Goal: Task Accomplishment & Management: Use online tool/utility

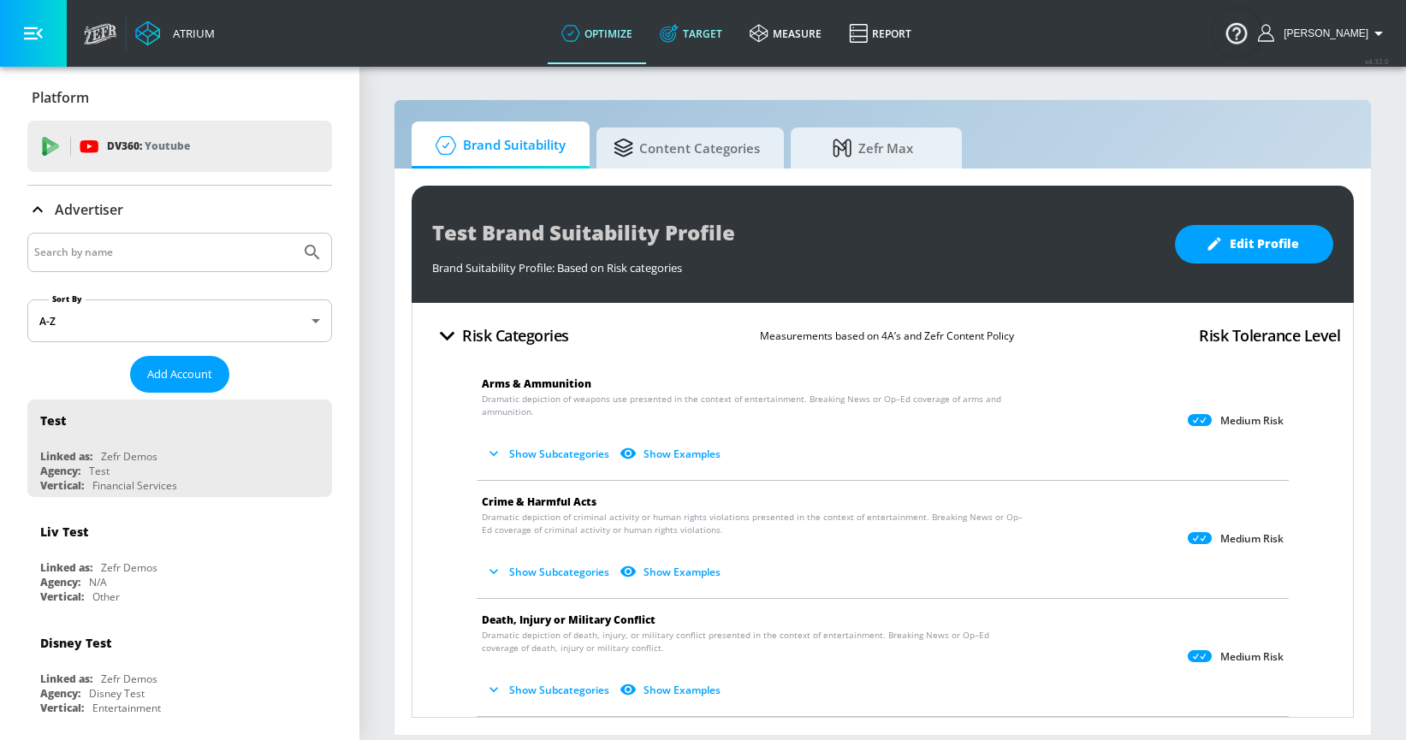
click at [723, 32] on link "Target" at bounding box center [691, 34] width 90 height 62
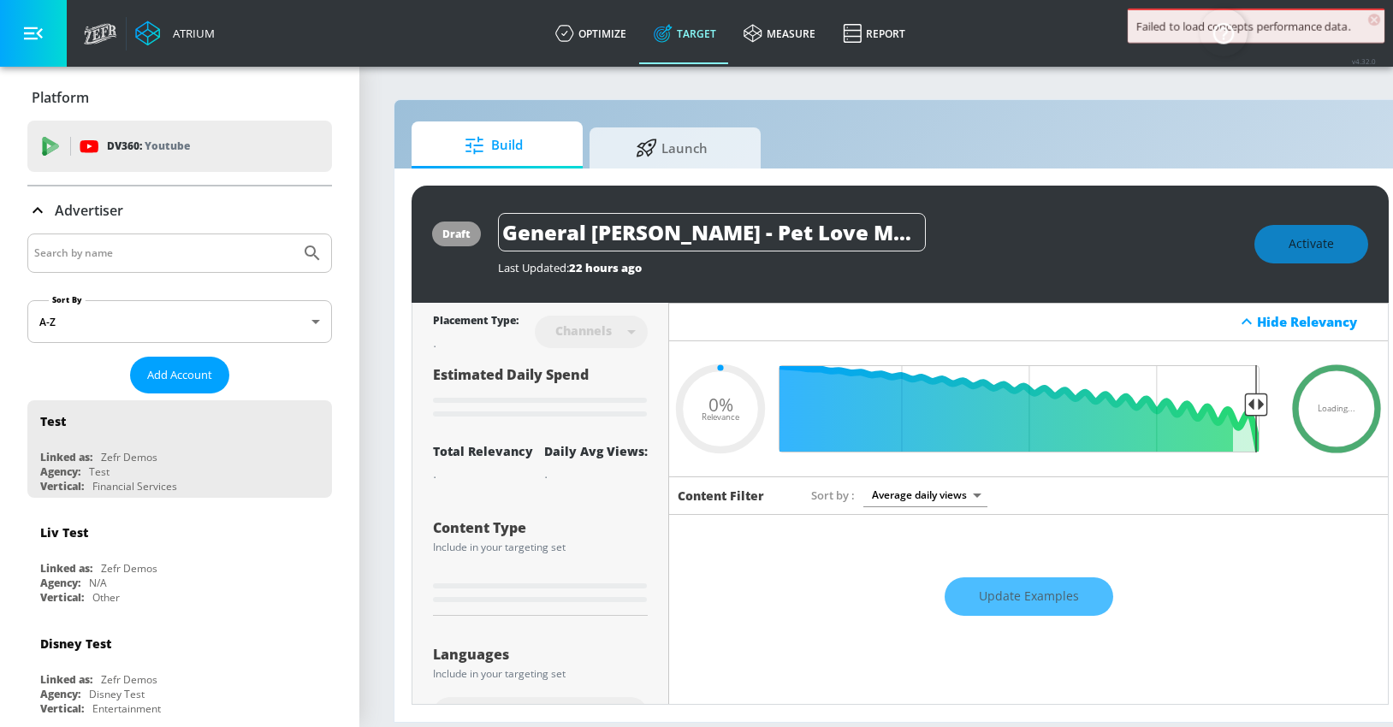
type input "0.67"
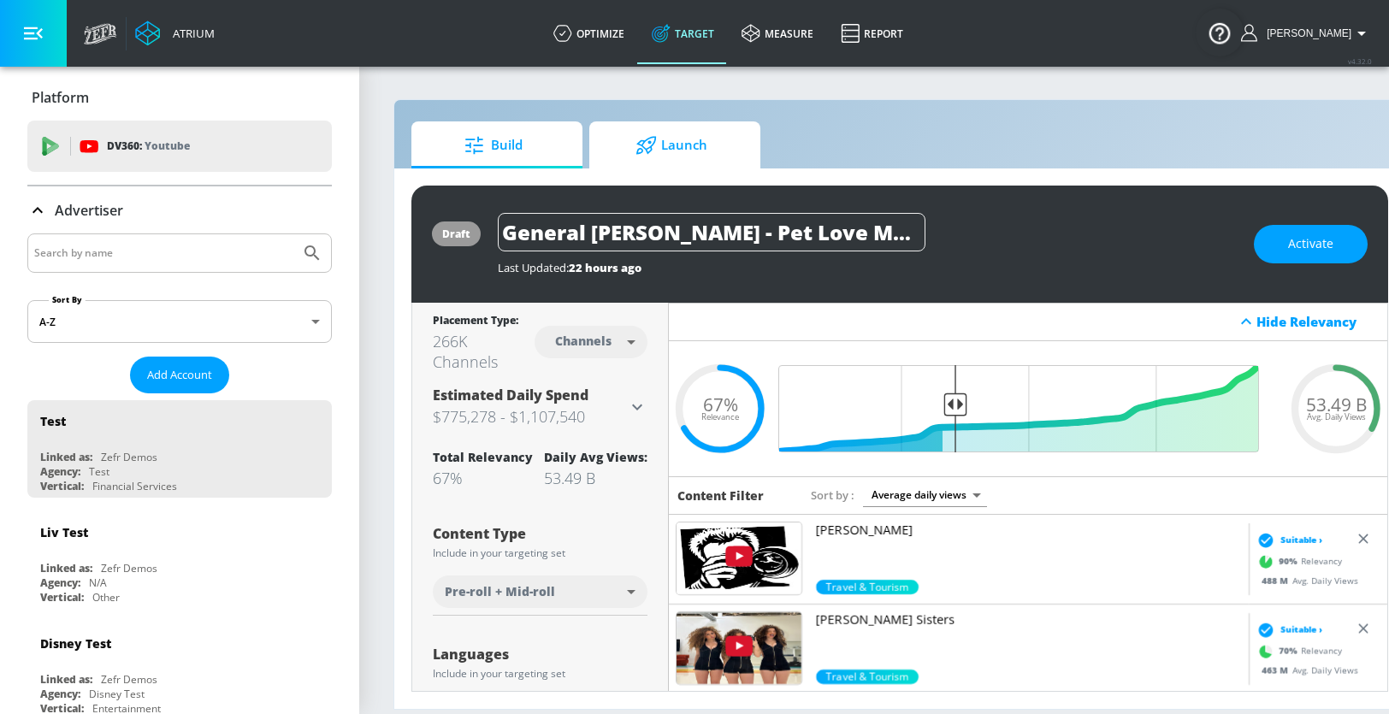
click at [692, 149] on span "Launch" at bounding box center [672, 145] width 130 height 41
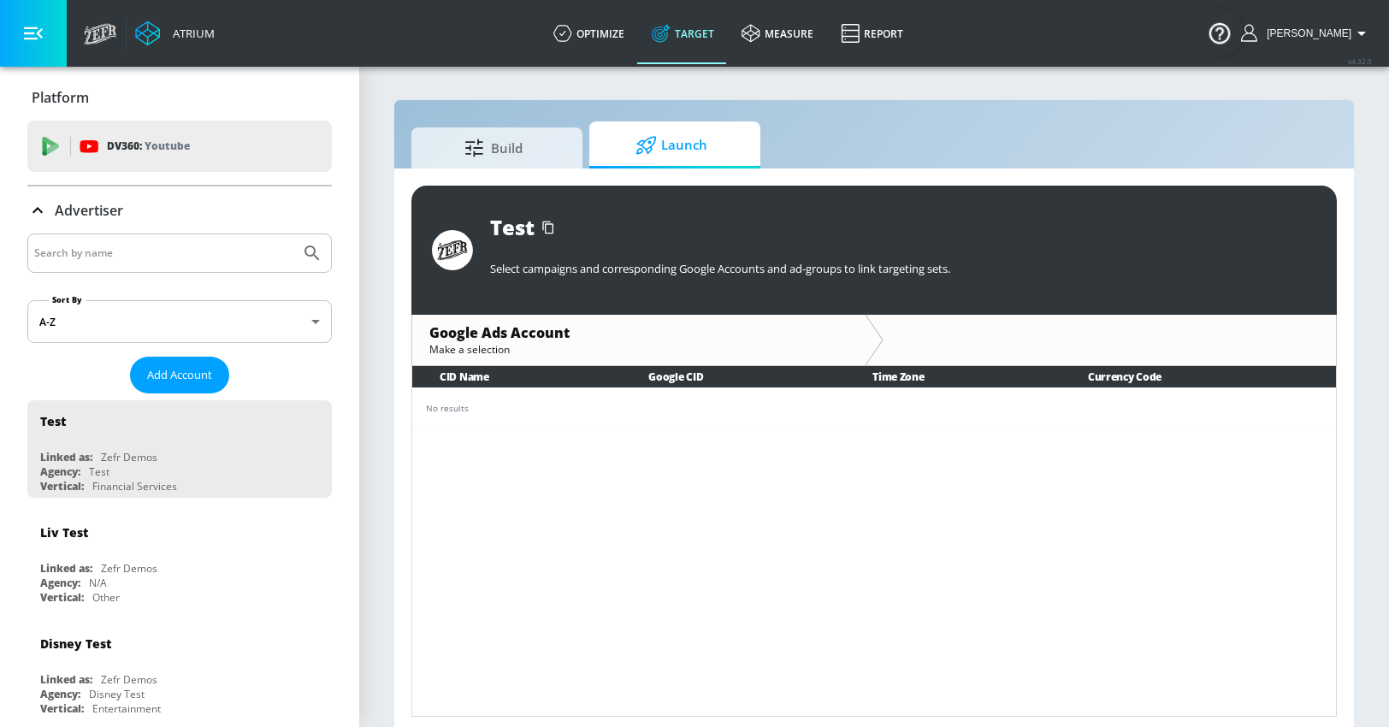
click at [692, 149] on span "Launch" at bounding box center [672, 145] width 130 height 41
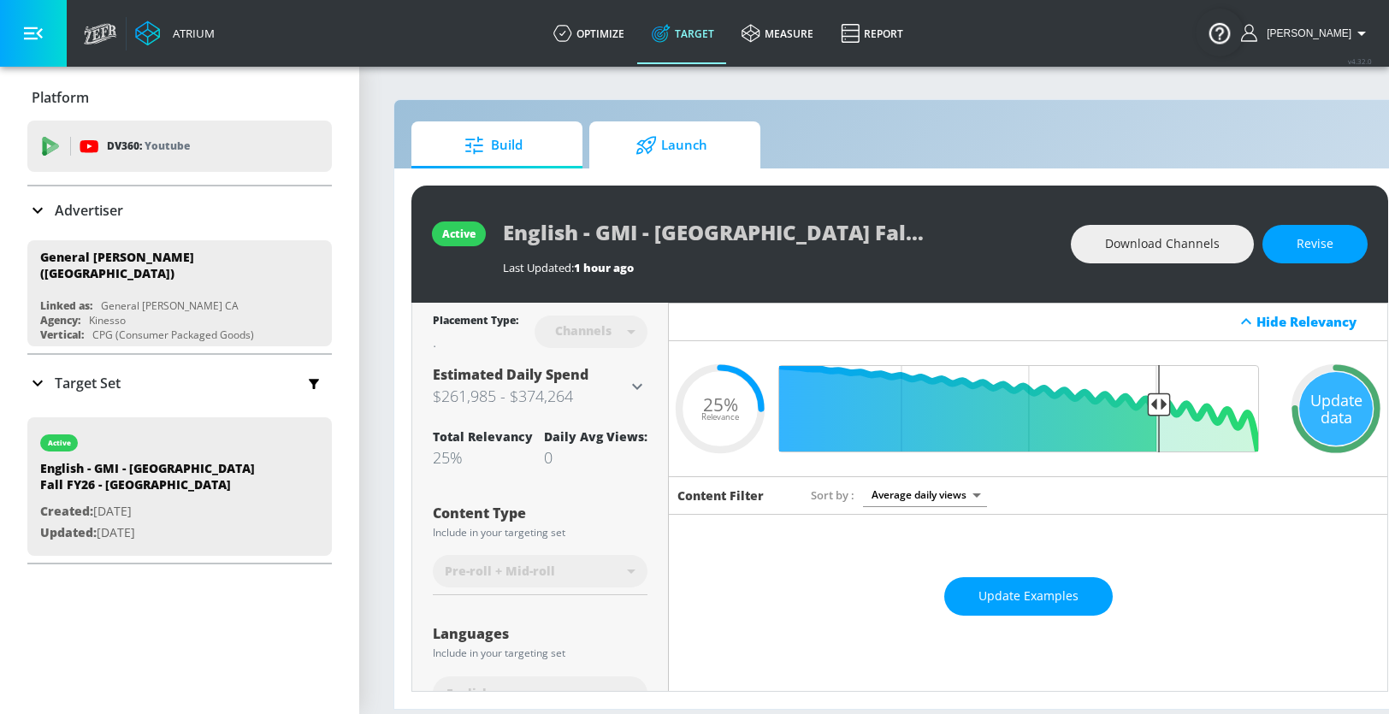
click at [680, 139] on span "Launch" at bounding box center [672, 145] width 130 height 41
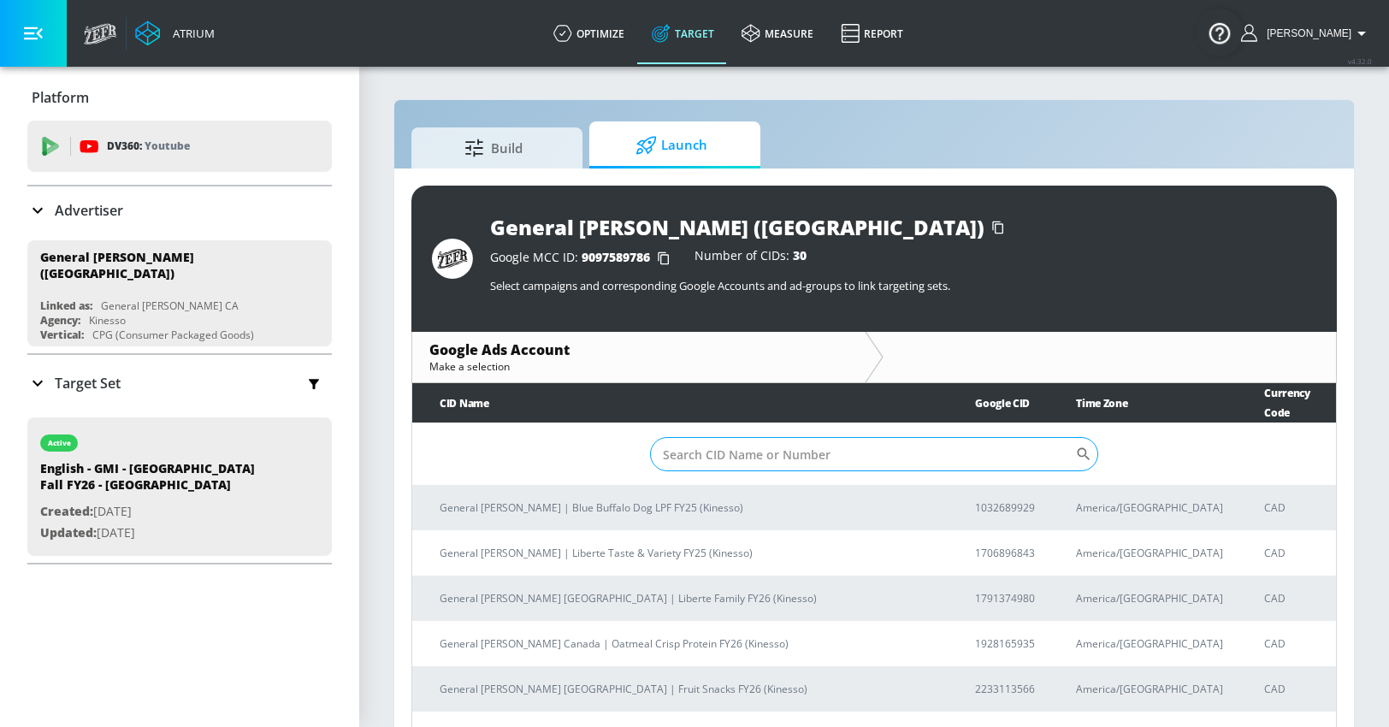
click at [720, 437] on input "Sort By" at bounding box center [862, 454] width 425 height 34
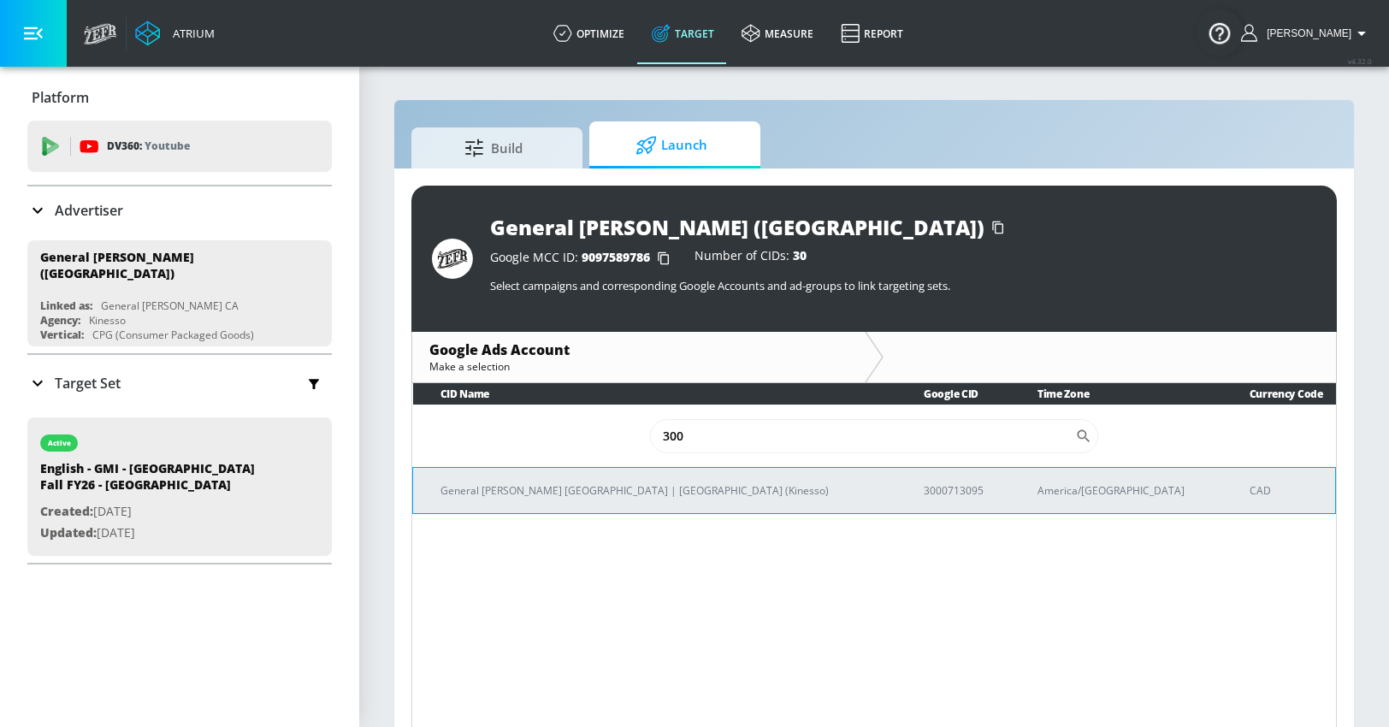
type input "300"
click at [924, 488] on p "3000713095" at bounding box center [960, 491] width 73 height 18
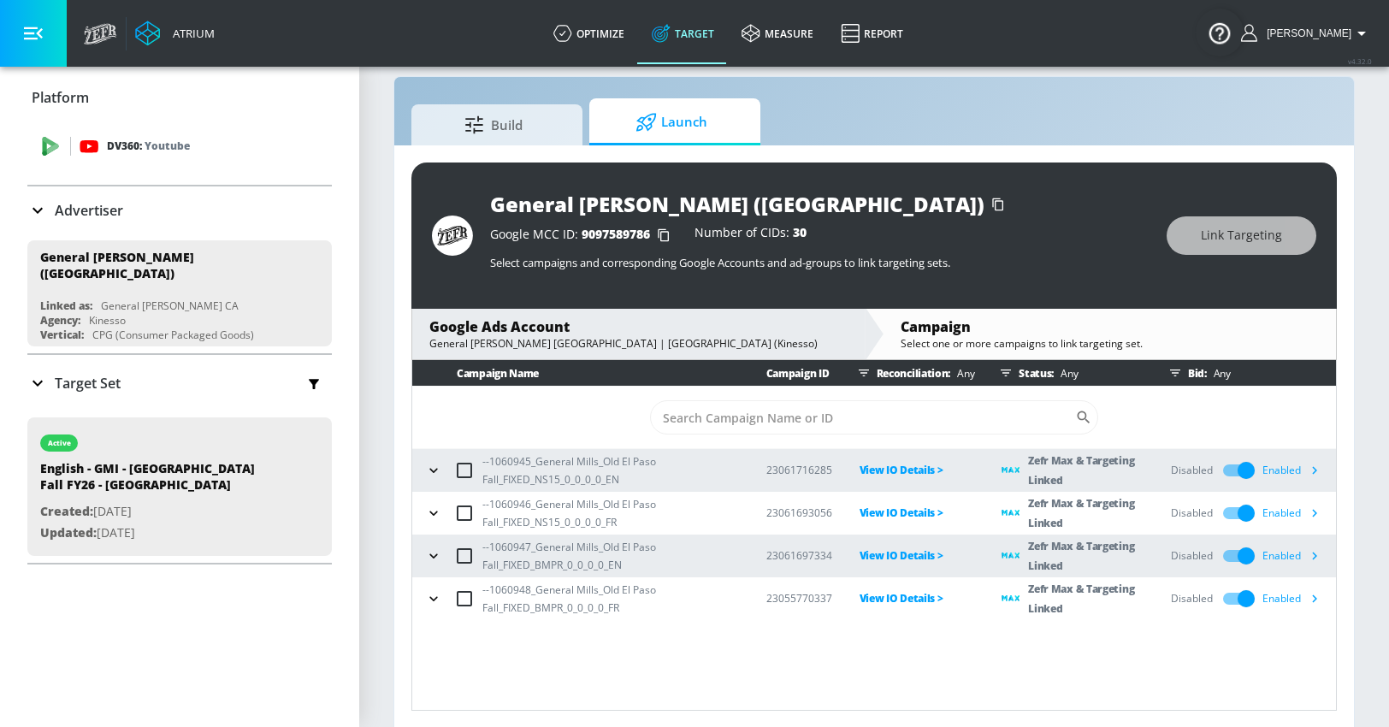
scroll to position [25, 0]
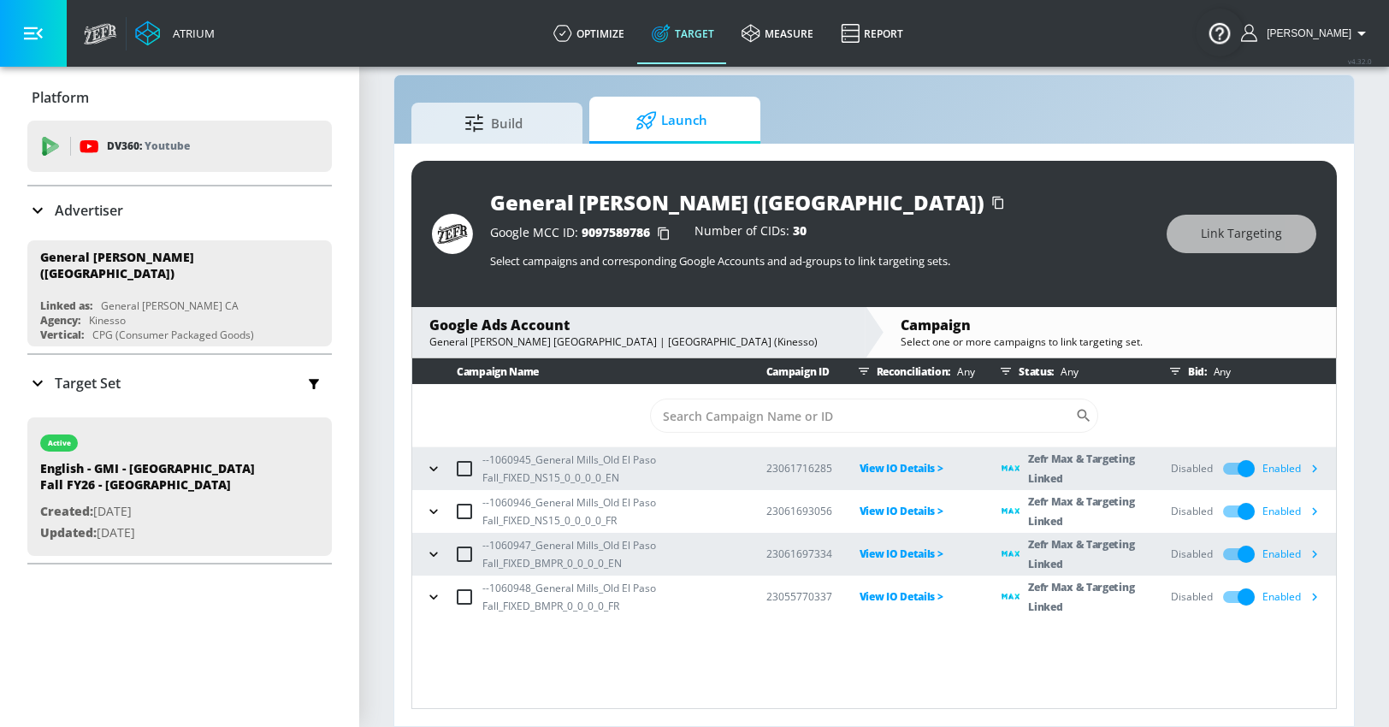
click at [431, 469] on icon "button" at bounding box center [433, 468] width 8 height 4
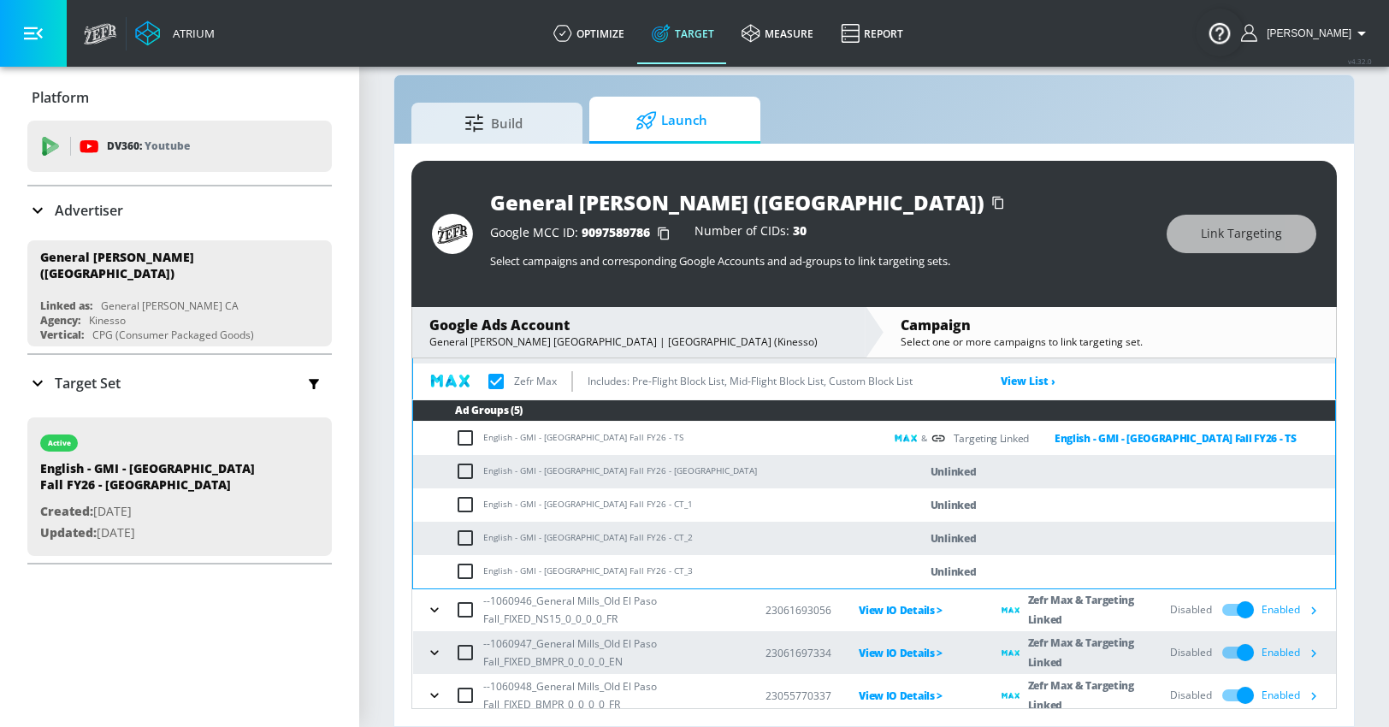
scroll to position [135, 0]
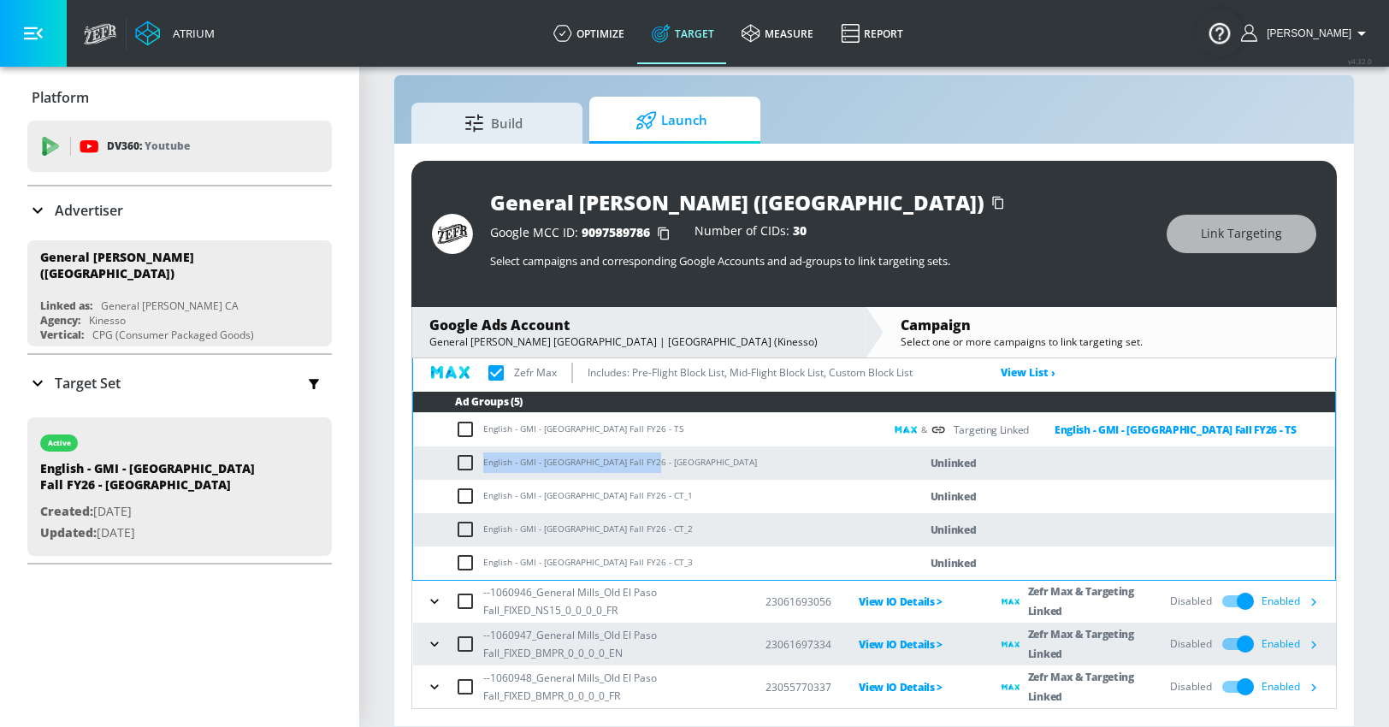
drag, startPoint x: 485, startPoint y: 463, endPoint x: 647, endPoint y: 461, distance: 161.7
click at [647, 461] on td "English - GMI - [GEOGRAPHIC_DATA] Fall FY26 - [GEOGRAPHIC_DATA]" at bounding box center [648, 463] width 471 height 33
copy td "English - GMI - [GEOGRAPHIC_DATA] Fall FY26 - [GEOGRAPHIC_DATA]"
click at [431, 602] on icon "button" at bounding box center [434, 601] width 17 height 17
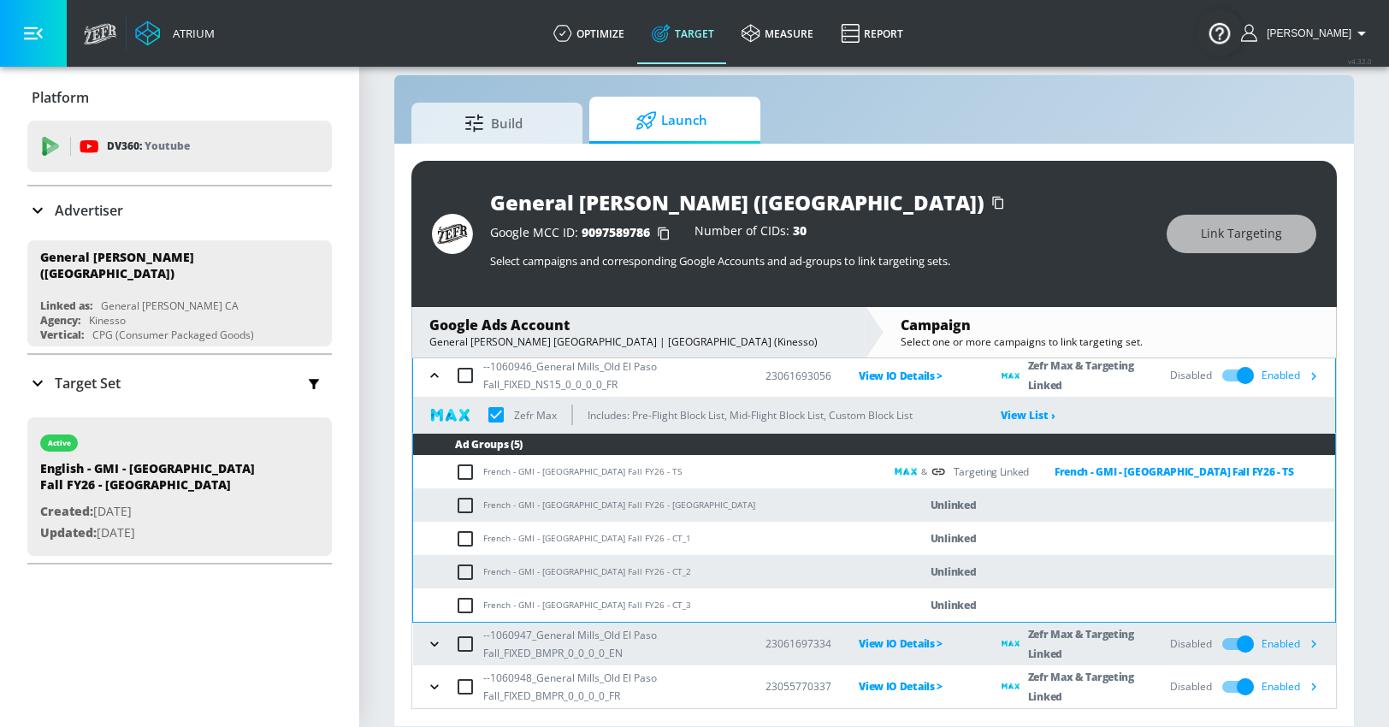
scroll to position [358, 0]
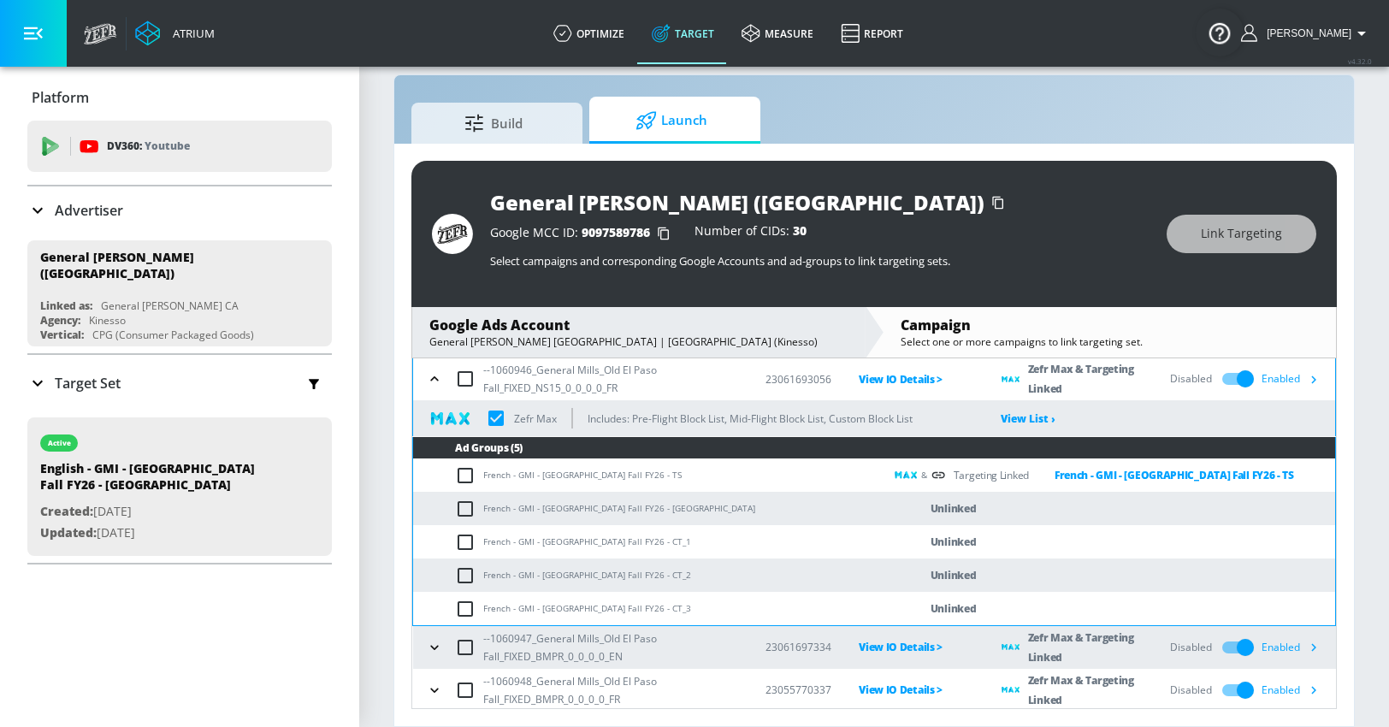
click at [435, 646] on icon "button" at bounding box center [434, 647] width 17 height 17
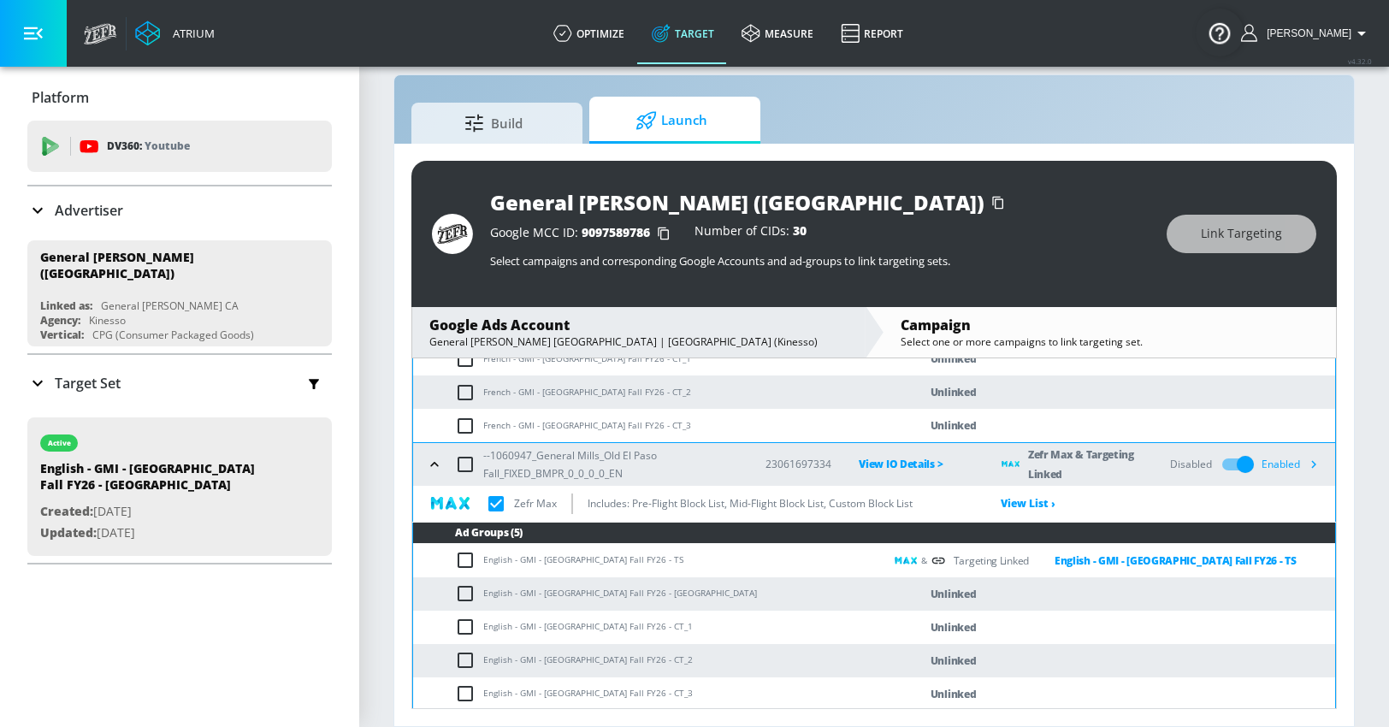
scroll to position [586, 0]
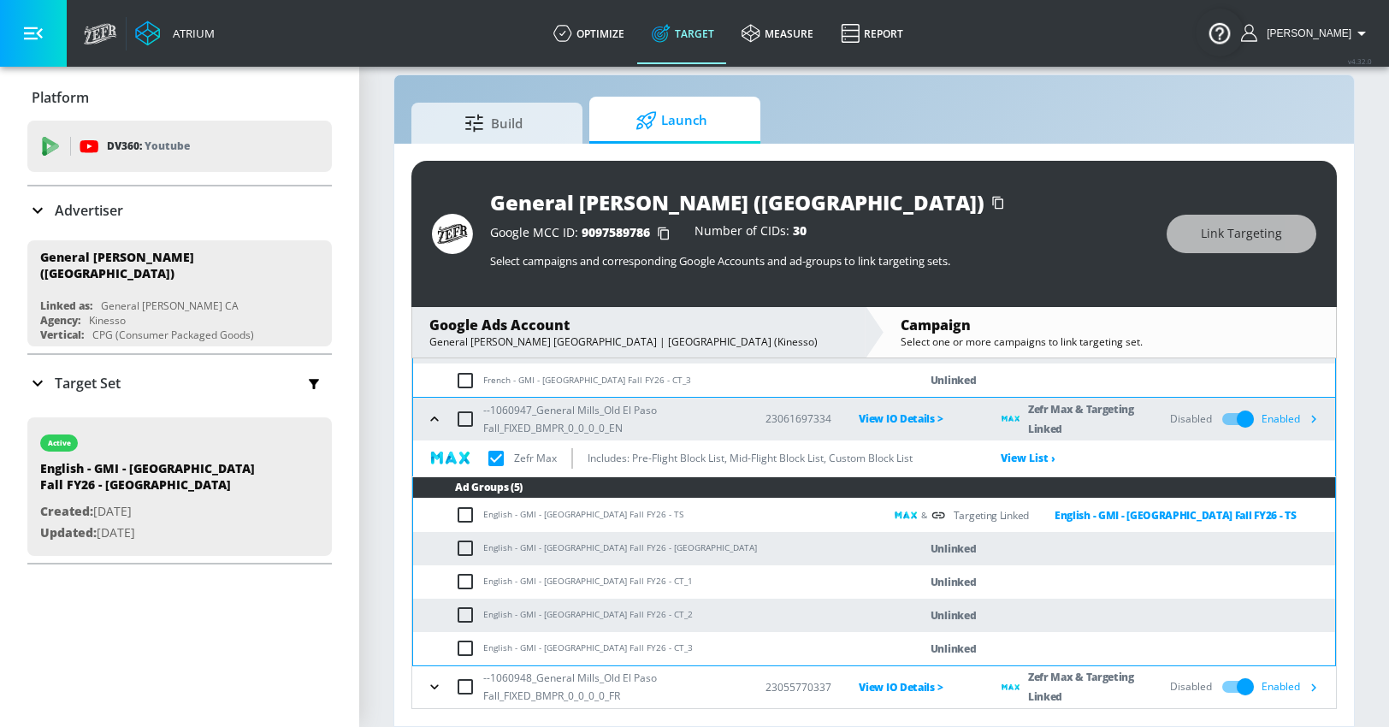
click at [436, 684] on icon "button" at bounding box center [434, 686] width 17 height 17
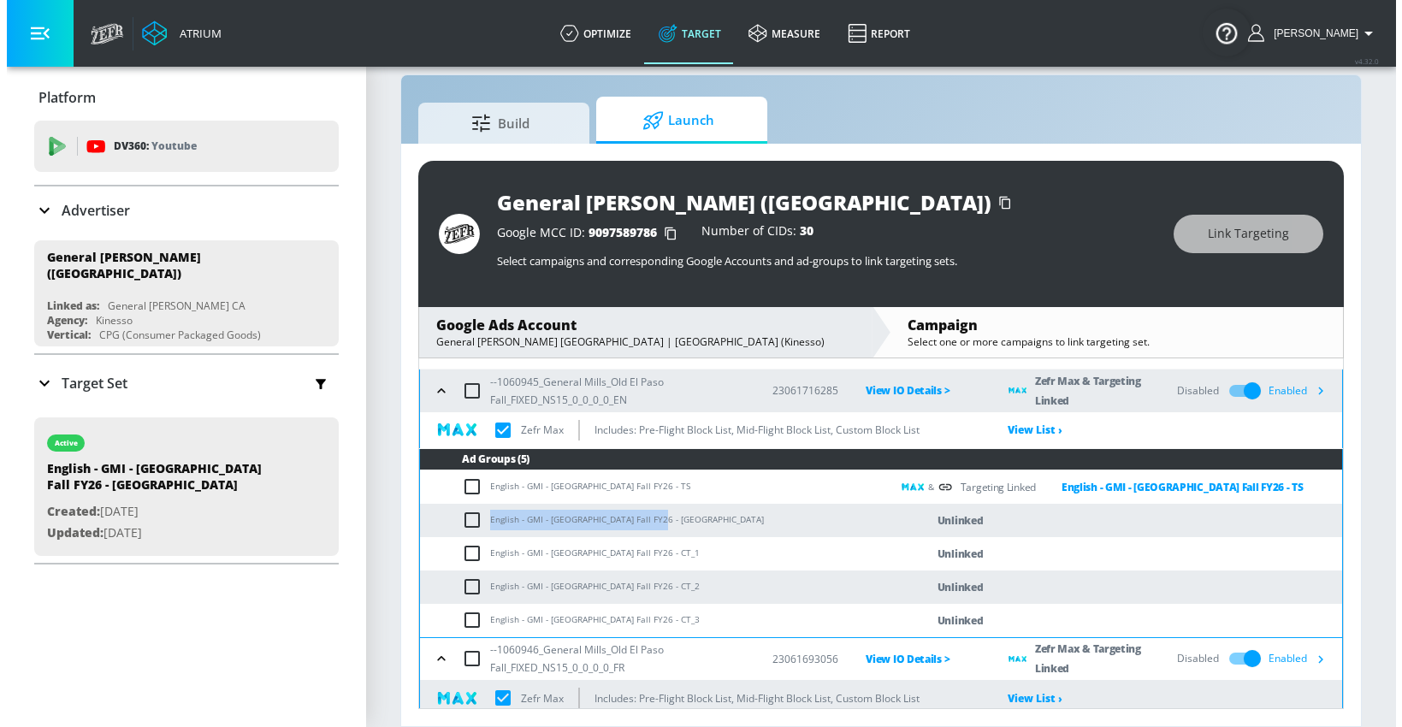
scroll to position [104, 0]
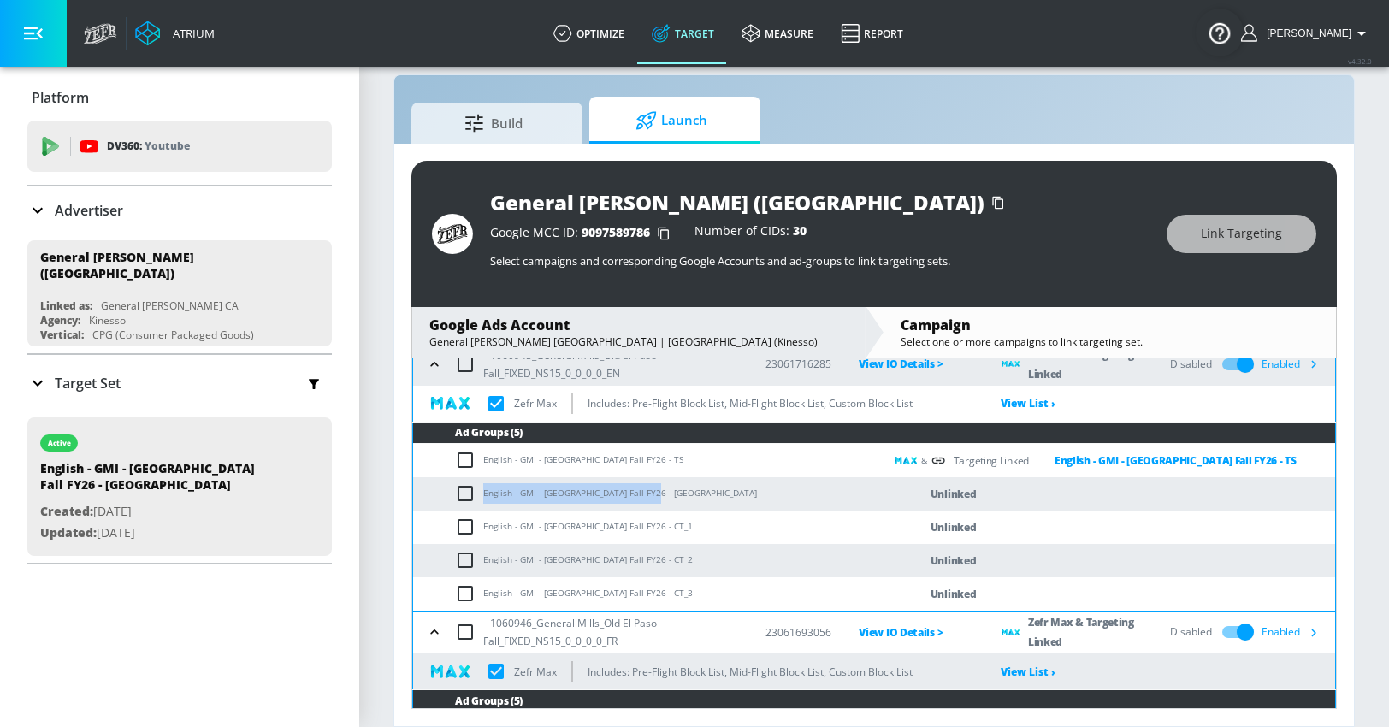
click at [468, 494] on input "checkbox" at bounding box center [469, 493] width 28 height 21
checkbox input "true"
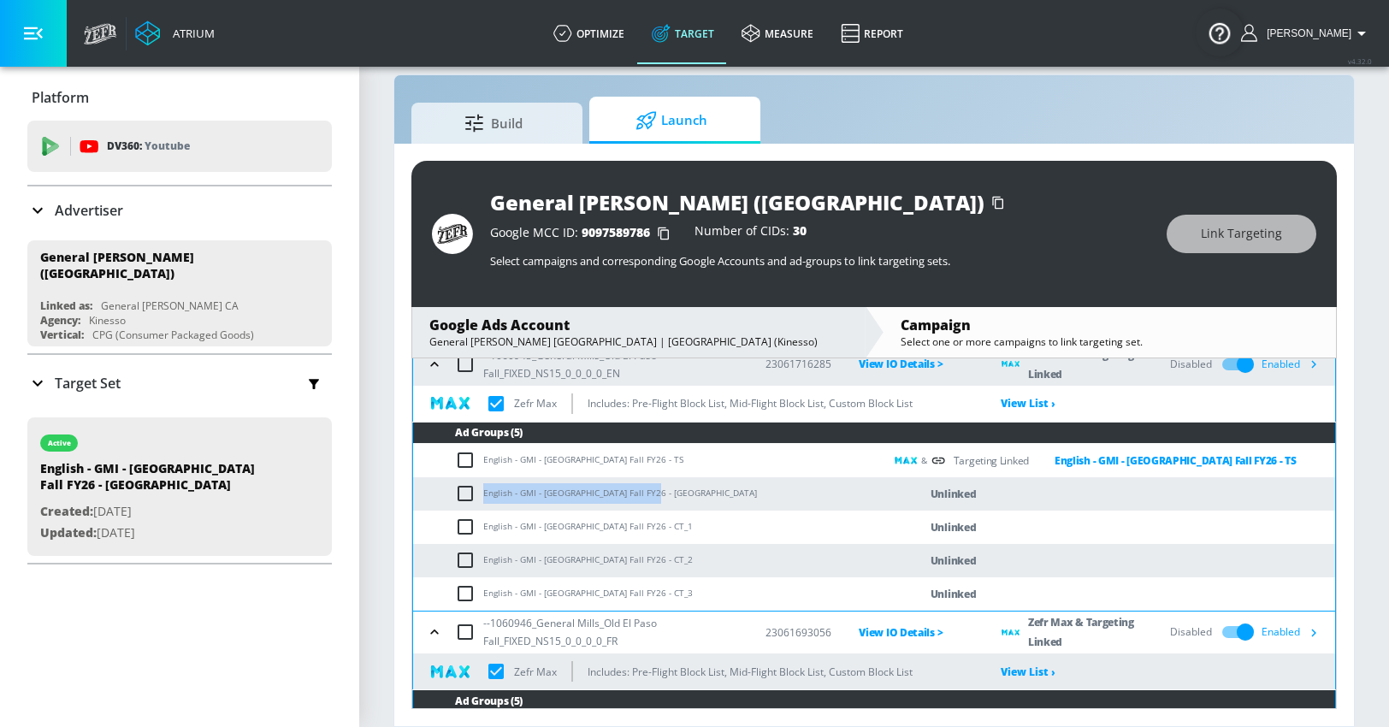
checkbox input "true"
click at [1218, 234] on span "Link Targeting" at bounding box center [1241, 233] width 81 height 21
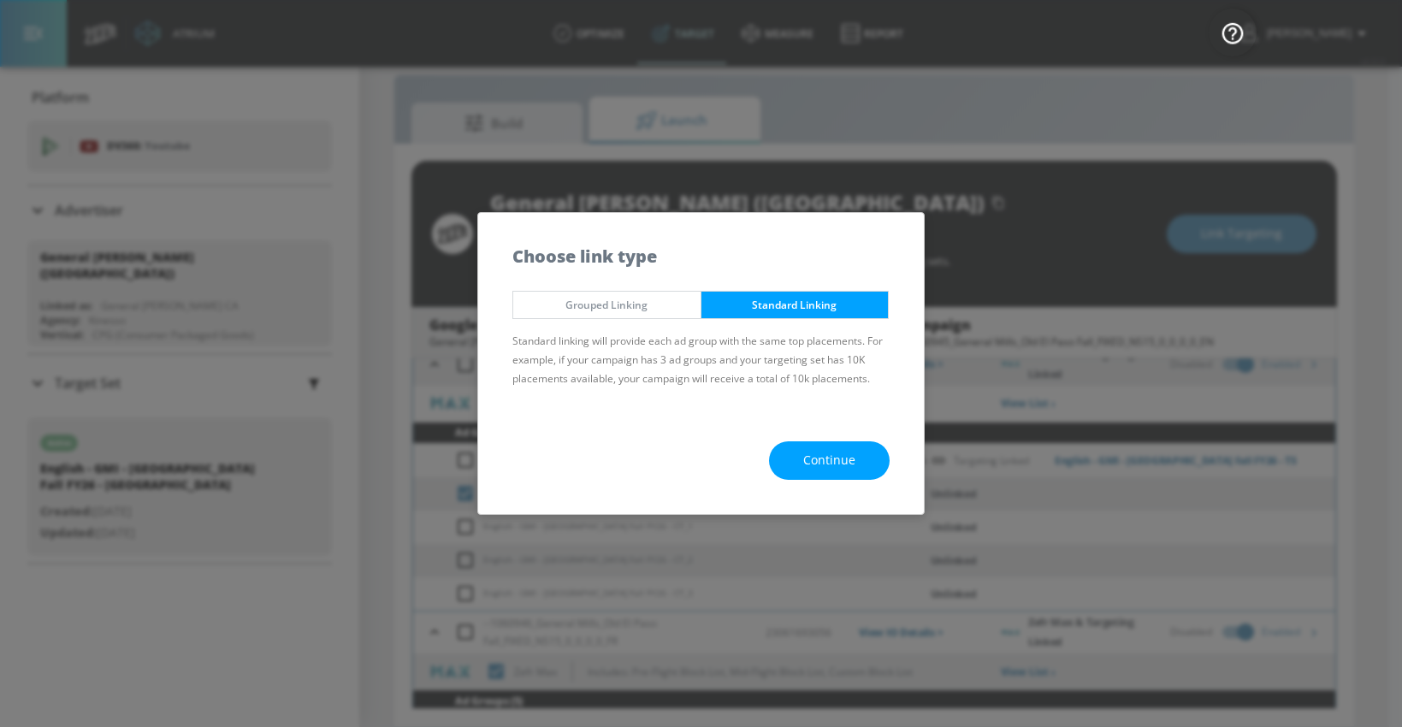
click at [804, 456] on span "Continue" at bounding box center [829, 460] width 52 height 21
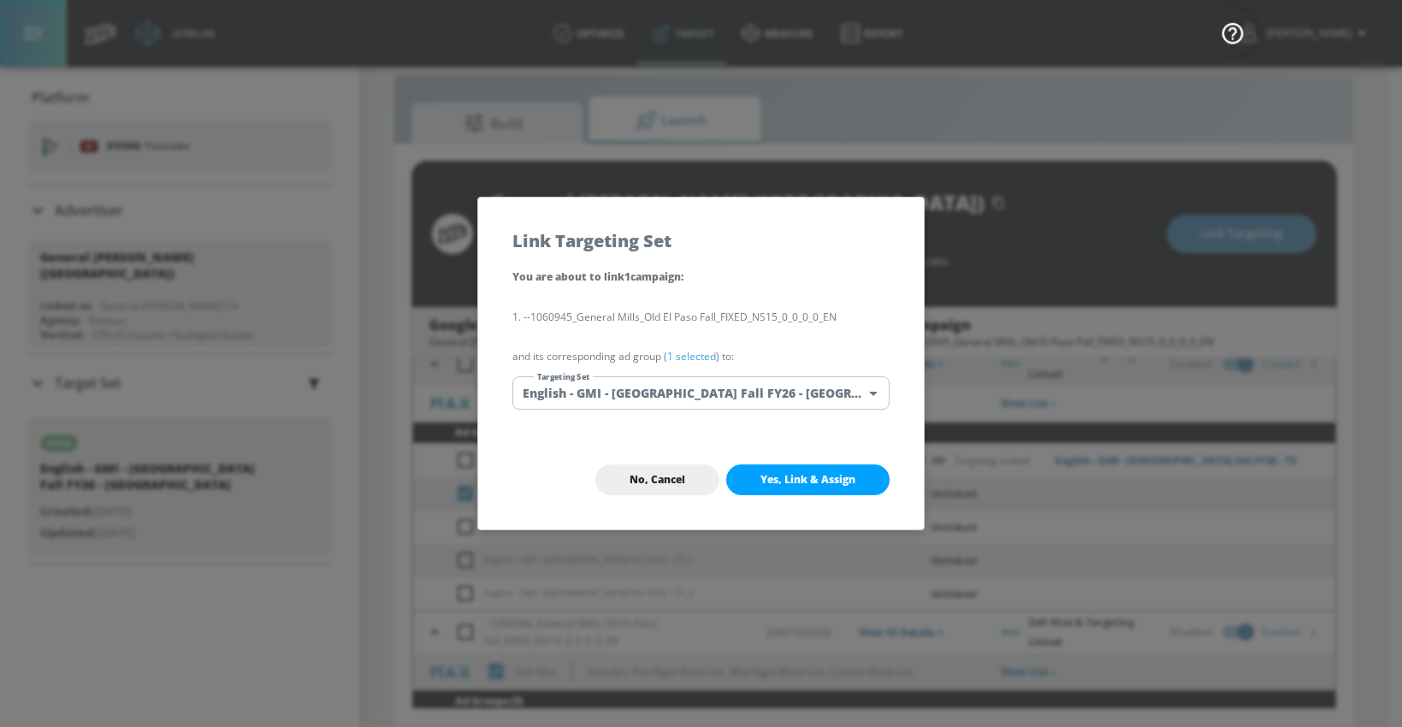
click at [700, 391] on body "Atrium optimize Target measure Report optimize Target measure Report v 4.32.0 […" at bounding box center [701, 351] width 1402 height 752
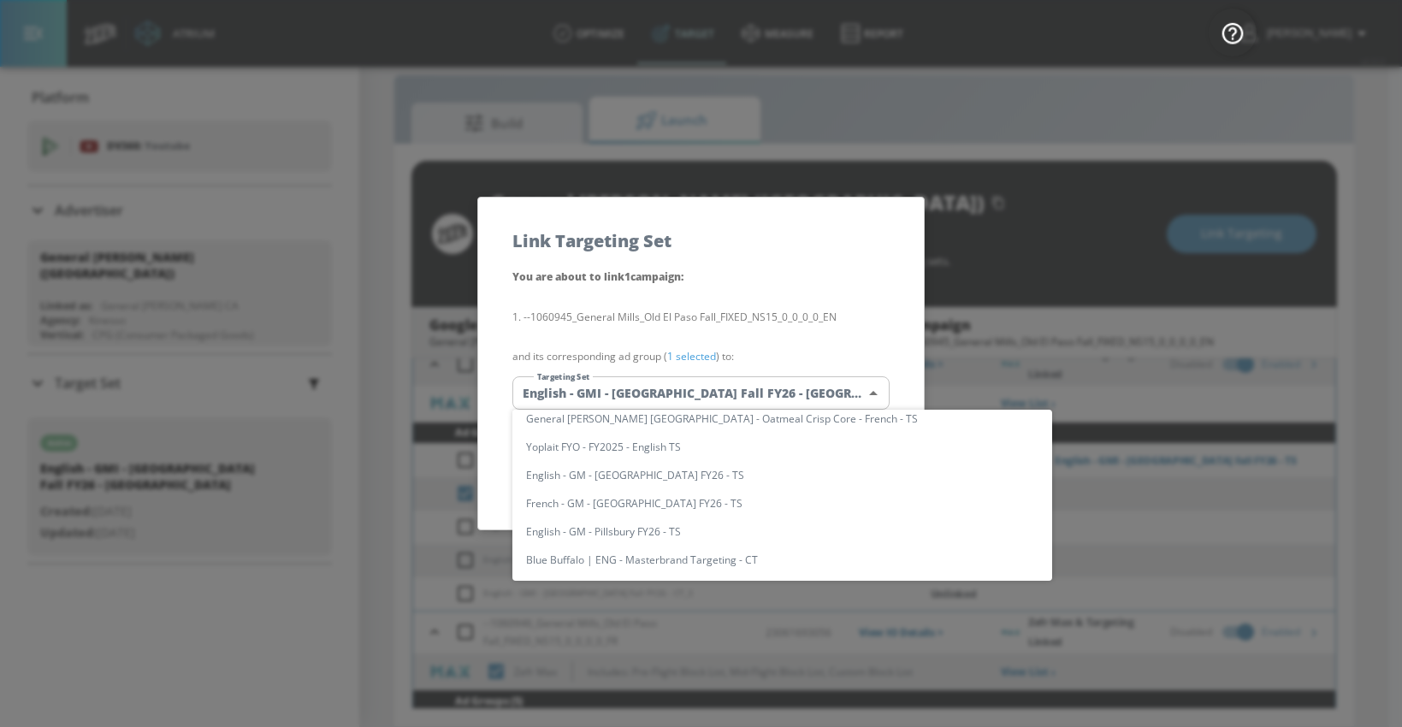
scroll to position [0, 0]
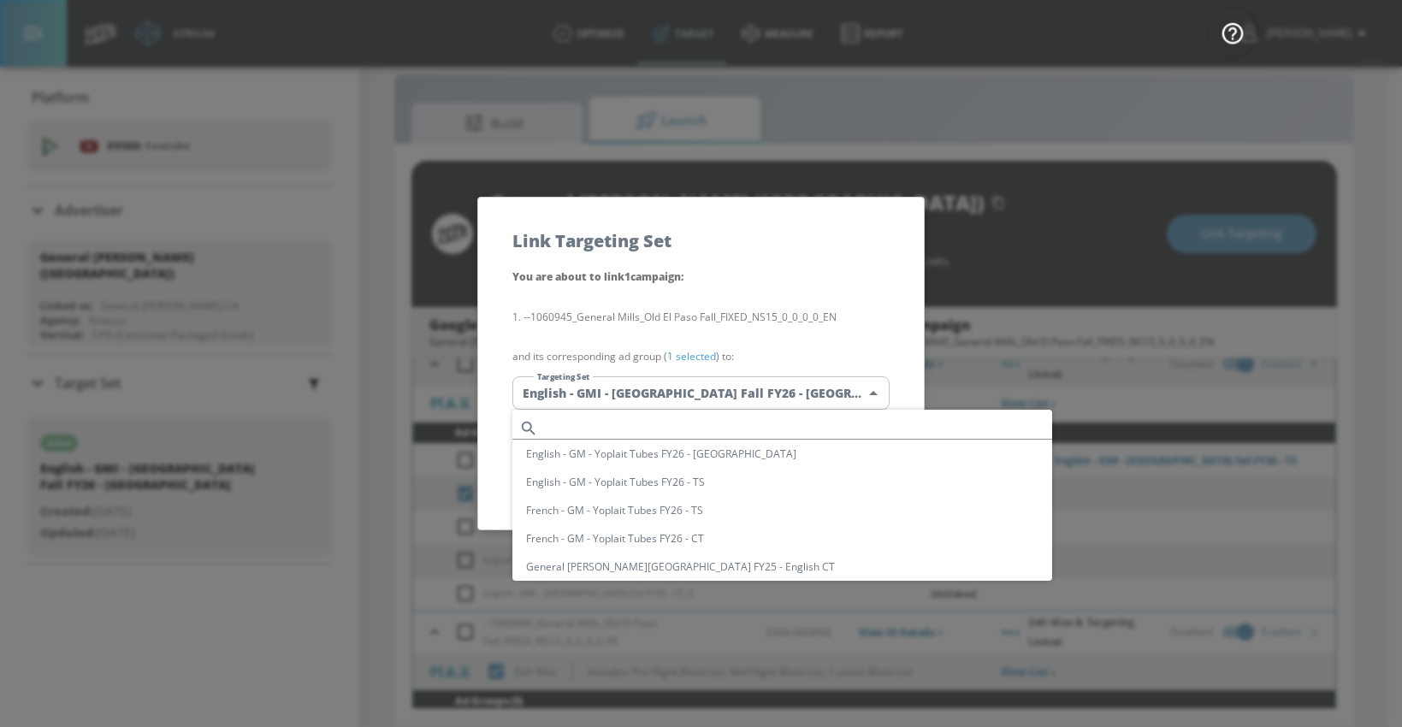
click at [637, 429] on input "text" at bounding box center [798, 428] width 507 height 23
paste input "English - GMI - [GEOGRAPHIC_DATA] Fall FY26 - [GEOGRAPHIC_DATA]"
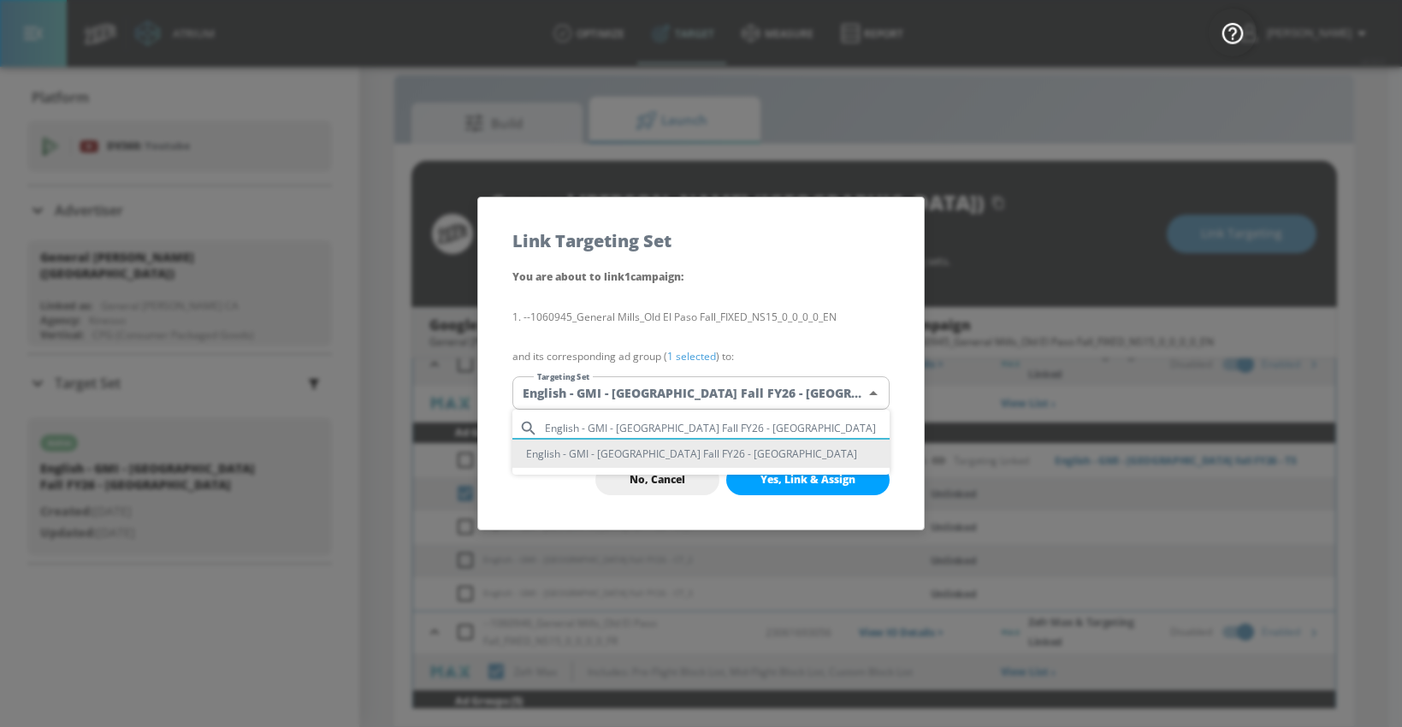
type input "English - GMI - [GEOGRAPHIC_DATA] Fall FY26 - [GEOGRAPHIC_DATA]"
click at [633, 448] on li "English - GMI - [GEOGRAPHIC_DATA] Fall FY26 - [GEOGRAPHIC_DATA]" at bounding box center [700, 454] width 377 height 28
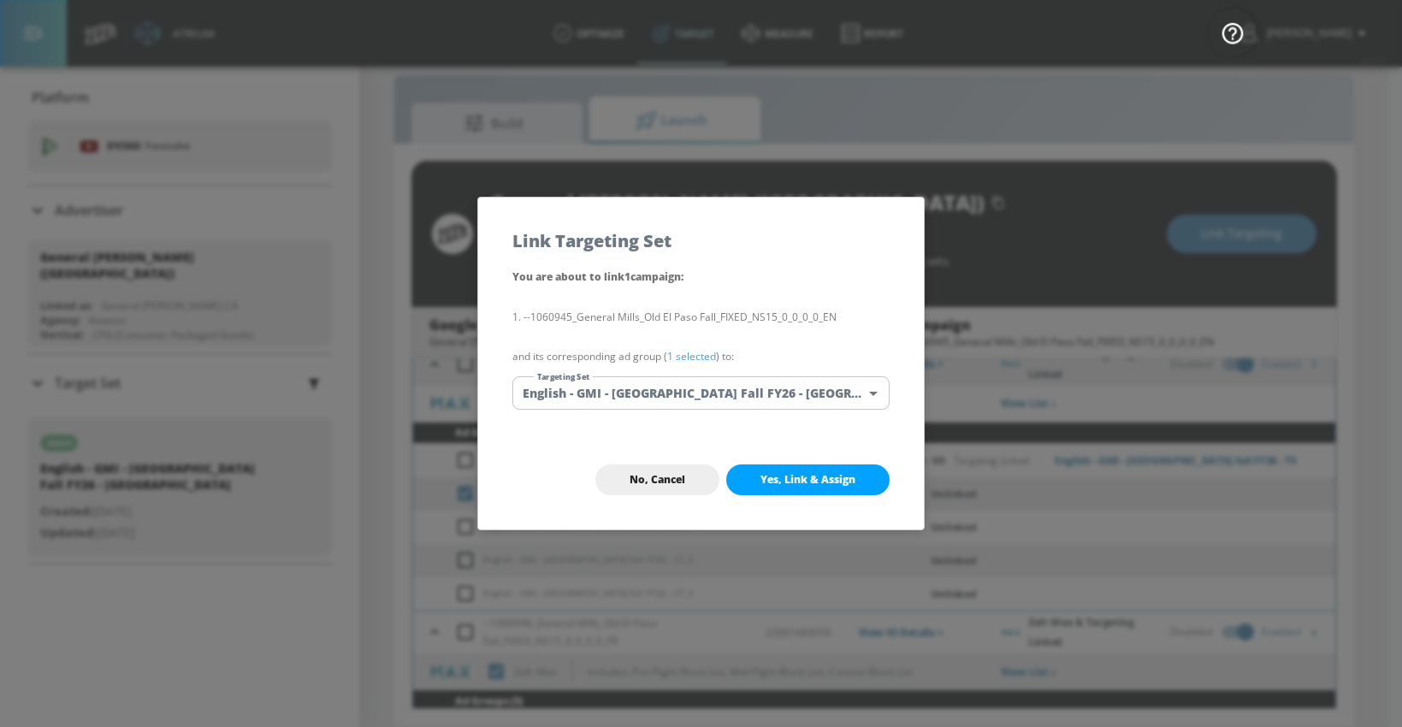
click at [761, 484] on span "Yes, Link & Assign" at bounding box center [808, 480] width 95 height 14
checkbox input "true"
checkbox input "false"
checkbox input "true"
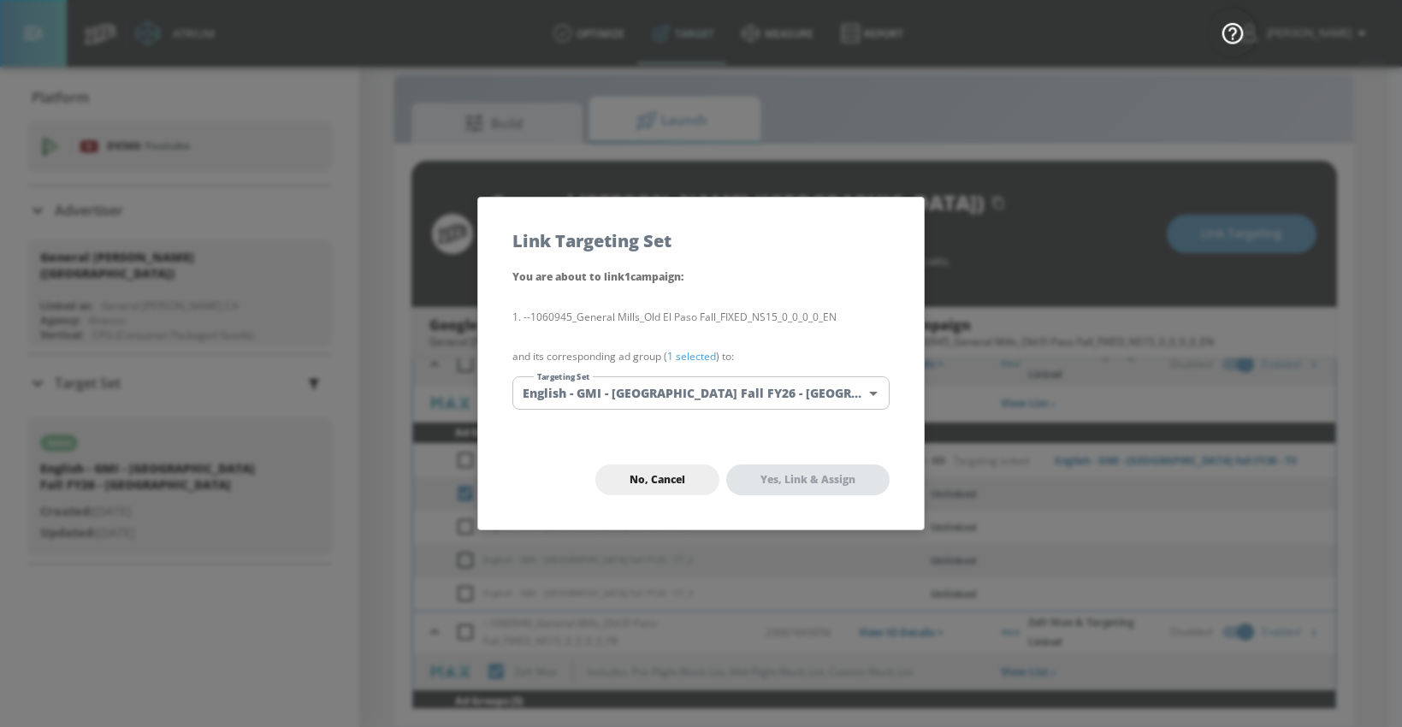
checkbox input "true"
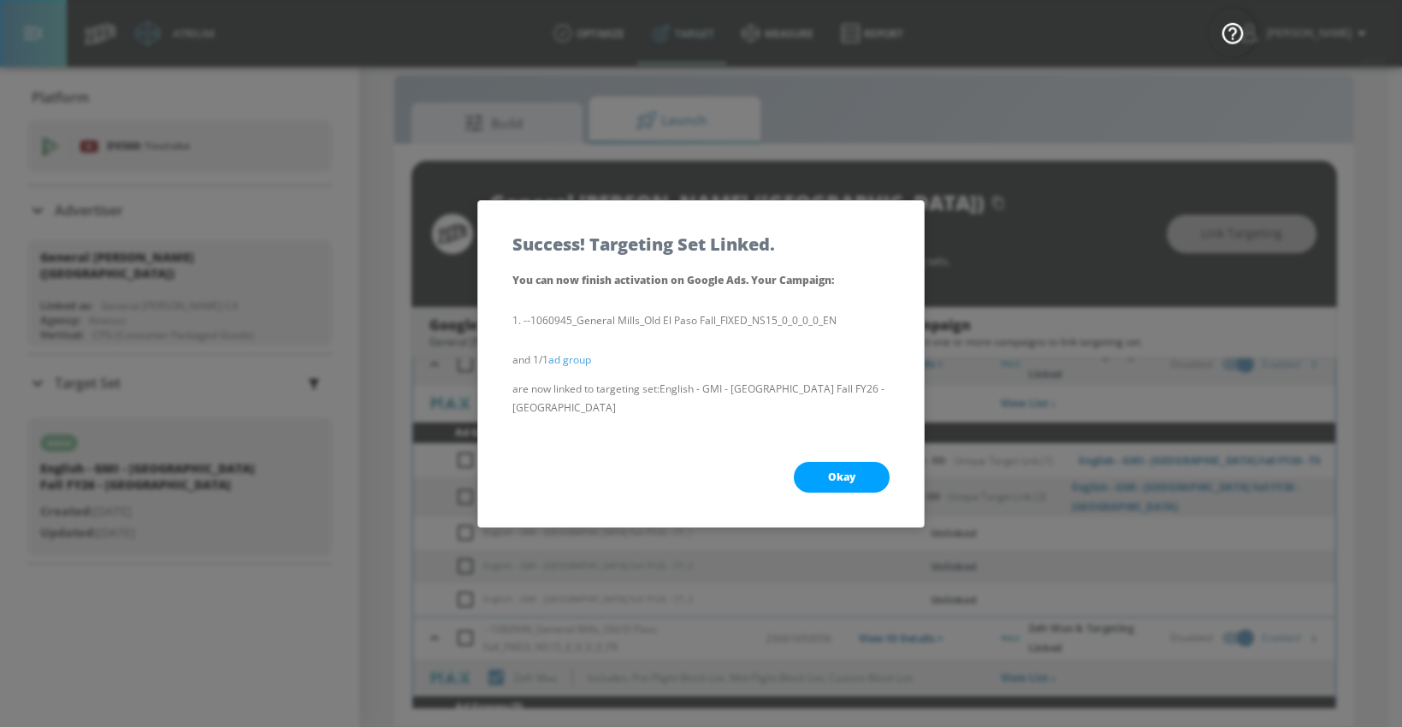
click at [828, 472] on span "Okay" at bounding box center [841, 478] width 27 height 14
checkbox input "true"
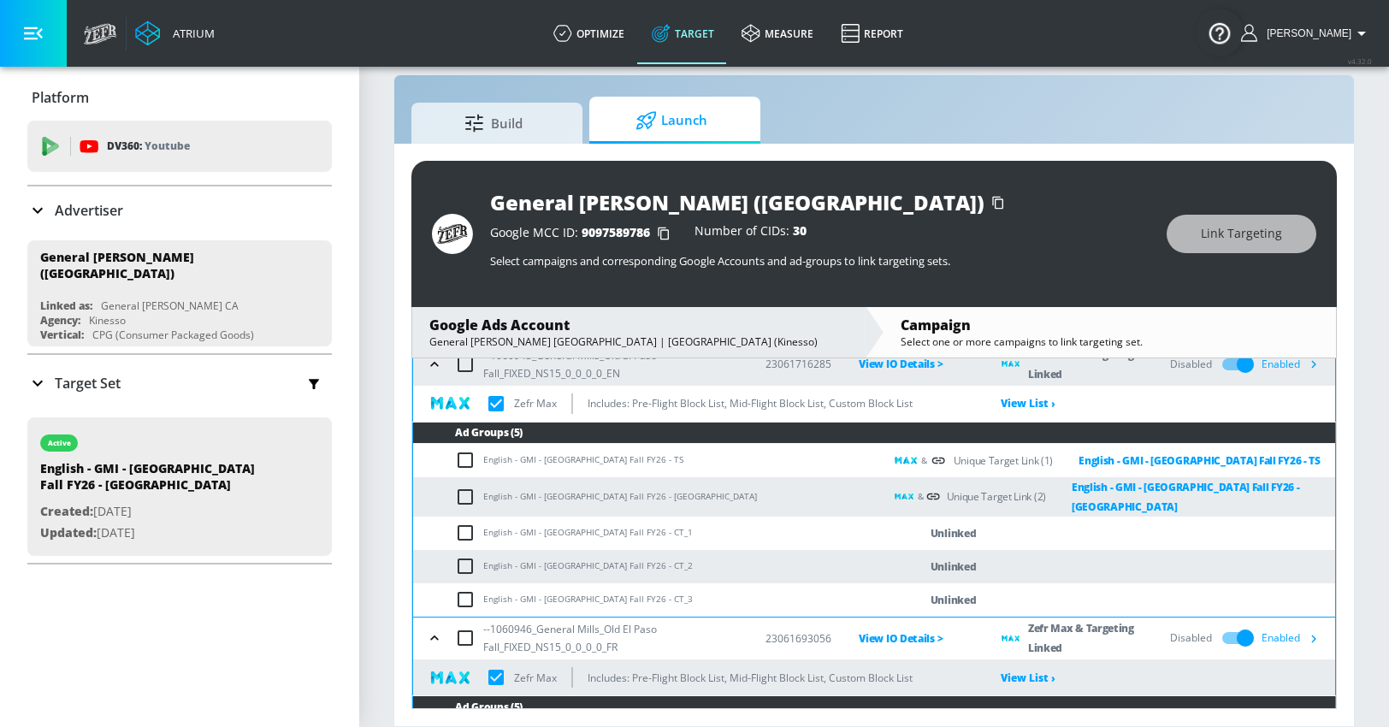
click at [464, 530] on input "checkbox" at bounding box center [469, 533] width 28 height 21
checkbox input "true"
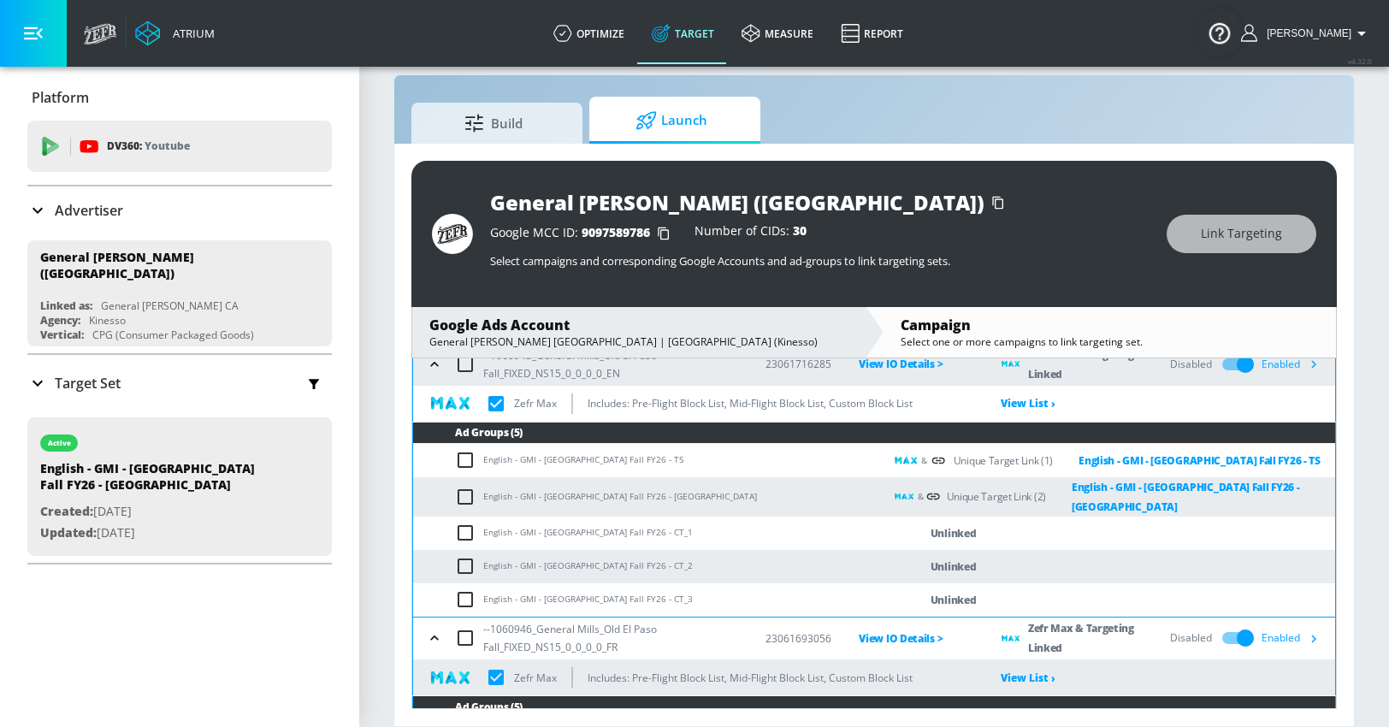
checkbox input "true"
click at [1211, 230] on span "Link Targeting" at bounding box center [1241, 233] width 81 height 21
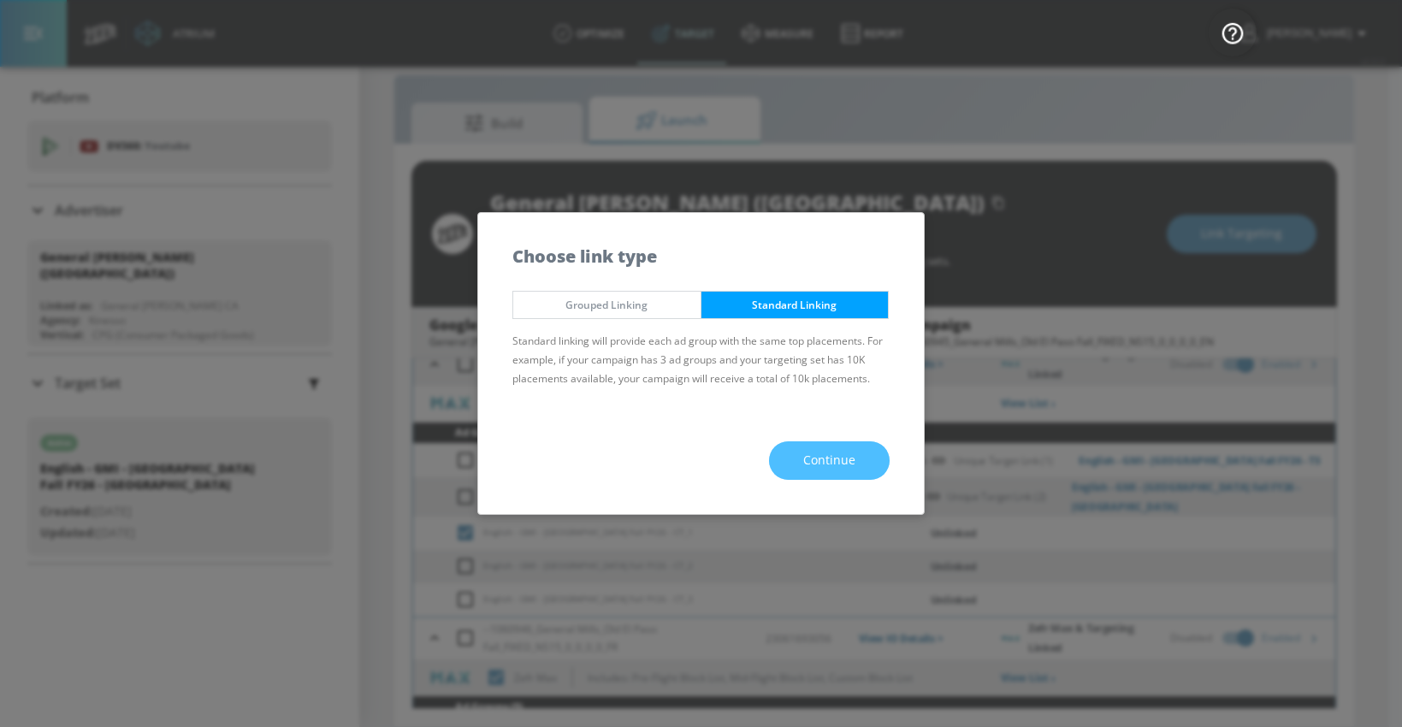
drag, startPoint x: 832, startPoint y: 455, endPoint x: 824, endPoint y: 453, distance: 8.7
click at [832, 455] on span "Continue" at bounding box center [829, 460] width 52 height 21
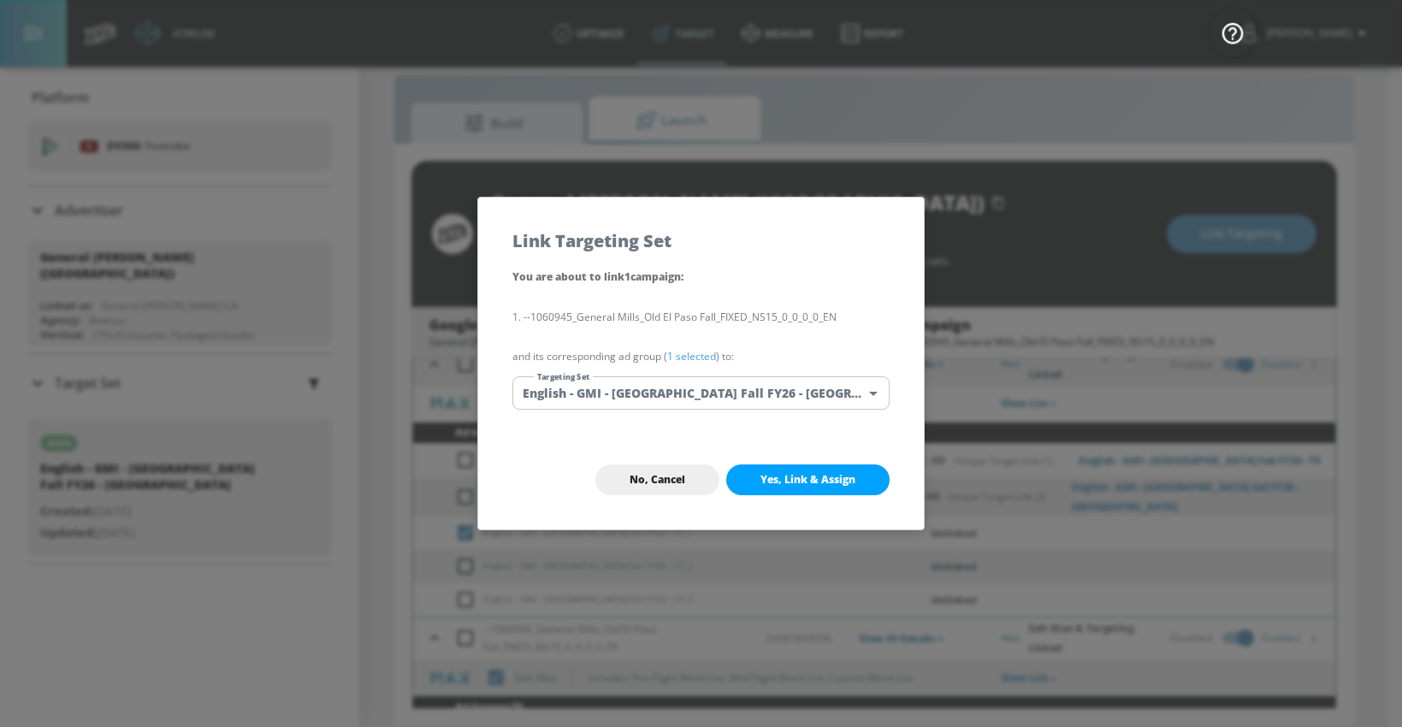
click at [704, 388] on body "Atrium optimize Target measure Report optimize Target measure Report v 4.32.0 […" at bounding box center [701, 351] width 1402 height 752
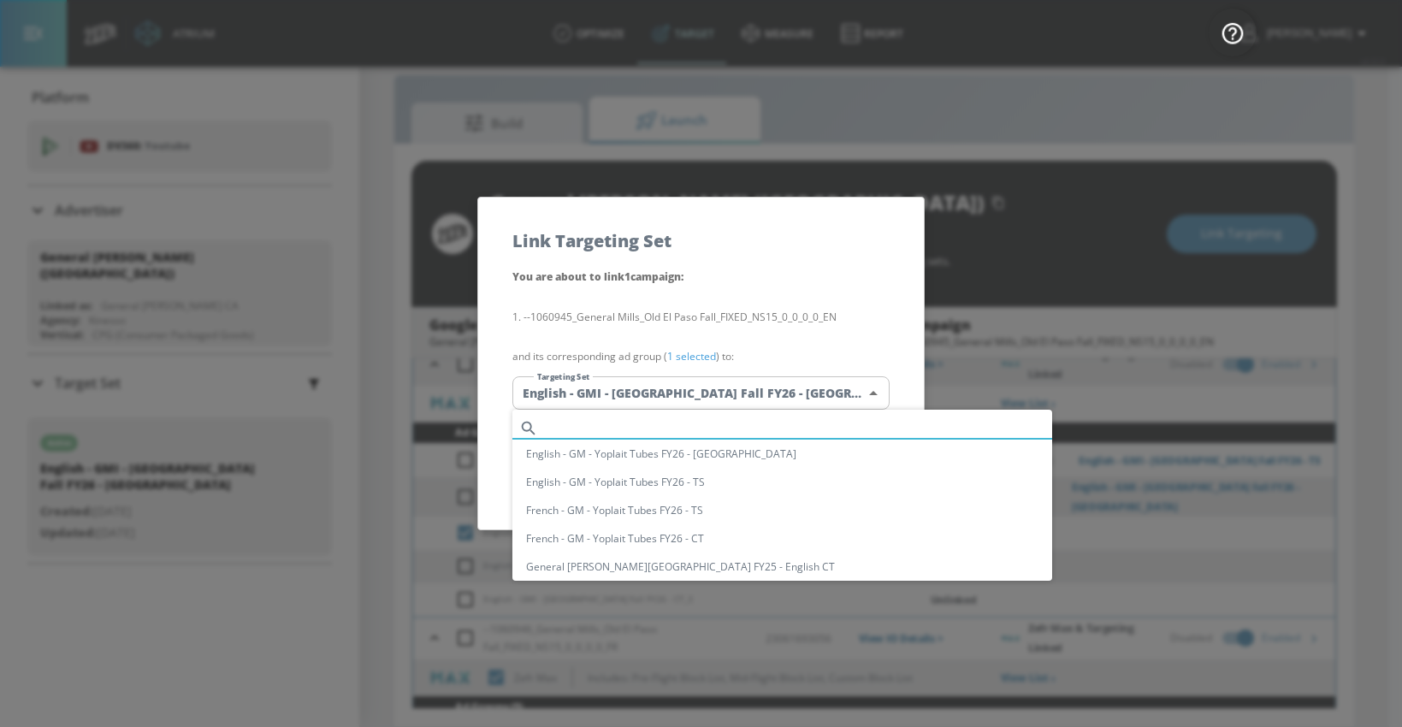
click at [631, 430] on input "text" at bounding box center [798, 428] width 507 height 23
paste input "English - GMI - [GEOGRAPHIC_DATA] Fall FY26 - [GEOGRAPHIC_DATA]"
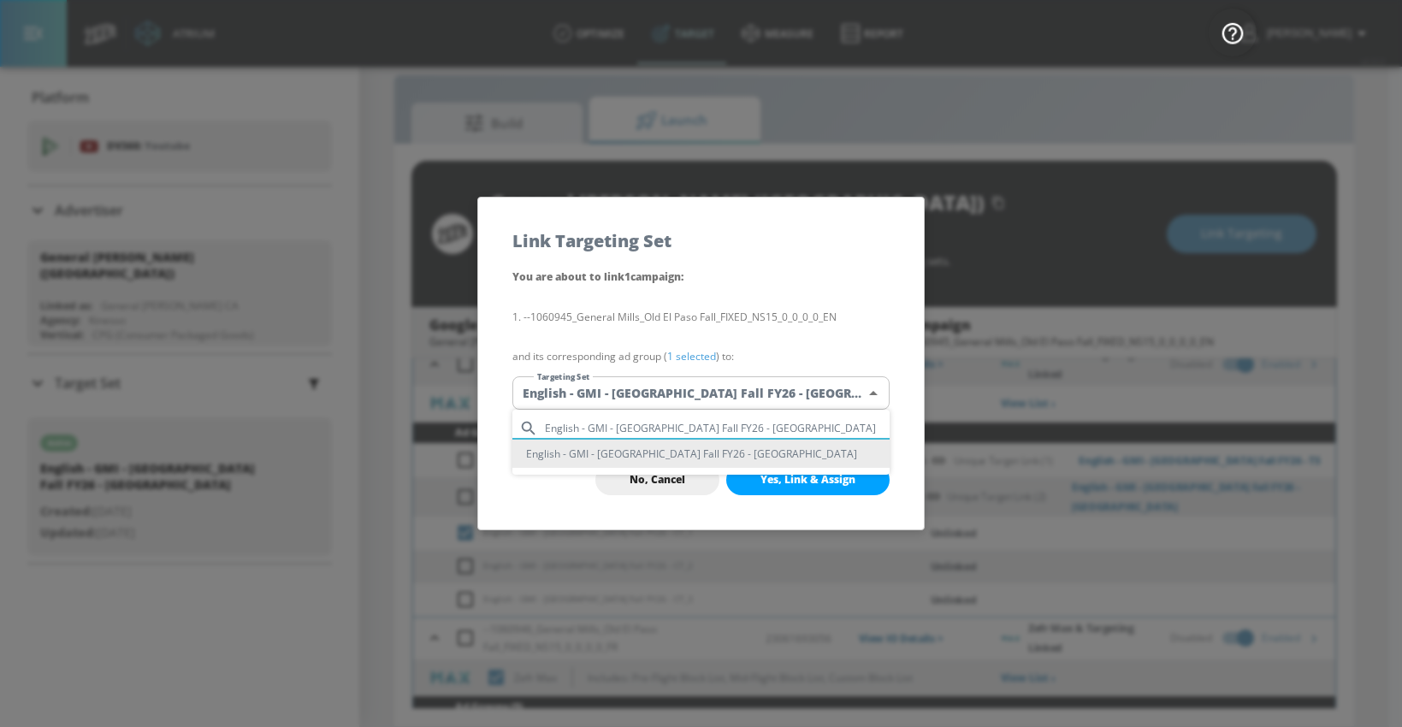
type input "English - GMI - [GEOGRAPHIC_DATA] Fall FY26 - [GEOGRAPHIC_DATA]"
click at [620, 455] on li "English - GMI - [GEOGRAPHIC_DATA] Fall FY26 - [GEOGRAPHIC_DATA]" at bounding box center [700, 454] width 377 height 28
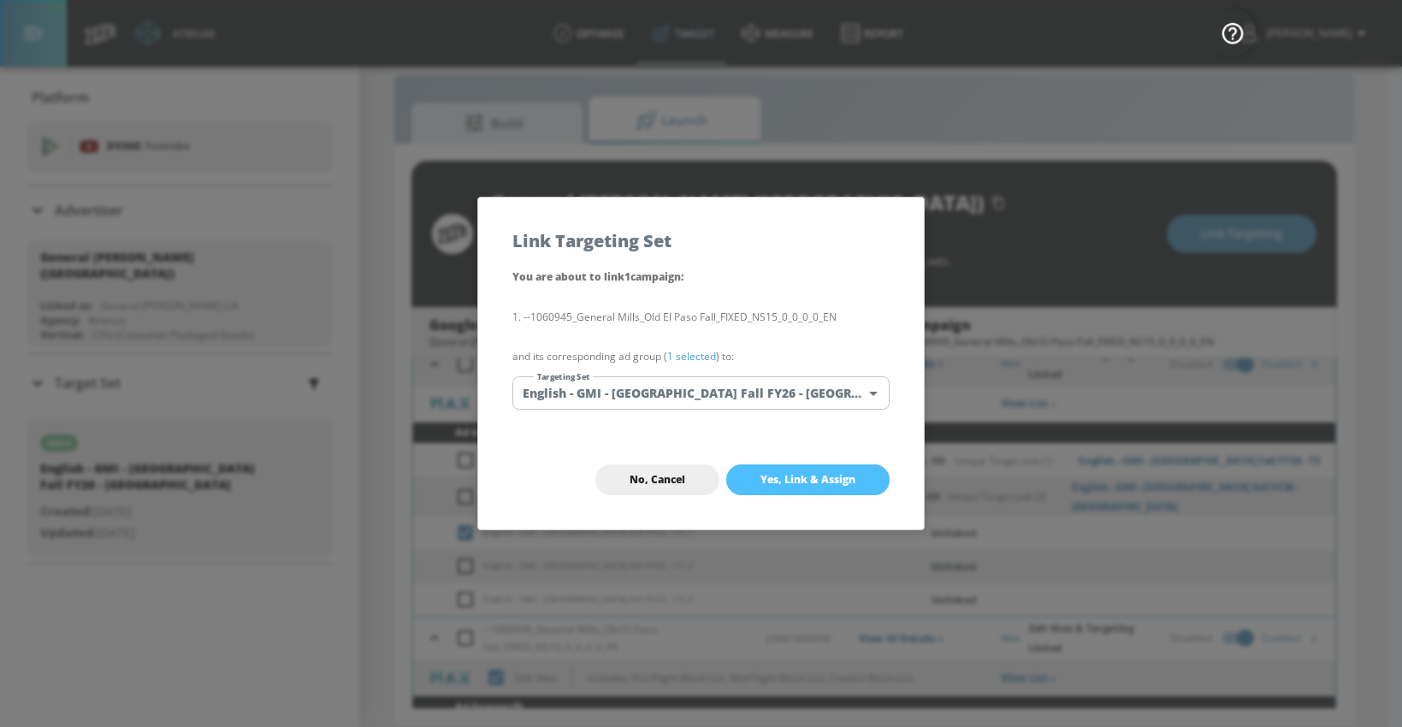
click at [761, 475] on span "Yes, Link & Assign" at bounding box center [808, 480] width 95 height 14
checkbox input "true"
checkbox input "false"
checkbox input "true"
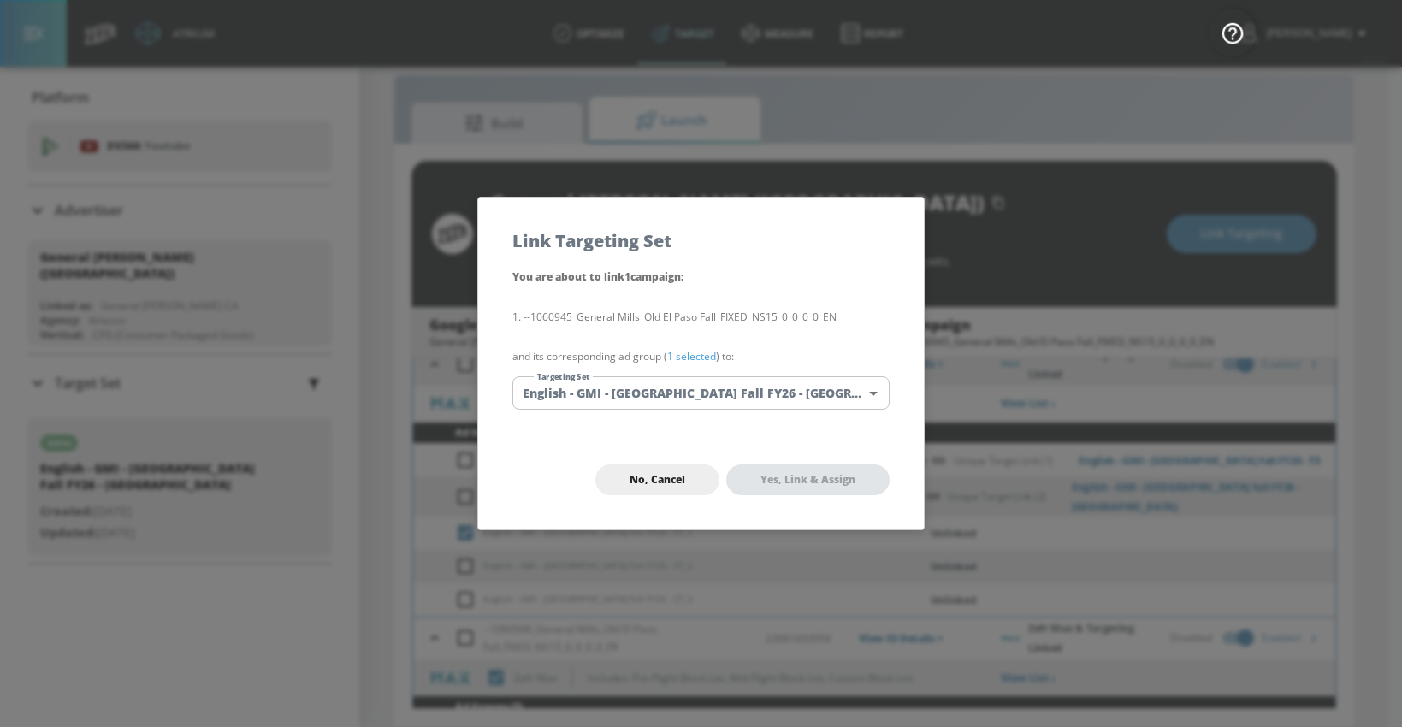
checkbox input "true"
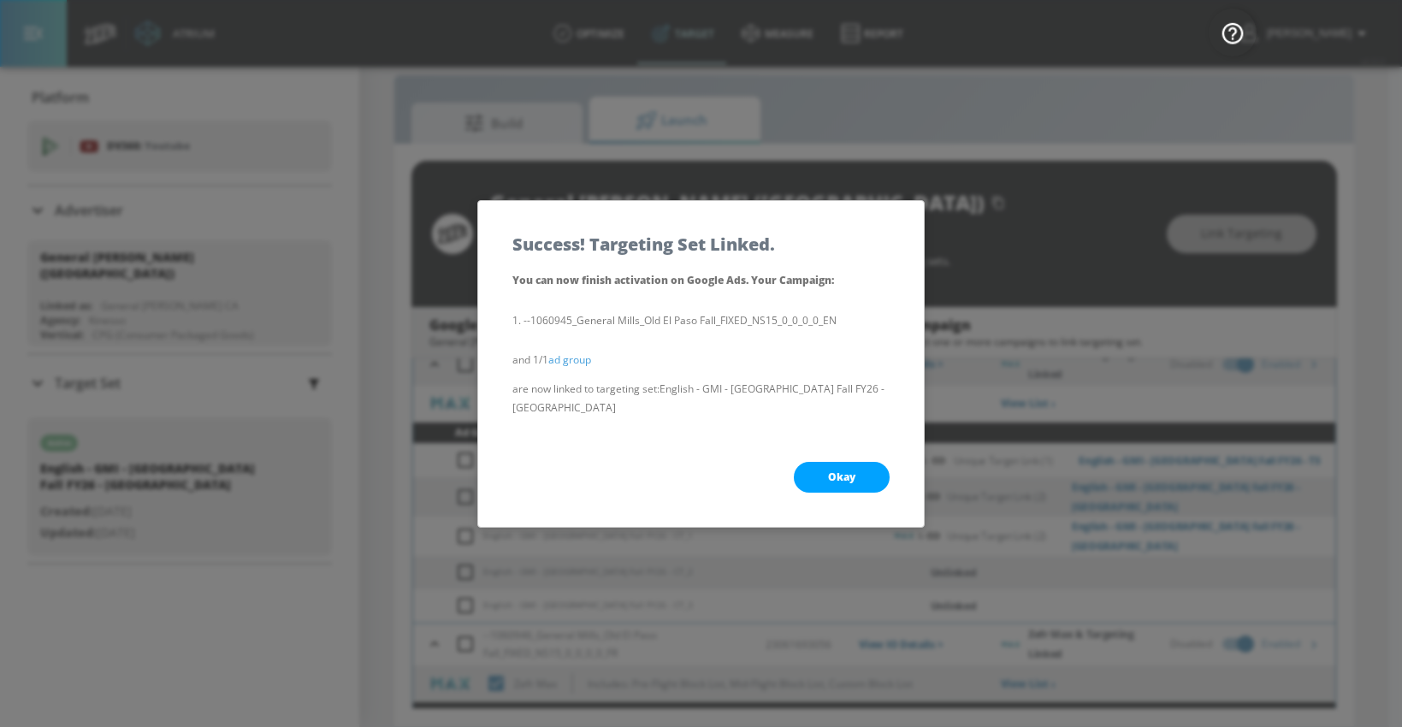
click at [831, 471] on span "Okay" at bounding box center [841, 478] width 27 height 14
checkbox input "true"
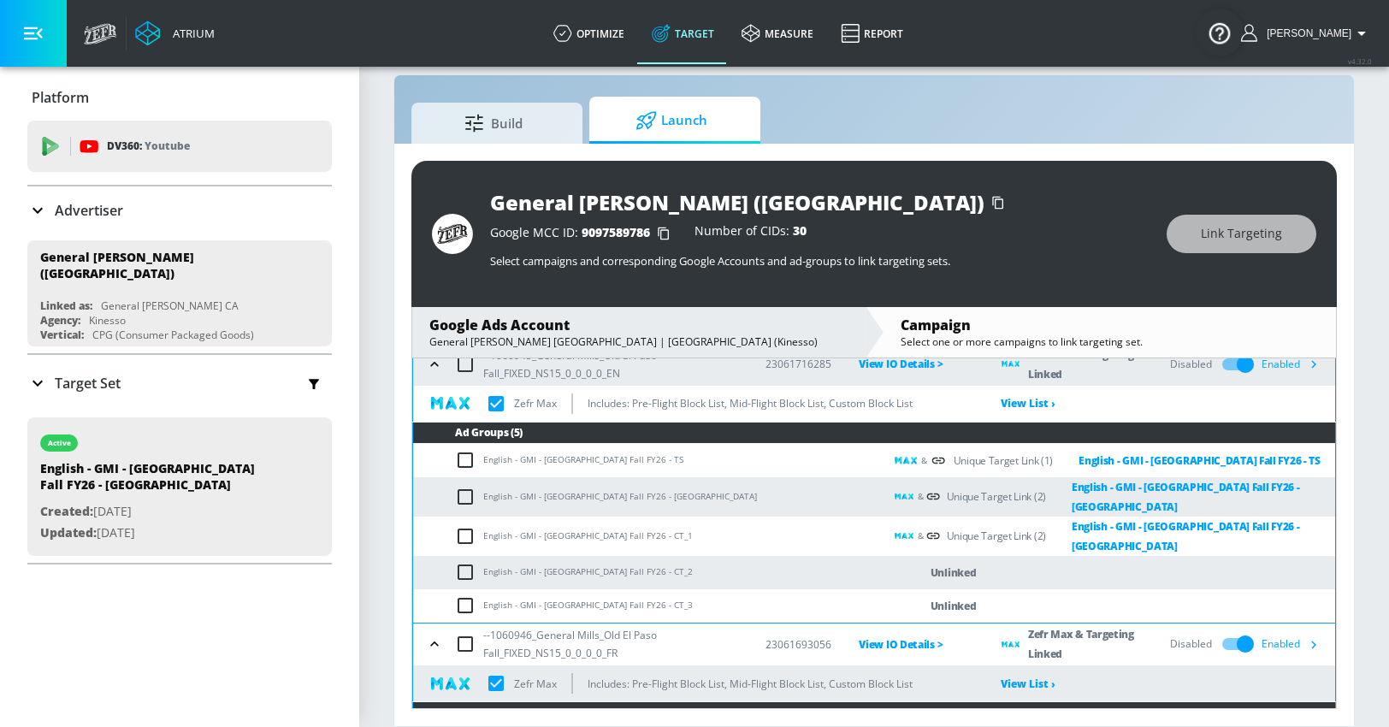
click at [465, 562] on input "checkbox" at bounding box center [469, 572] width 28 height 21
checkbox input "true"
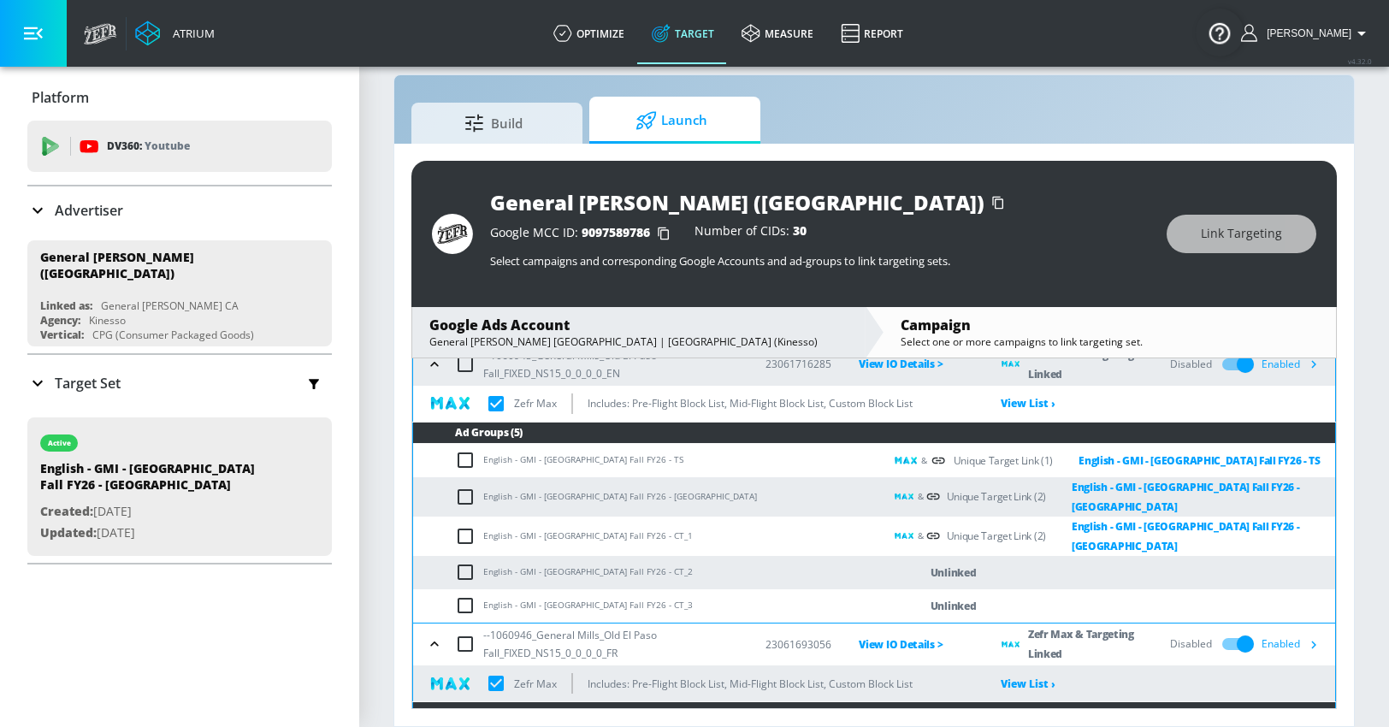
checkbox input "true"
click at [1202, 232] on button "Link Targeting" at bounding box center [1242, 234] width 150 height 38
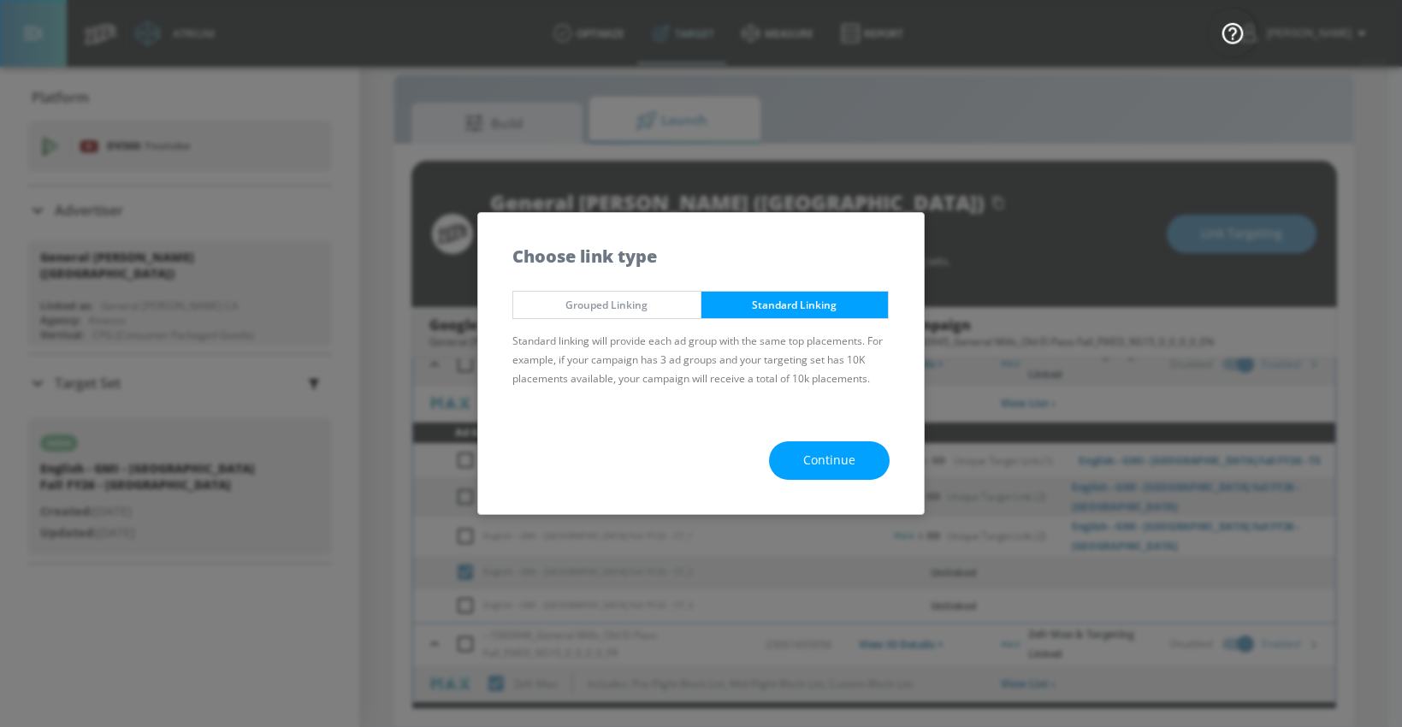
drag, startPoint x: 804, startPoint y: 459, endPoint x: 780, endPoint y: 449, distance: 26.1
click at [804, 459] on span "Continue" at bounding box center [829, 460] width 52 height 21
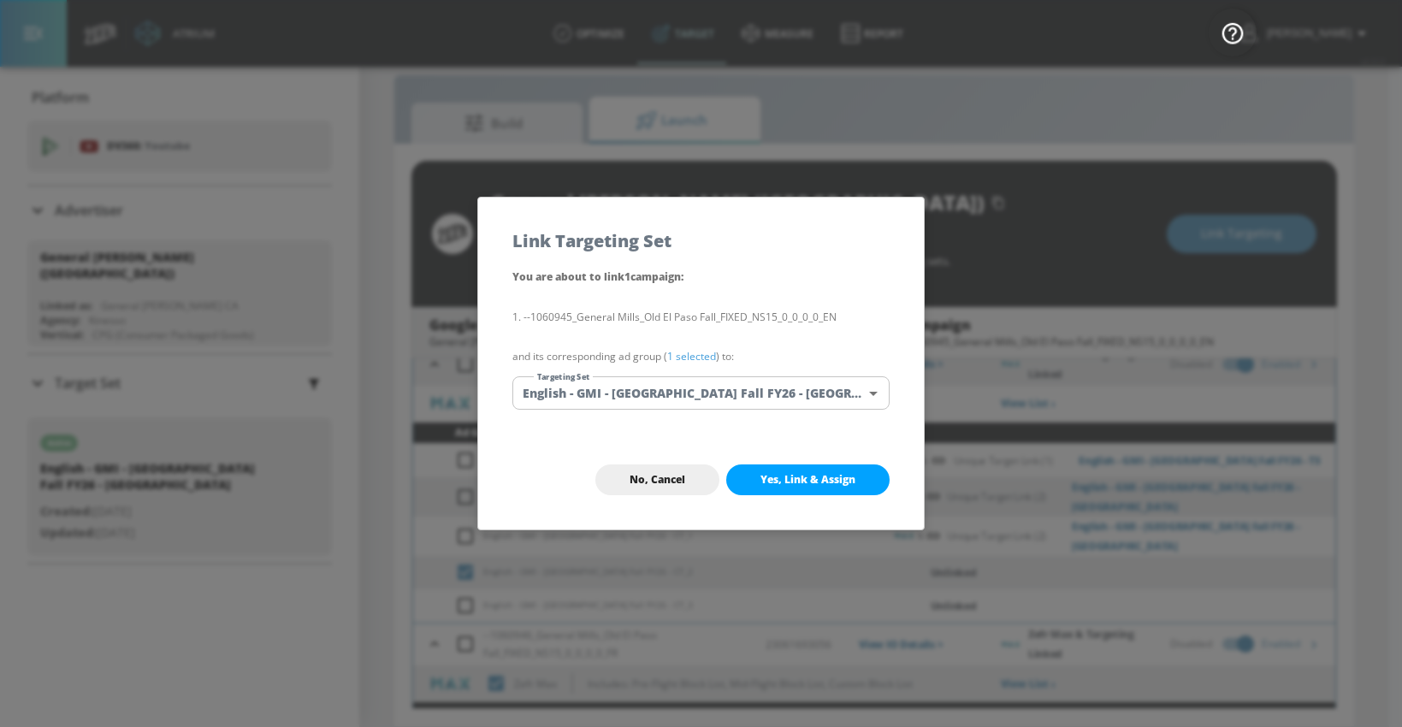
click at [712, 398] on body "Atrium optimize Target measure Report optimize Target measure Report v 4.32.0 […" at bounding box center [701, 351] width 1402 height 752
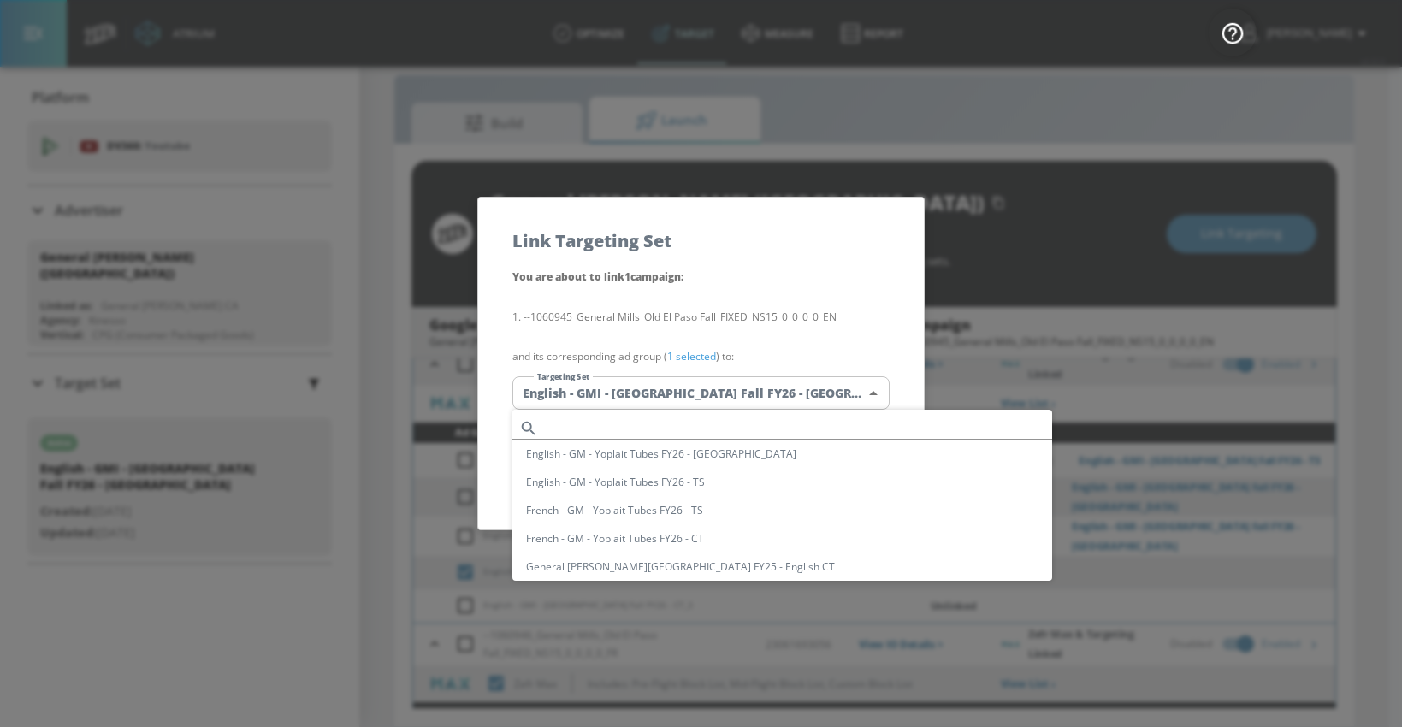
click at [640, 423] on input "text" at bounding box center [798, 428] width 507 height 23
paste input "English - GMI - [GEOGRAPHIC_DATA] Fall FY26 - [GEOGRAPHIC_DATA]"
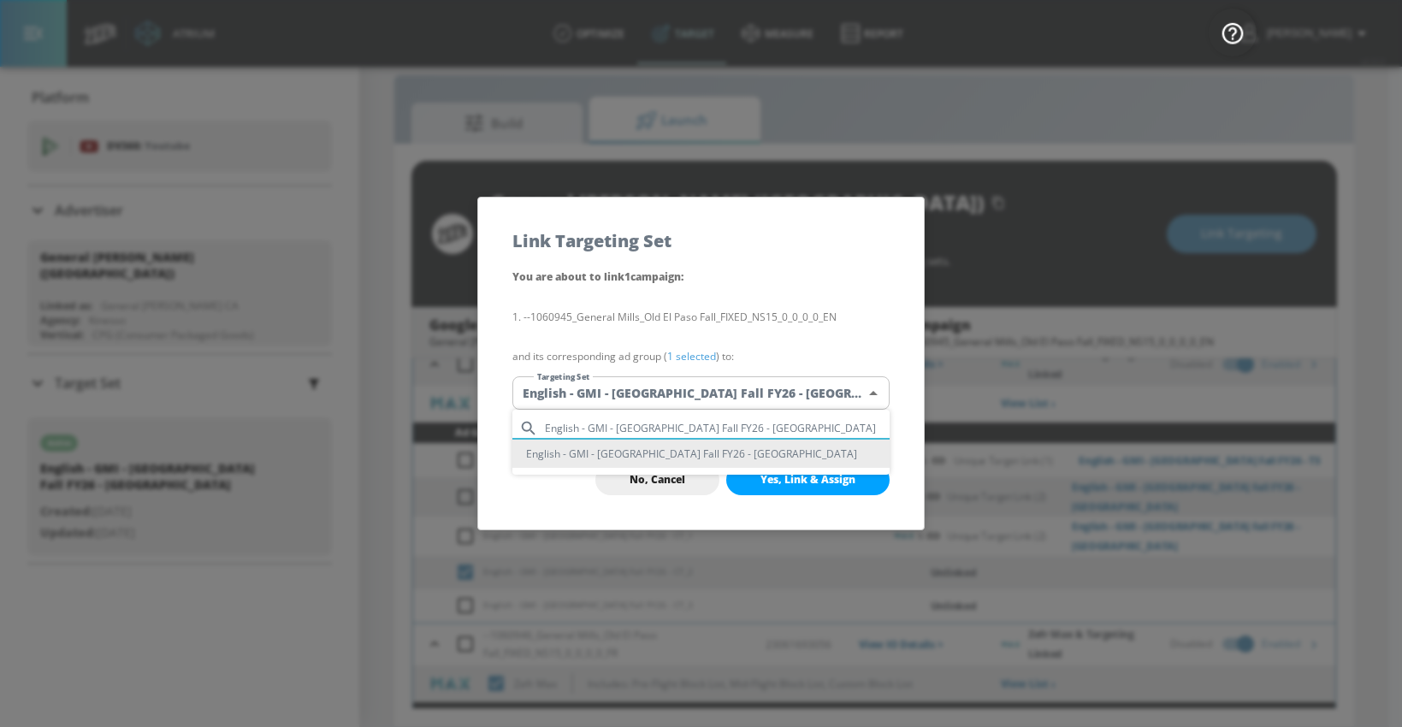
type input "English - GMI - [GEOGRAPHIC_DATA] Fall FY26 - [GEOGRAPHIC_DATA]"
click at [637, 453] on li "English - GMI - [GEOGRAPHIC_DATA] Fall FY26 - [GEOGRAPHIC_DATA]" at bounding box center [700, 454] width 377 height 28
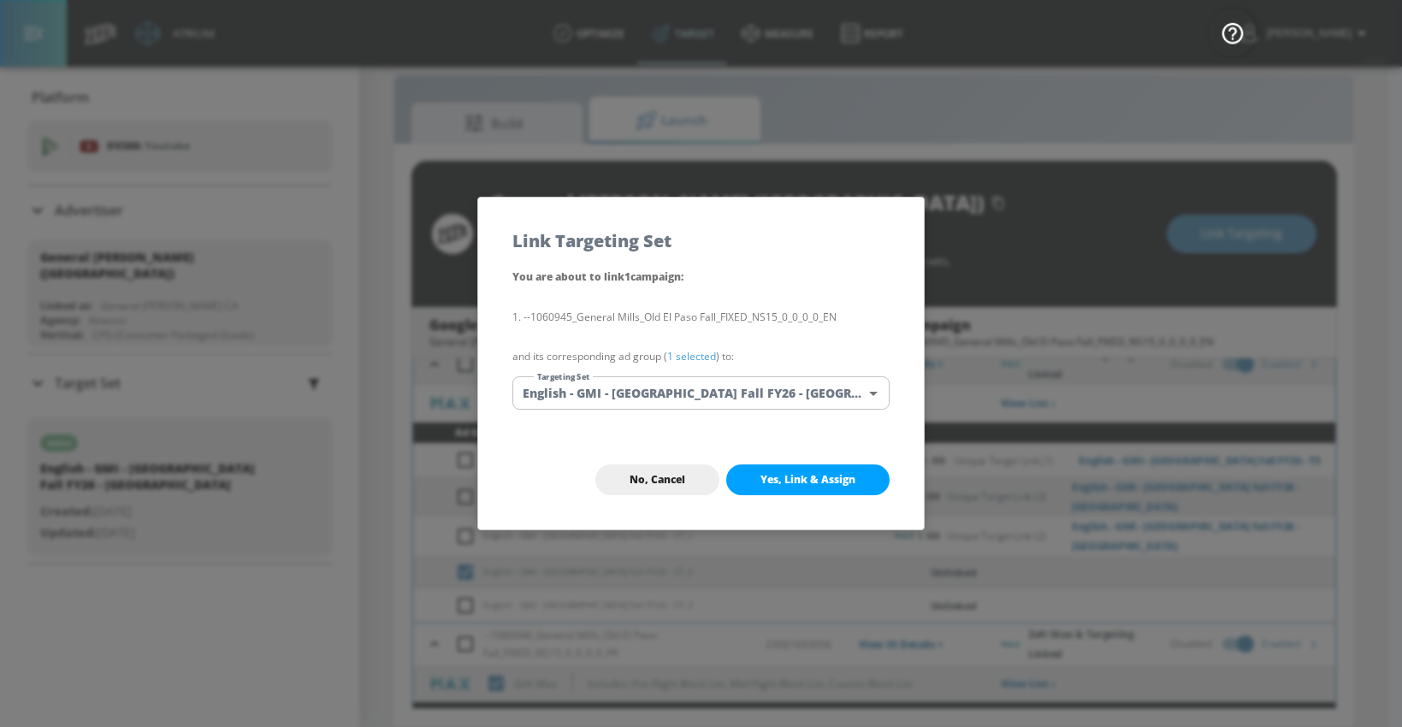
click at [765, 475] on span "Yes, Link & Assign" at bounding box center [808, 480] width 95 height 14
checkbox input "true"
checkbox input "false"
checkbox input "true"
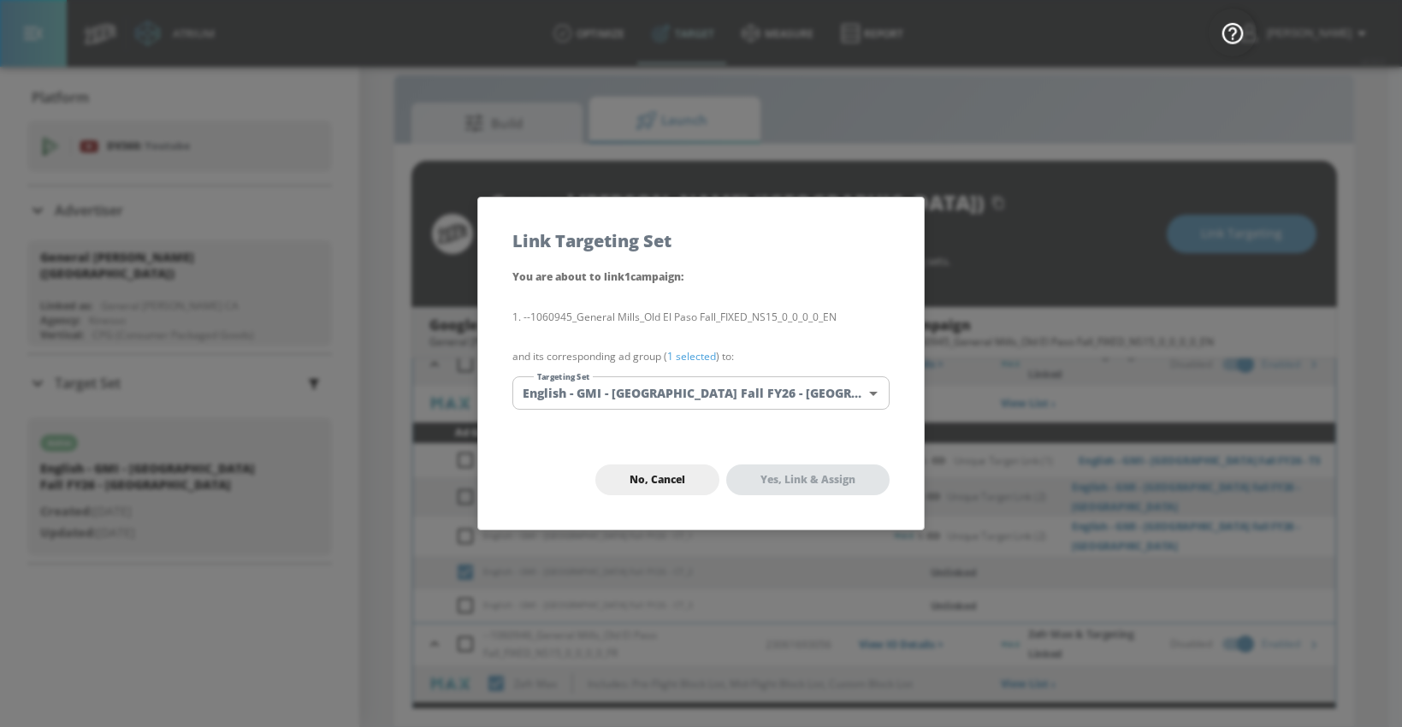
checkbox input "true"
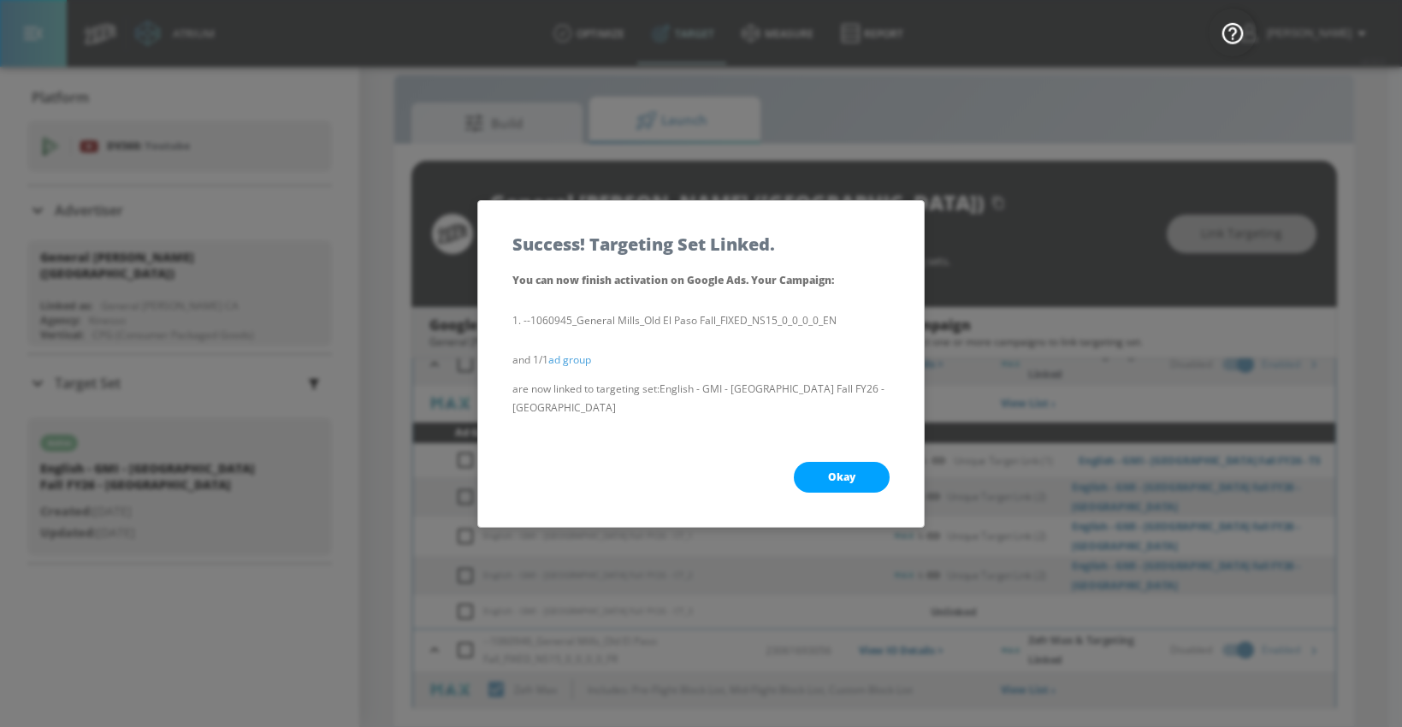
click at [820, 467] on button "Okay" at bounding box center [842, 477] width 96 height 31
checkbox input "true"
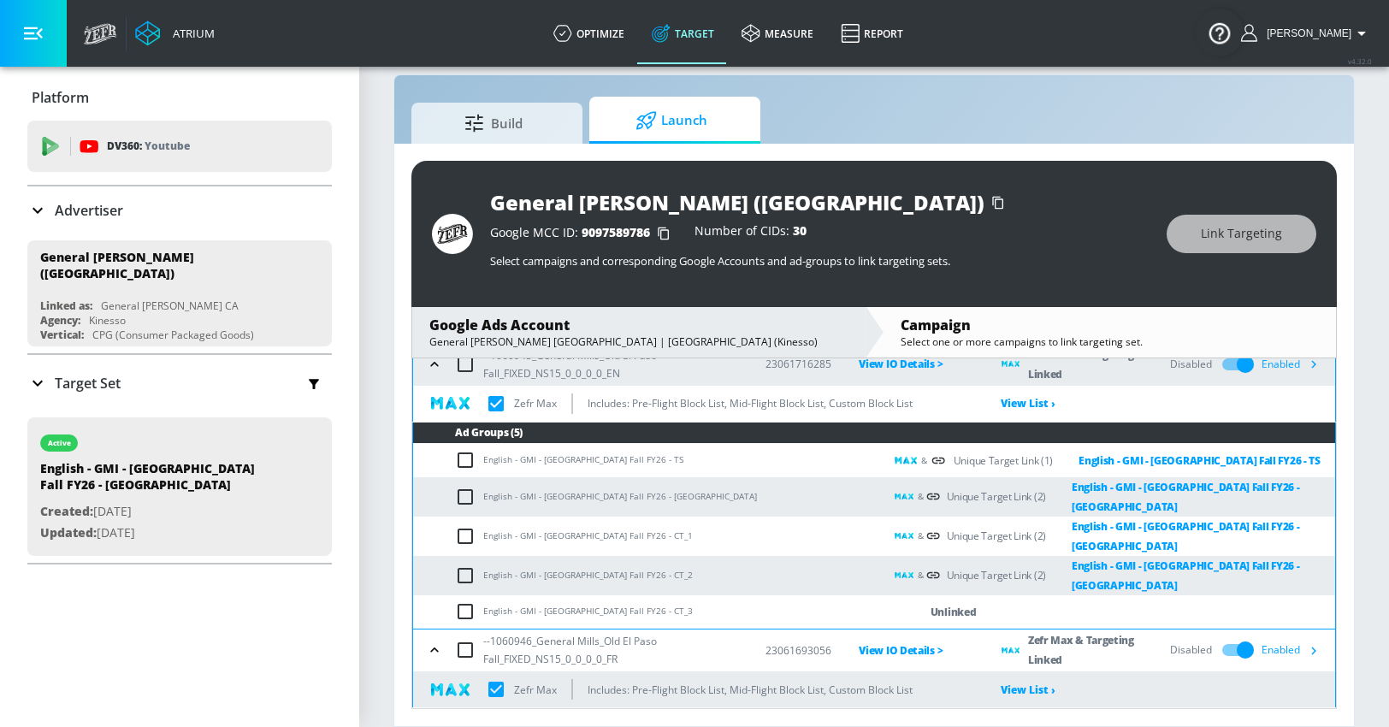
click at [471, 601] on input "checkbox" at bounding box center [469, 611] width 28 height 21
checkbox input "true"
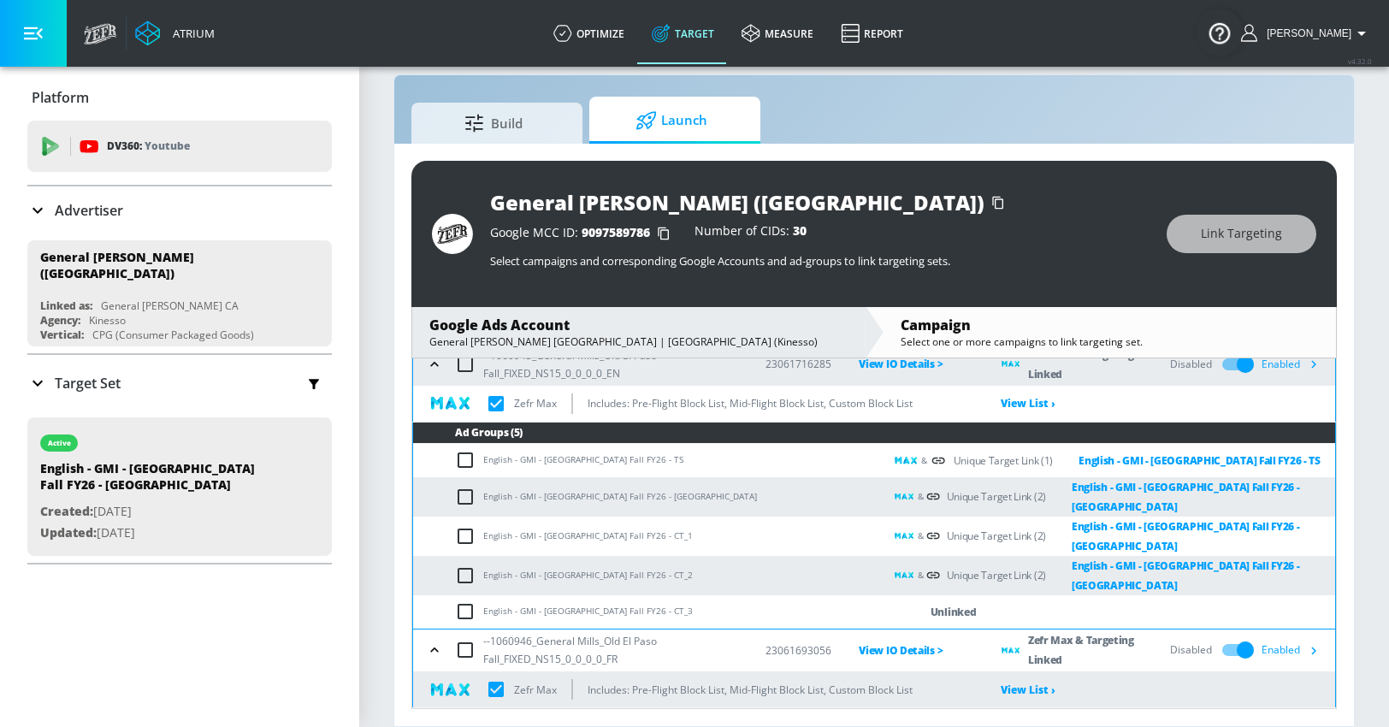
checkbox input "true"
click at [1205, 234] on span "Link Targeting" at bounding box center [1241, 233] width 81 height 21
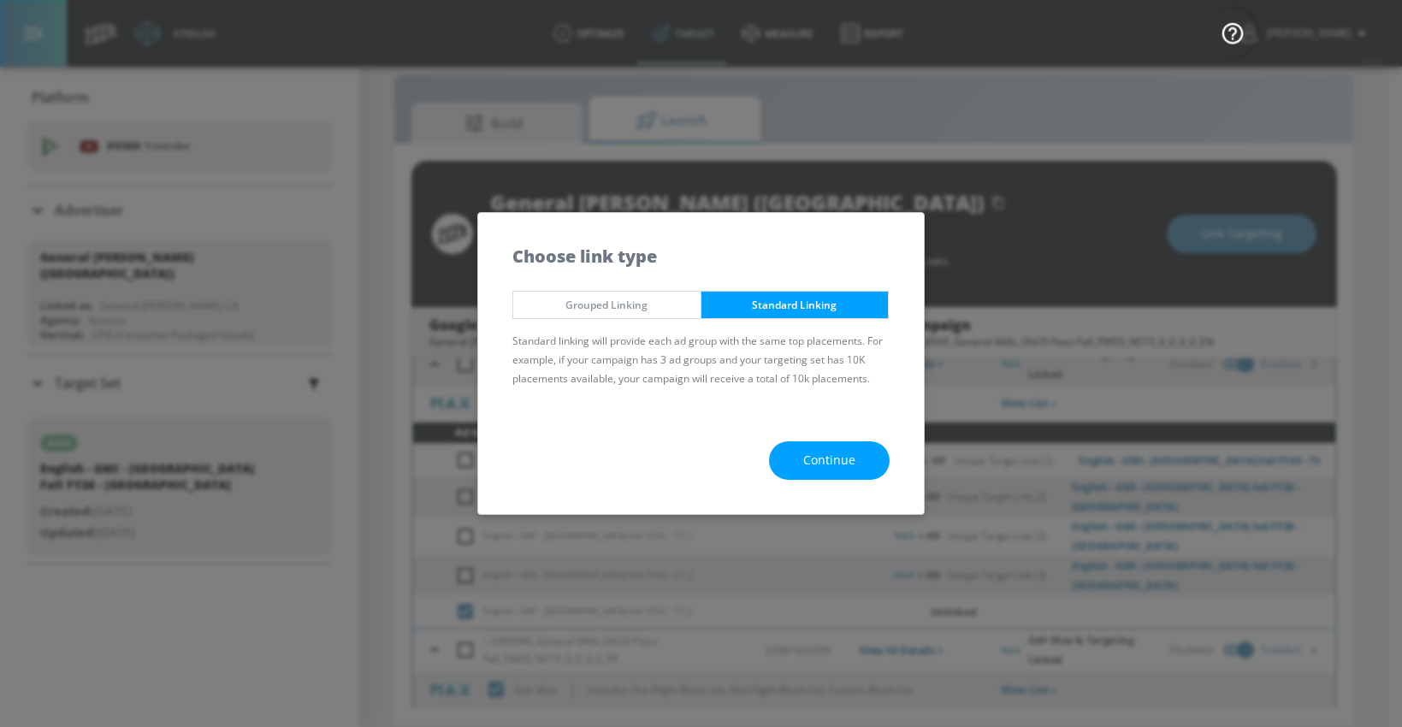
click at [802, 453] on button "Continue" at bounding box center [829, 460] width 121 height 38
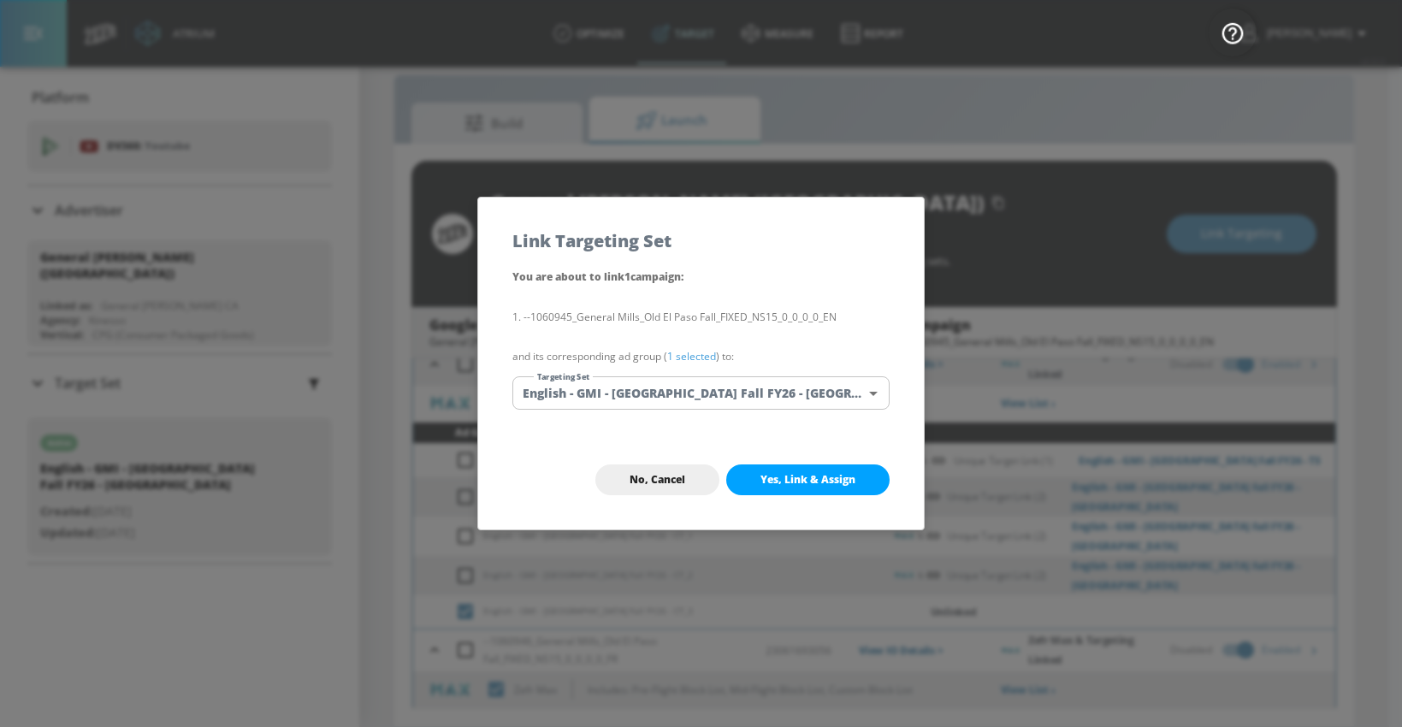
click at [714, 391] on body "Atrium optimize Target measure Report optimize Target measure Report v 4.32.0 […" at bounding box center [701, 351] width 1402 height 752
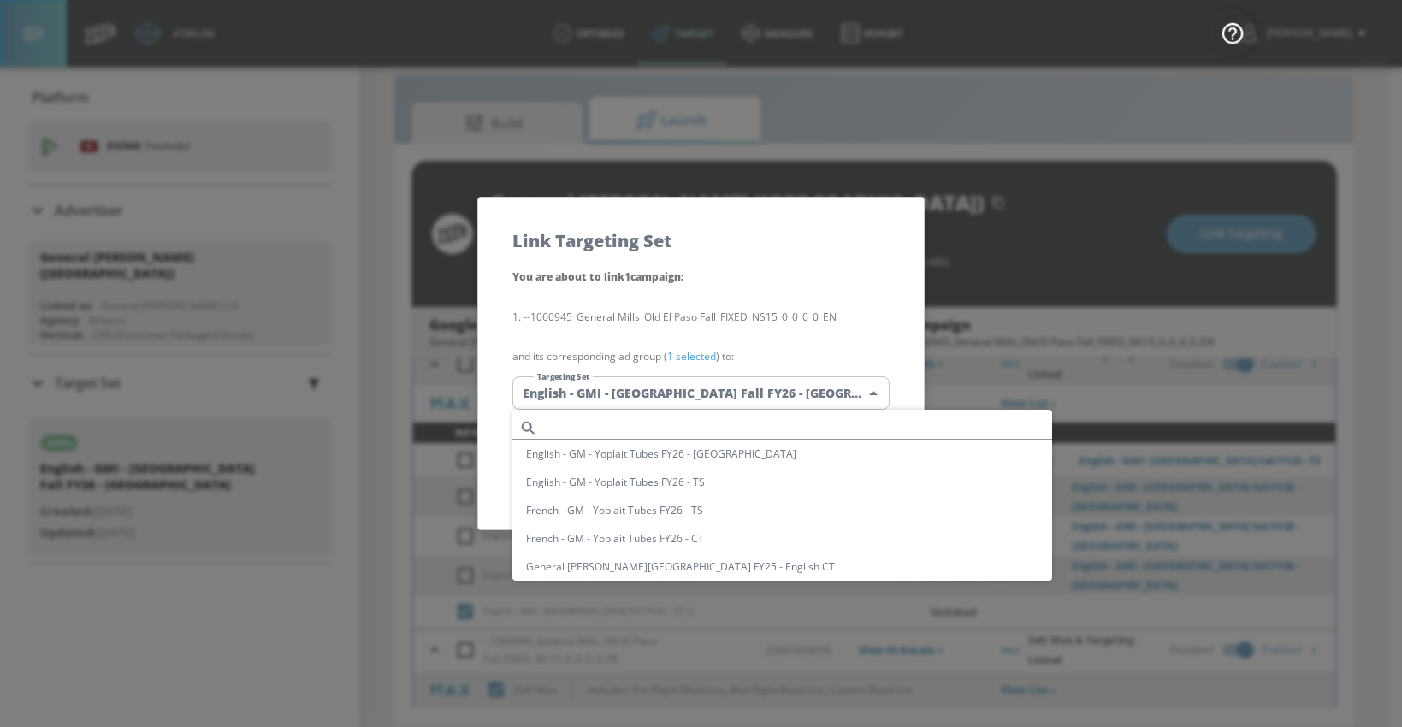
click at [665, 423] on input "text" at bounding box center [798, 428] width 507 height 23
paste input "English - GMI - [GEOGRAPHIC_DATA] Fall FY26 - [GEOGRAPHIC_DATA]"
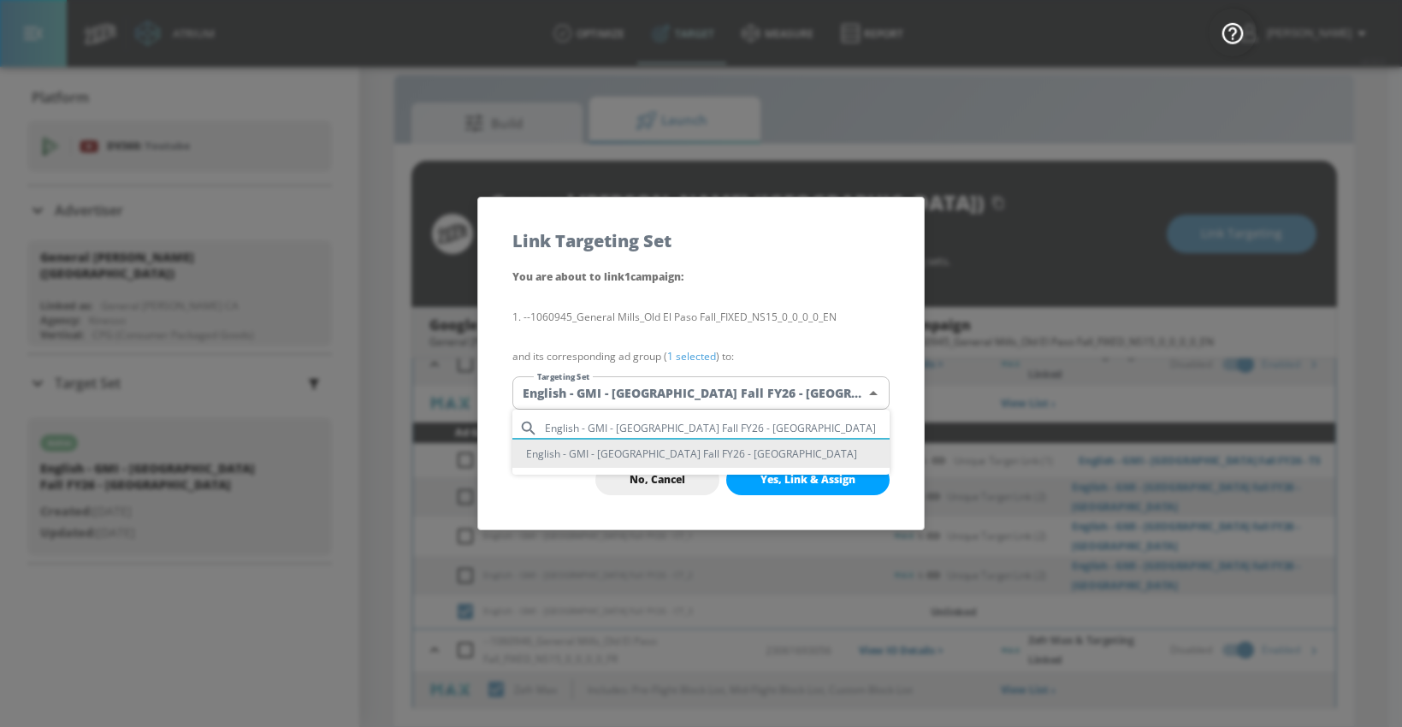
type input "English - GMI - [GEOGRAPHIC_DATA] Fall FY26 - [GEOGRAPHIC_DATA]"
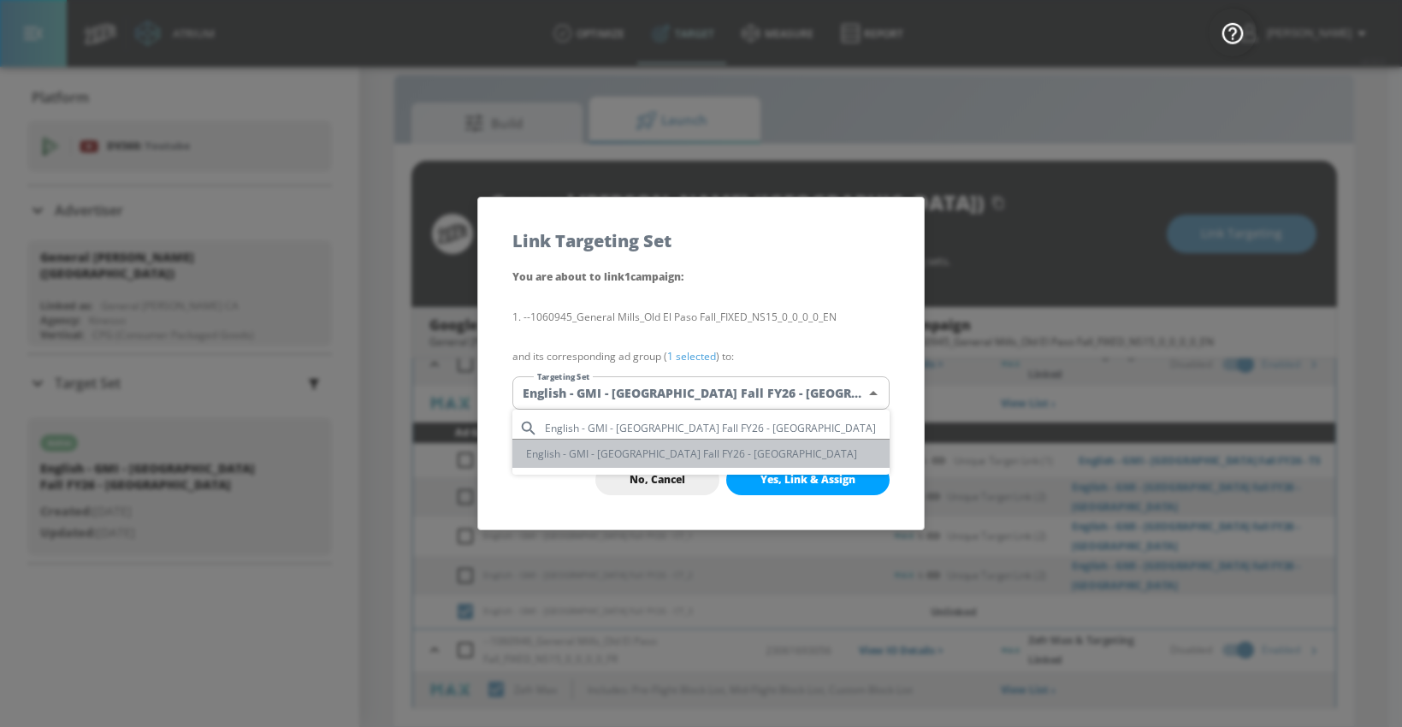
click at [659, 450] on li "English - GMI - [GEOGRAPHIC_DATA] Fall FY26 - [GEOGRAPHIC_DATA]" at bounding box center [700, 454] width 377 height 28
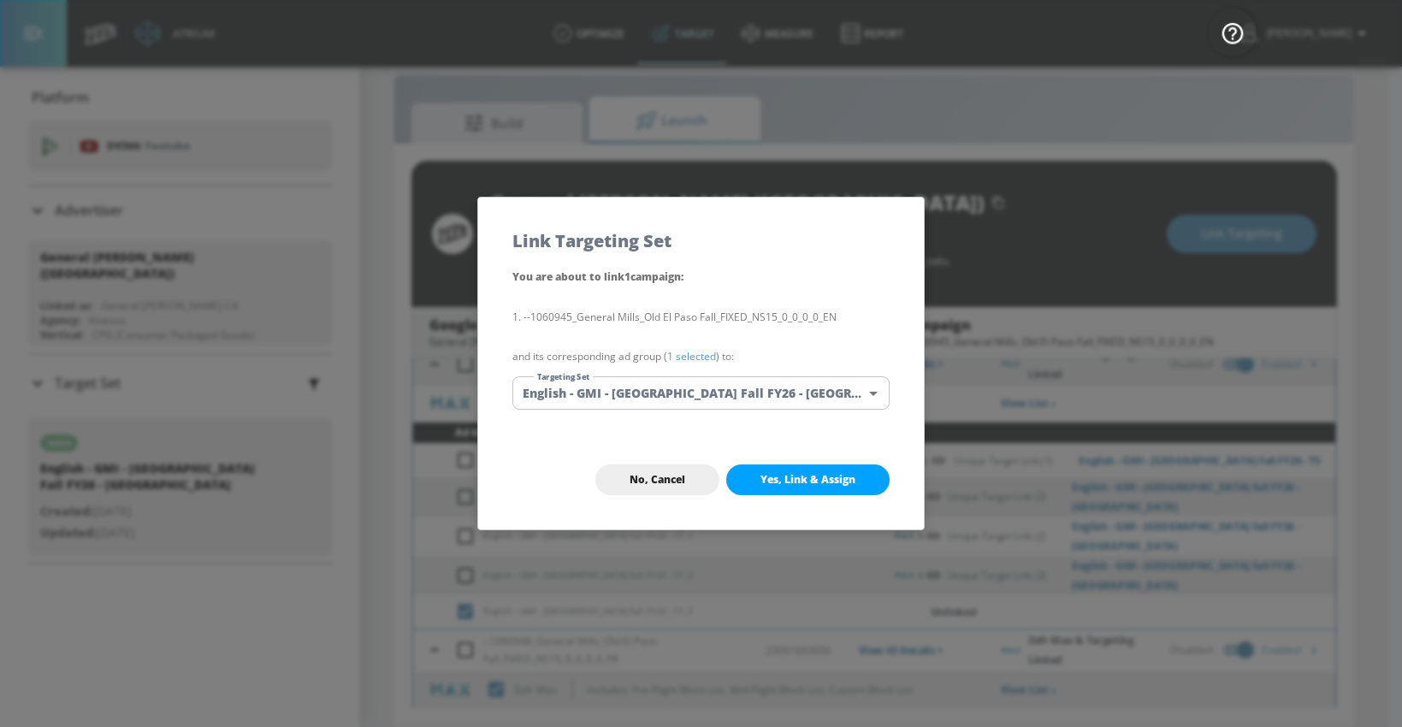
click at [745, 474] on button "Yes, Link & Assign" at bounding box center [807, 480] width 163 height 31
checkbox input "true"
checkbox input "false"
checkbox input "true"
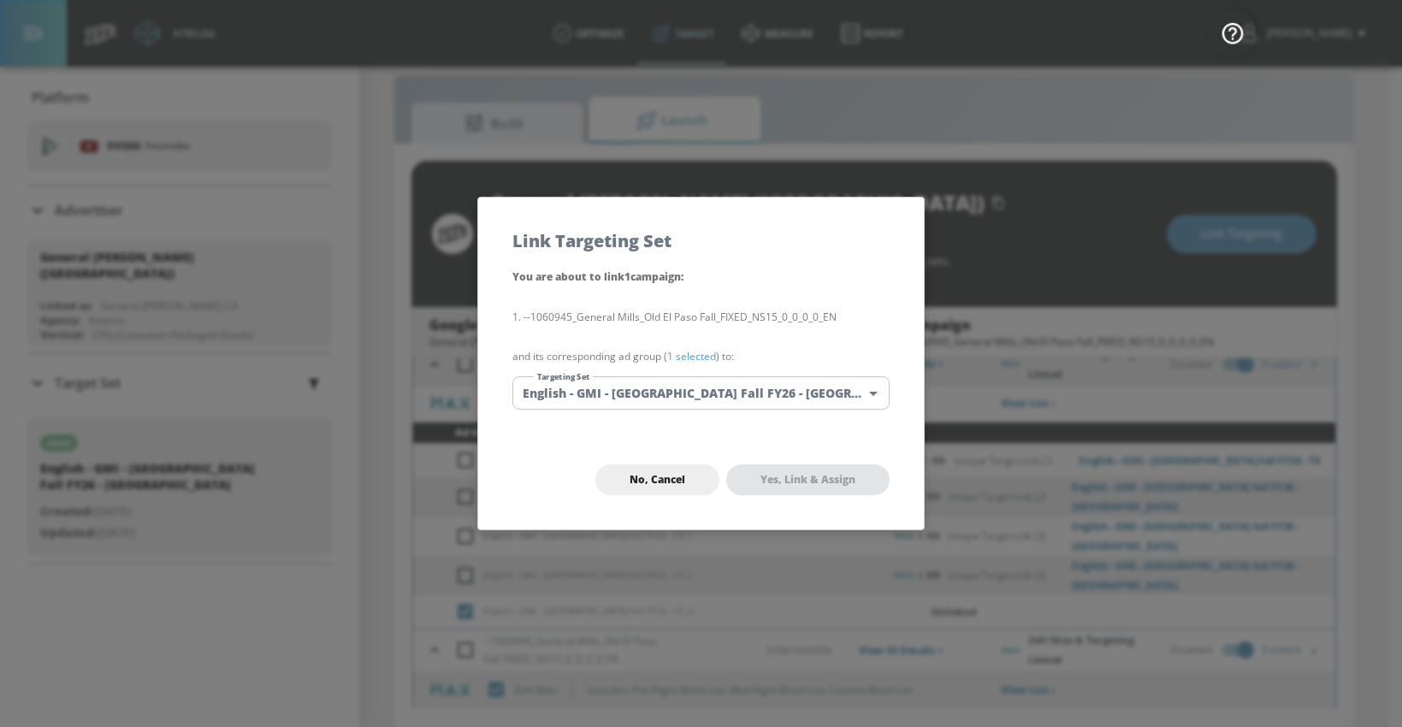
checkbox input "true"
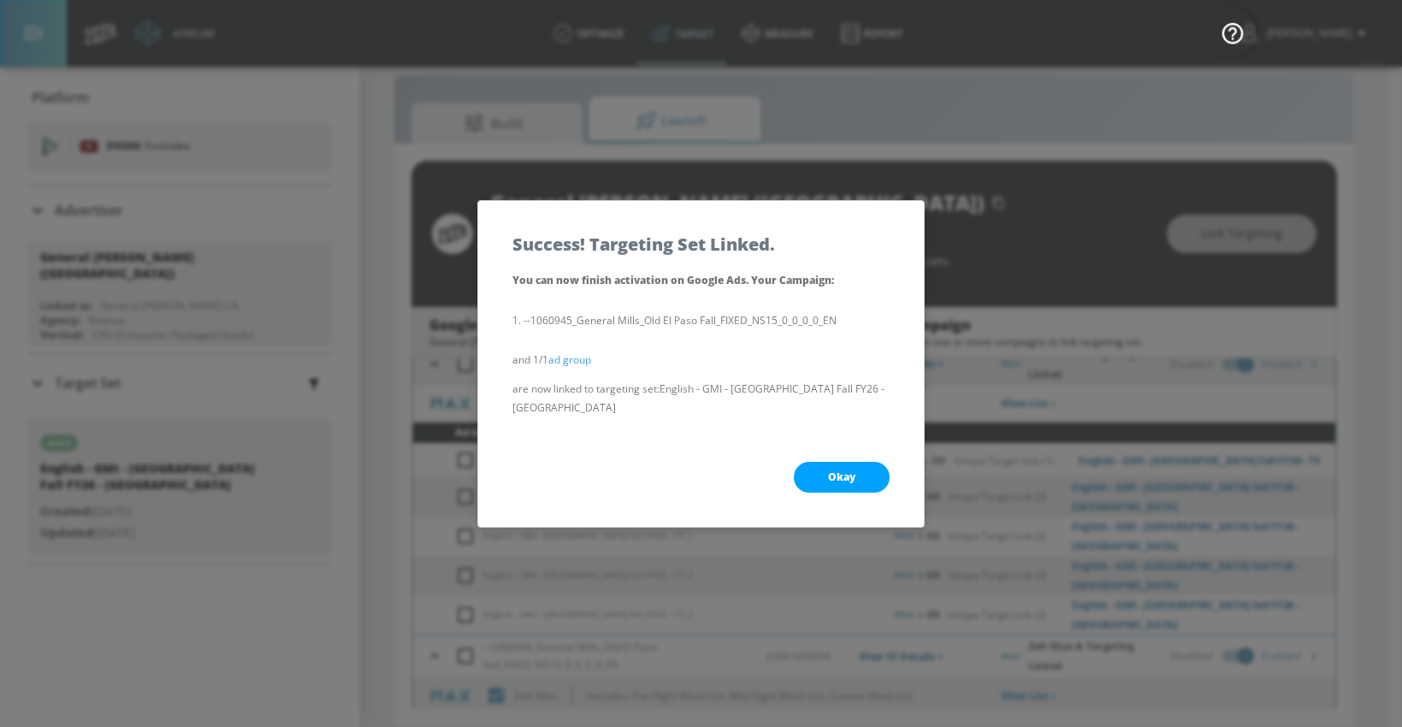
click at [810, 462] on button "Okay" at bounding box center [842, 477] width 96 height 31
checkbox input "true"
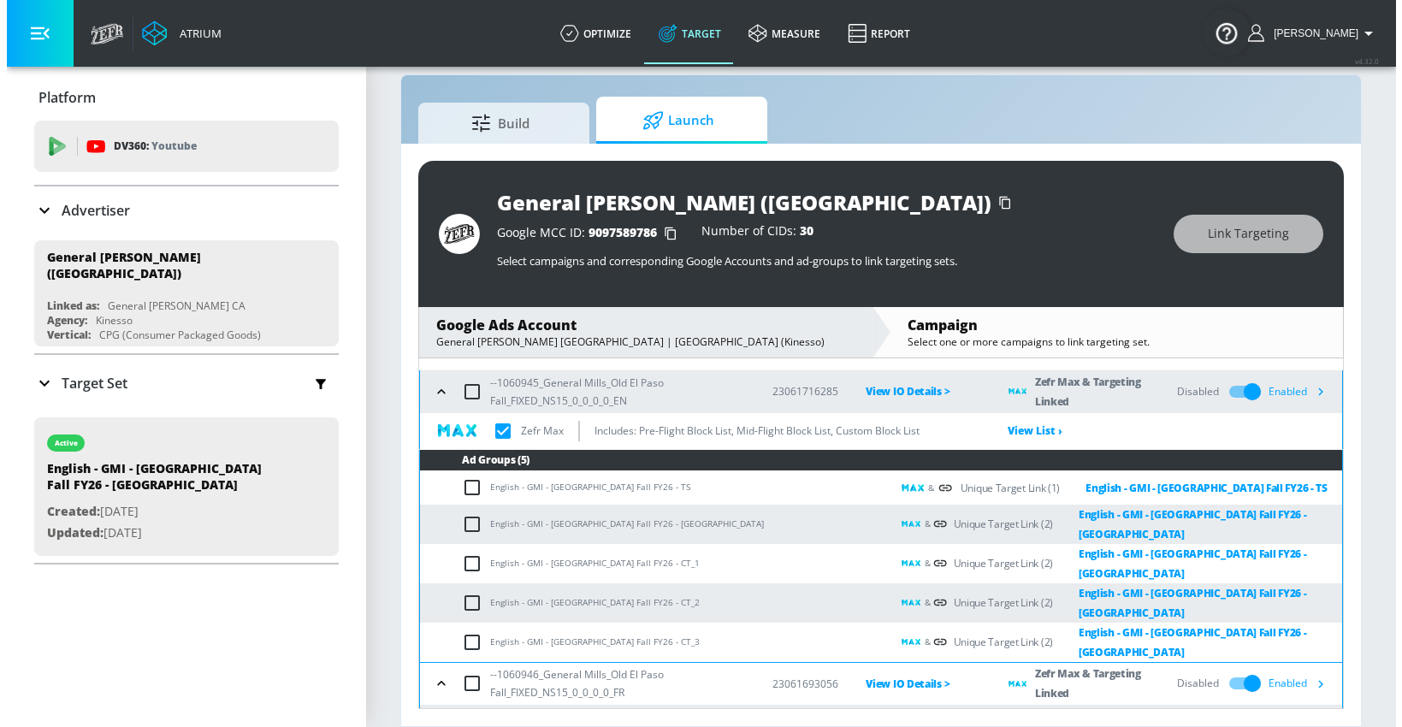
scroll to position [76, 0]
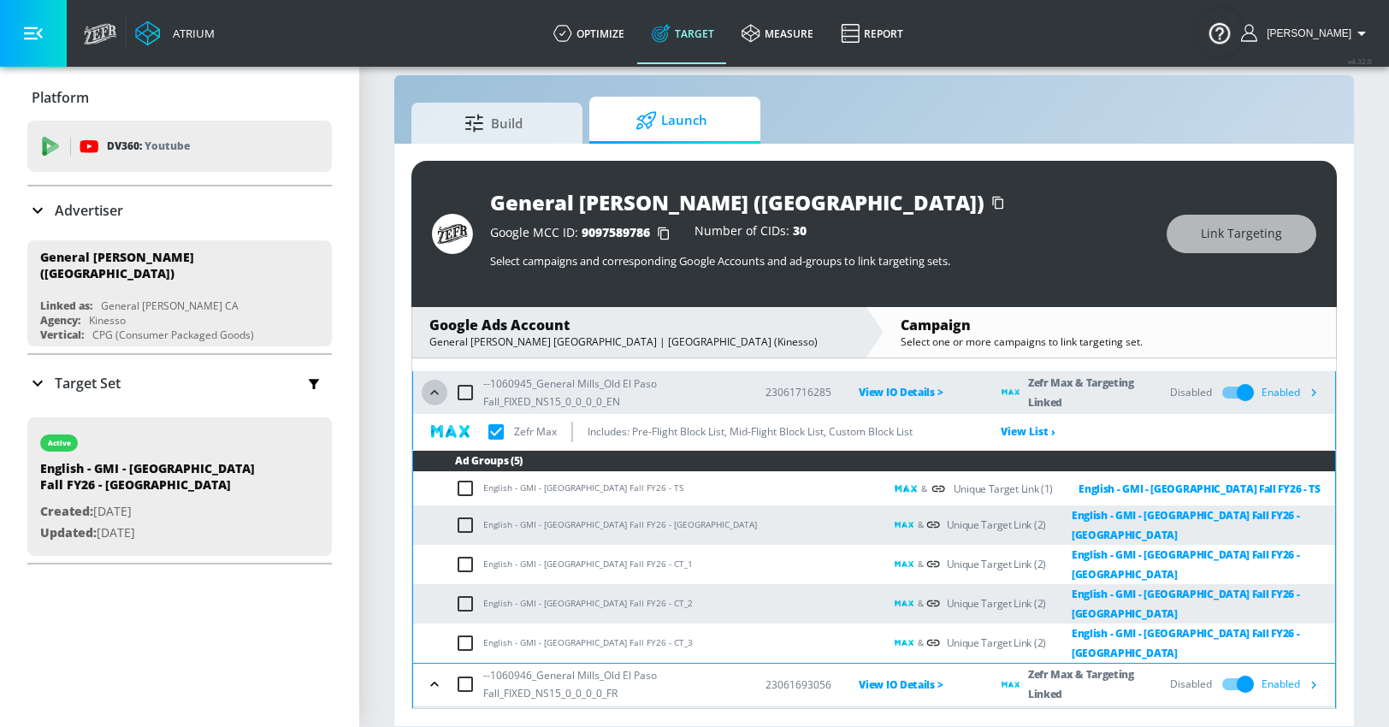
click at [436, 392] on icon "button" at bounding box center [434, 392] width 8 height 4
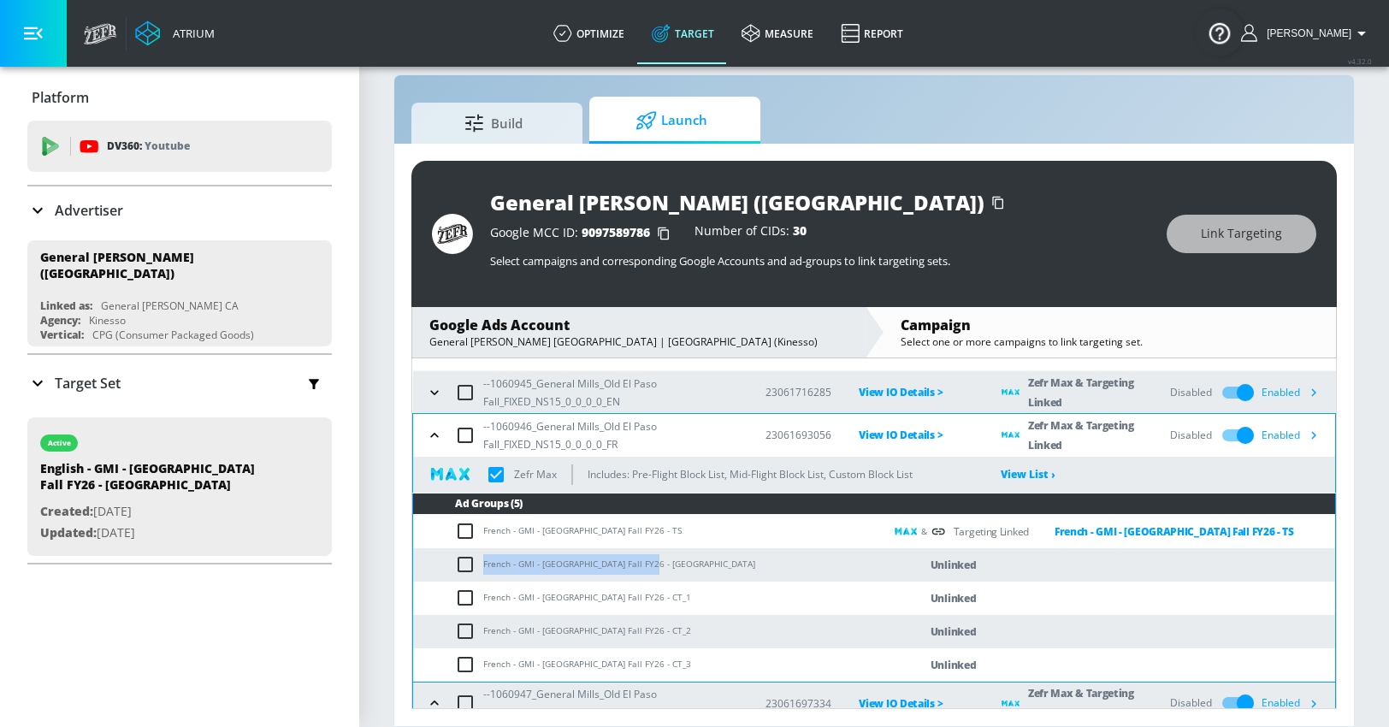
drag, startPoint x: 485, startPoint y: 563, endPoint x: 660, endPoint y: 563, distance: 175.4
click at [660, 563] on td "French - GMI - [GEOGRAPHIC_DATA] Fall FY26 - [GEOGRAPHIC_DATA]" at bounding box center [648, 564] width 471 height 33
copy td "French - GMI - [GEOGRAPHIC_DATA] Fall FY26 - [GEOGRAPHIC_DATA]"
click at [464, 565] on input "checkbox" at bounding box center [469, 564] width 28 height 21
checkbox input "true"
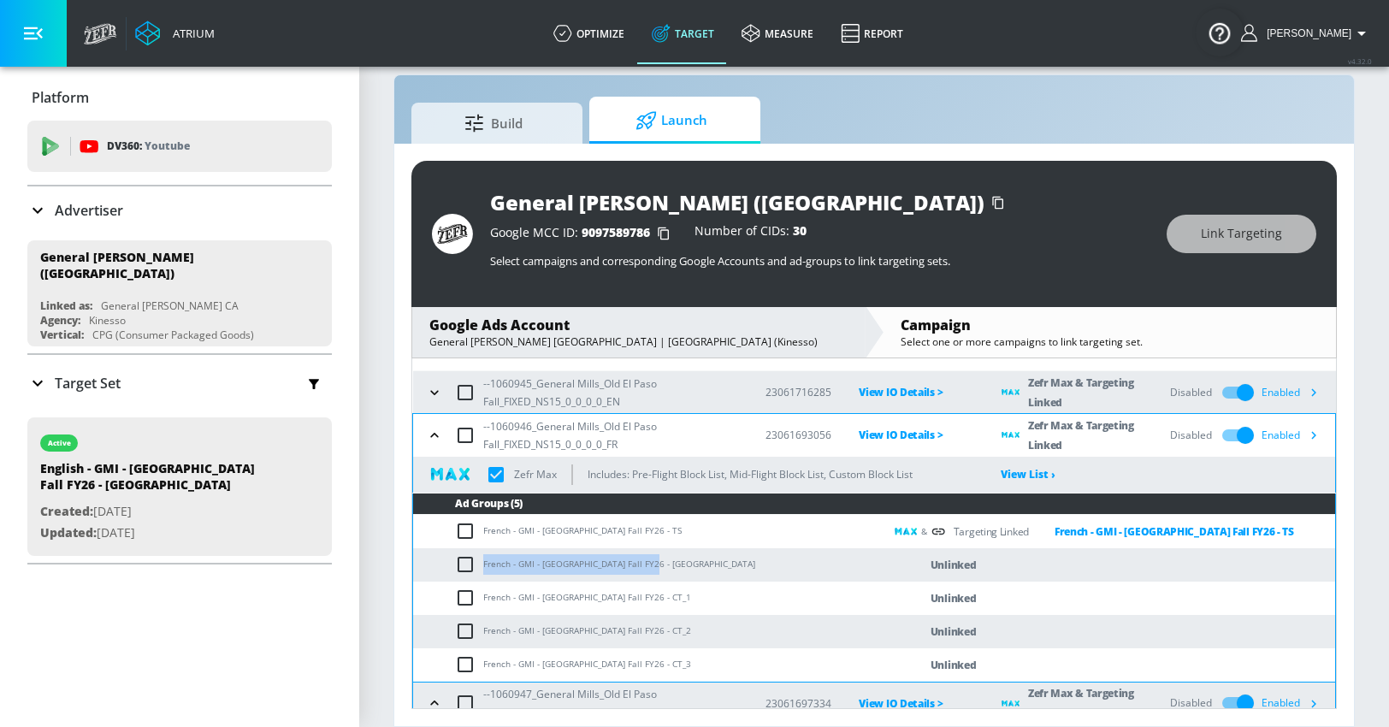
checkbox input "true"
click at [1210, 238] on span "Link Targeting" at bounding box center [1241, 233] width 81 height 21
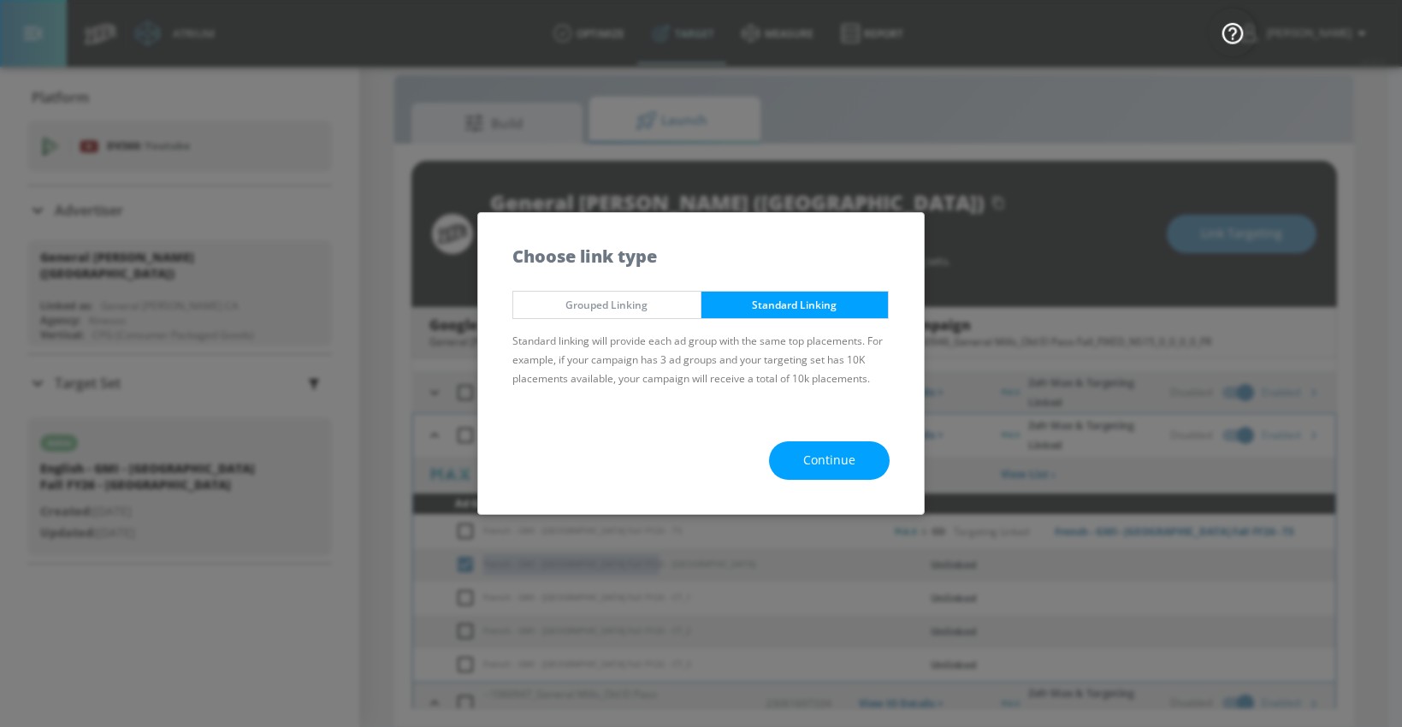
click at [800, 463] on button "Continue" at bounding box center [829, 460] width 121 height 38
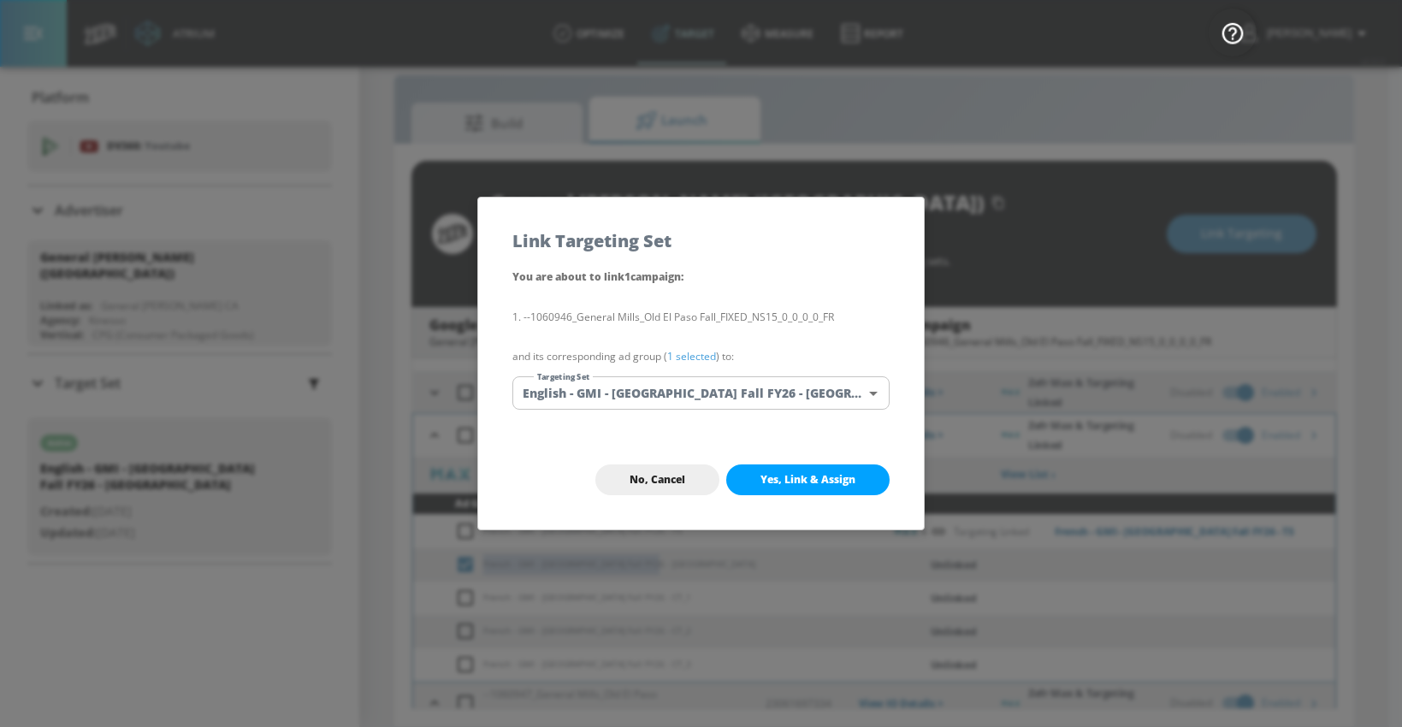
click at [621, 393] on body "Atrium optimize Target measure Report optimize Target measure Report v 4.32.0 […" at bounding box center [701, 351] width 1402 height 752
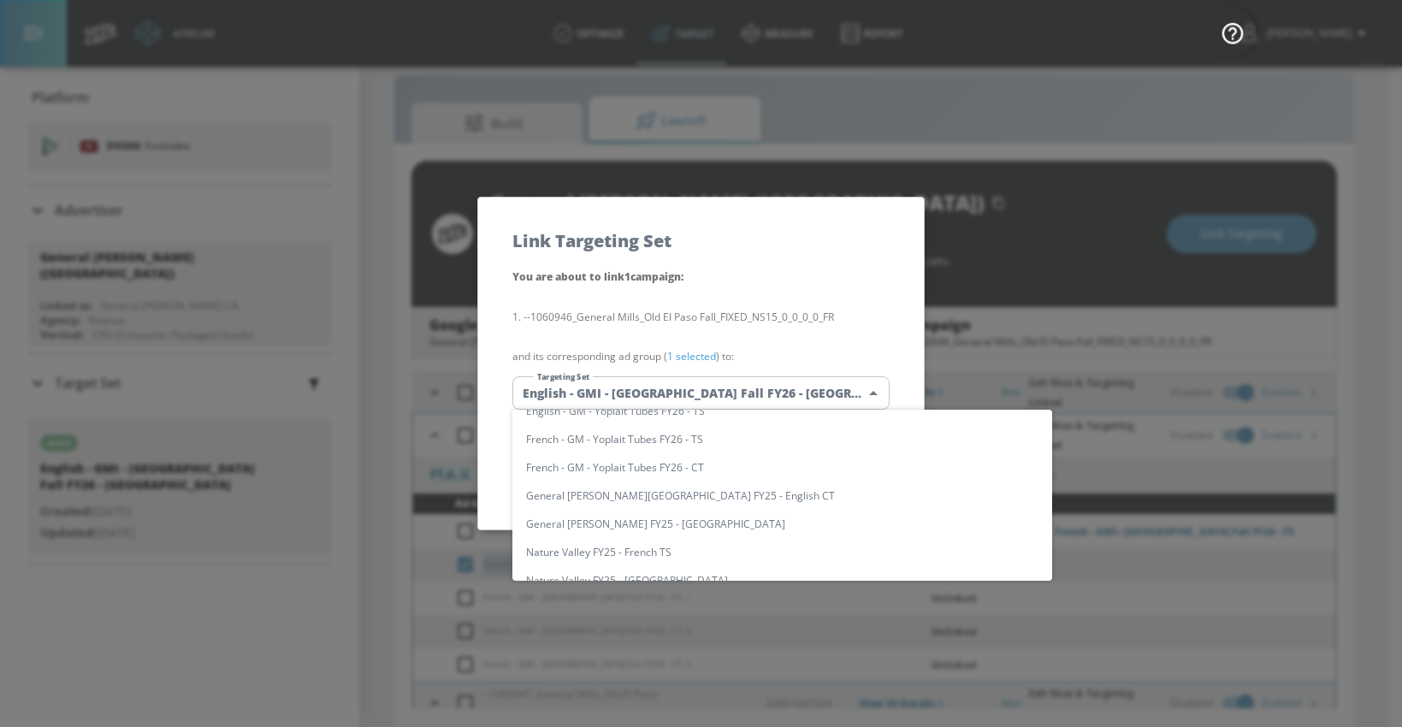
scroll to position [0, 0]
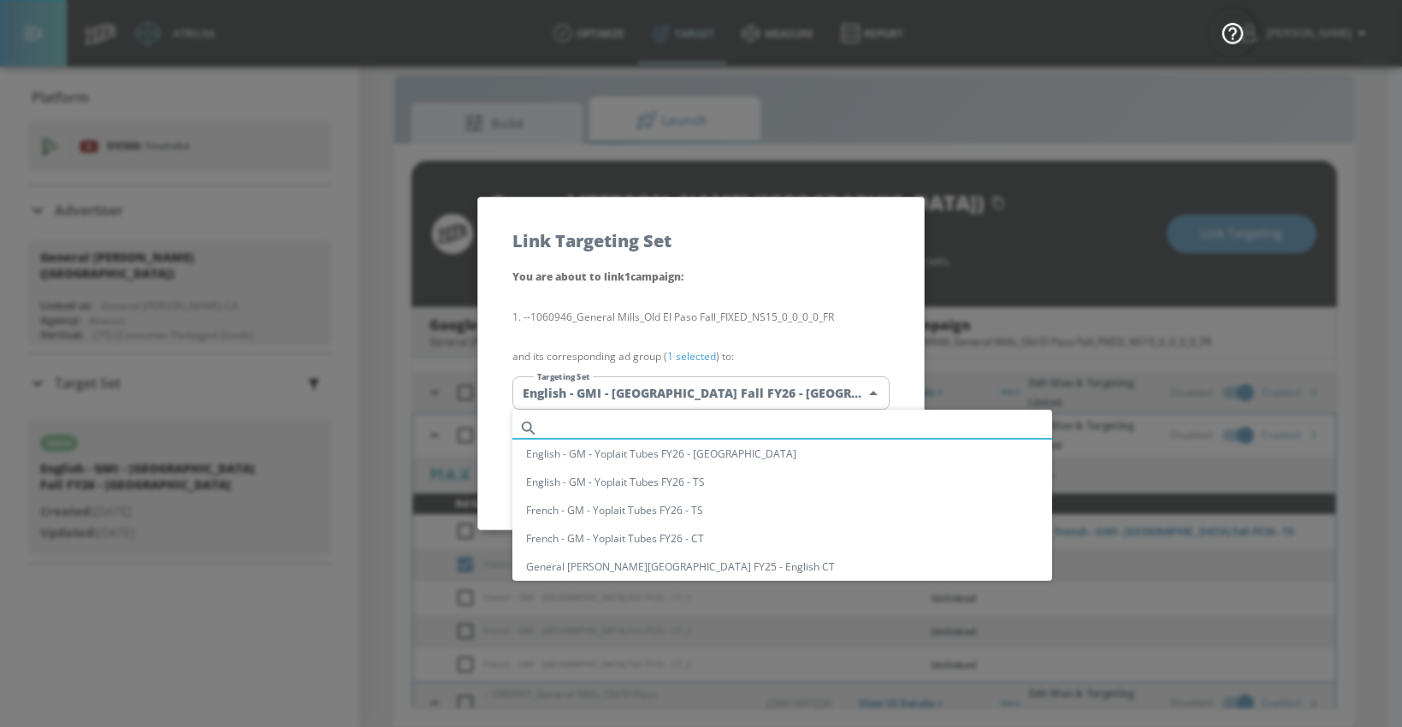
click at [579, 420] on input "text" at bounding box center [798, 428] width 507 height 23
paste input "French - GMI - [GEOGRAPHIC_DATA] Fall FY26 - [GEOGRAPHIC_DATA]"
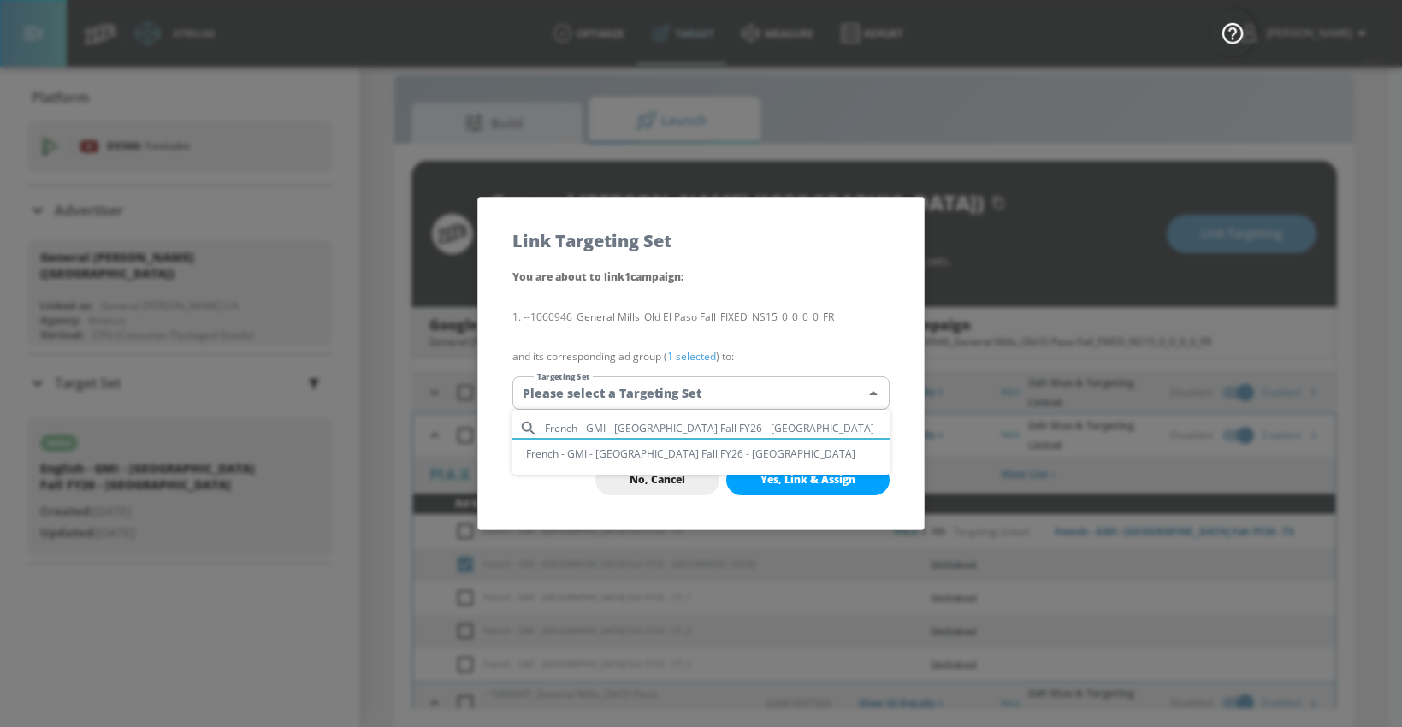
type input "French - GMI - [GEOGRAPHIC_DATA] Fall FY26 - [GEOGRAPHIC_DATA]"
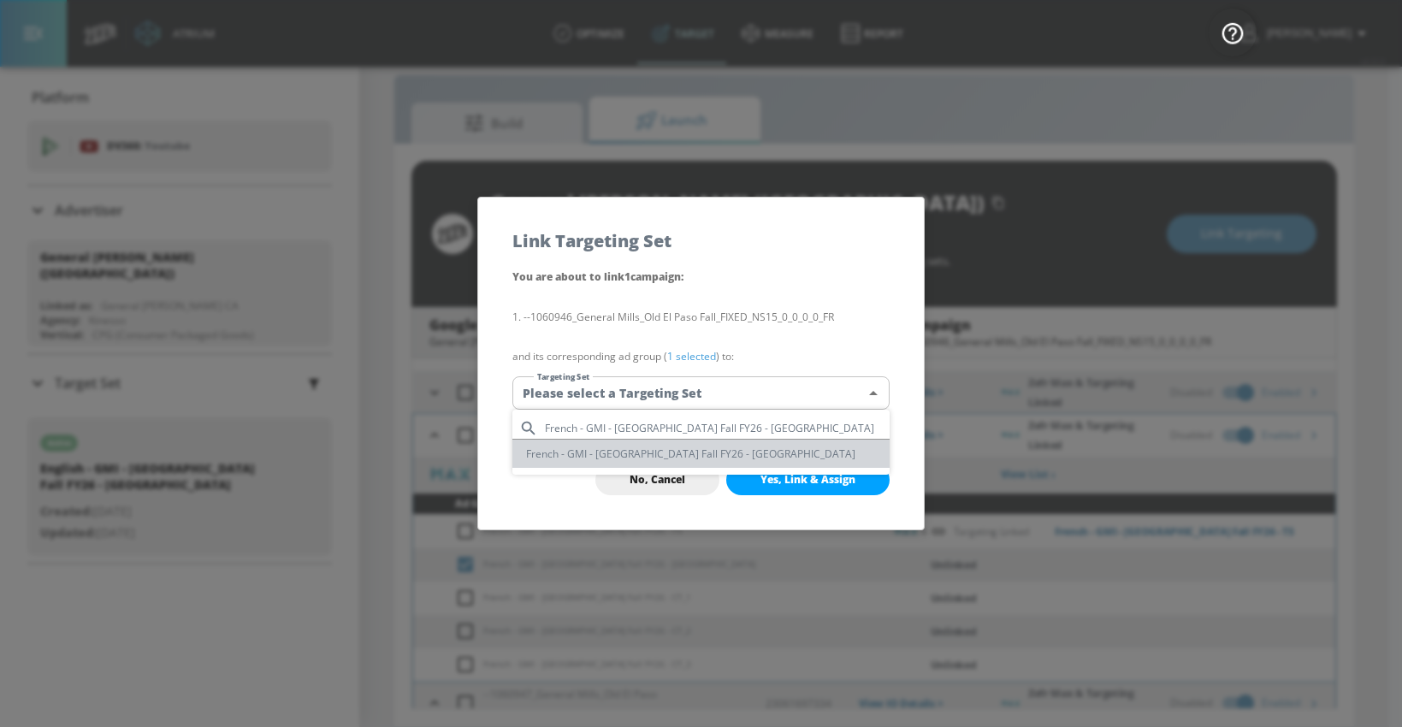
click at [572, 448] on li "French - GMI - [GEOGRAPHIC_DATA] Fall FY26 - [GEOGRAPHIC_DATA]" at bounding box center [700, 454] width 377 height 28
type input "272f69b9-8885-4cf8-8a58-f28c81c06c6a"
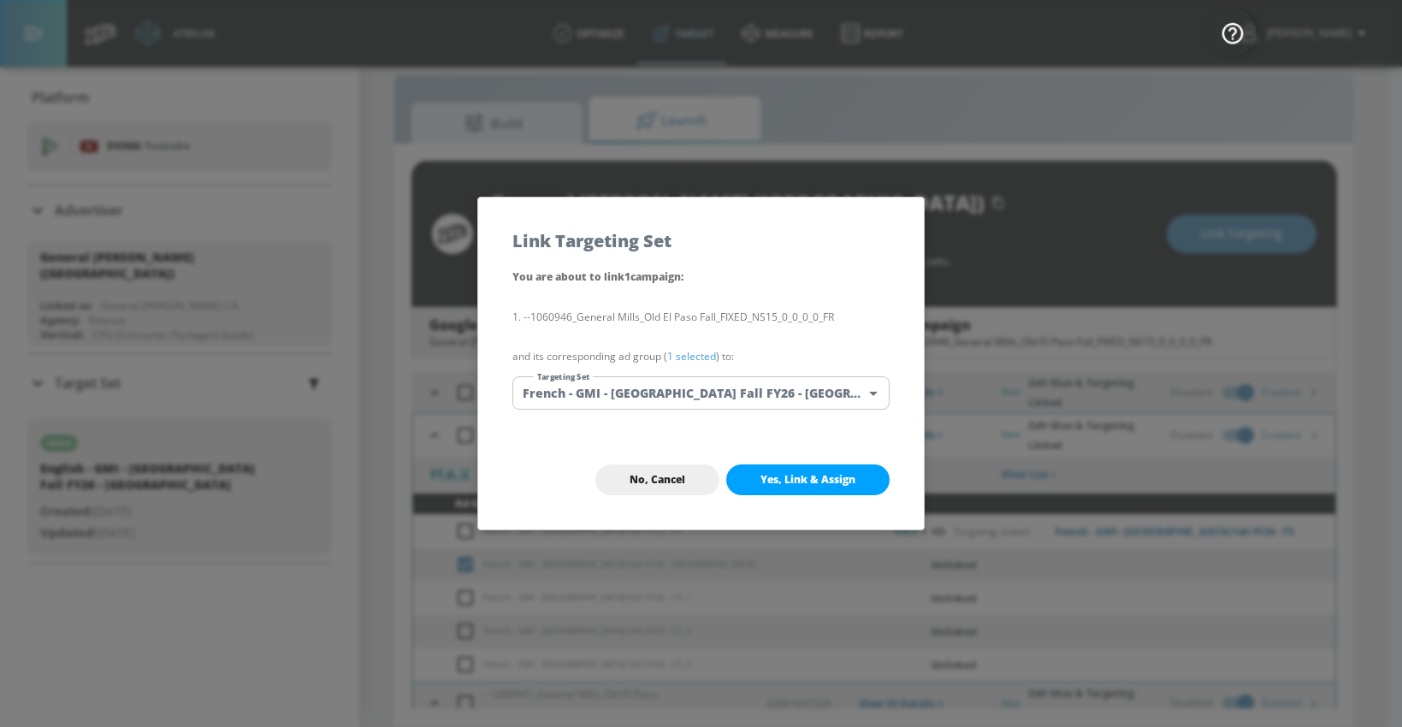
click at [743, 476] on button "Yes, Link & Assign" at bounding box center [807, 480] width 163 height 31
checkbox input "true"
checkbox input "false"
checkbox input "true"
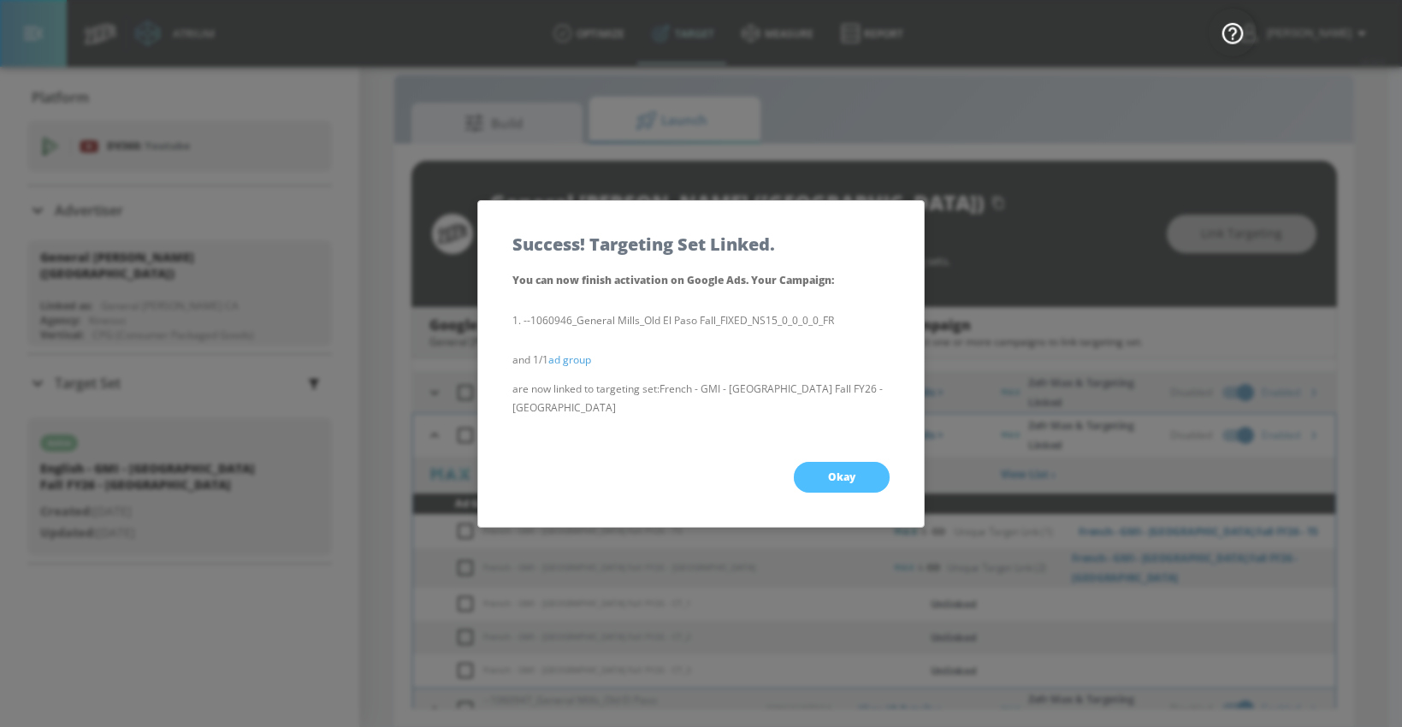
click at [828, 471] on span "Okay" at bounding box center [841, 478] width 27 height 14
checkbox input "true"
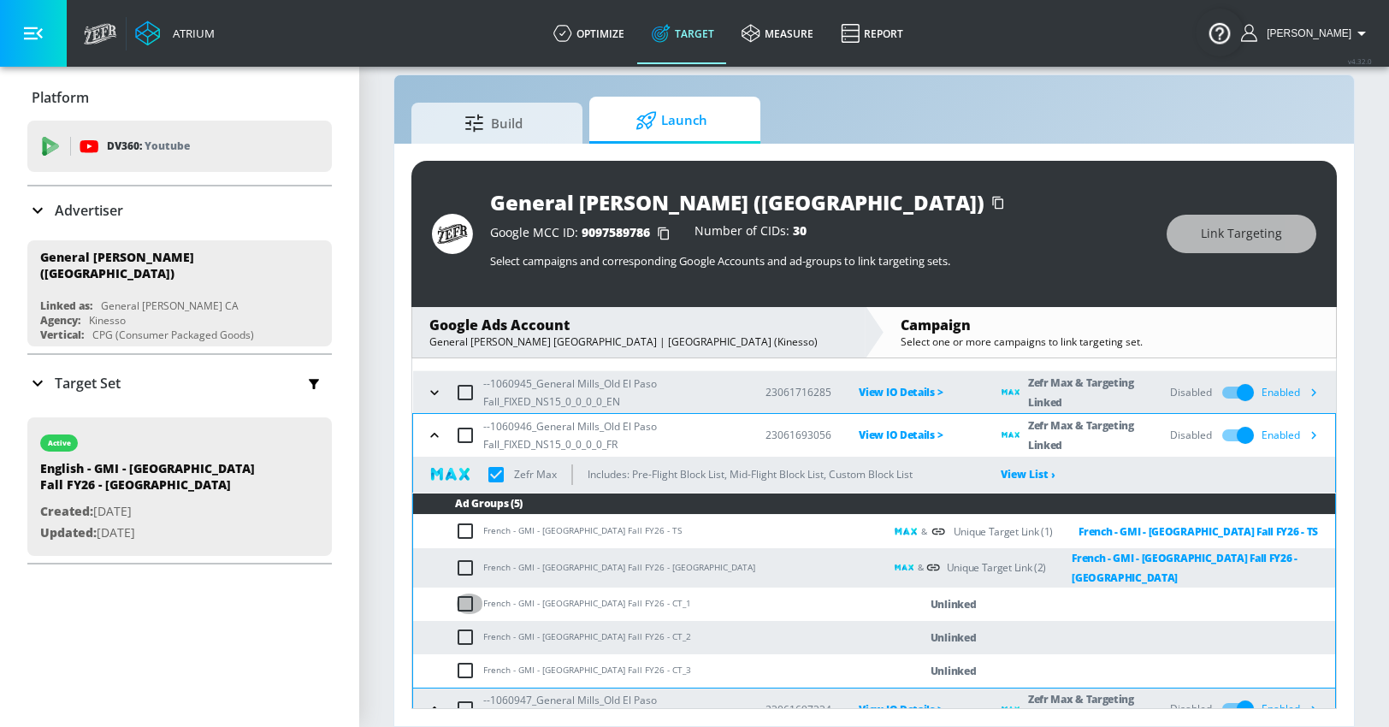
click at [465, 596] on input "checkbox" at bounding box center [469, 604] width 28 height 21
checkbox input "true"
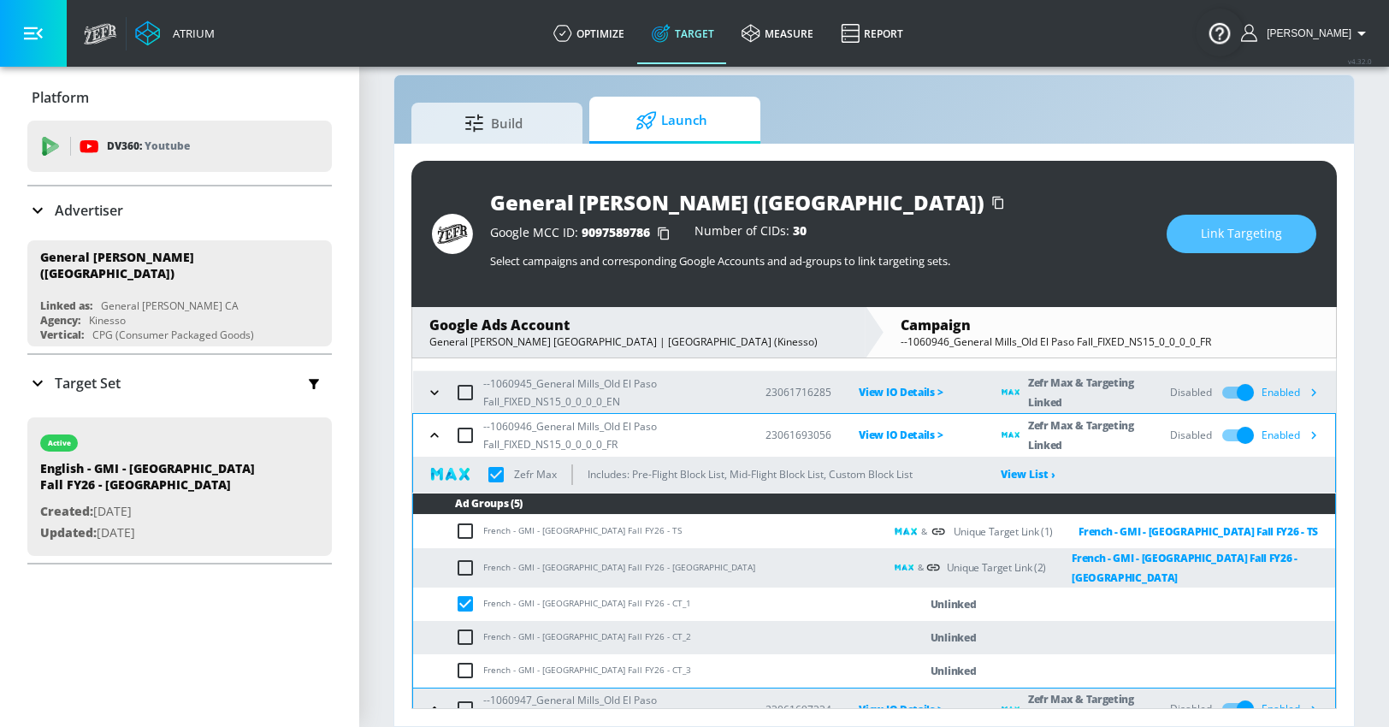
click at [1196, 233] on button "Link Targeting" at bounding box center [1242, 234] width 150 height 38
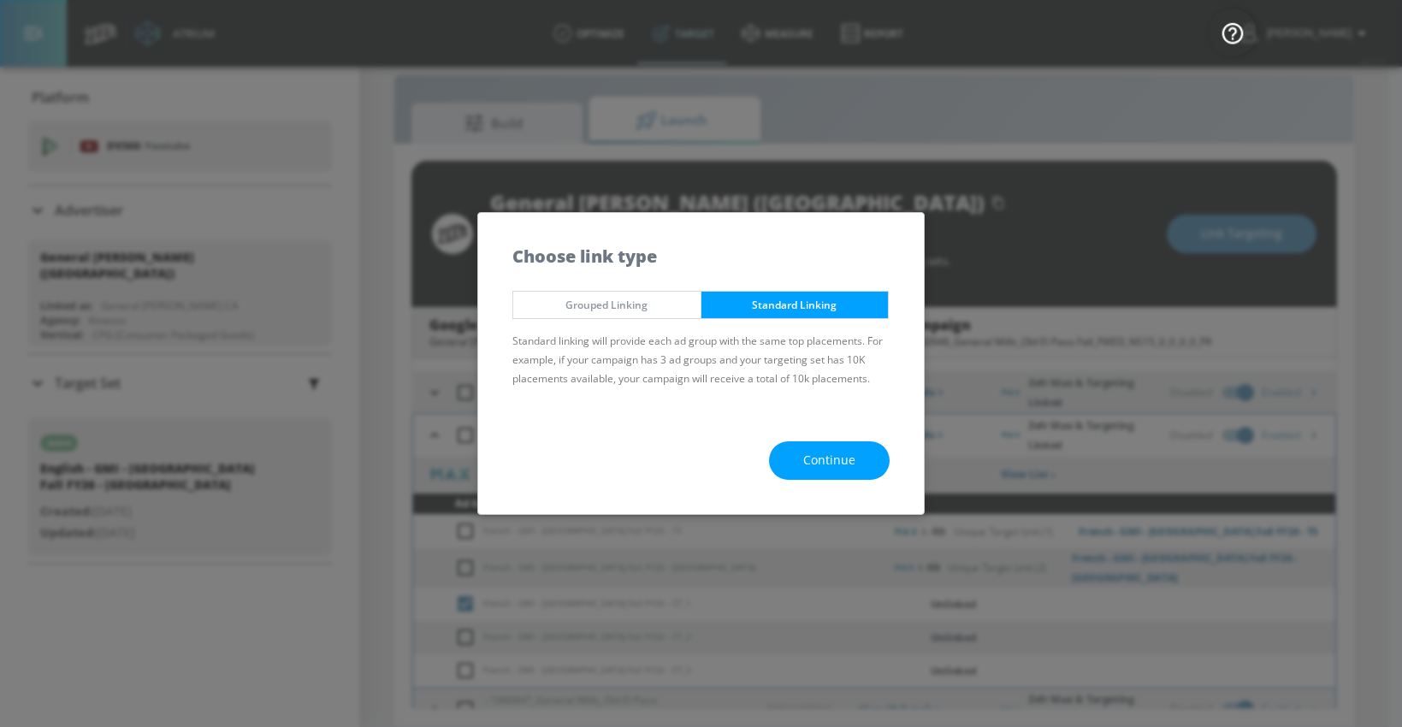
click at [829, 468] on span "Continue" at bounding box center [829, 460] width 52 height 21
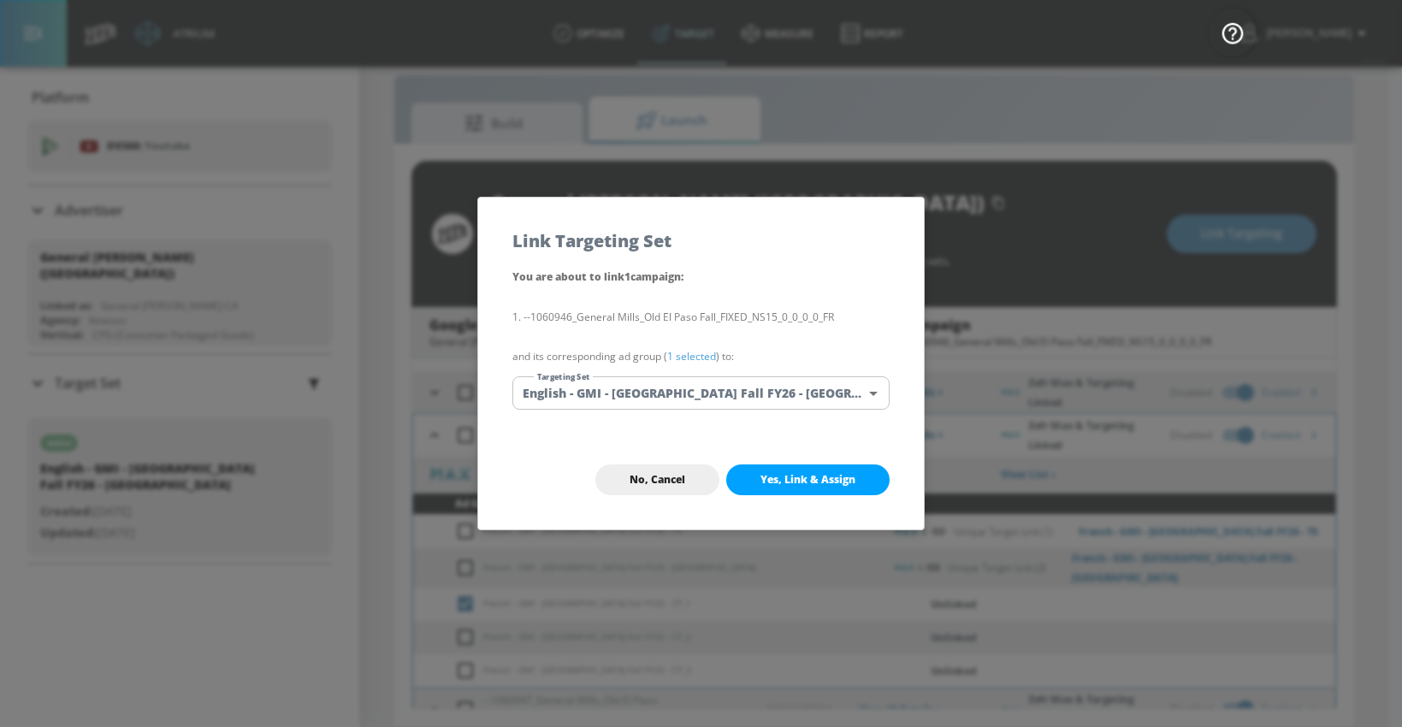
click at [666, 393] on body "Atrium optimize Target measure Report optimize Target measure Report v 4.32.0 […" at bounding box center [701, 351] width 1402 height 752
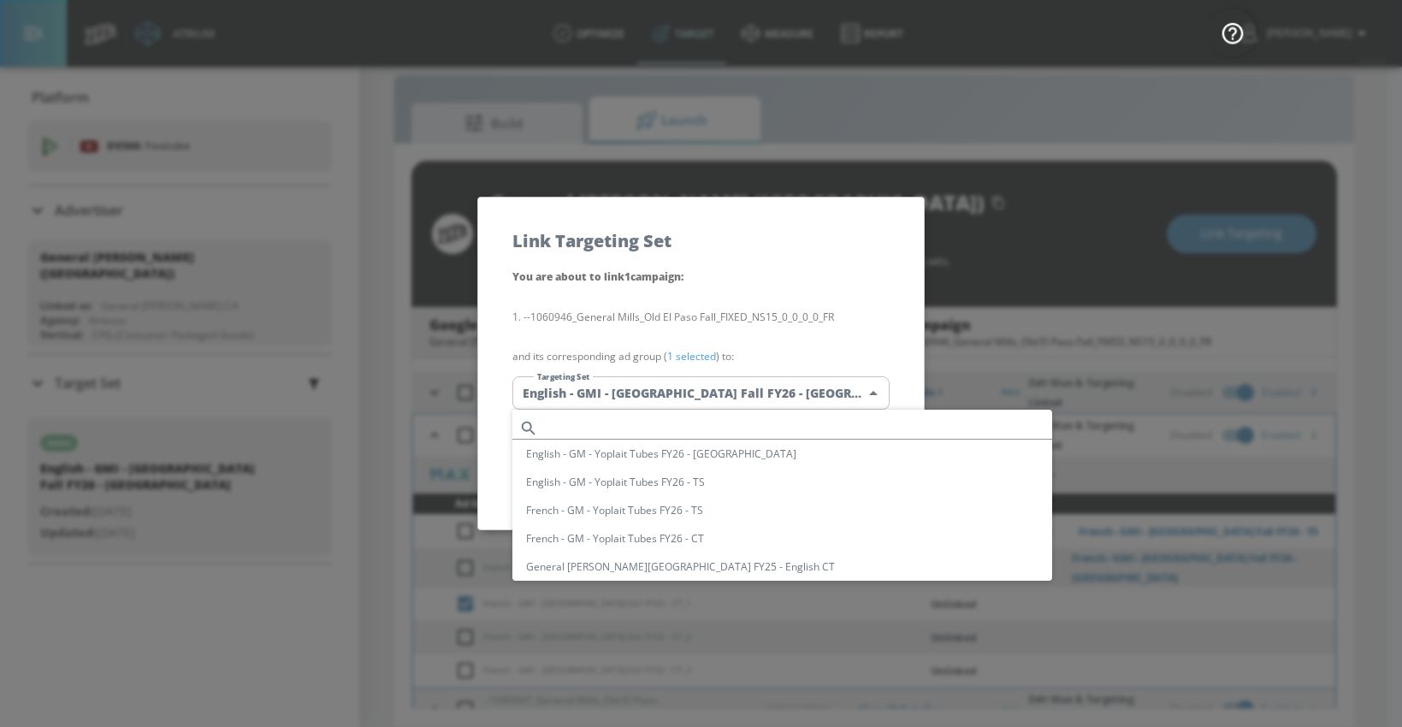
click at [629, 428] on input "text" at bounding box center [798, 428] width 507 height 23
paste input "French - GMI - [GEOGRAPHIC_DATA] Fall FY26 - [GEOGRAPHIC_DATA]"
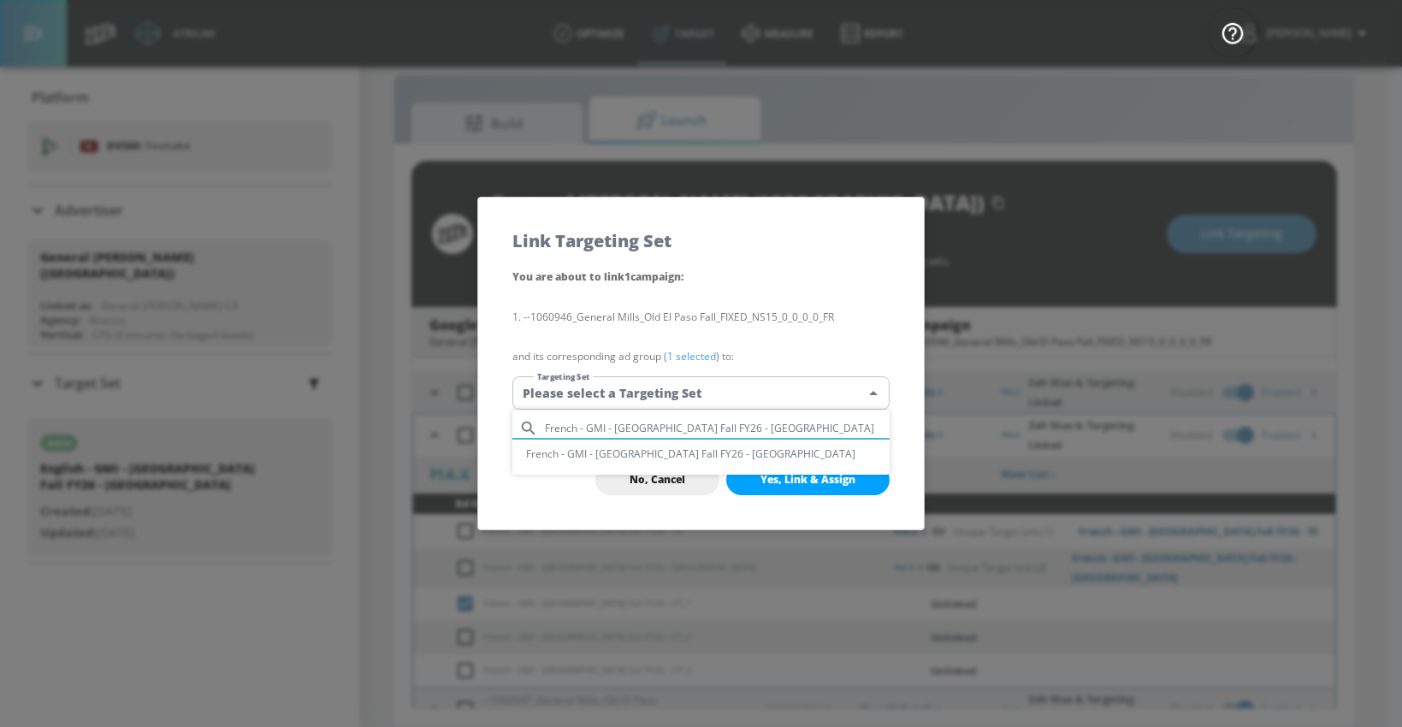
type input "French - GMI - [GEOGRAPHIC_DATA] Fall FY26 - [GEOGRAPHIC_DATA]"
click at [645, 454] on li "French - GMI - [GEOGRAPHIC_DATA] Fall FY26 - [GEOGRAPHIC_DATA]" at bounding box center [700, 454] width 377 height 28
type input "272f69b9-8885-4cf8-8a58-f28c81c06c6a"
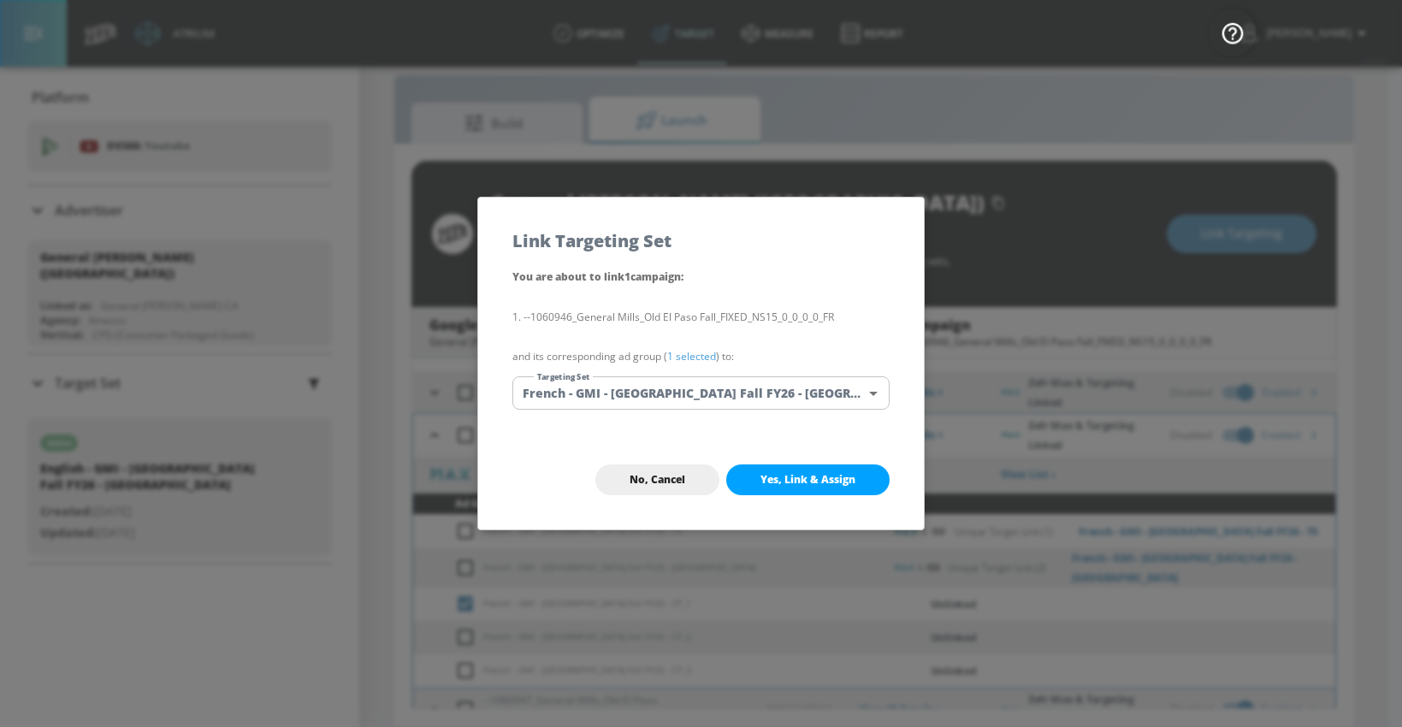
click at [755, 474] on button "Yes, Link & Assign" at bounding box center [807, 480] width 163 height 31
checkbox input "true"
checkbox input "false"
checkbox input "true"
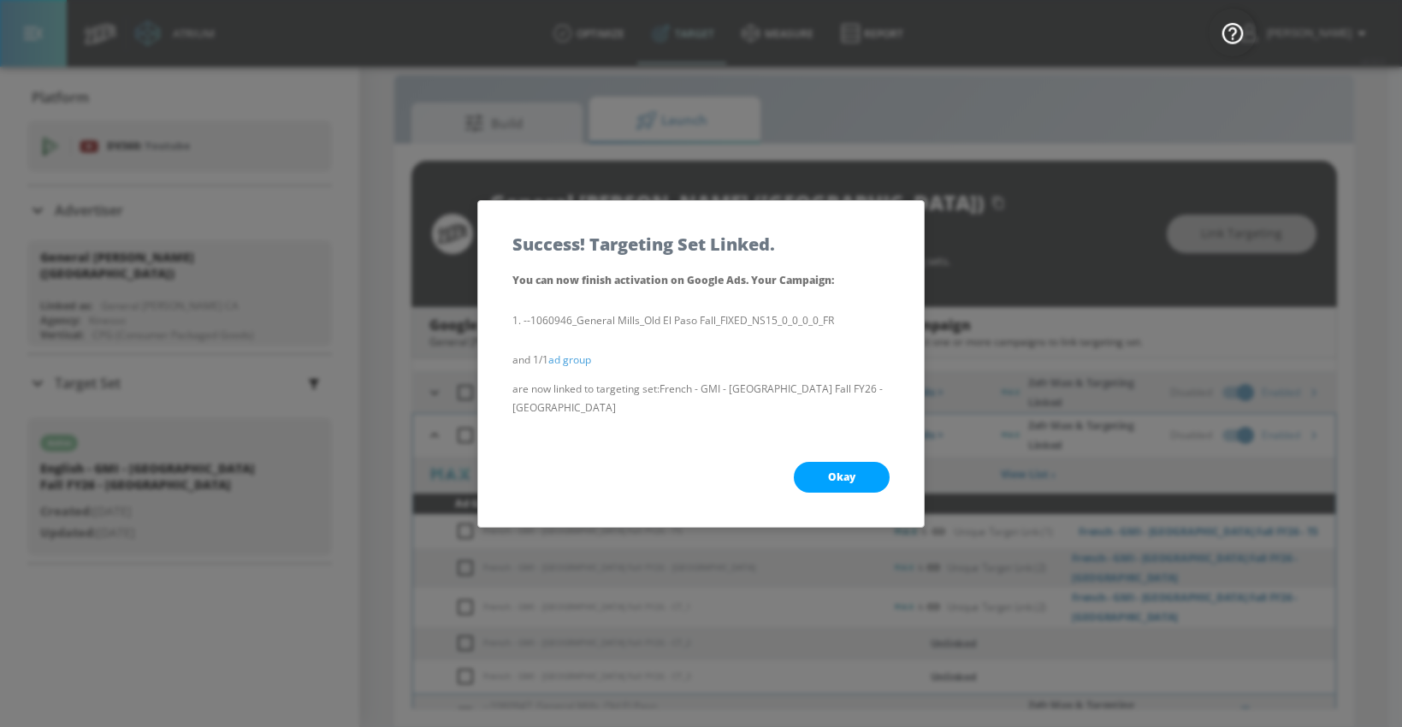
click at [850, 471] on span "Okay" at bounding box center [841, 478] width 27 height 14
checkbox input "true"
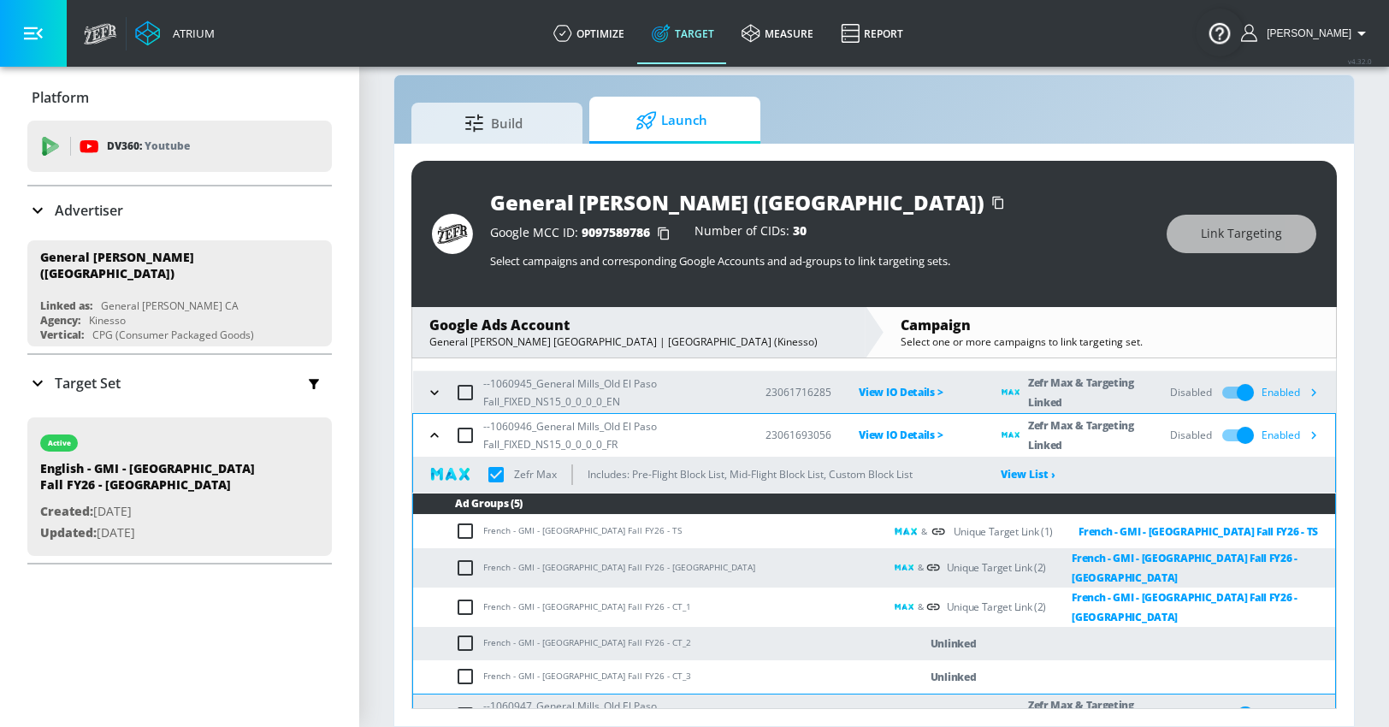
click at [463, 633] on input "checkbox" at bounding box center [469, 643] width 28 height 21
checkbox input "true"
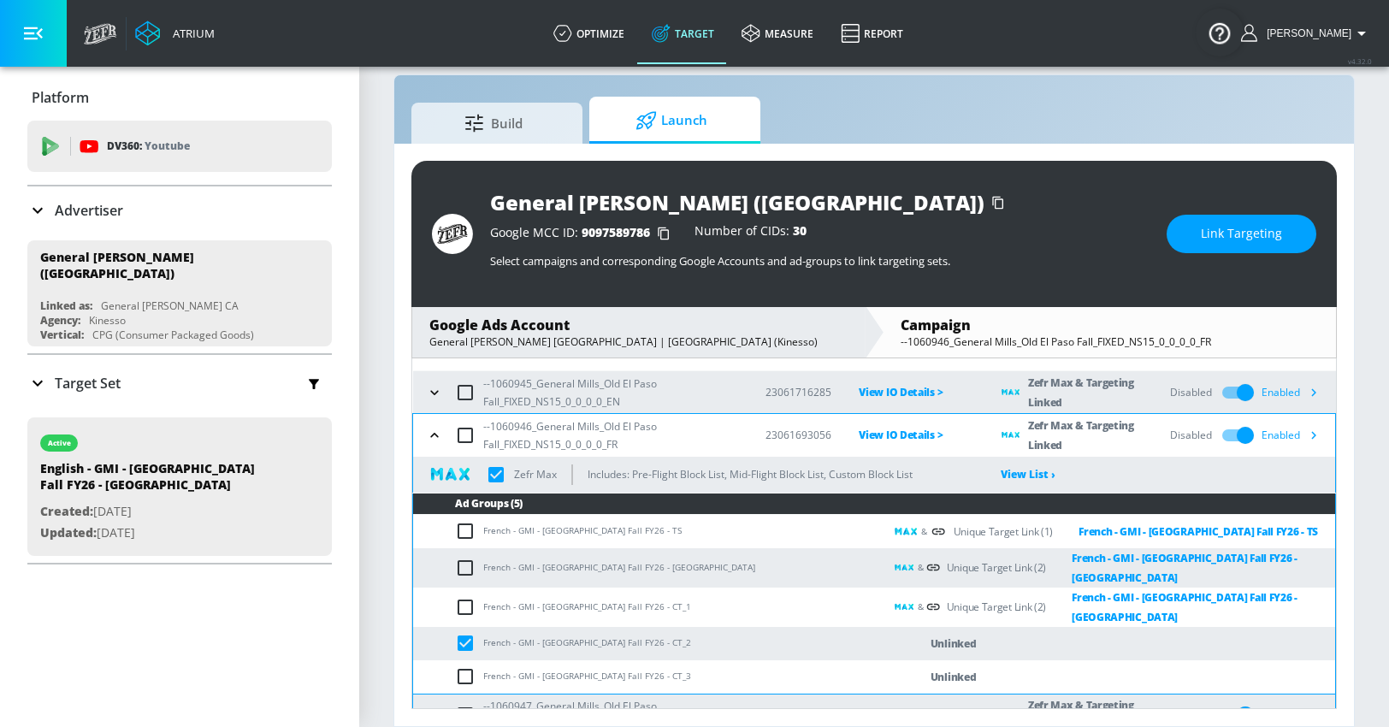
click at [1203, 241] on span "Link Targeting" at bounding box center [1241, 233] width 81 height 21
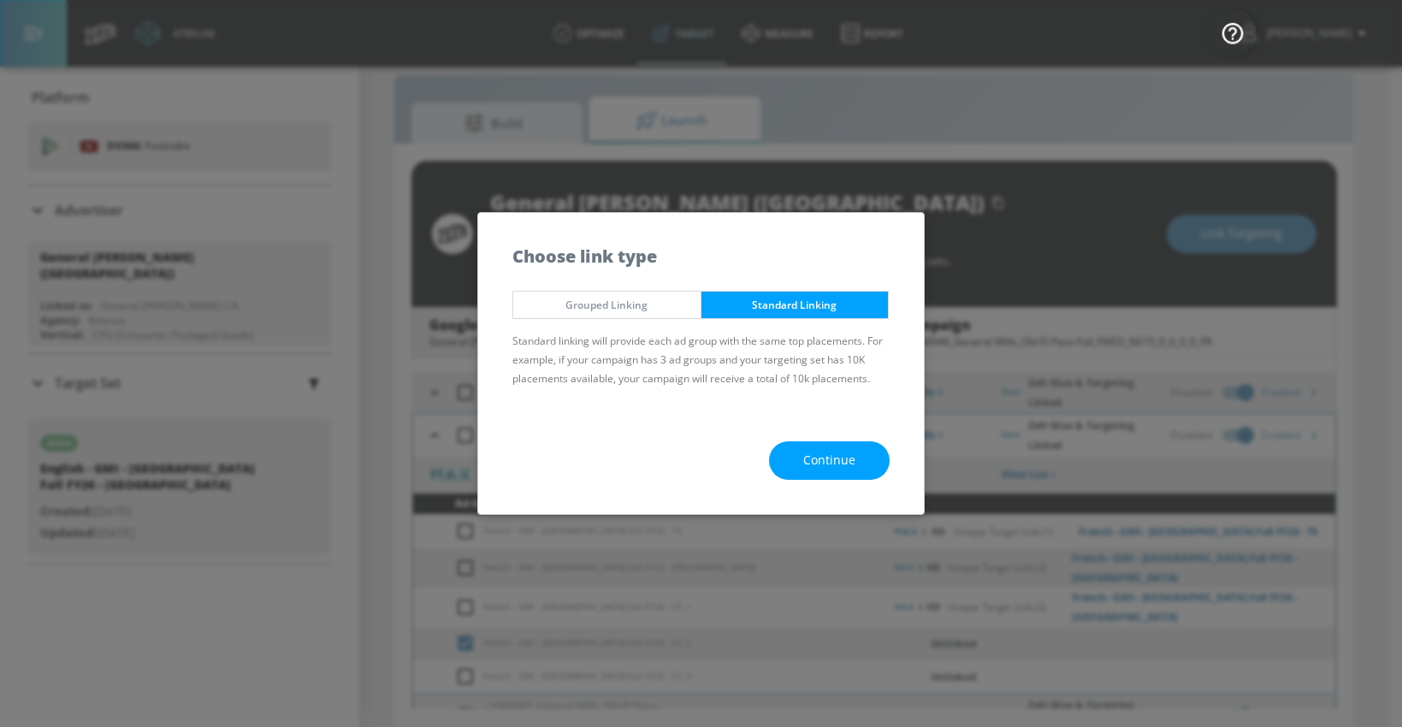
click at [828, 460] on span "Continue" at bounding box center [829, 460] width 52 height 21
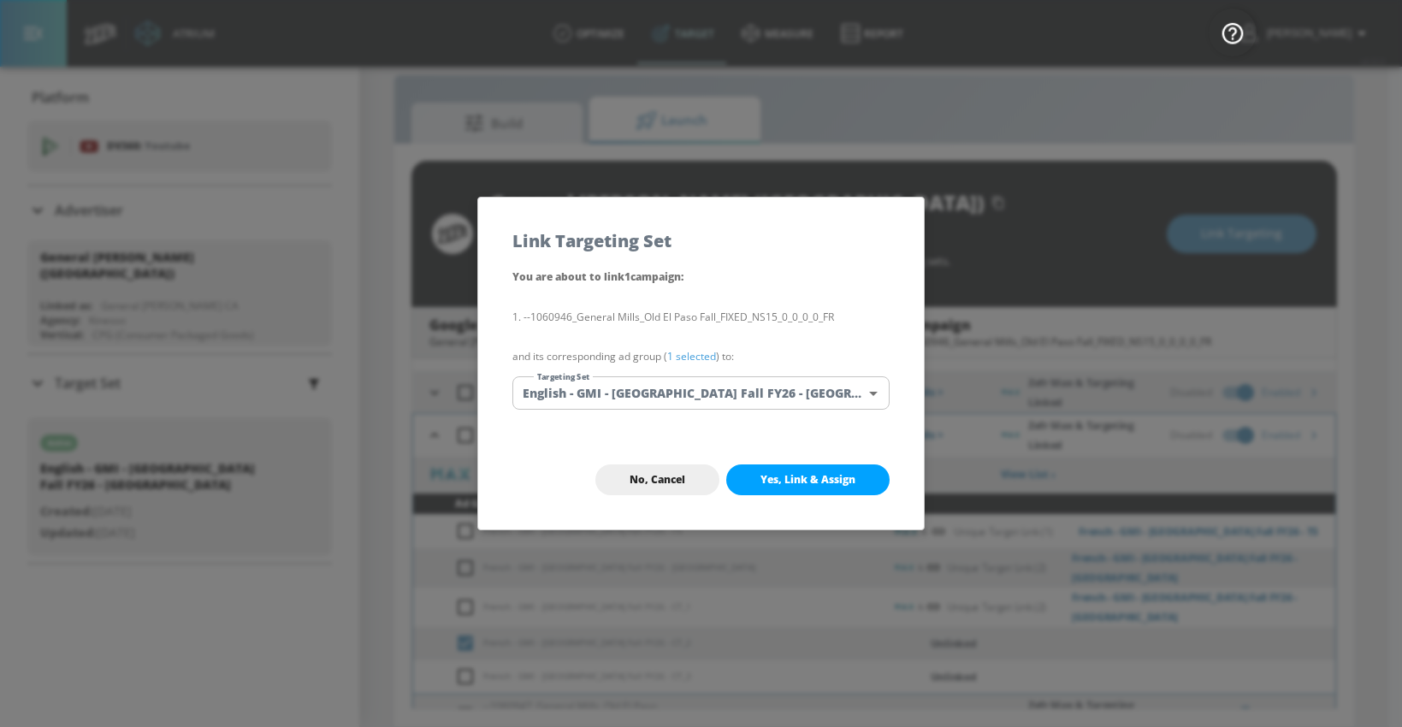
click at [755, 393] on body "Atrium optimize Target measure Report optimize Target measure Report v 4.32.0 […" at bounding box center [701, 351] width 1402 height 752
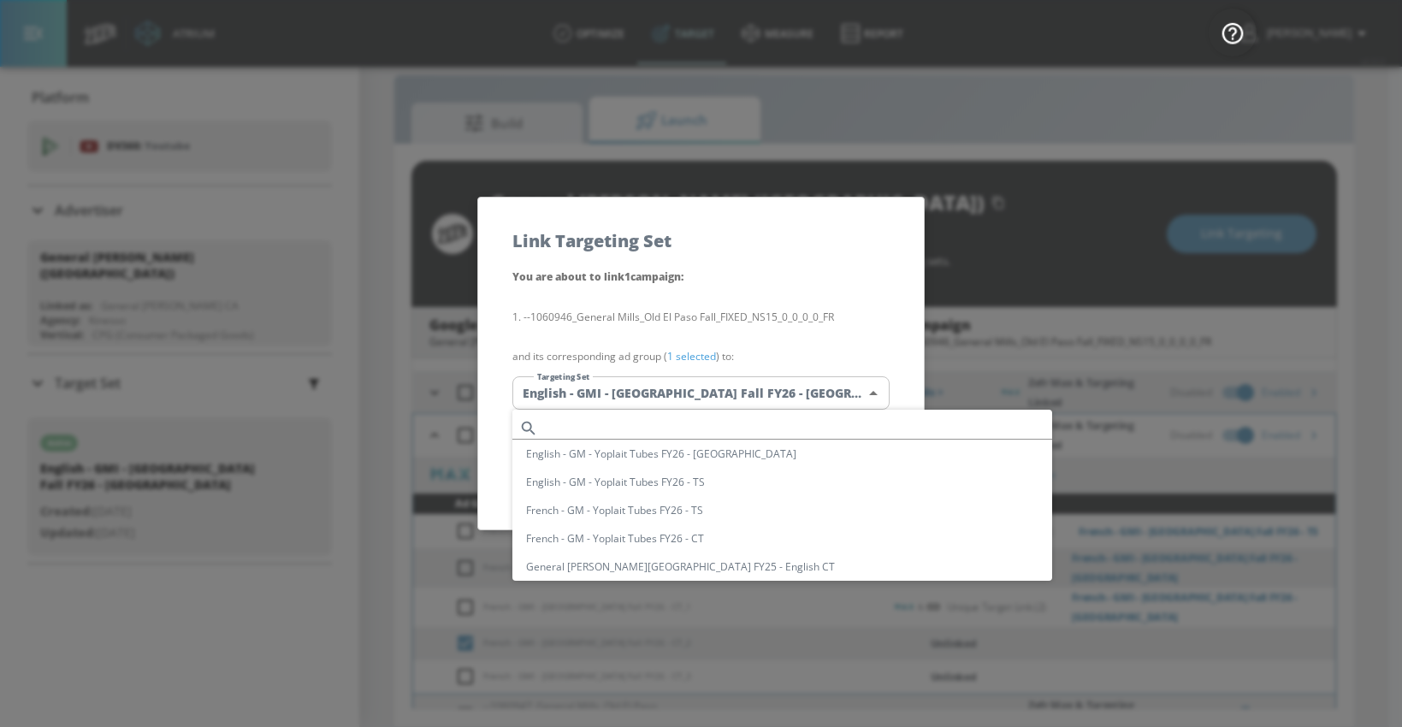
click at [653, 429] on input "text" at bounding box center [798, 428] width 507 height 23
paste input "French - GMI - [GEOGRAPHIC_DATA] Fall FY26 - [GEOGRAPHIC_DATA]"
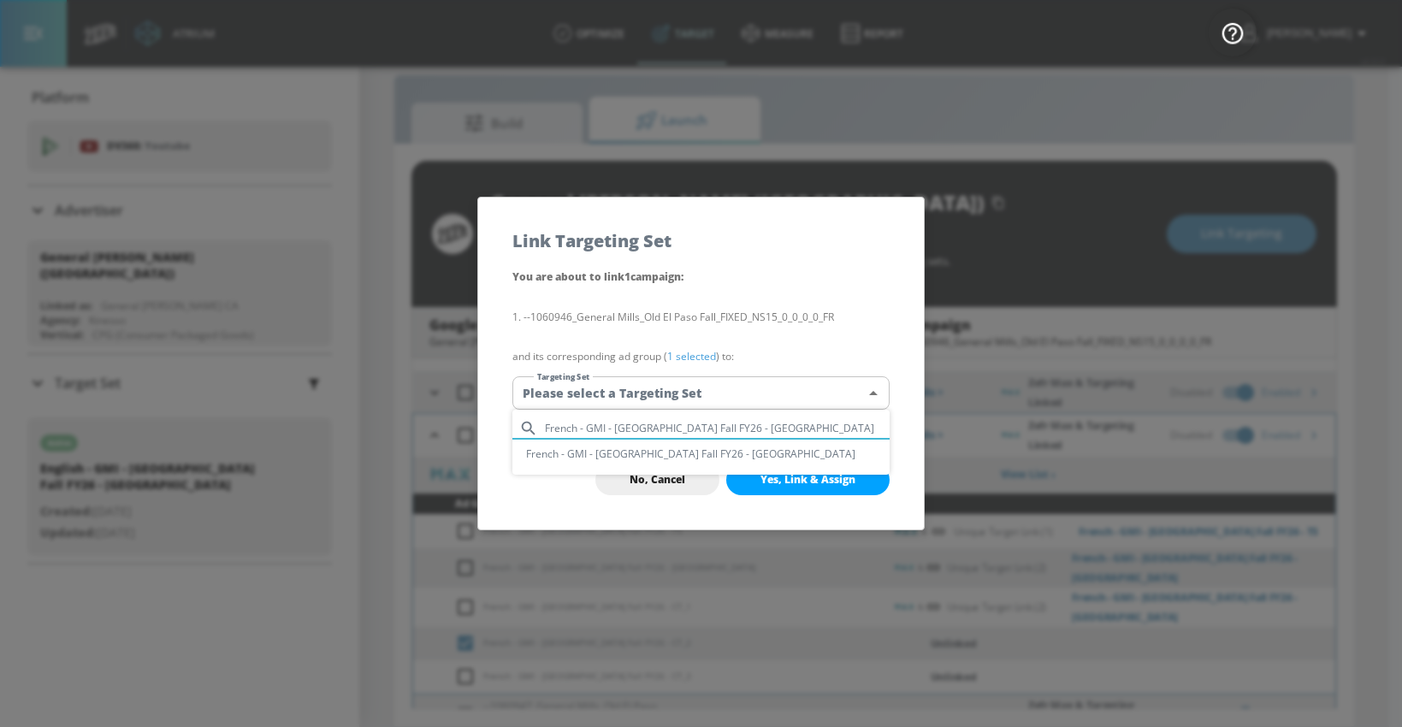
type input "French - GMI - [GEOGRAPHIC_DATA] Fall FY26 - [GEOGRAPHIC_DATA]"
click at [696, 453] on li "French - GMI - [GEOGRAPHIC_DATA] Fall FY26 - [GEOGRAPHIC_DATA]" at bounding box center [700, 454] width 377 height 28
type input "272f69b9-8885-4cf8-8a58-f28c81c06c6a"
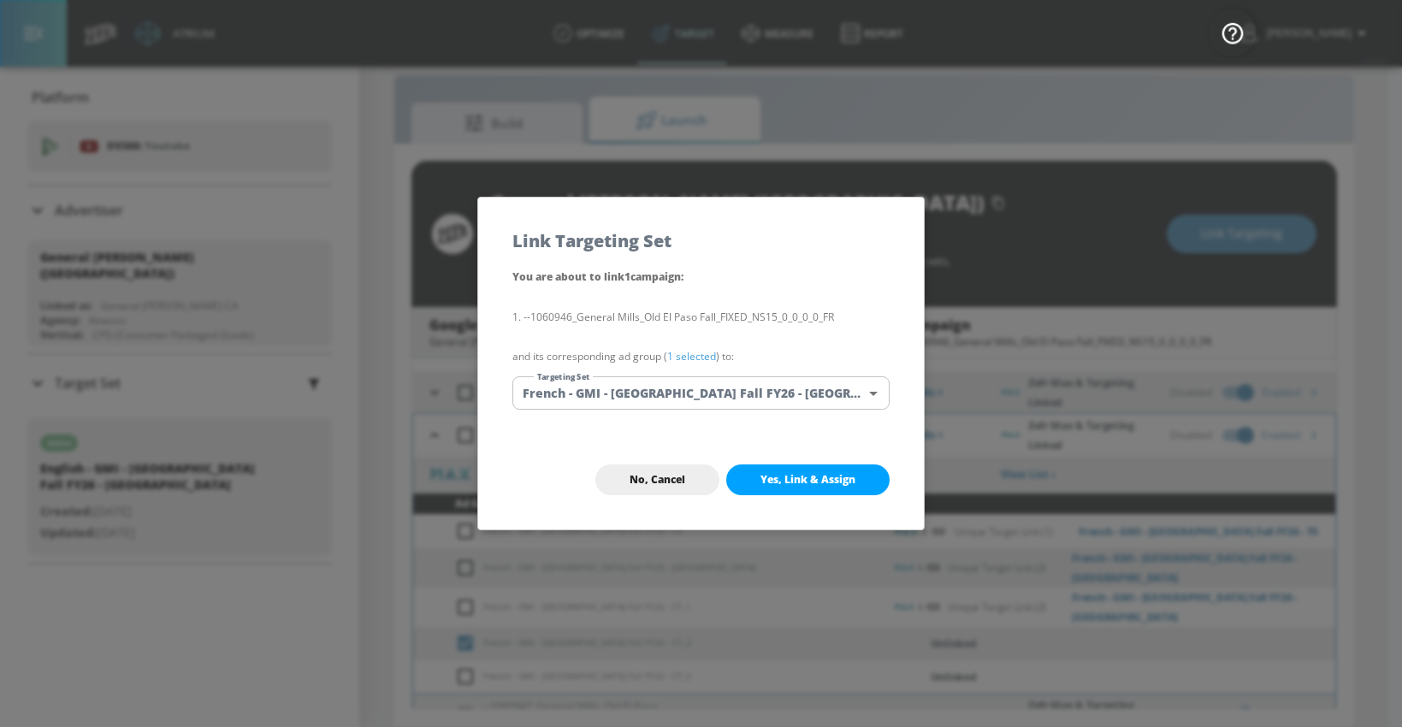
click at [764, 483] on span "Yes, Link & Assign" at bounding box center [808, 480] width 95 height 14
checkbox input "true"
checkbox input "false"
checkbox input "true"
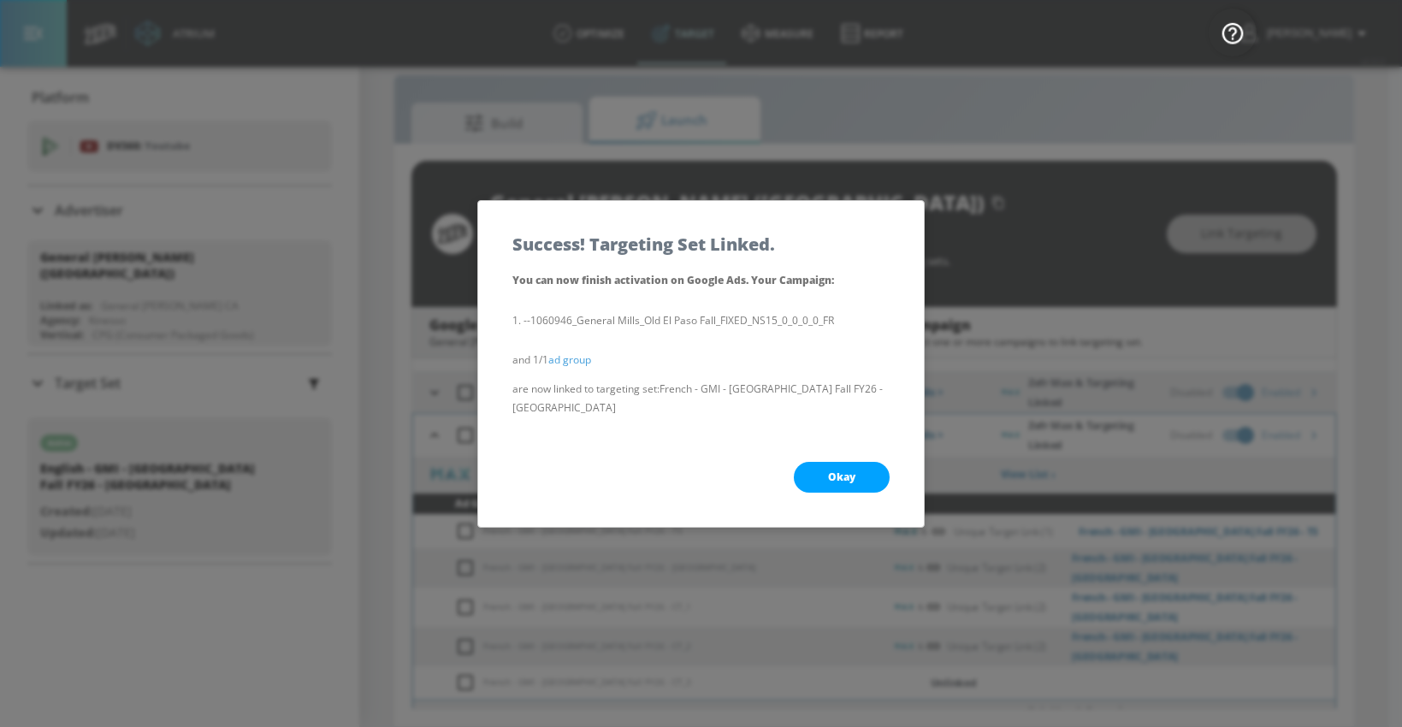
click at [835, 471] on span "Okay" at bounding box center [841, 478] width 27 height 14
checkbox input "true"
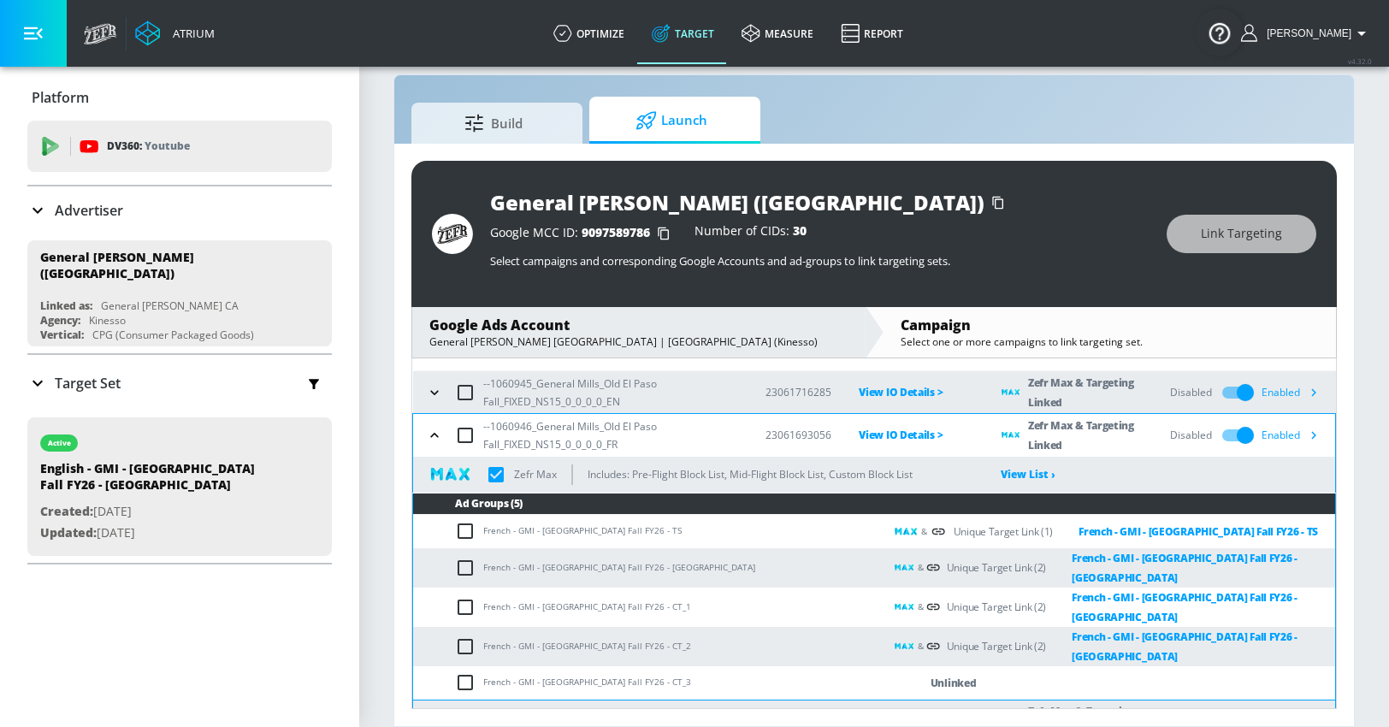
click at [463, 672] on input "checkbox" at bounding box center [469, 682] width 28 height 21
checkbox input "true"
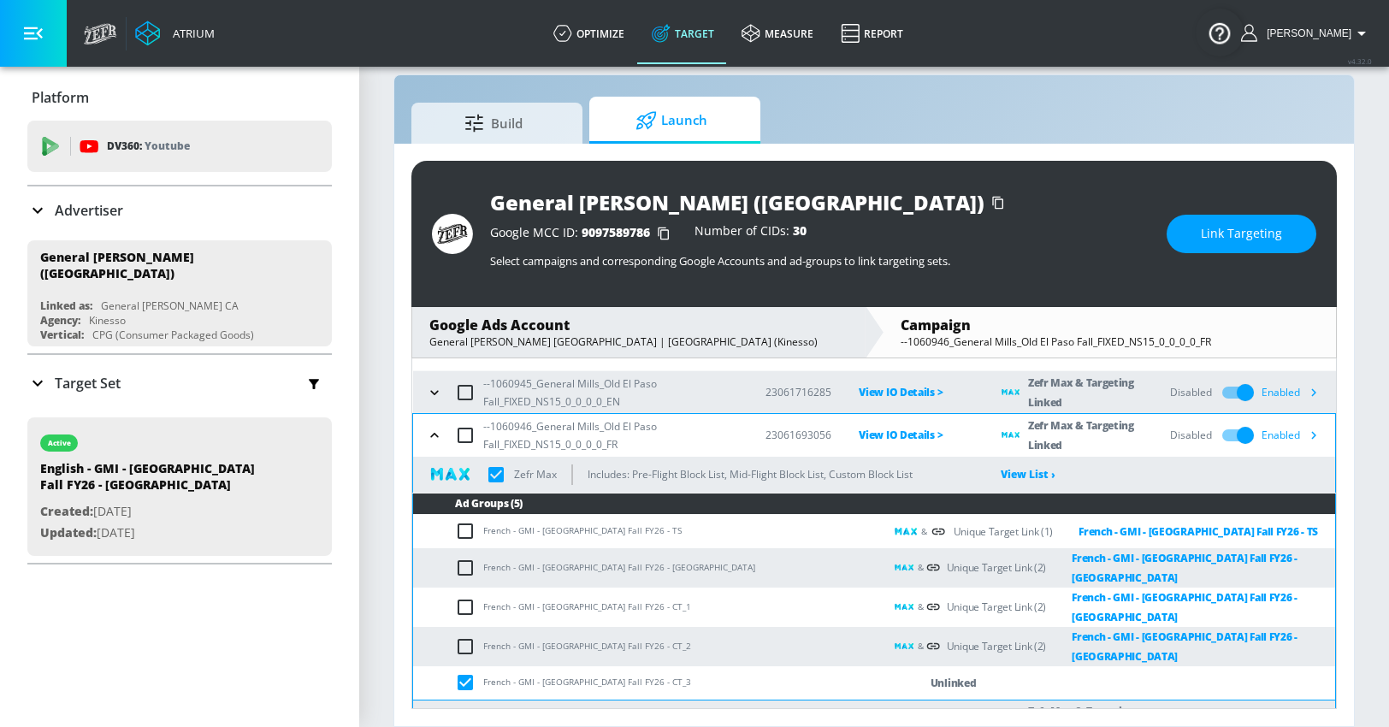
click at [1209, 227] on span "Link Targeting" at bounding box center [1241, 233] width 81 height 21
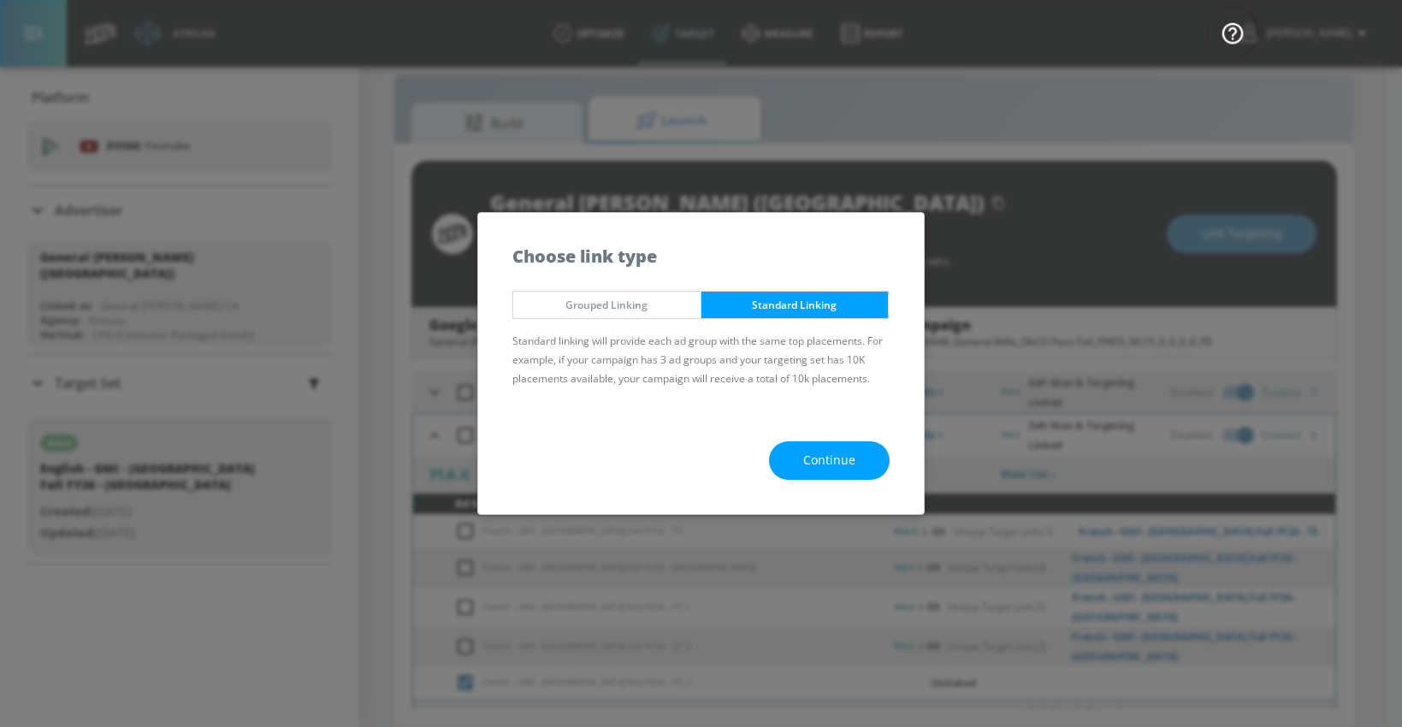
click at [786, 471] on button "Continue" at bounding box center [829, 460] width 121 height 38
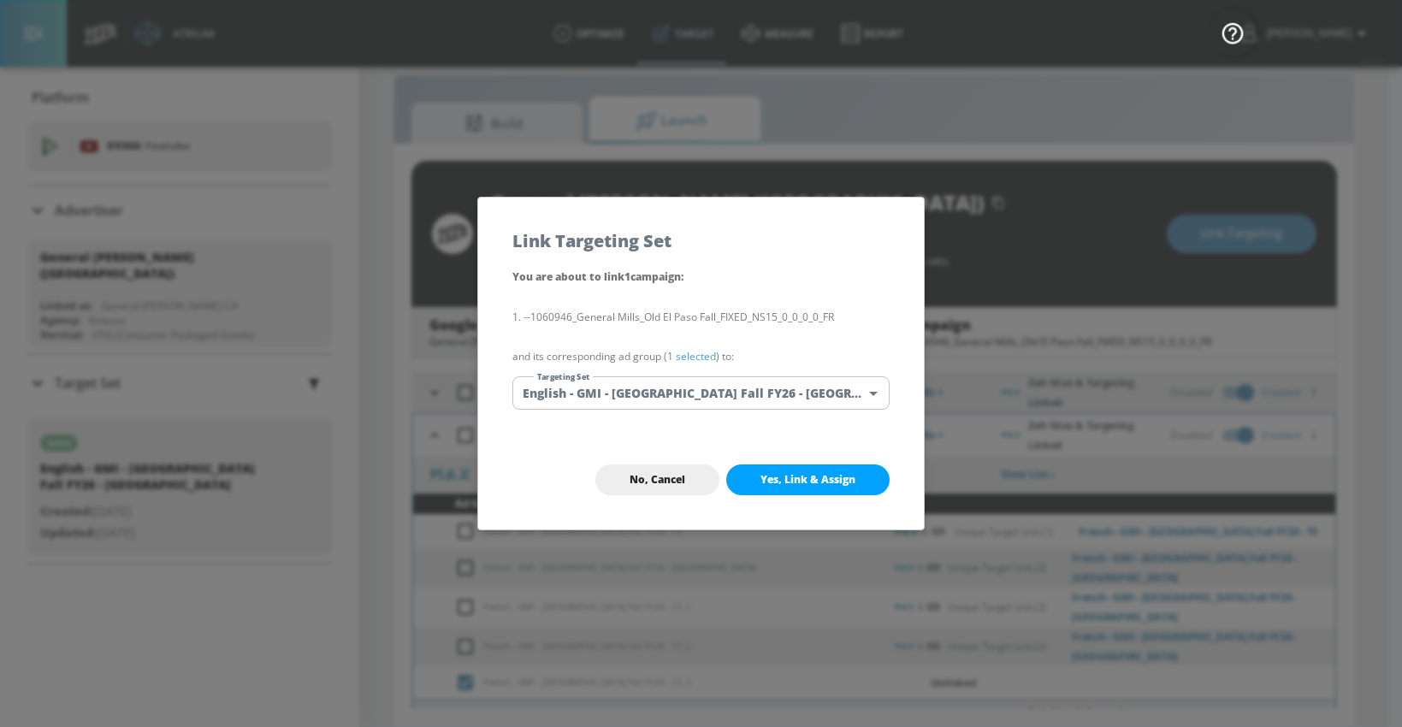
click at [652, 389] on body "Atrium optimize Target measure Report optimize Target measure Report v 4.32.0 […" at bounding box center [701, 351] width 1402 height 752
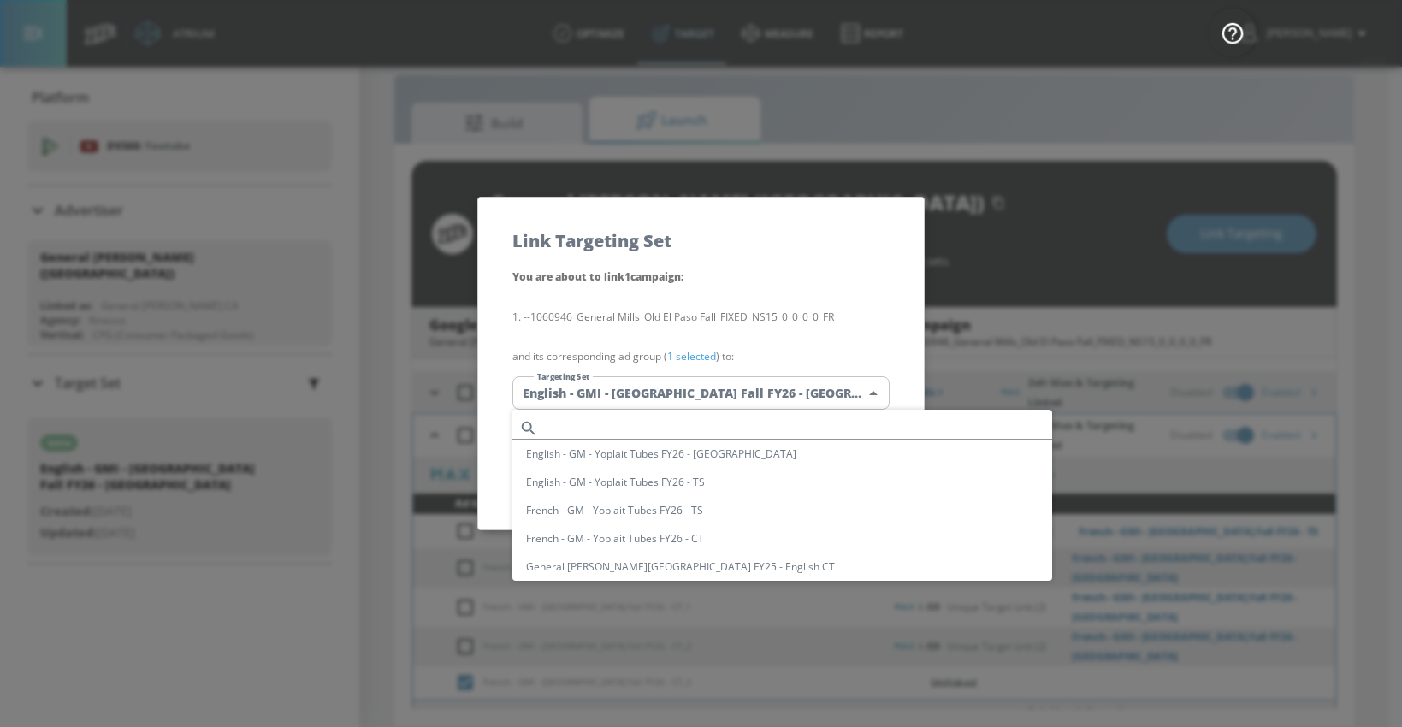
click at [619, 429] on input "text" at bounding box center [798, 428] width 507 height 23
paste input "French - GMI - [GEOGRAPHIC_DATA] Fall FY26 - [GEOGRAPHIC_DATA]"
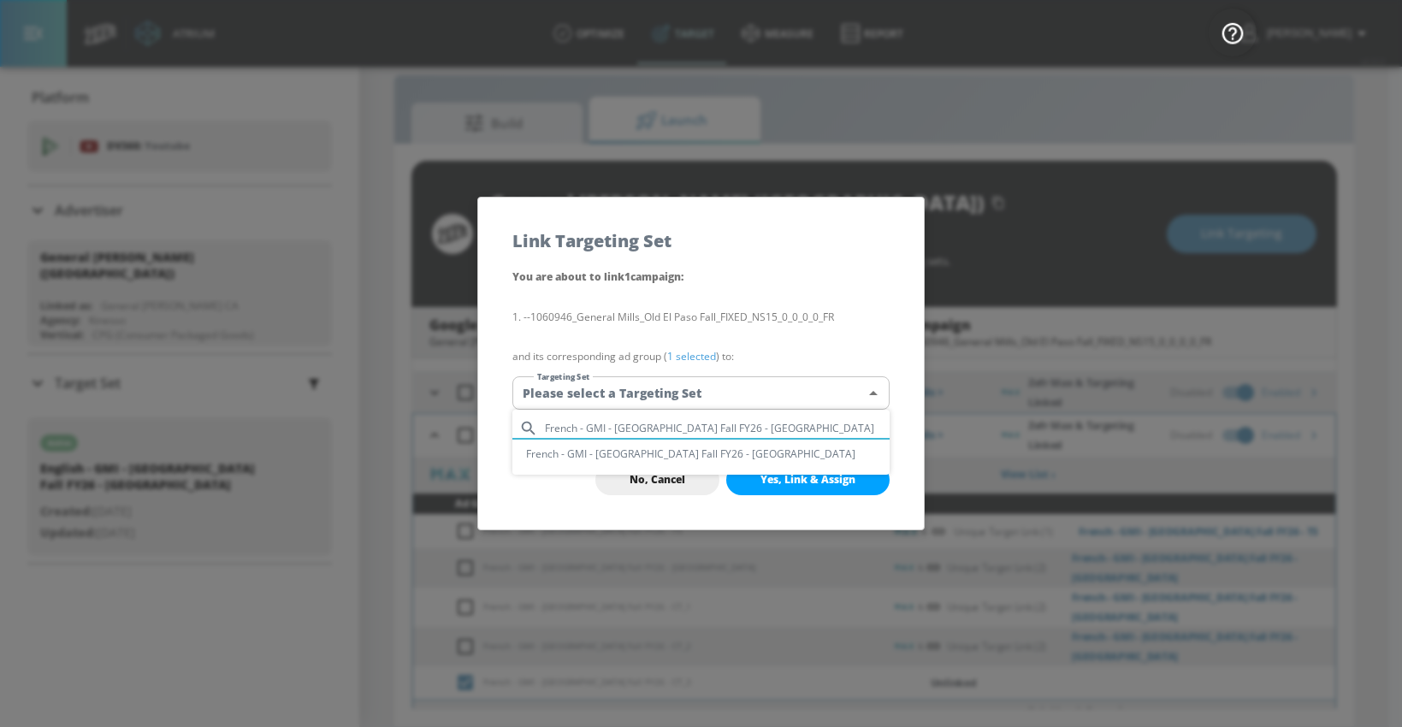
type input "French - GMI - [GEOGRAPHIC_DATA] Fall FY26 - [GEOGRAPHIC_DATA]"
click at [638, 454] on li "French - GMI - [GEOGRAPHIC_DATA] Fall FY26 - [GEOGRAPHIC_DATA]" at bounding box center [700, 454] width 377 height 28
type input "272f69b9-8885-4cf8-8a58-f28c81c06c6a"
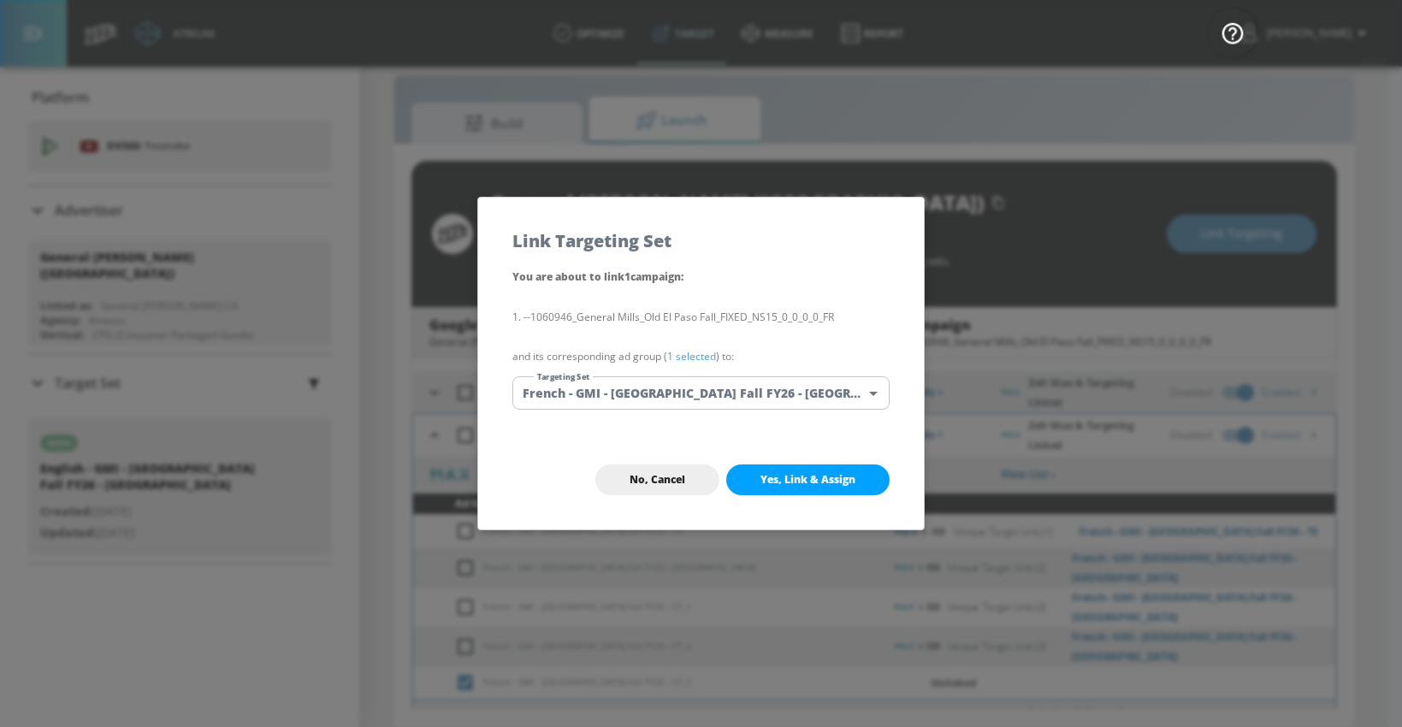
click at [772, 481] on span "Yes, Link & Assign" at bounding box center [808, 480] width 95 height 14
checkbox input "true"
checkbox input "false"
checkbox input "true"
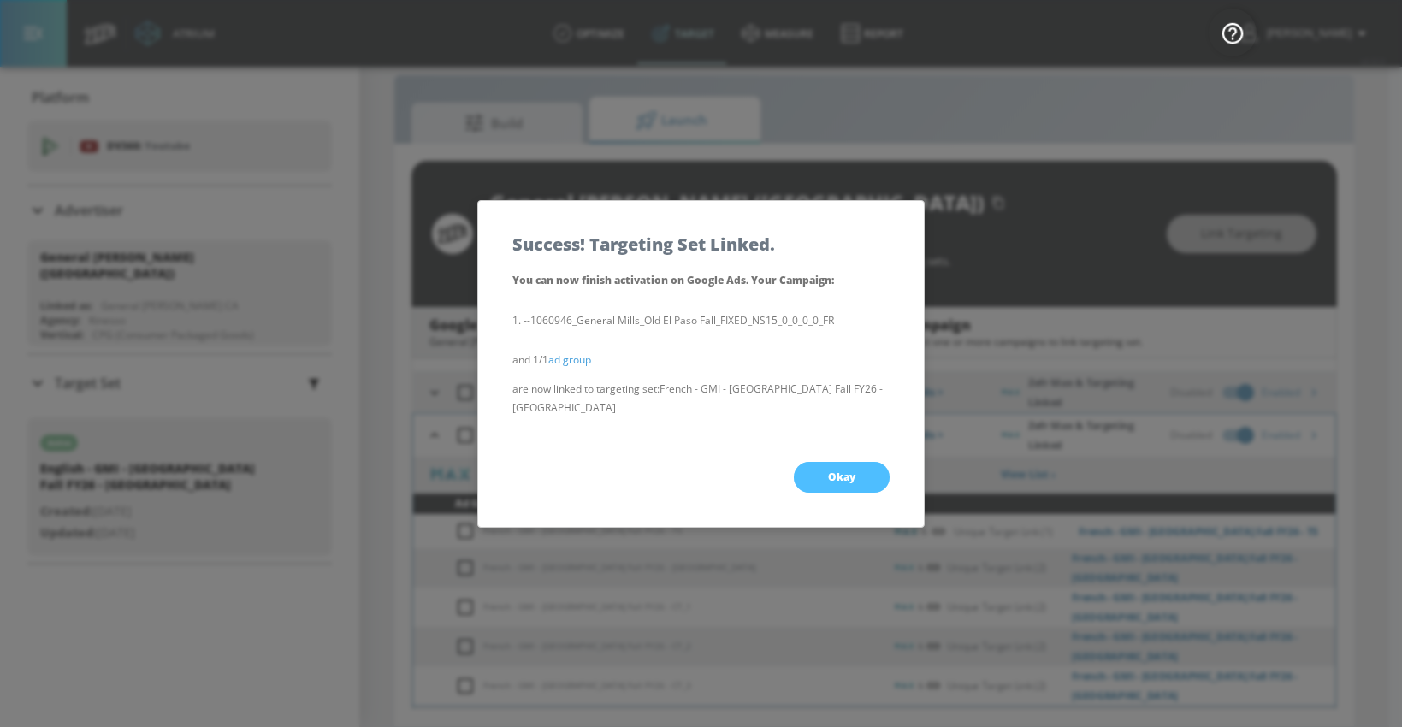
click at [814, 470] on button "Okay" at bounding box center [842, 477] width 96 height 31
checkbox input "true"
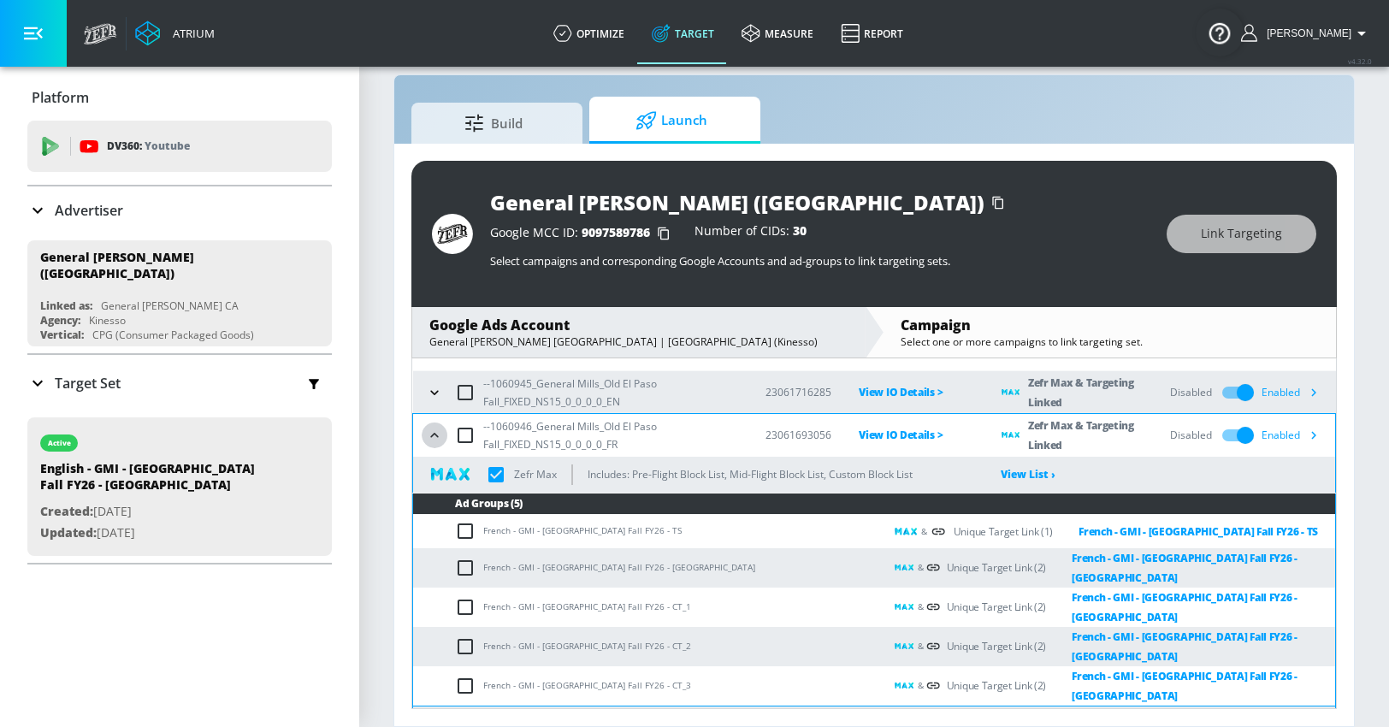
click at [439, 441] on icon "button" at bounding box center [434, 435] width 17 height 17
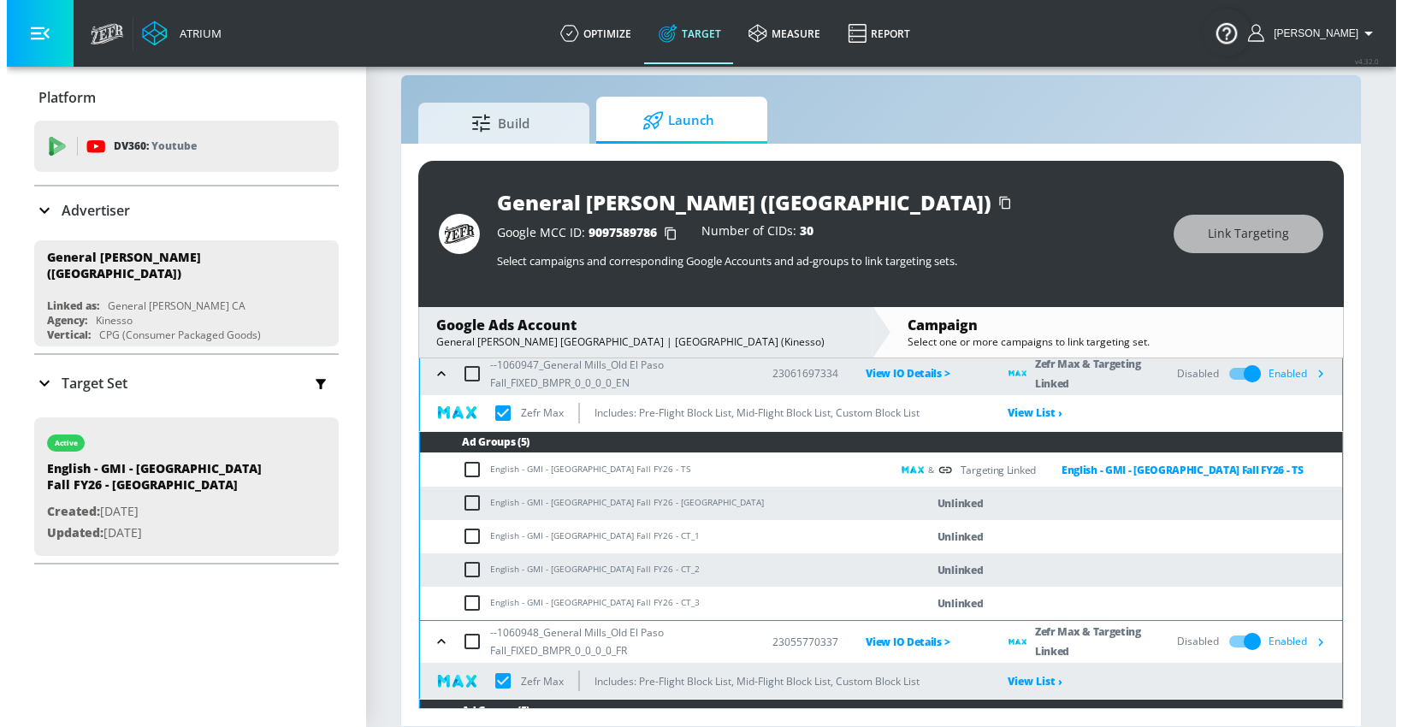
scroll to position [202, 0]
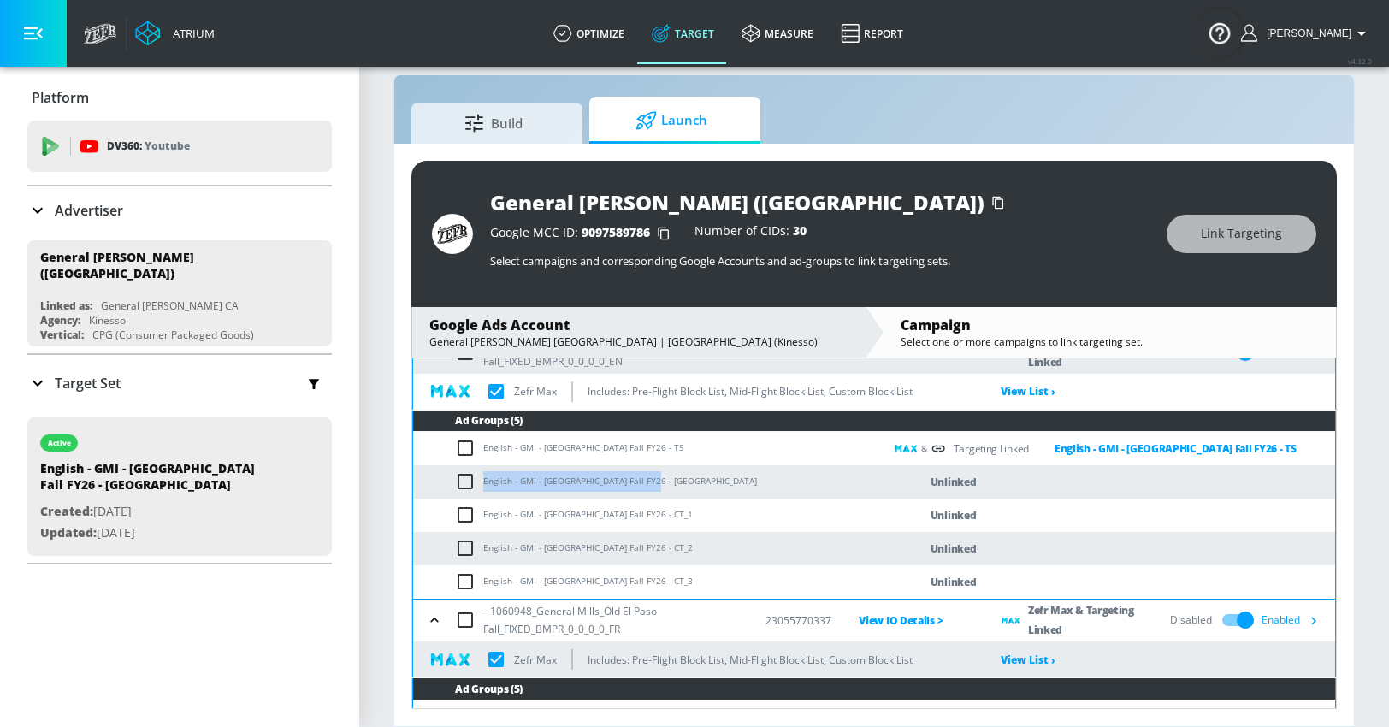
drag, startPoint x: 484, startPoint y: 482, endPoint x: 668, endPoint y: 484, distance: 184.0
click at [667, 484] on td "English - GMI - [GEOGRAPHIC_DATA] Fall FY26 - [GEOGRAPHIC_DATA]" at bounding box center [648, 481] width 471 height 33
copy td "English - GMI - [GEOGRAPHIC_DATA] Fall FY26 - [GEOGRAPHIC_DATA]"
click at [455, 481] on input "checkbox" at bounding box center [469, 481] width 28 height 21
checkbox input "true"
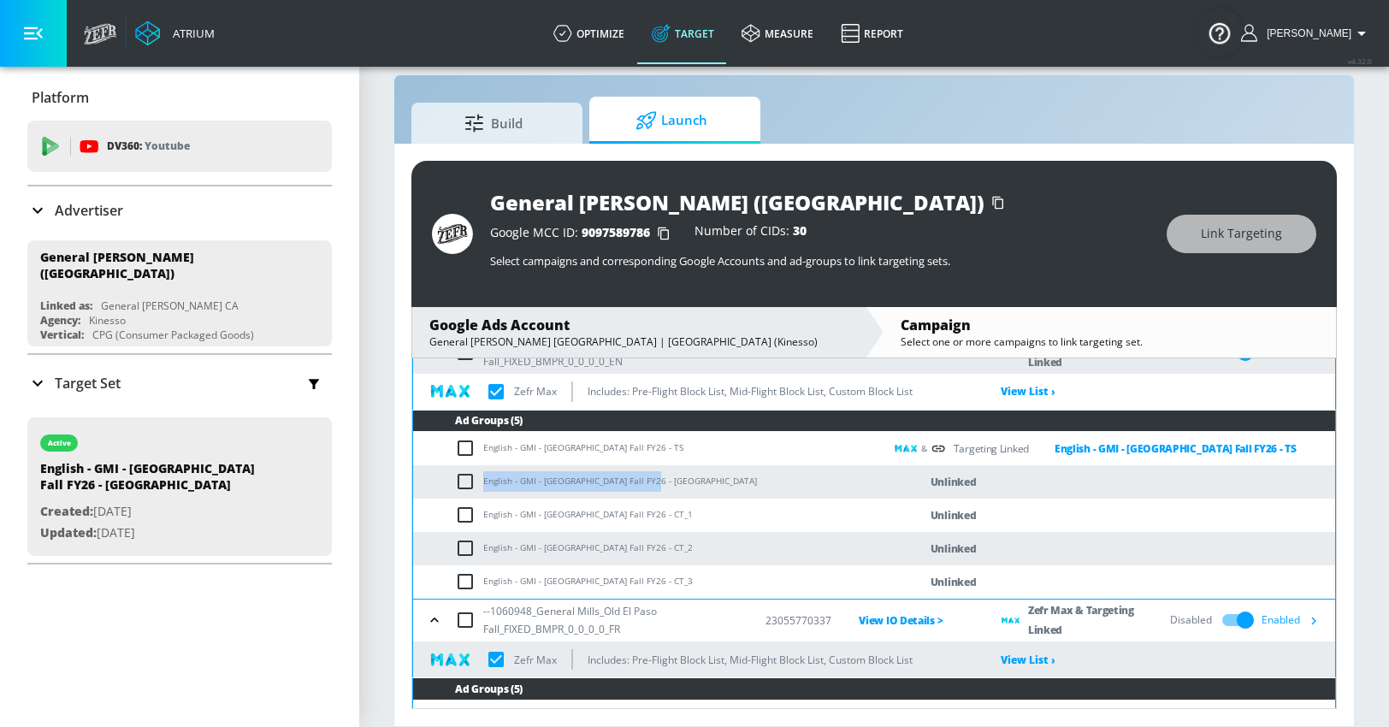
checkbox input "true"
click at [1199, 231] on button "Link Targeting" at bounding box center [1242, 234] width 150 height 38
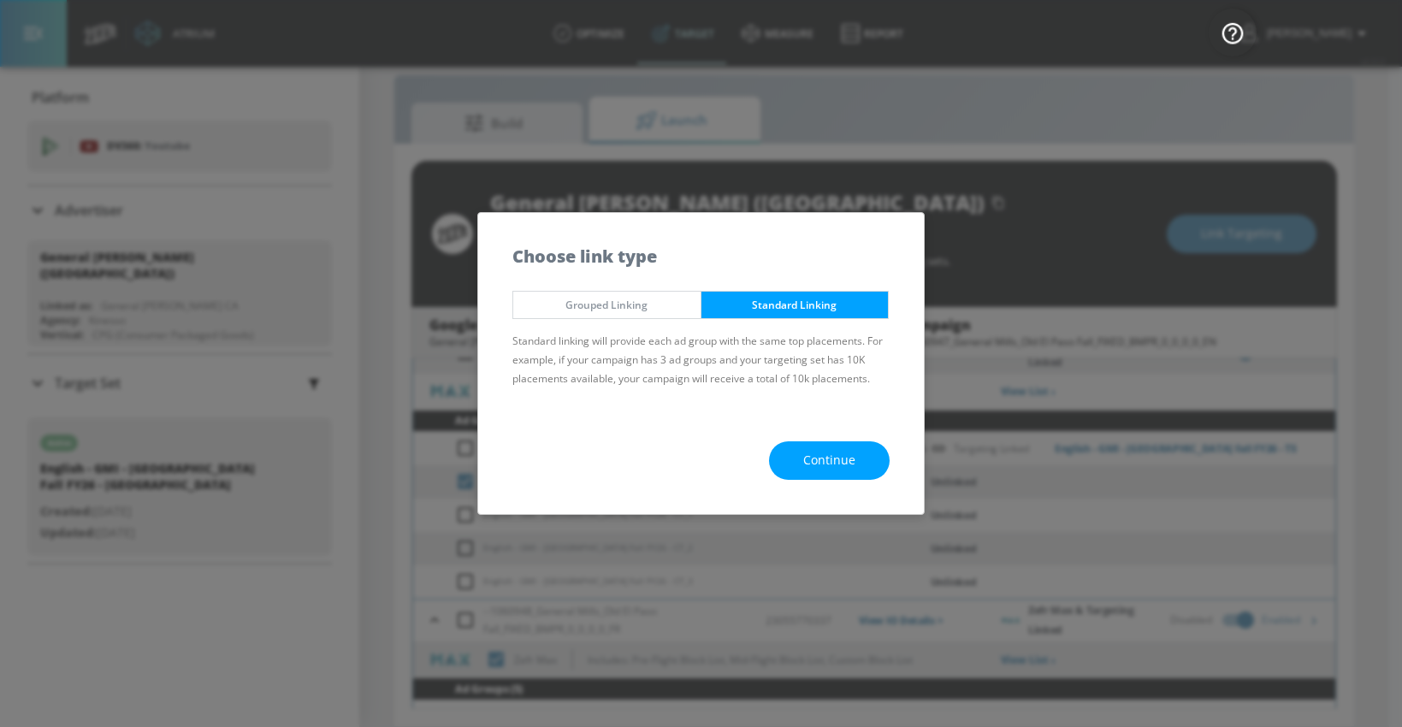
click at [833, 461] on span "Continue" at bounding box center [829, 460] width 52 height 21
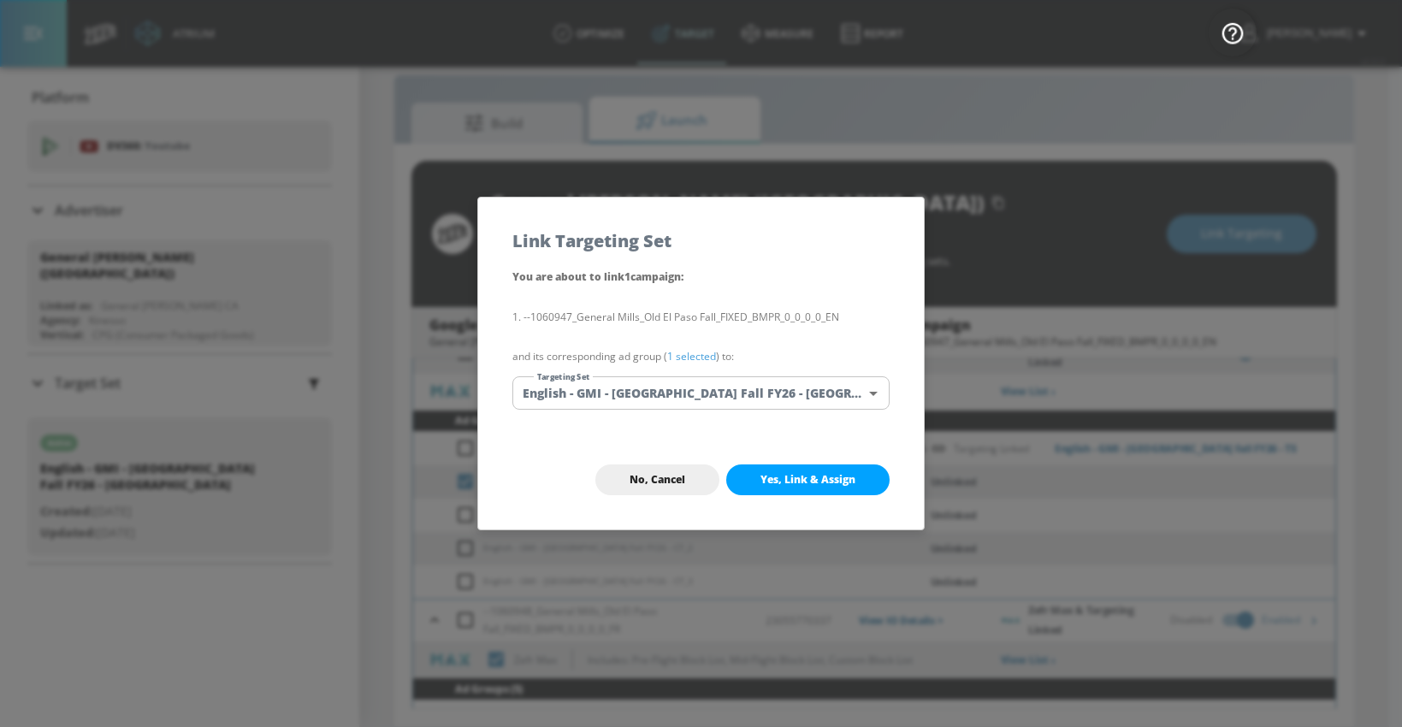
click at [646, 395] on body "Atrium optimize Target measure Report optimize Target measure Report v 4.32.0 […" at bounding box center [701, 351] width 1402 height 752
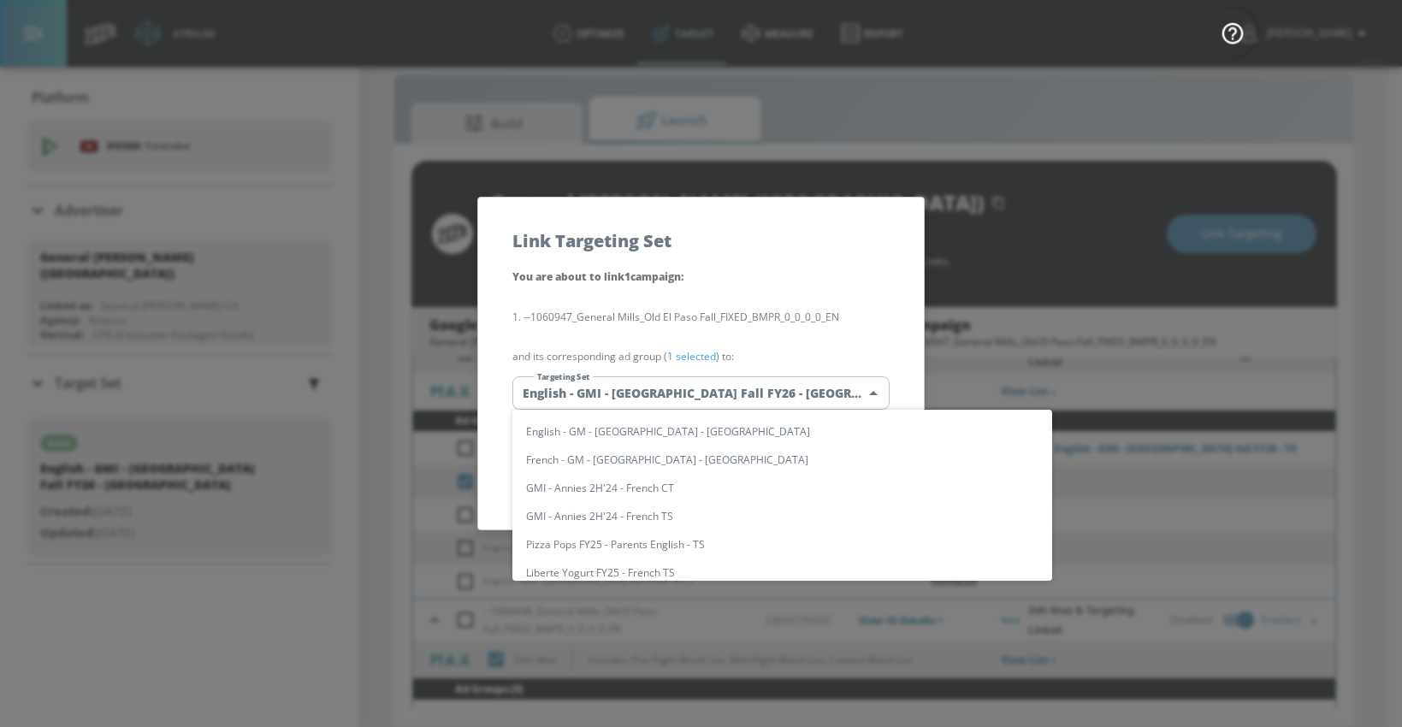
scroll to position [0, 0]
click at [588, 422] on input "text" at bounding box center [798, 428] width 507 height 23
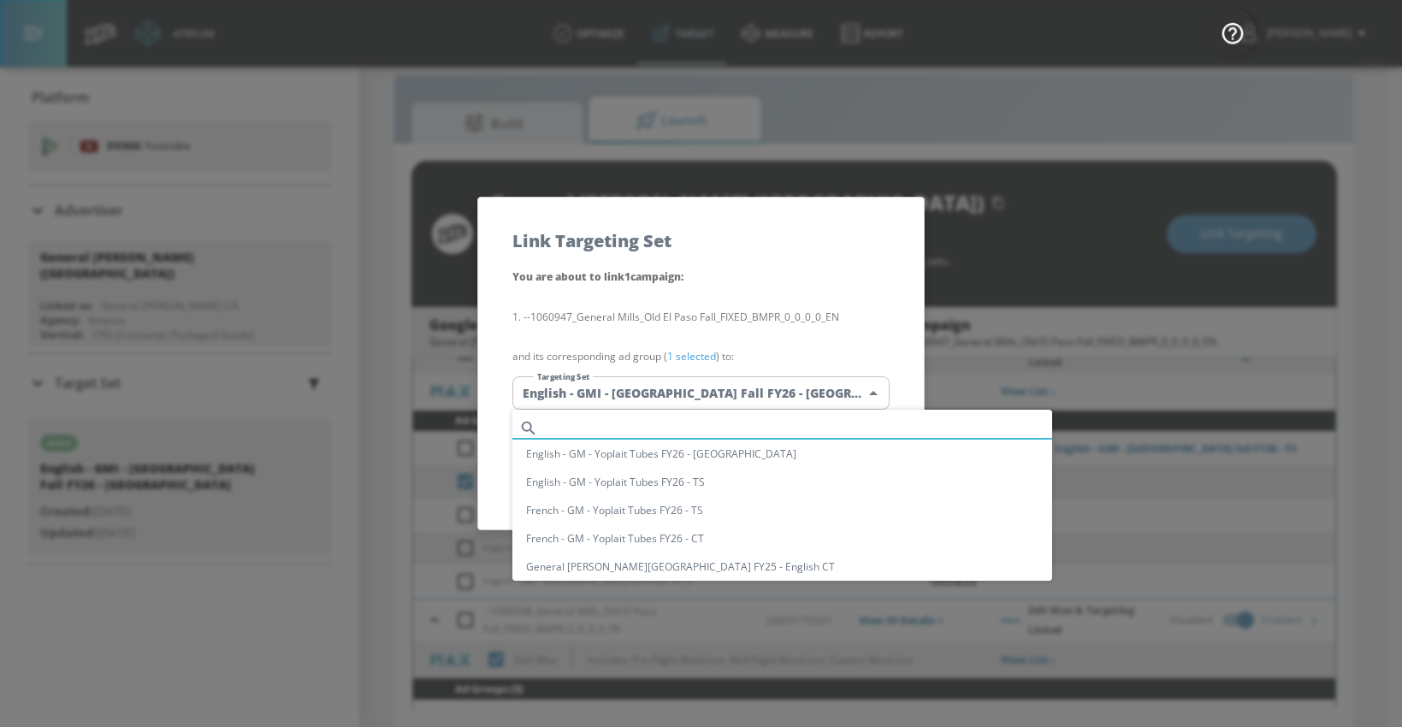
paste input "English - GMI - [GEOGRAPHIC_DATA] Fall FY26 - [GEOGRAPHIC_DATA]"
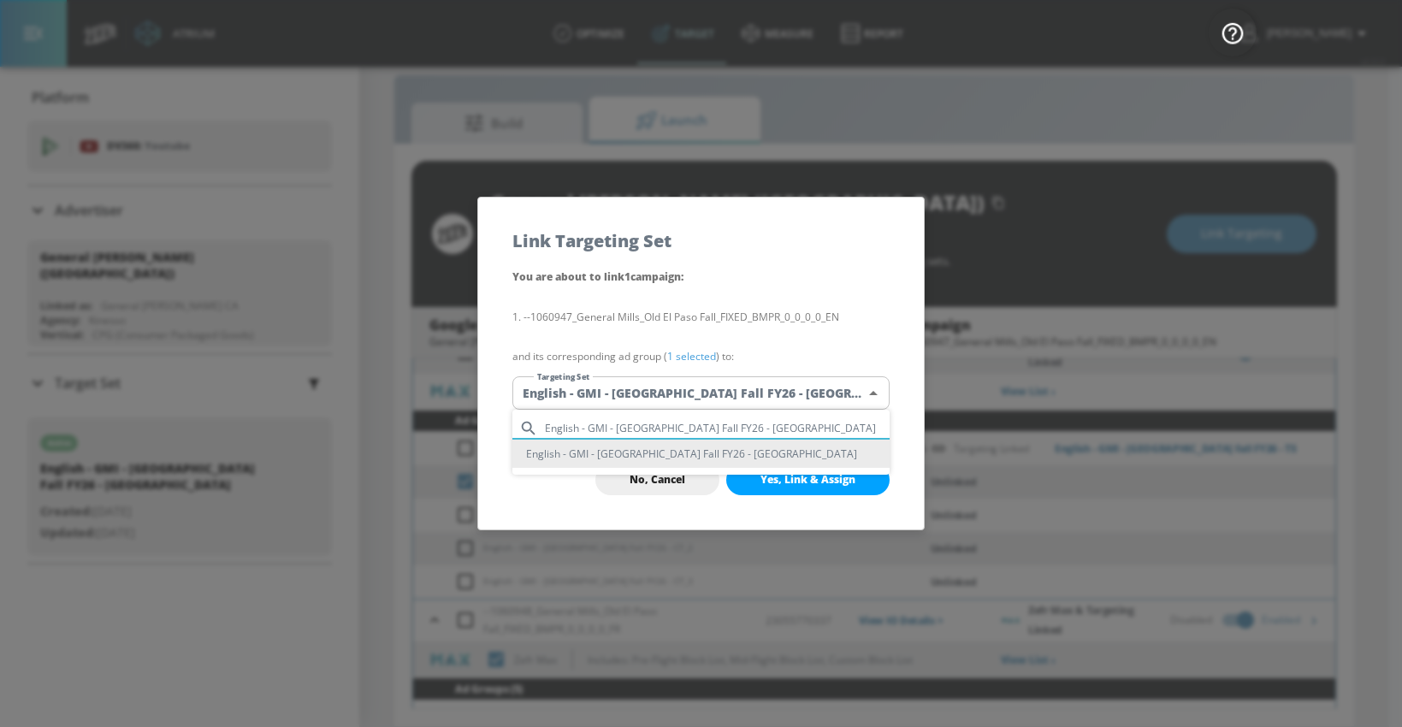
type input "English - GMI - [GEOGRAPHIC_DATA] Fall FY26 - [GEOGRAPHIC_DATA]"
click at [598, 448] on li "English - GMI - [GEOGRAPHIC_DATA] Fall FY26 - [GEOGRAPHIC_DATA]" at bounding box center [700, 454] width 377 height 28
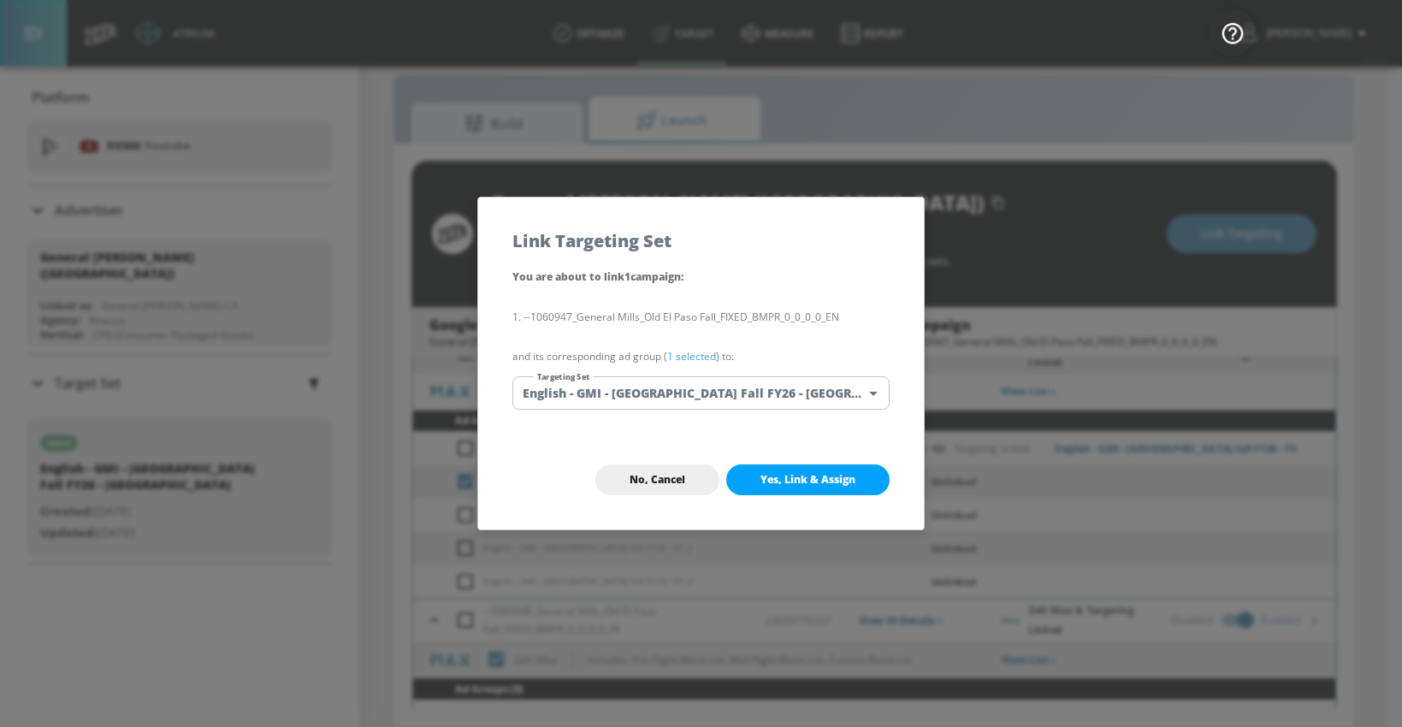
click at [757, 477] on button "Yes, Link & Assign" at bounding box center [807, 480] width 163 height 31
checkbox input "true"
checkbox input "false"
checkbox input "true"
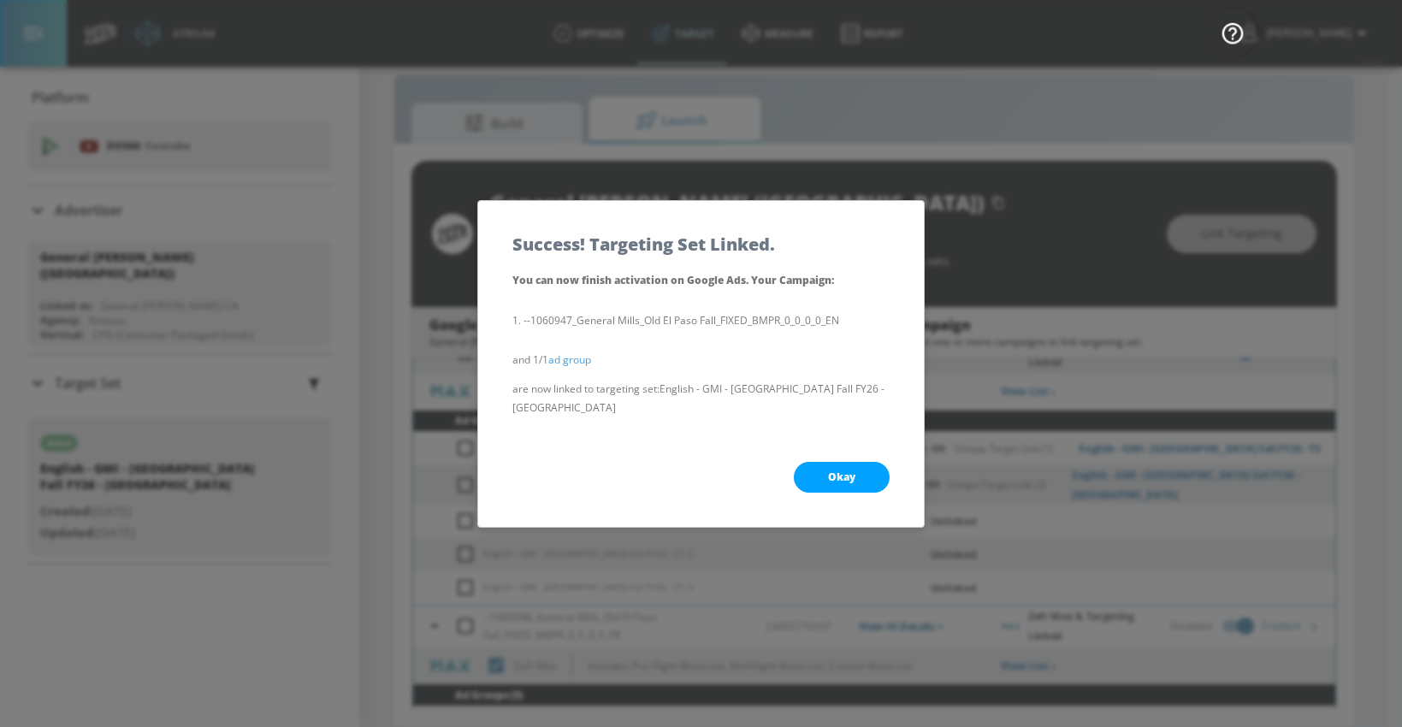
click at [811, 468] on button "Okay" at bounding box center [842, 477] width 96 height 31
checkbox input "true"
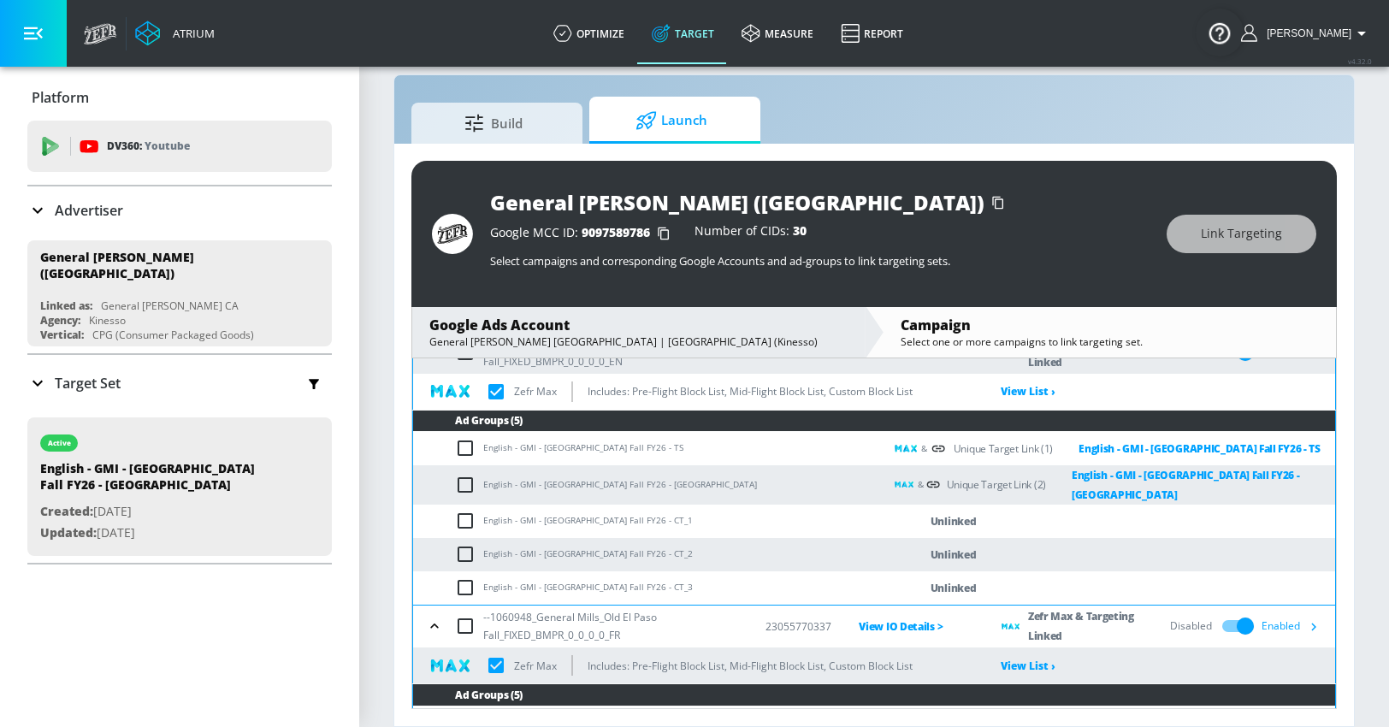
drag, startPoint x: 467, startPoint y: 515, endPoint x: 589, endPoint y: 453, distance: 136.2
click at [467, 515] on input "checkbox" at bounding box center [469, 521] width 28 height 21
checkbox input "true"
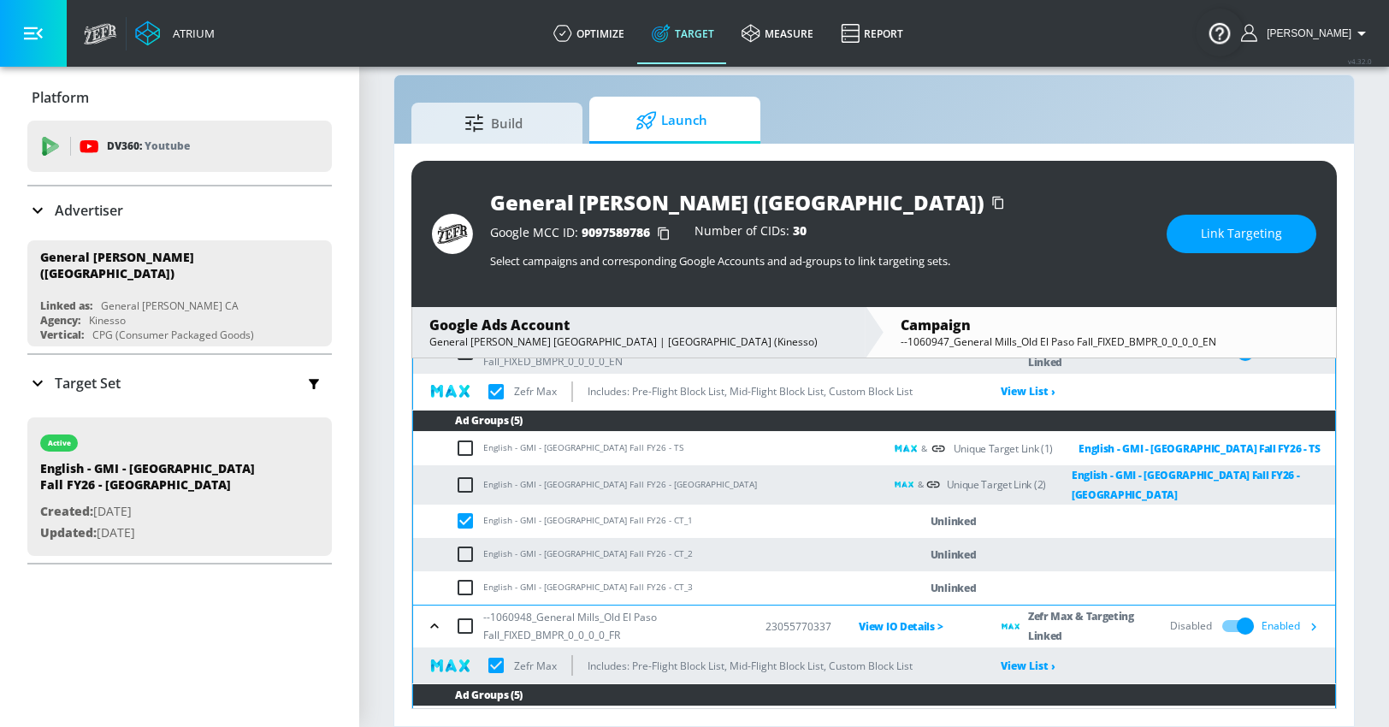
click at [1227, 234] on span "Link Targeting" at bounding box center [1241, 233] width 81 height 21
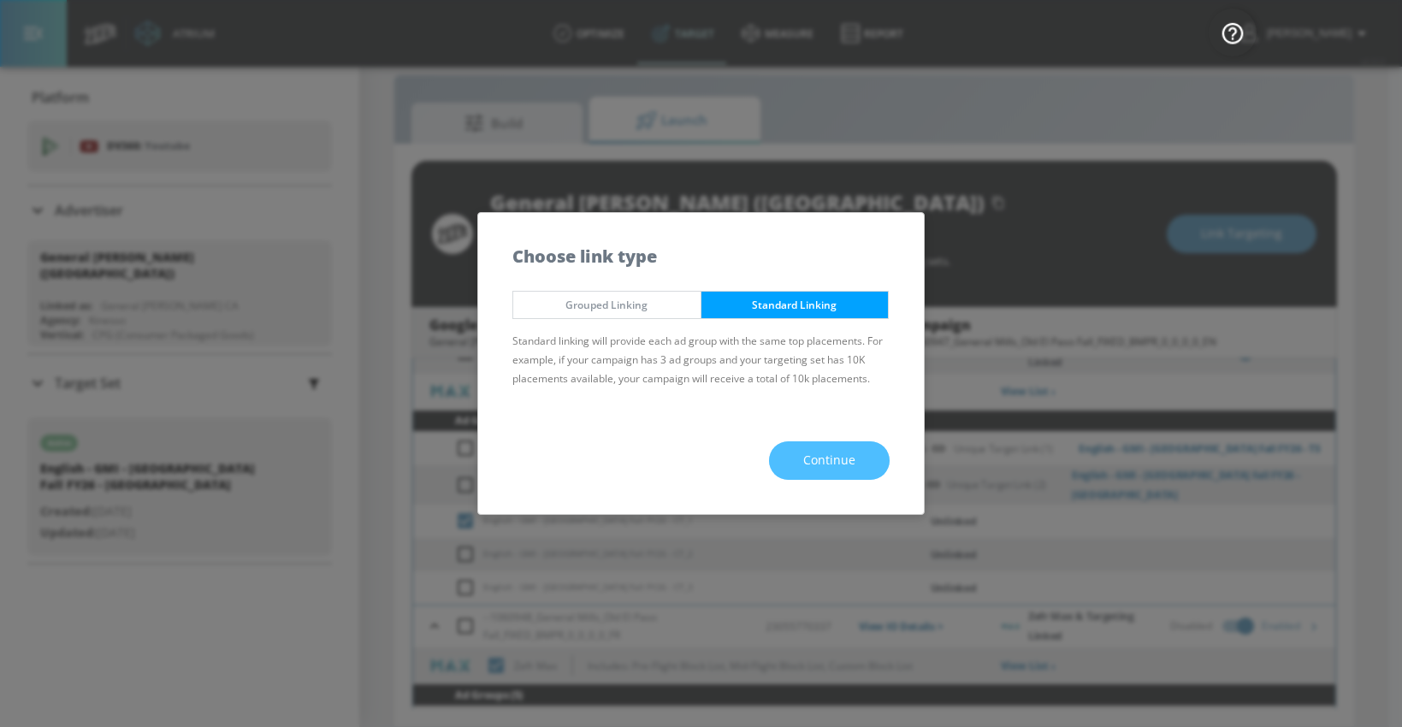
click at [791, 453] on button "Continue" at bounding box center [829, 460] width 121 height 38
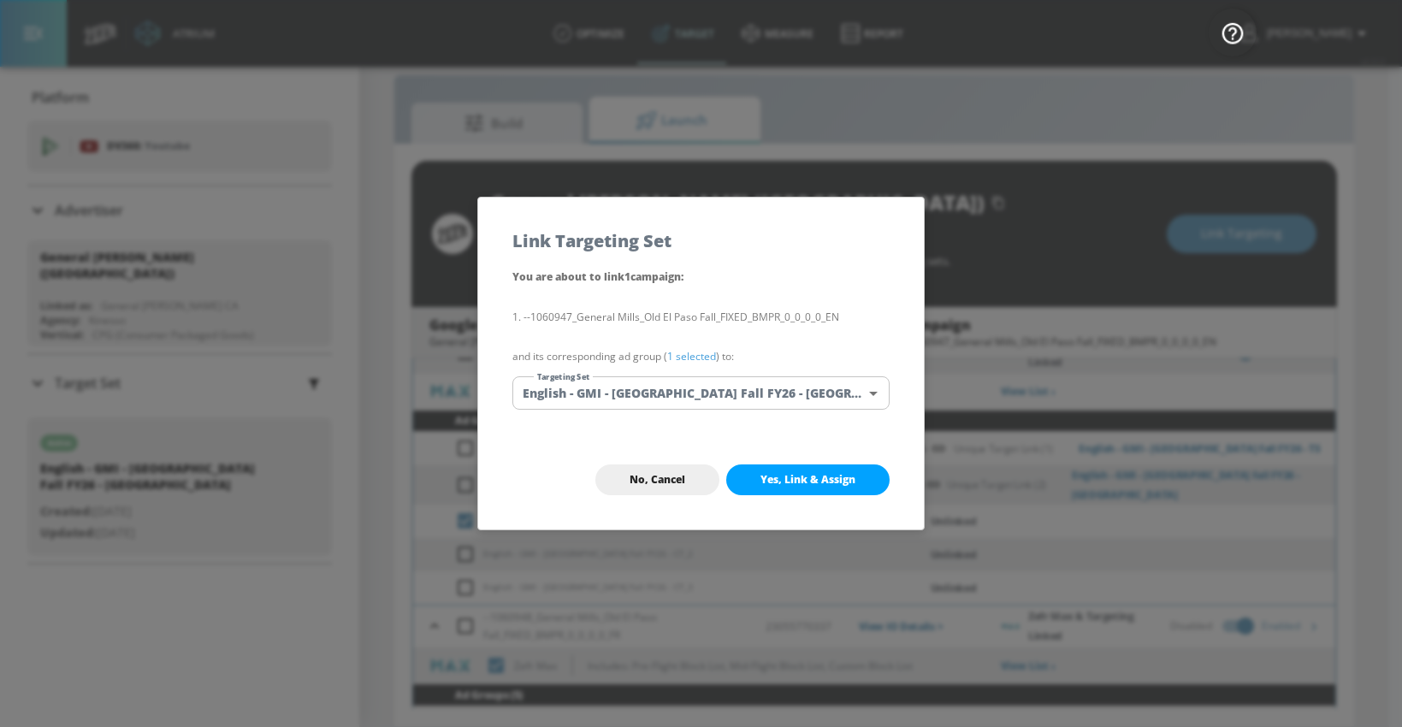
click at [690, 394] on body "Atrium optimize Target measure Report optimize Target measure Report v 4.32.0 […" at bounding box center [701, 351] width 1402 height 752
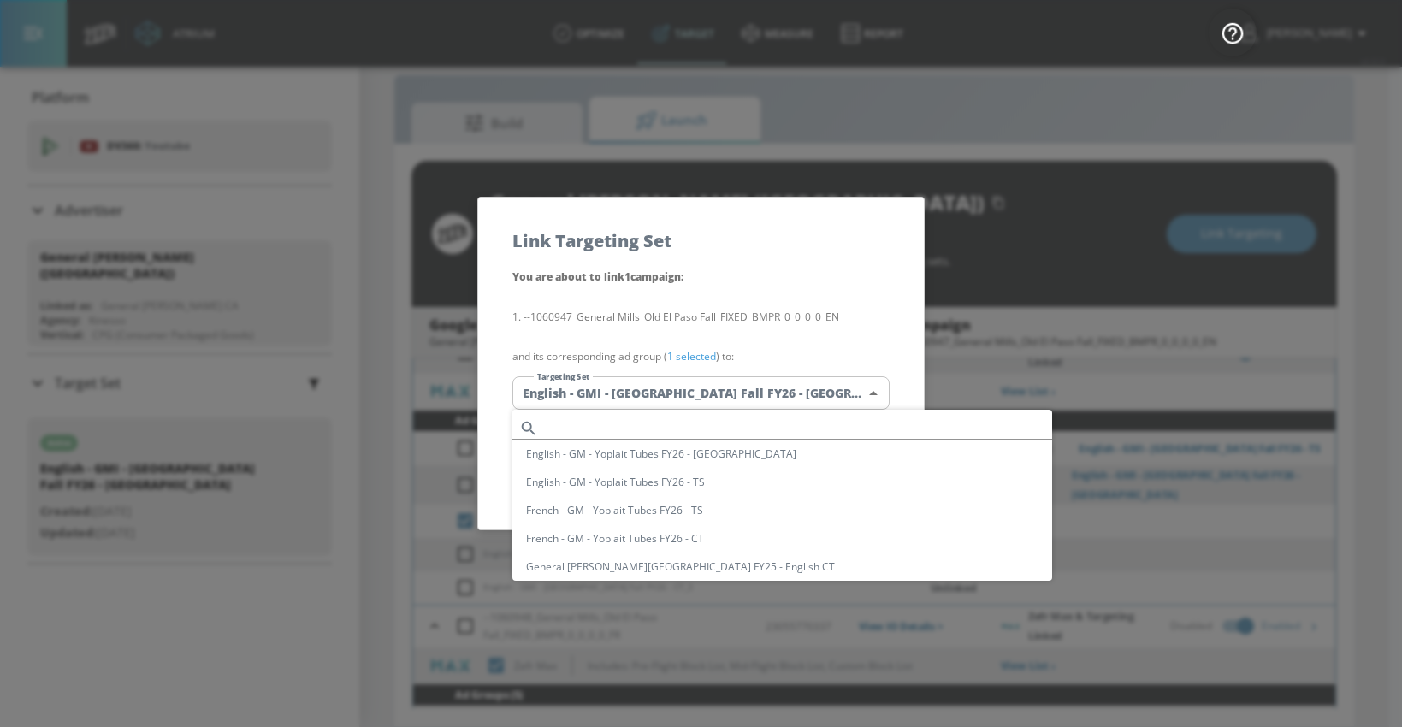
click at [635, 421] on input "text" at bounding box center [798, 428] width 507 height 23
paste input "English - GMI - [GEOGRAPHIC_DATA] Fall FY26 - [GEOGRAPHIC_DATA]"
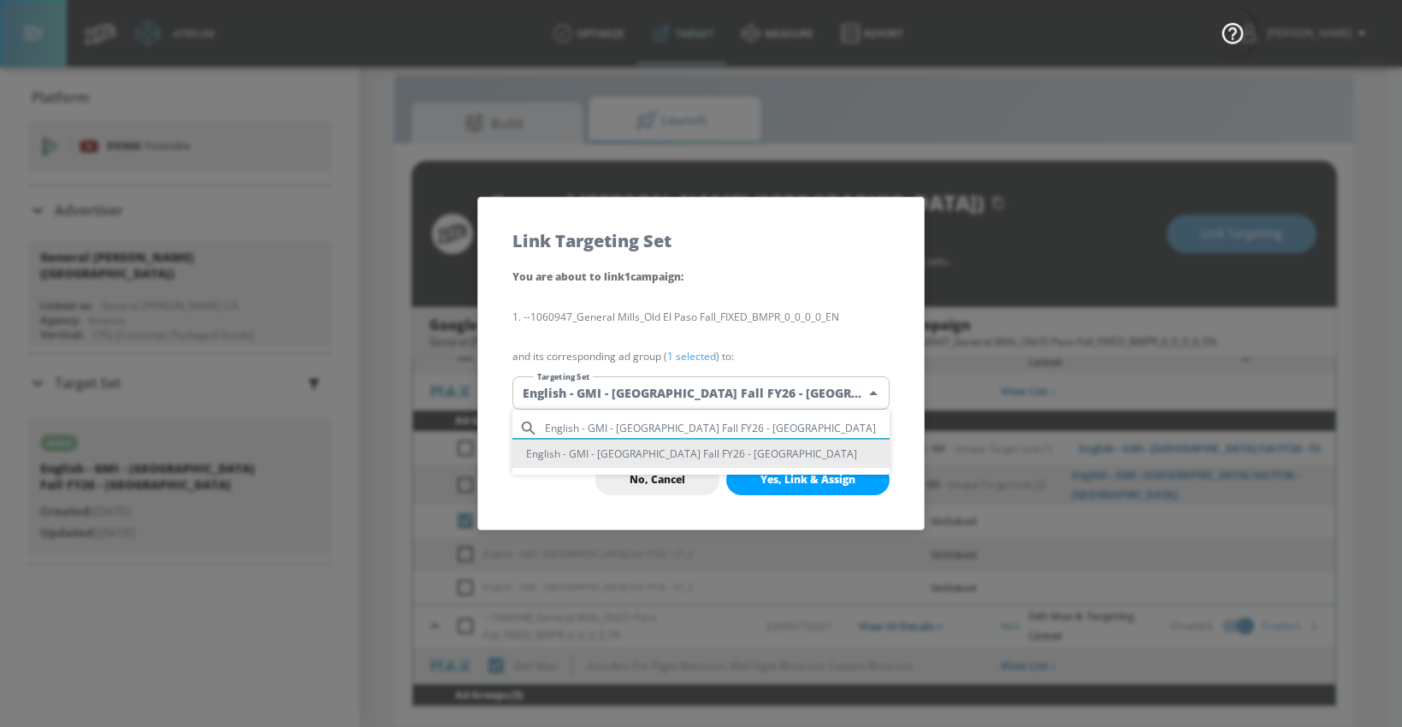
type input "English - GMI - [GEOGRAPHIC_DATA] Fall FY26 - [GEOGRAPHIC_DATA]"
click at [634, 452] on li "English - GMI - [GEOGRAPHIC_DATA] Fall FY26 - [GEOGRAPHIC_DATA]" at bounding box center [700, 454] width 377 height 28
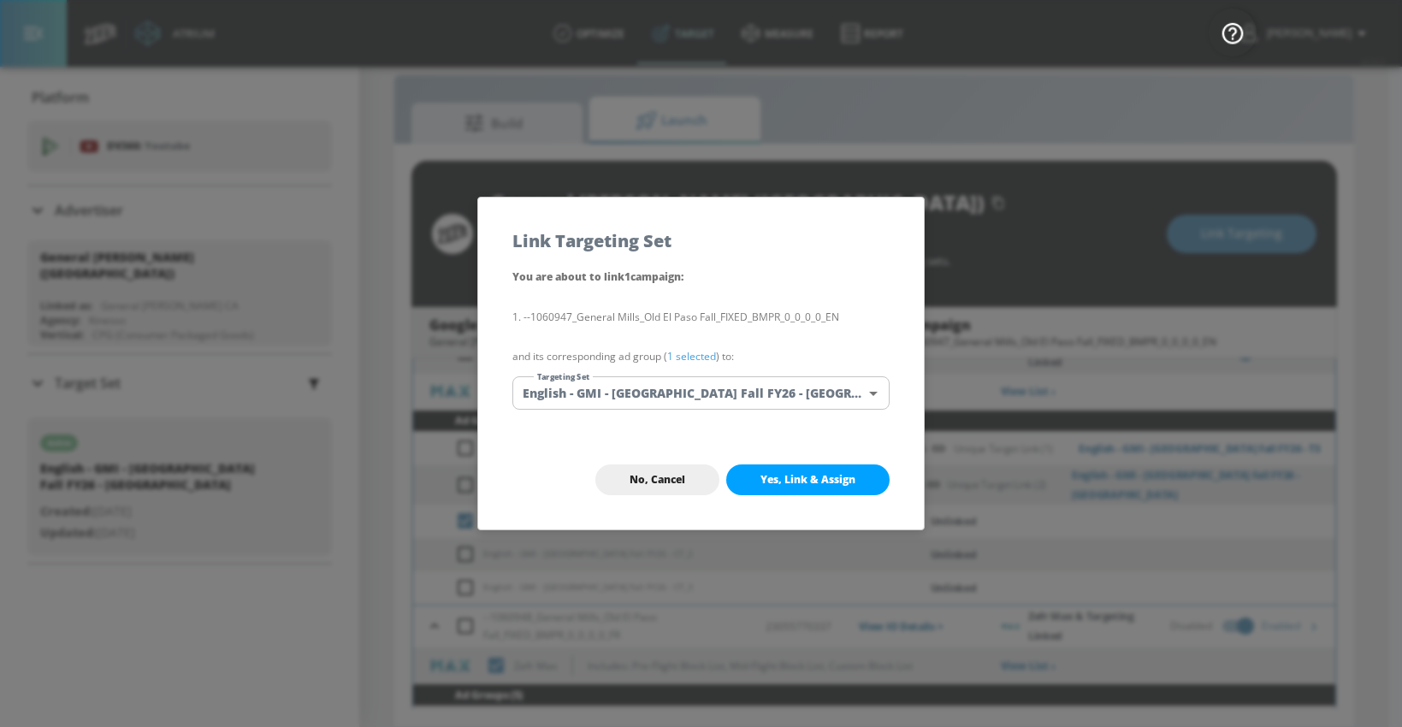
click at [775, 477] on span "Yes, Link & Assign" at bounding box center [808, 480] width 95 height 14
checkbox input "true"
checkbox input "false"
checkbox input "true"
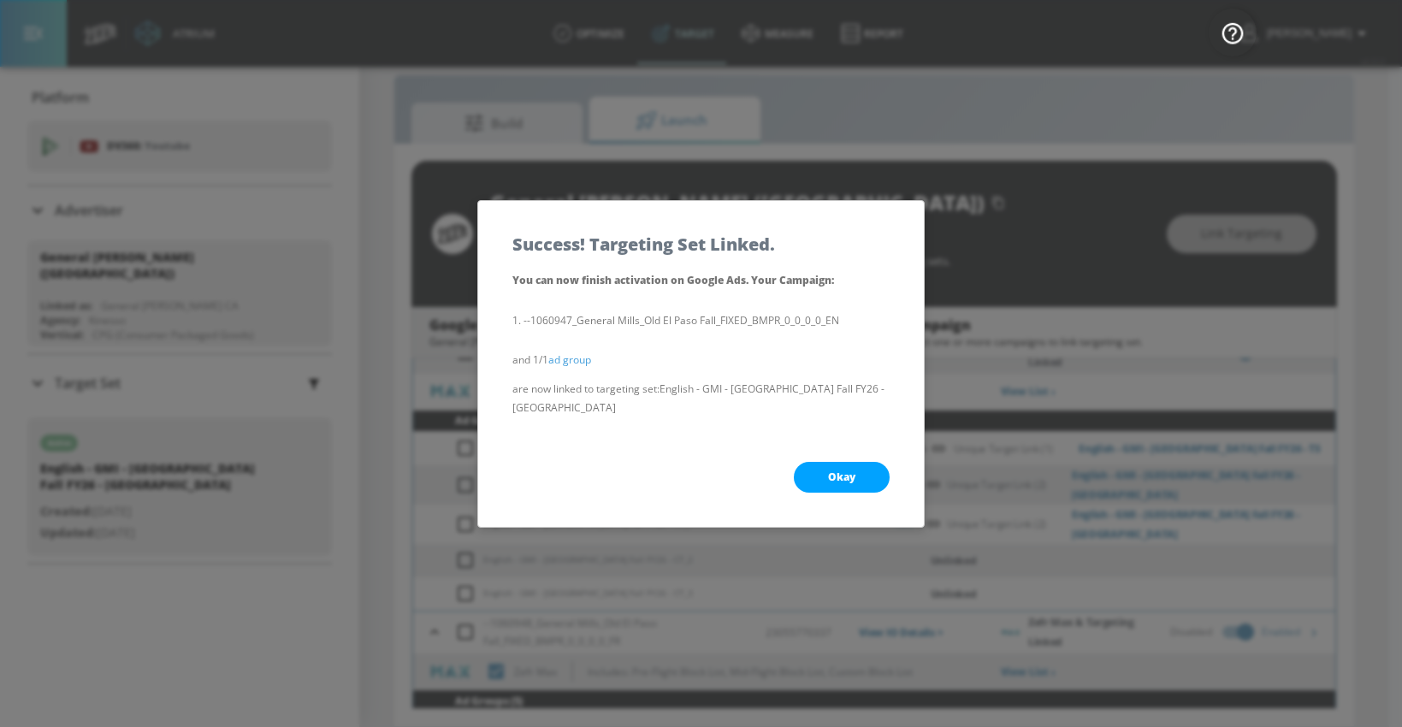
click at [850, 462] on button "Okay" at bounding box center [842, 477] width 96 height 31
checkbox input "true"
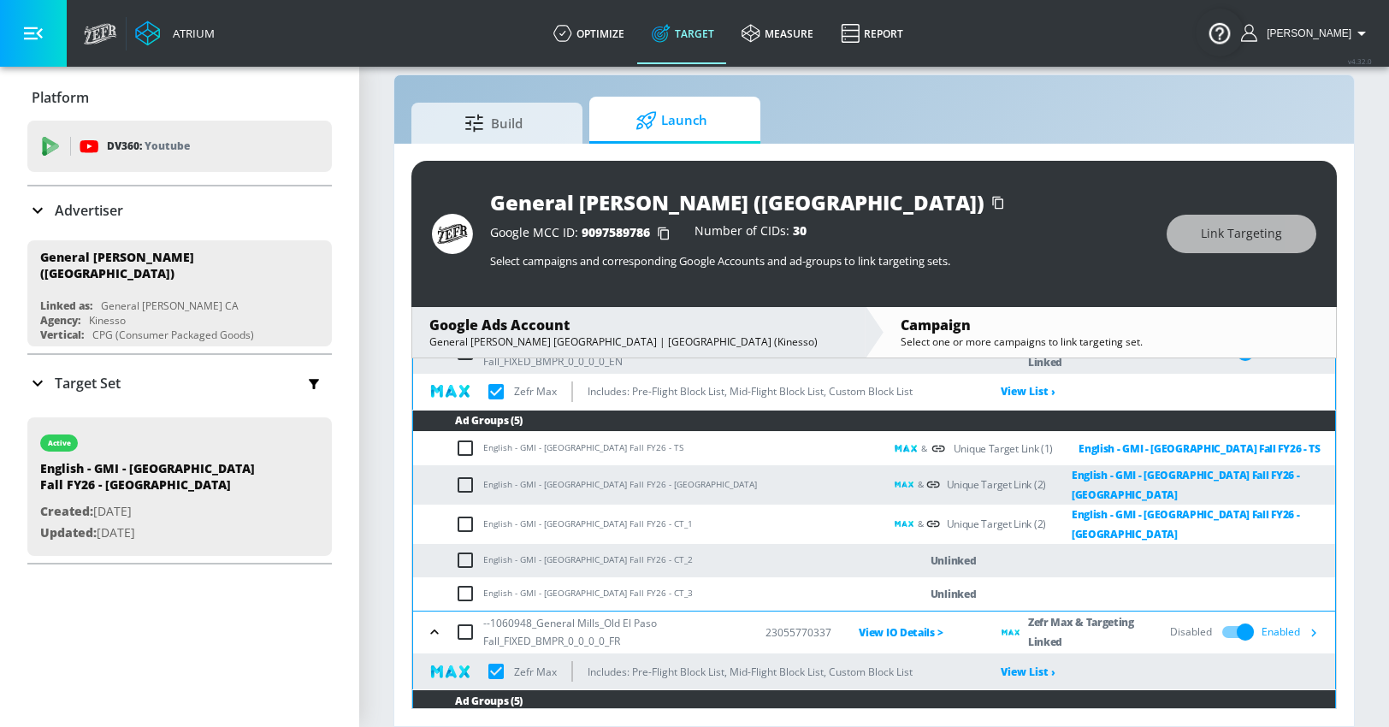
click at [468, 550] on input "checkbox" at bounding box center [469, 560] width 28 height 21
checkbox input "true"
click at [1183, 233] on button "Link Targeting" at bounding box center [1242, 234] width 150 height 38
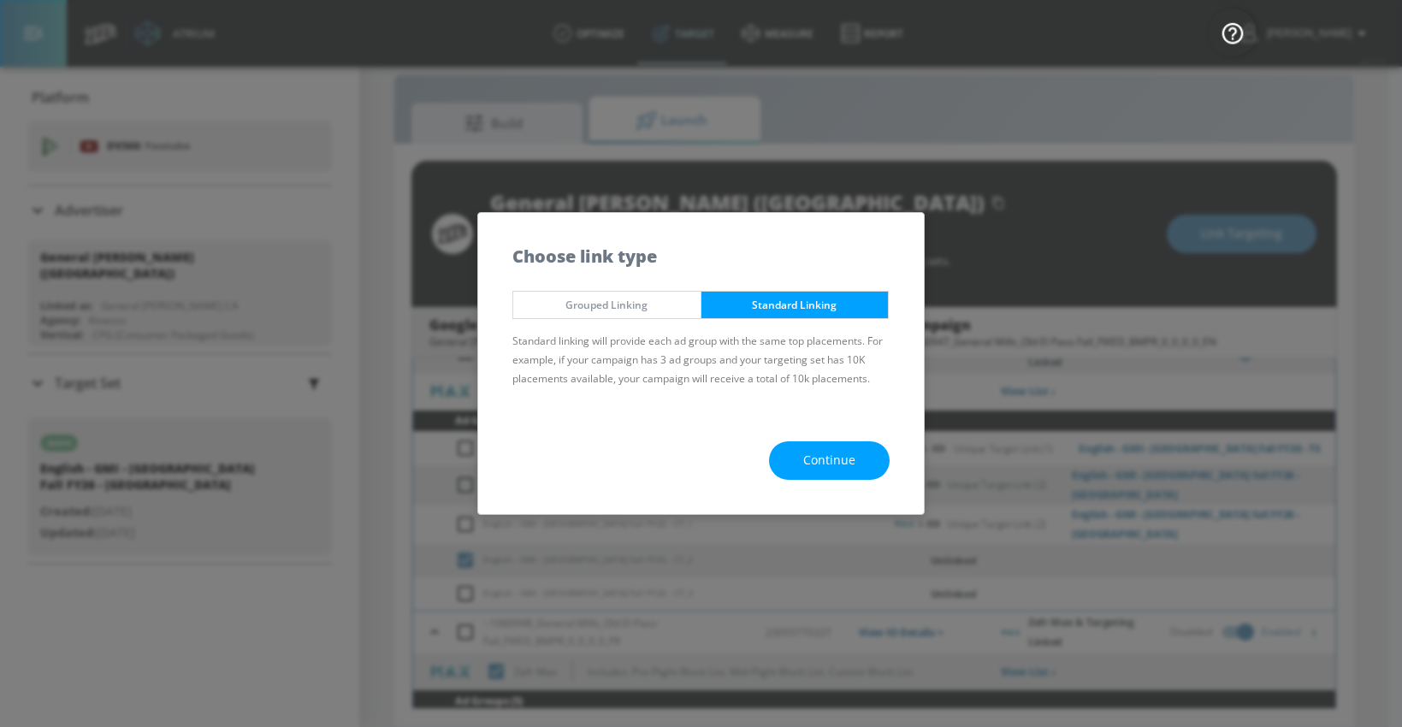
click at [831, 462] on span "Continue" at bounding box center [829, 460] width 52 height 21
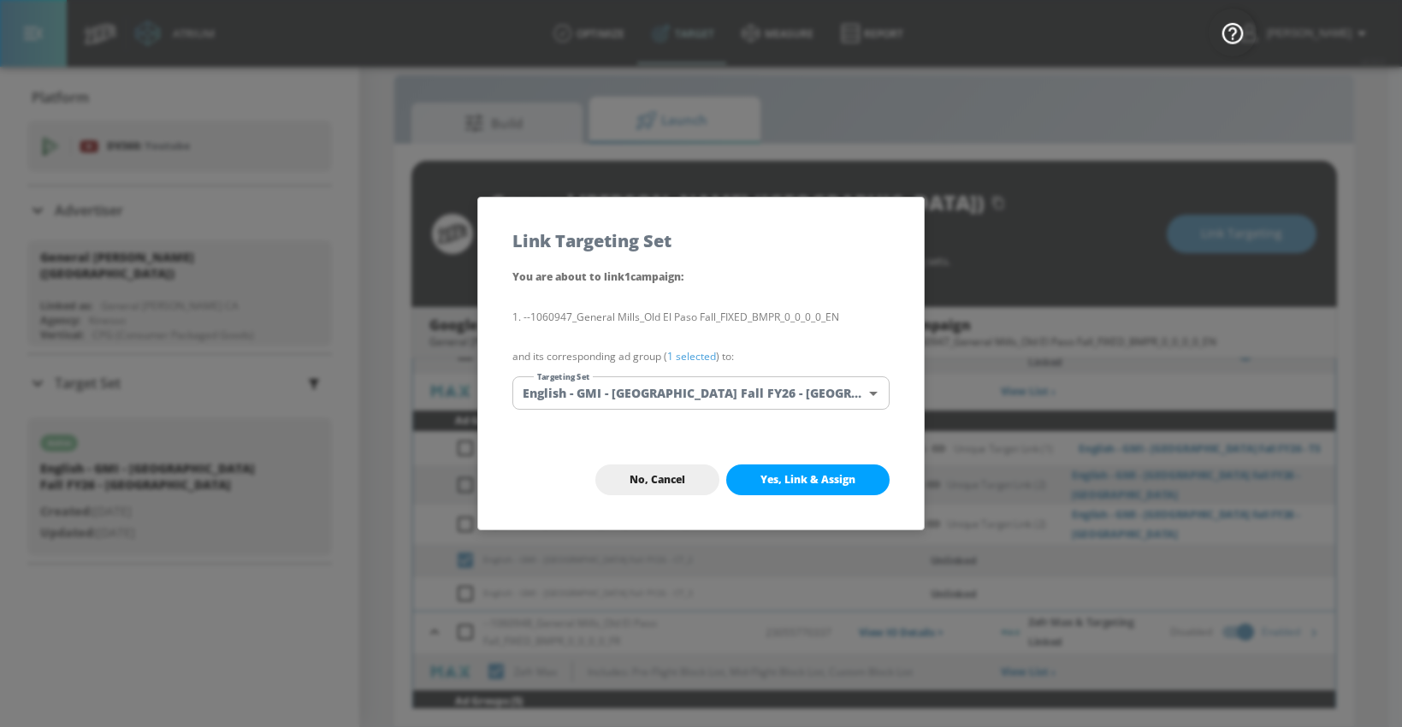
click at [696, 392] on body "Atrium optimize Target measure Report optimize Target measure Report v 4.32.0 […" at bounding box center [701, 351] width 1402 height 752
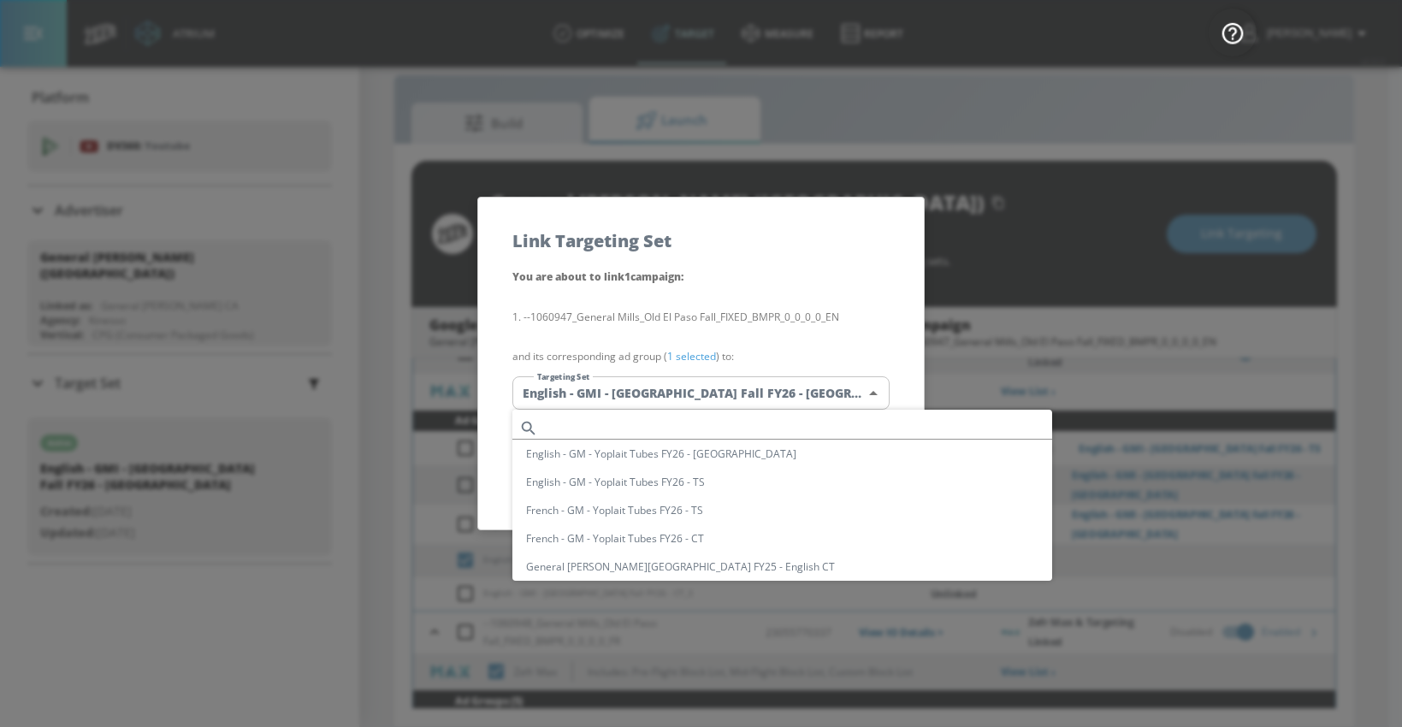
click at [655, 425] on input "text" at bounding box center [798, 428] width 507 height 23
paste input "English - GMI - [GEOGRAPHIC_DATA] Fall FY26 - [GEOGRAPHIC_DATA]"
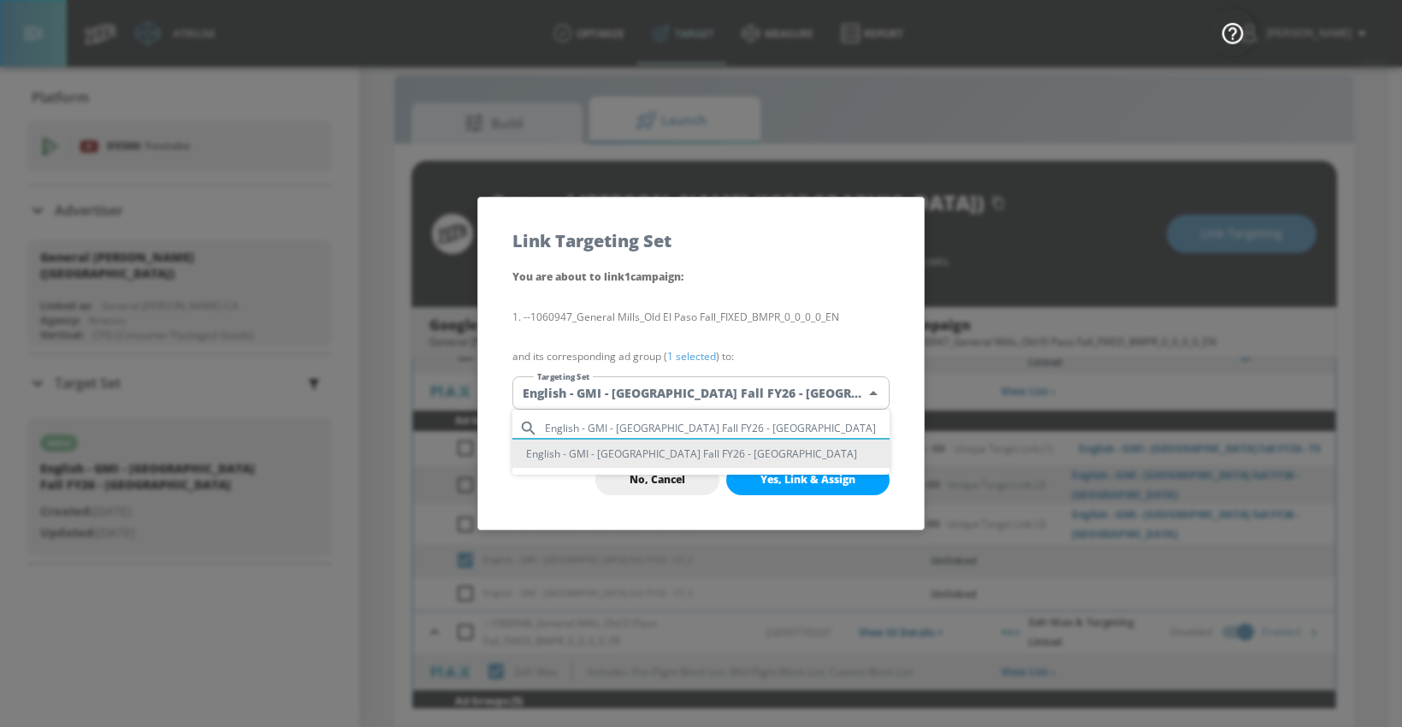
type input "English - GMI - [GEOGRAPHIC_DATA] Fall FY26 - [GEOGRAPHIC_DATA]"
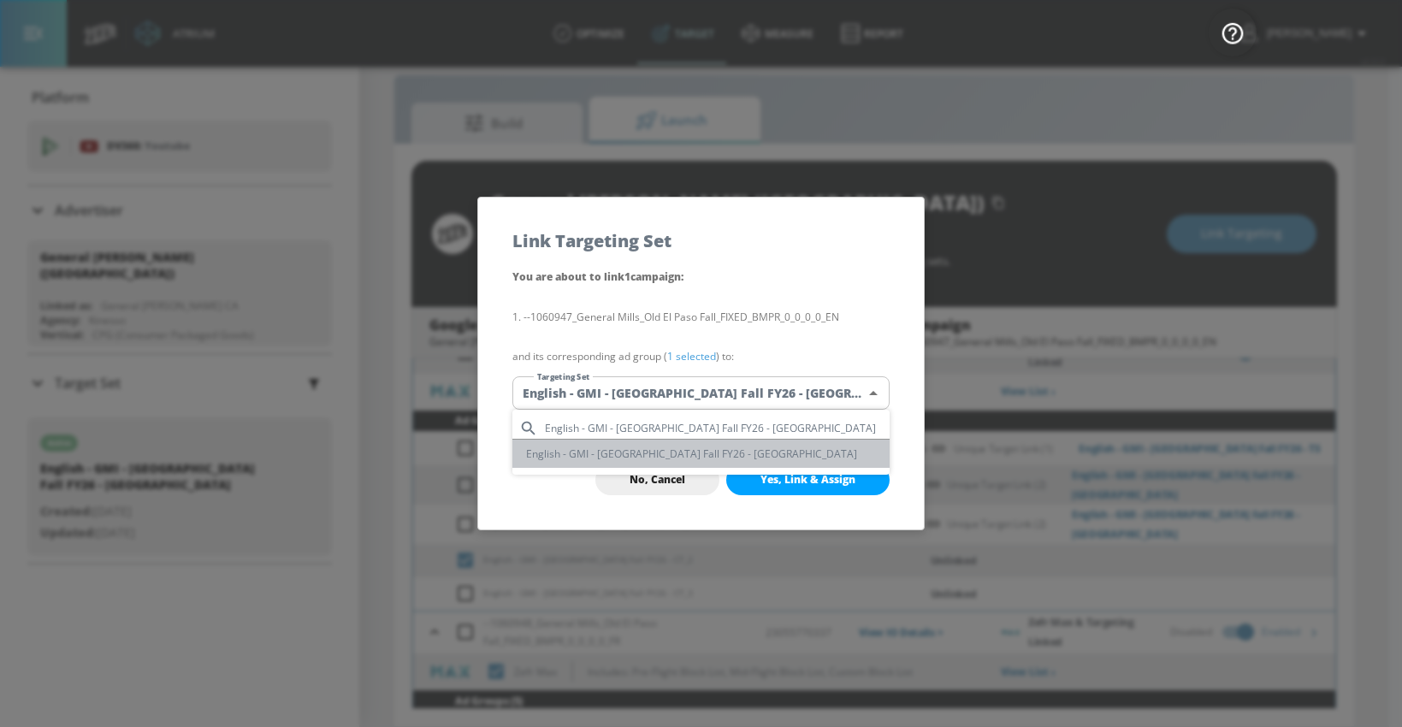
click at [671, 453] on li "English - GMI - [GEOGRAPHIC_DATA] Fall FY26 - [GEOGRAPHIC_DATA]" at bounding box center [700, 454] width 377 height 28
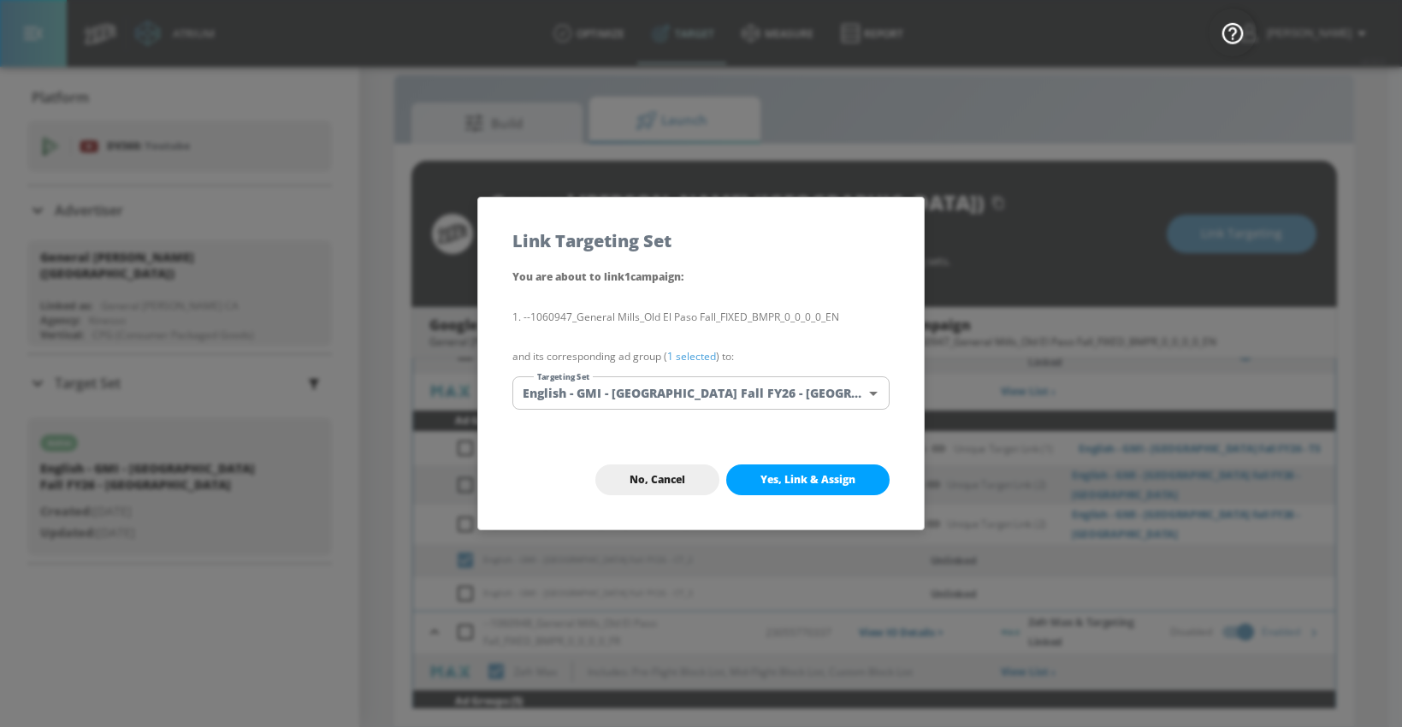
click at [763, 489] on button "Yes, Link & Assign" at bounding box center [807, 480] width 163 height 31
checkbox input "true"
checkbox input "false"
checkbox input "true"
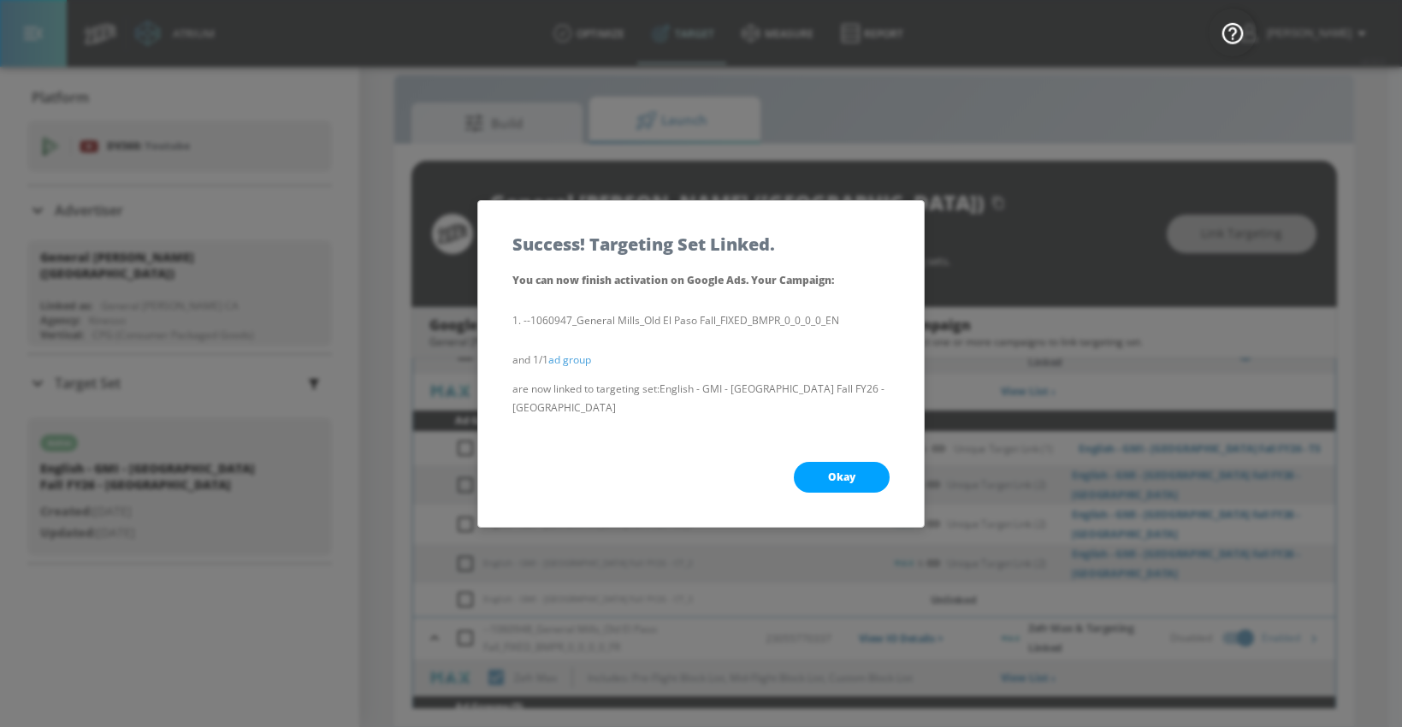
click at [809, 477] on button "Okay" at bounding box center [842, 477] width 96 height 31
checkbox input "true"
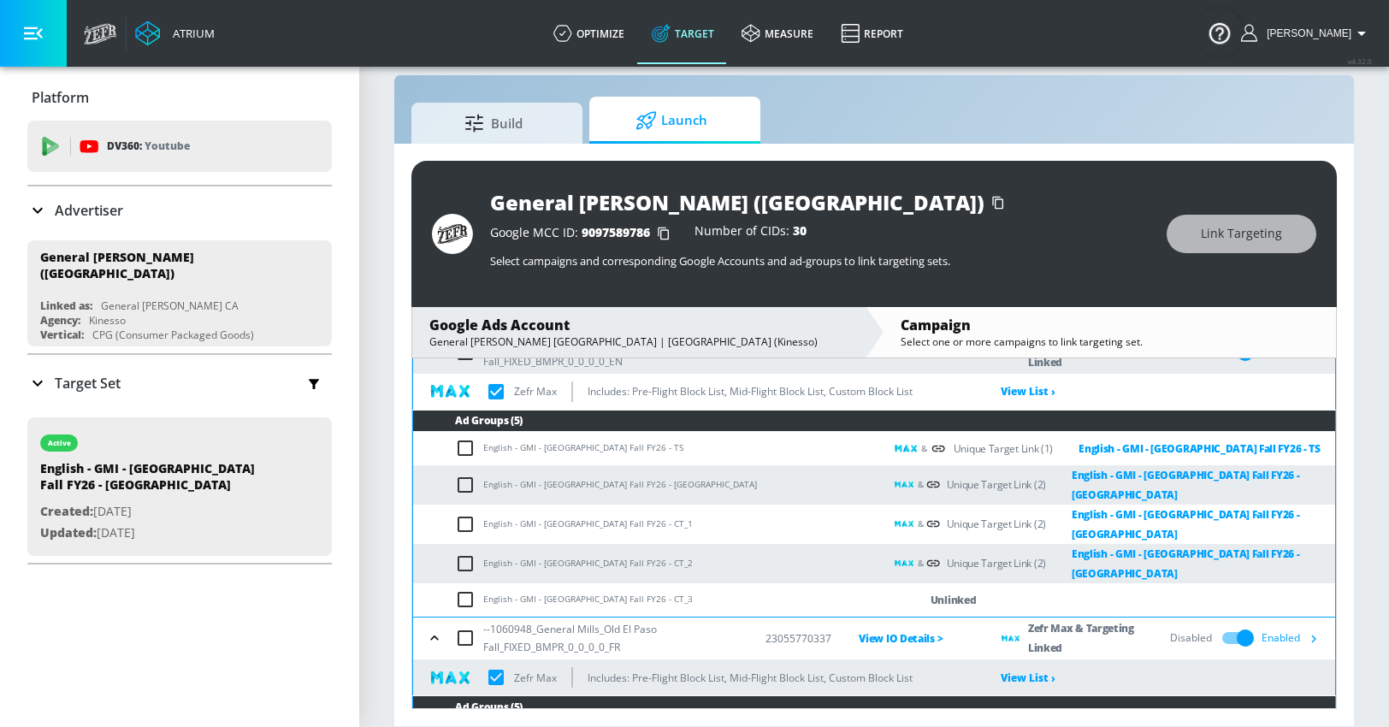
click at [472, 589] on input "checkbox" at bounding box center [469, 599] width 28 height 21
checkbox input "true"
click at [1210, 234] on span "Link Targeting" at bounding box center [1241, 233] width 81 height 21
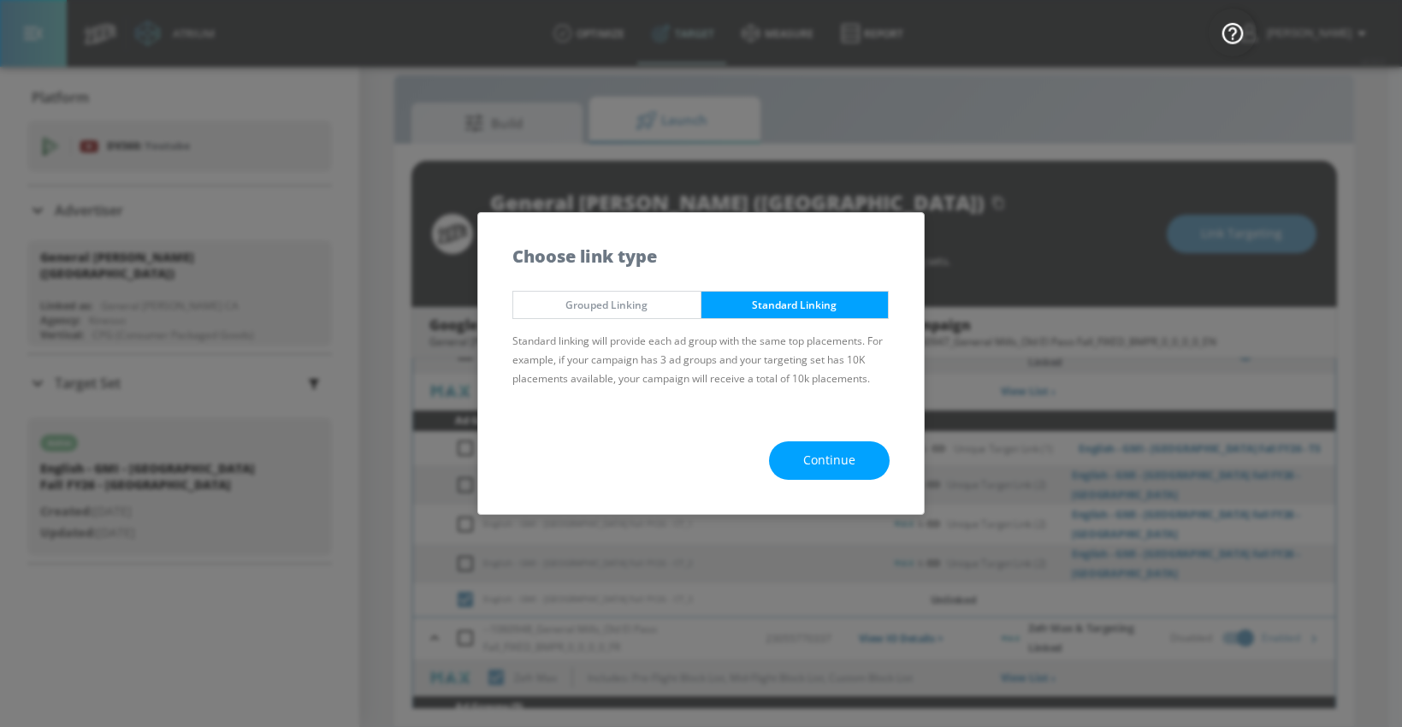
click at [837, 459] on span "Continue" at bounding box center [829, 460] width 52 height 21
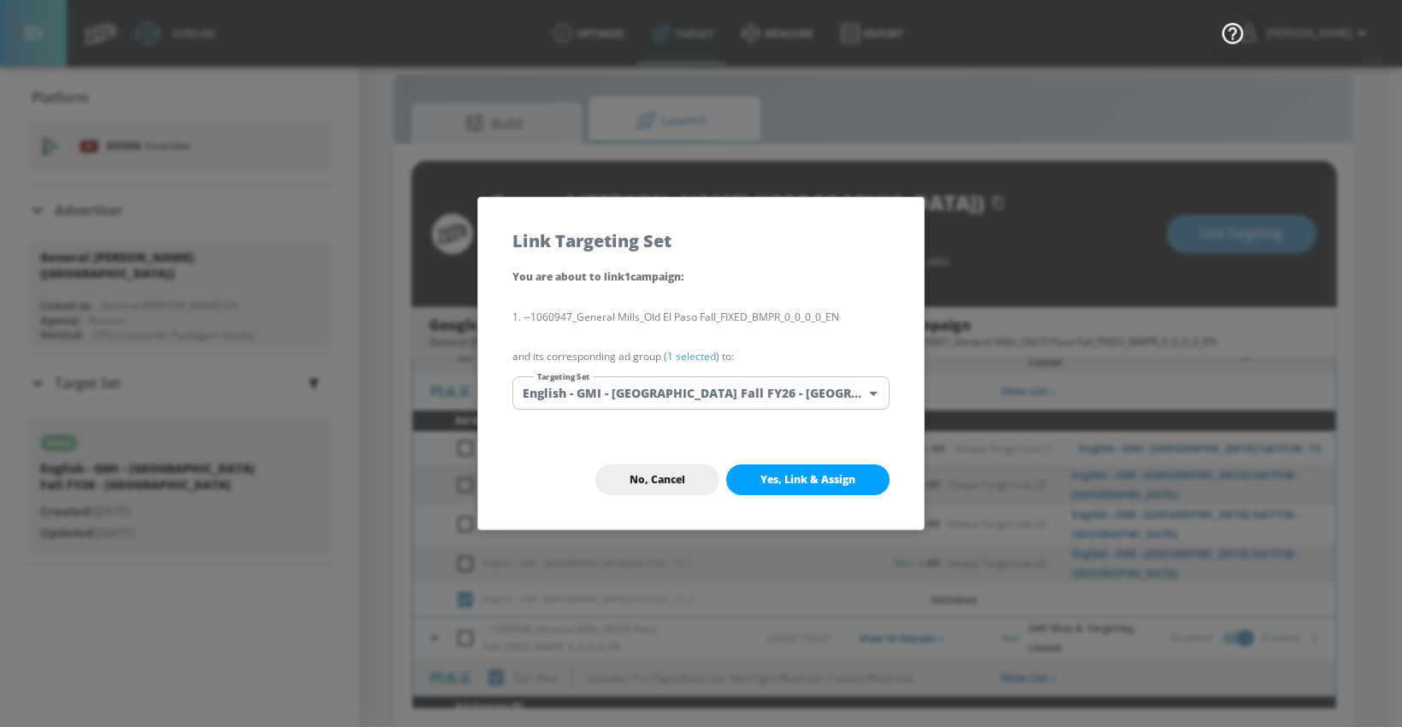
click at [693, 400] on body "Atrium optimize Target measure Report optimize Target measure Report v 4.32.0 […" at bounding box center [701, 351] width 1402 height 752
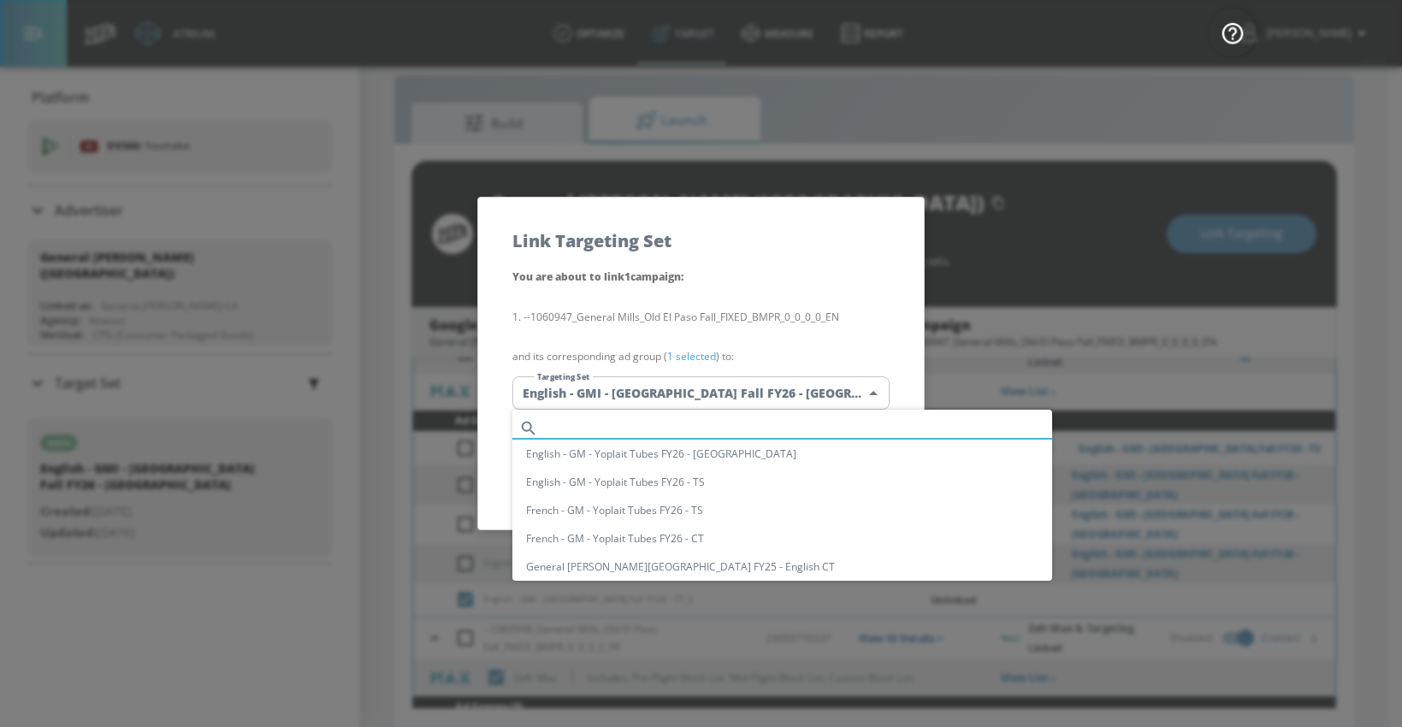
click at [650, 429] on input "text" at bounding box center [798, 428] width 507 height 23
paste input "English - GMI - [GEOGRAPHIC_DATA] Fall FY26 - [GEOGRAPHIC_DATA]"
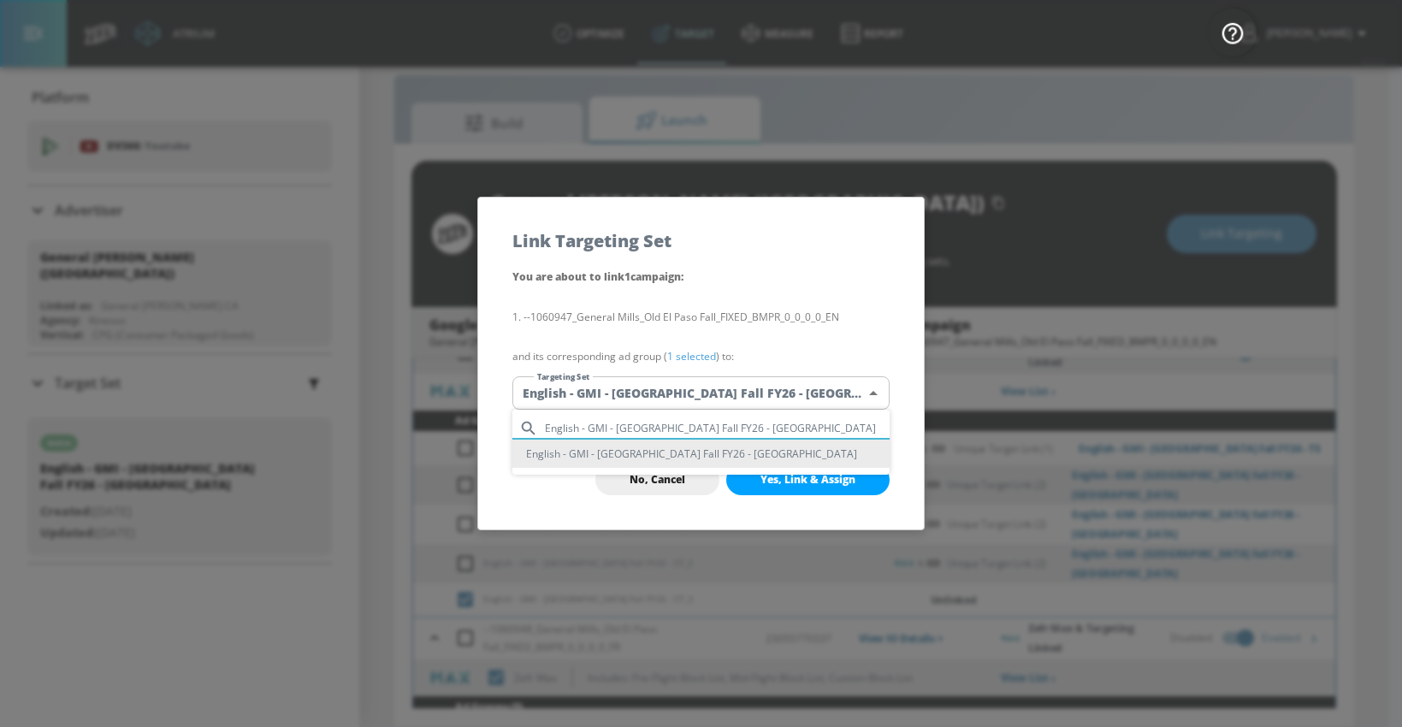
type input "English - GMI - [GEOGRAPHIC_DATA] Fall FY26 - [GEOGRAPHIC_DATA]"
click at [703, 453] on li "English - GMI - [GEOGRAPHIC_DATA] Fall FY26 - [GEOGRAPHIC_DATA]" at bounding box center [700, 454] width 377 height 28
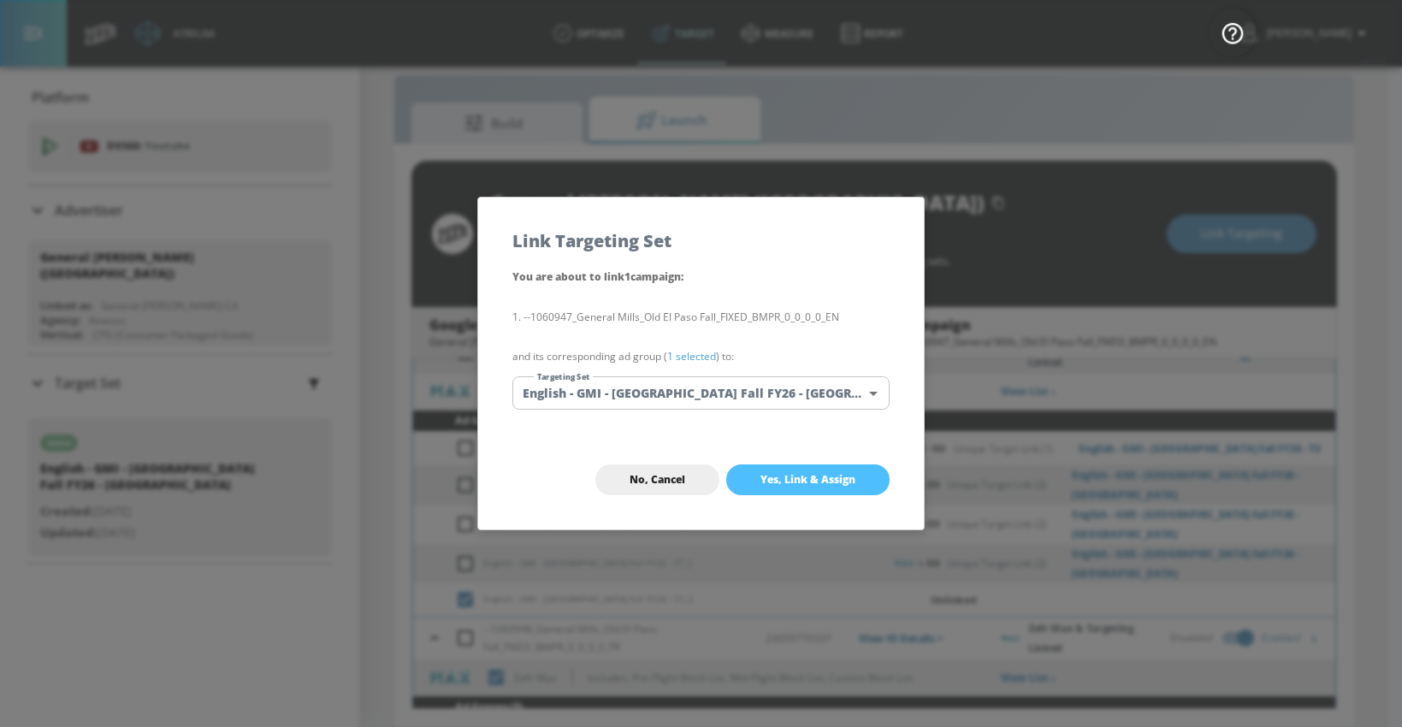
click at [766, 483] on span "Yes, Link & Assign" at bounding box center [808, 480] width 95 height 14
checkbox input "true"
checkbox input "false"
checkbox input "true"
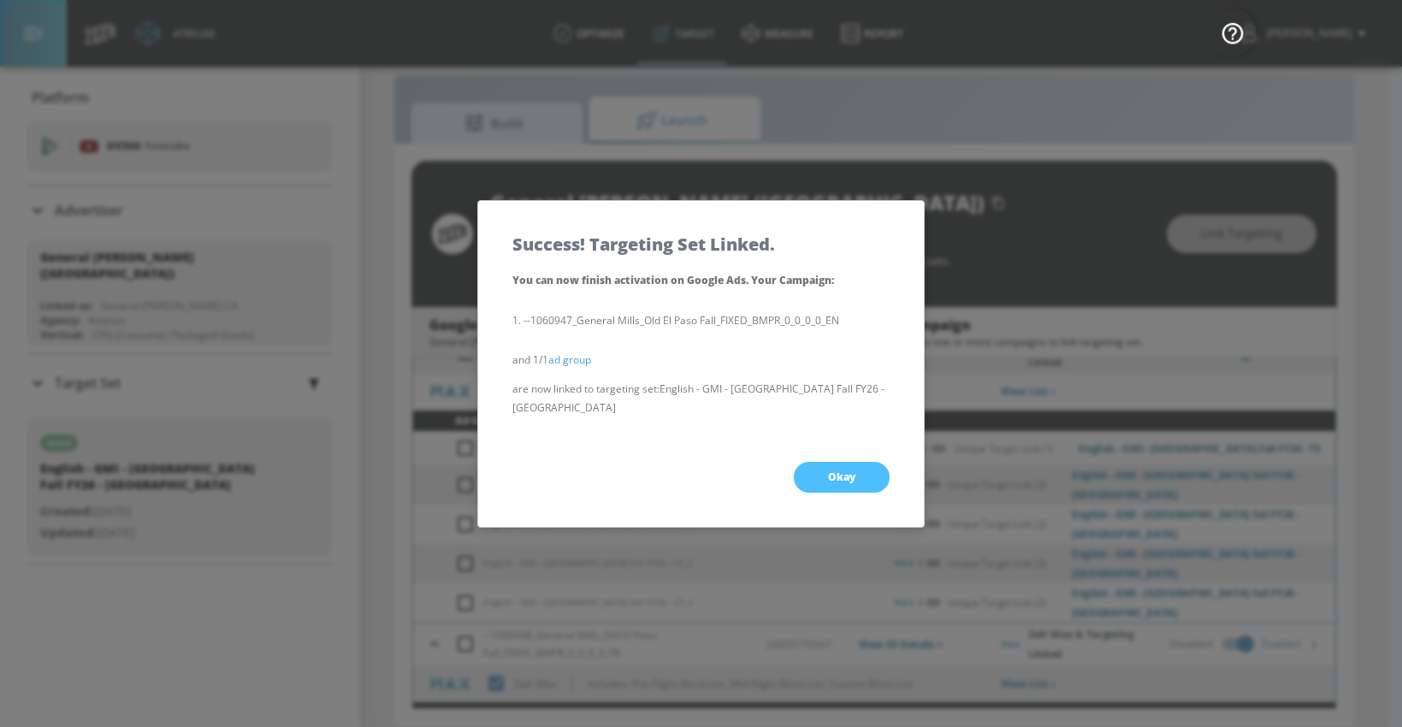
click at [821, 462] on button "Okay" at bounding box center [842, 477] width 96 height 31
checkbox input "true"
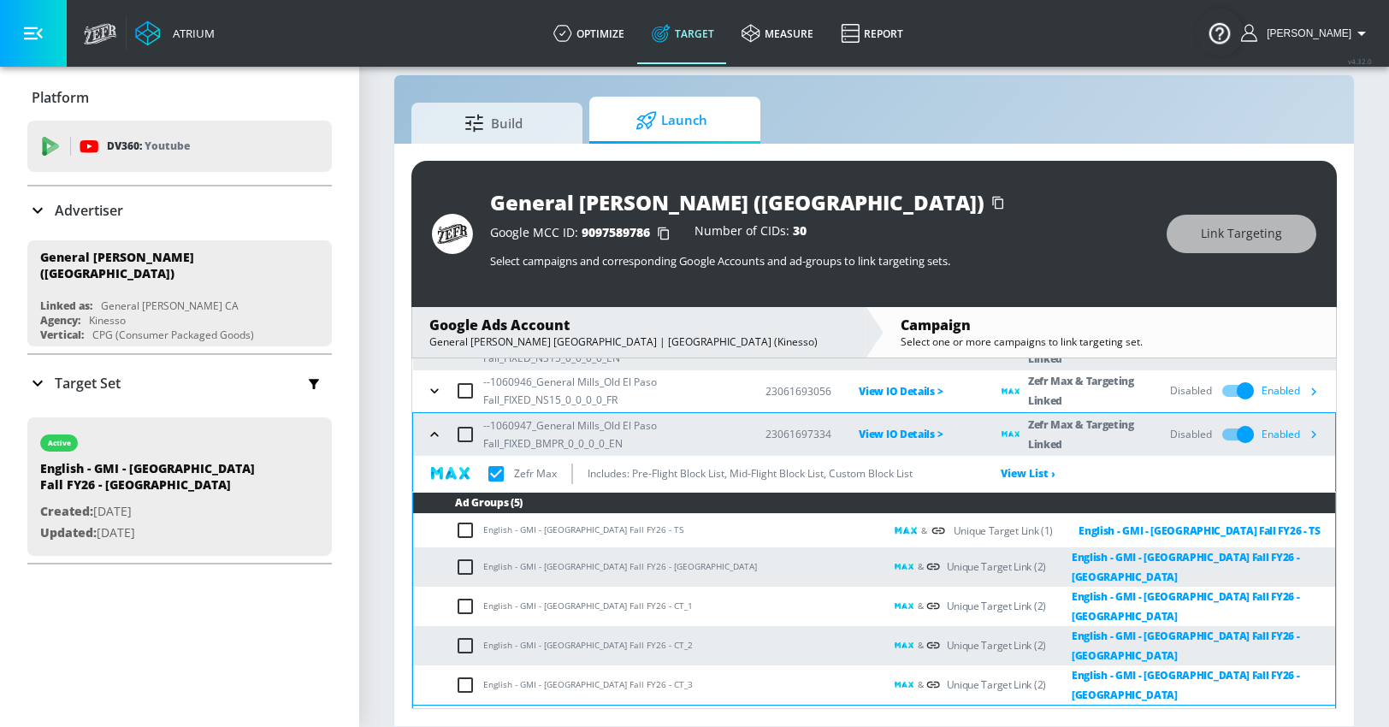
click at [437, 435] on icon "button" at bounding box center [434, 434] width 8 height 4
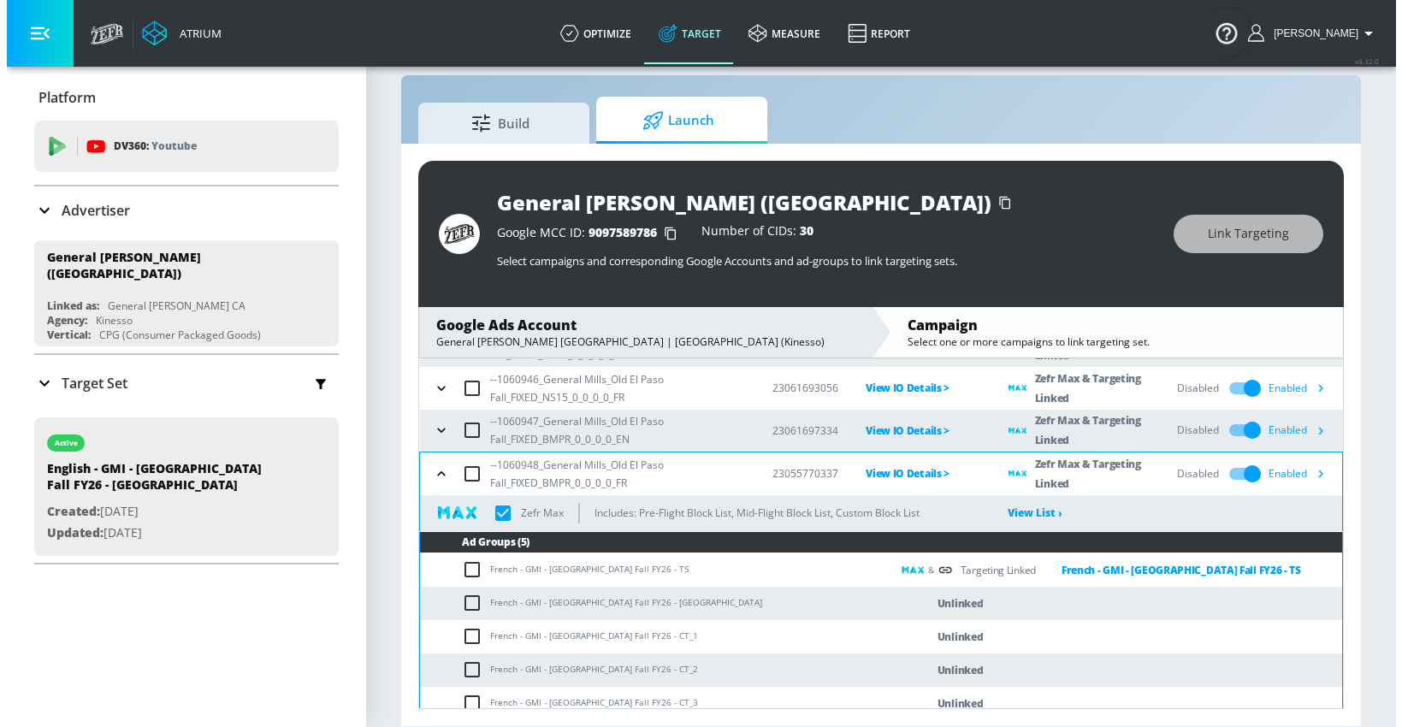
scroll to position [136, 0]
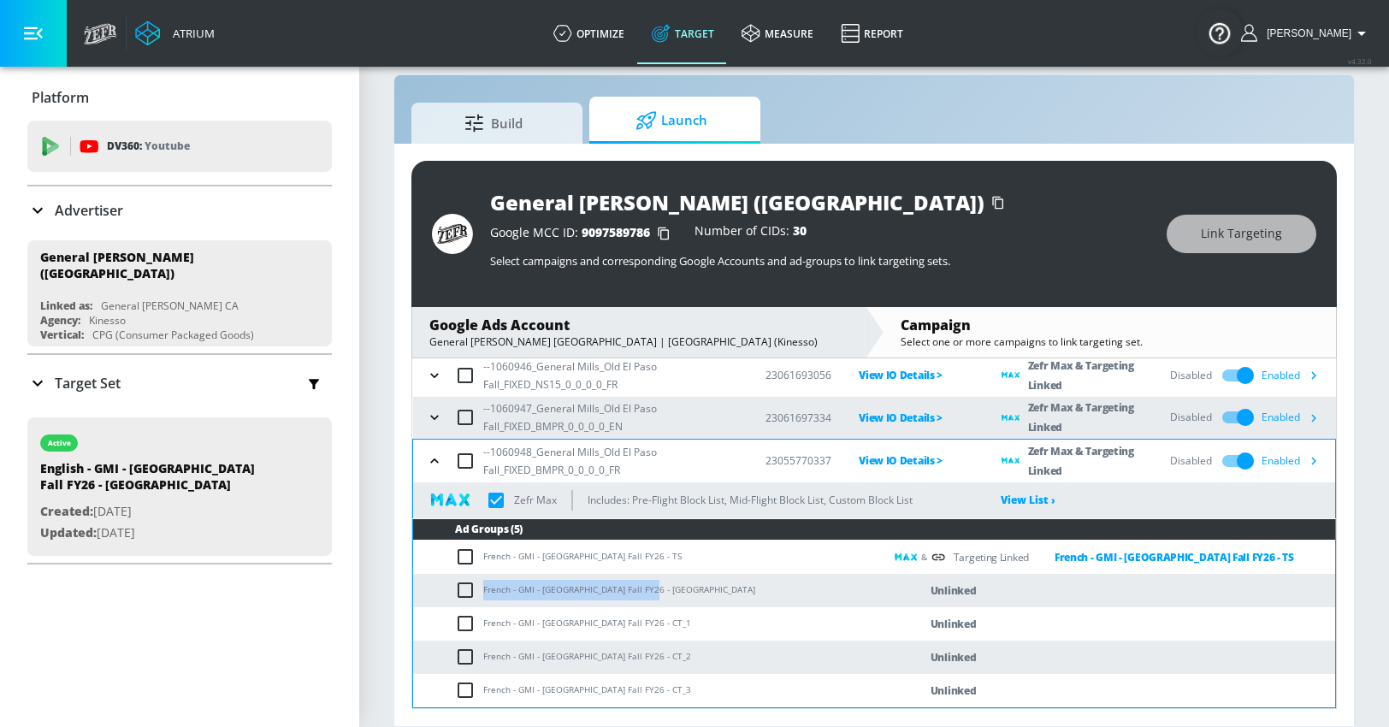
drag, startPoint x: 484, startPoint y: 588, endPoint x: 702, endPoint y: 592, distance: 218.2
click at [702, 592] on td "French - GMI - [GEOGRAPHIC_DATA] Fall FY26 - [GEOGRAPHIC_DATA]" at bounding box center [648, 590] width 471 height 33
copy td "French - GMI - [GEOGRAPHIC_DATA] Fall FY26 - [GEOGRAPHIC_DATA]"
drag, startPoint x: 467, startPoint y: 590, endPoint x: 571, endPoint y: 496, distance: 140.5
click at [467, 590] on input "checkbox" at bounding box center [469, 590] width 28 height 21
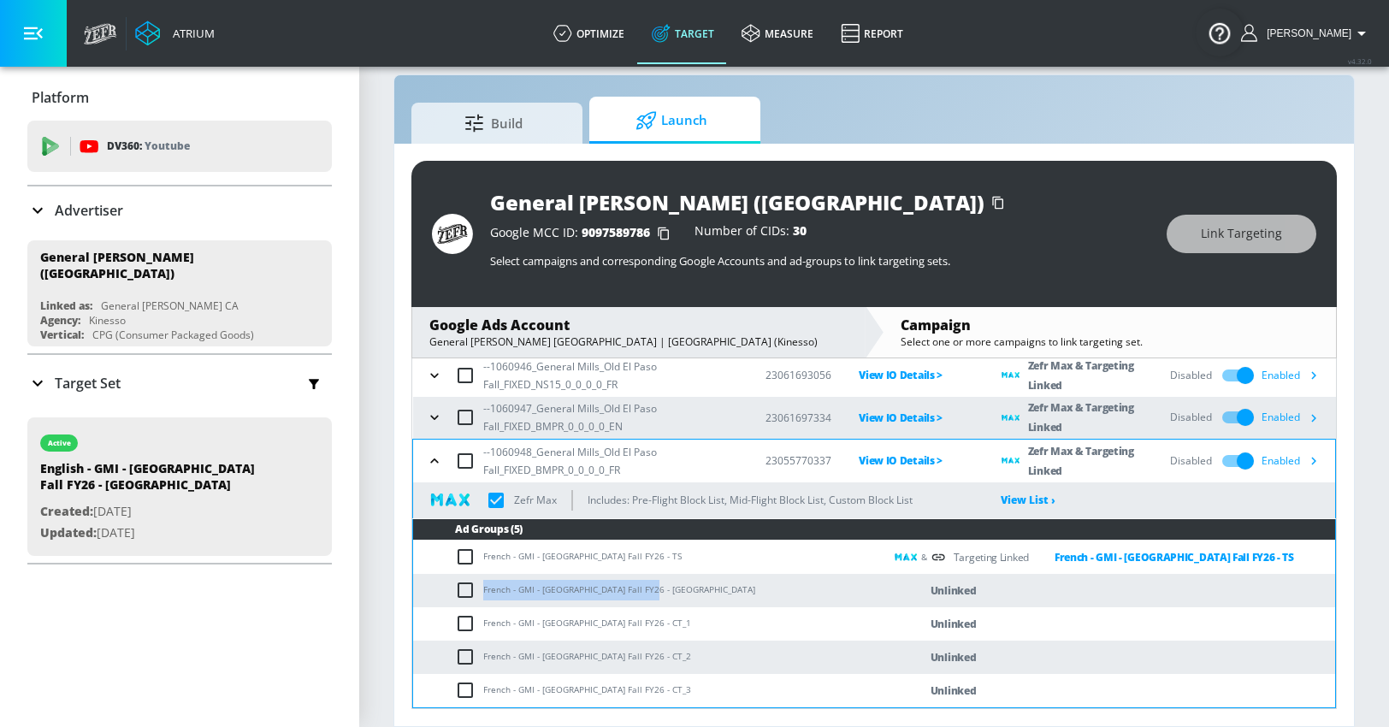
checkbox input "true"
click at [1223, 229] on span "Link Targeting" at bounding box center [1241, 233] width 81 height 21
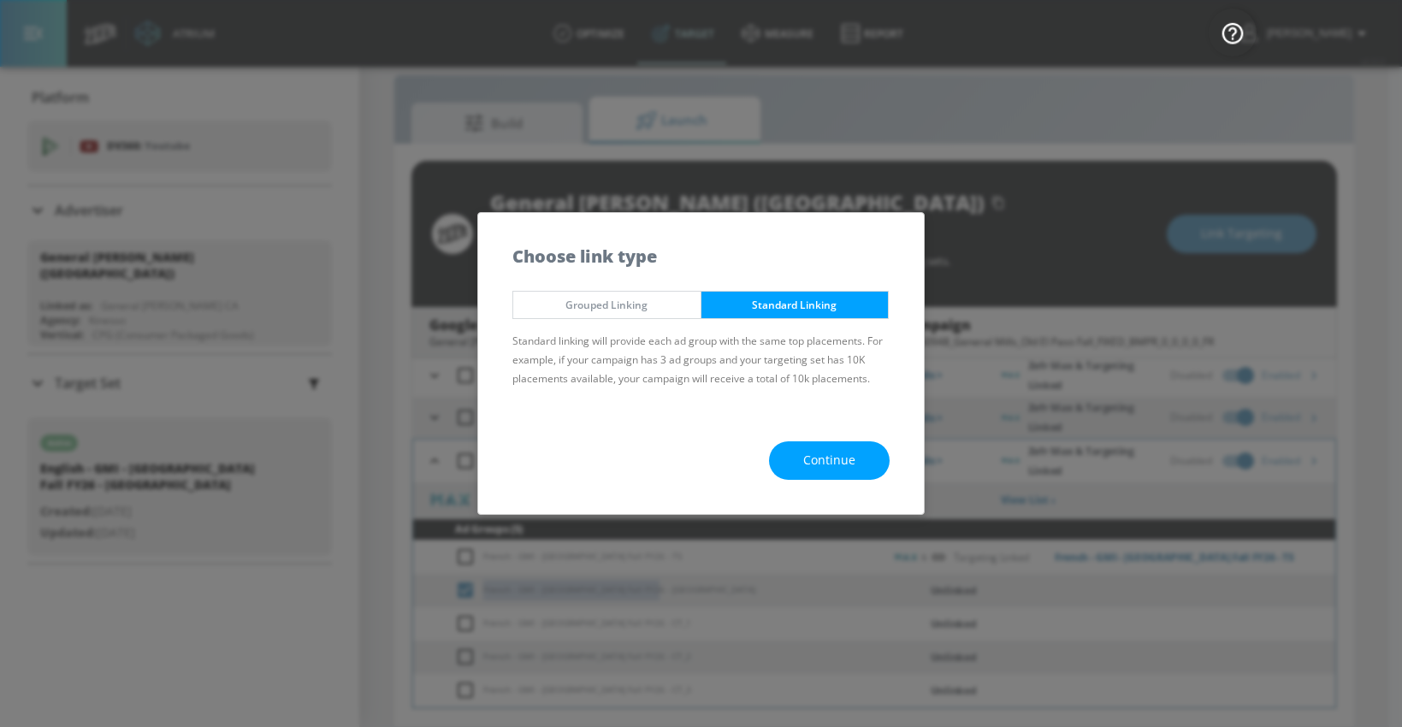
click at [789, 455] on button "Continue" at bounding box center [829, 460] width 121 height 38
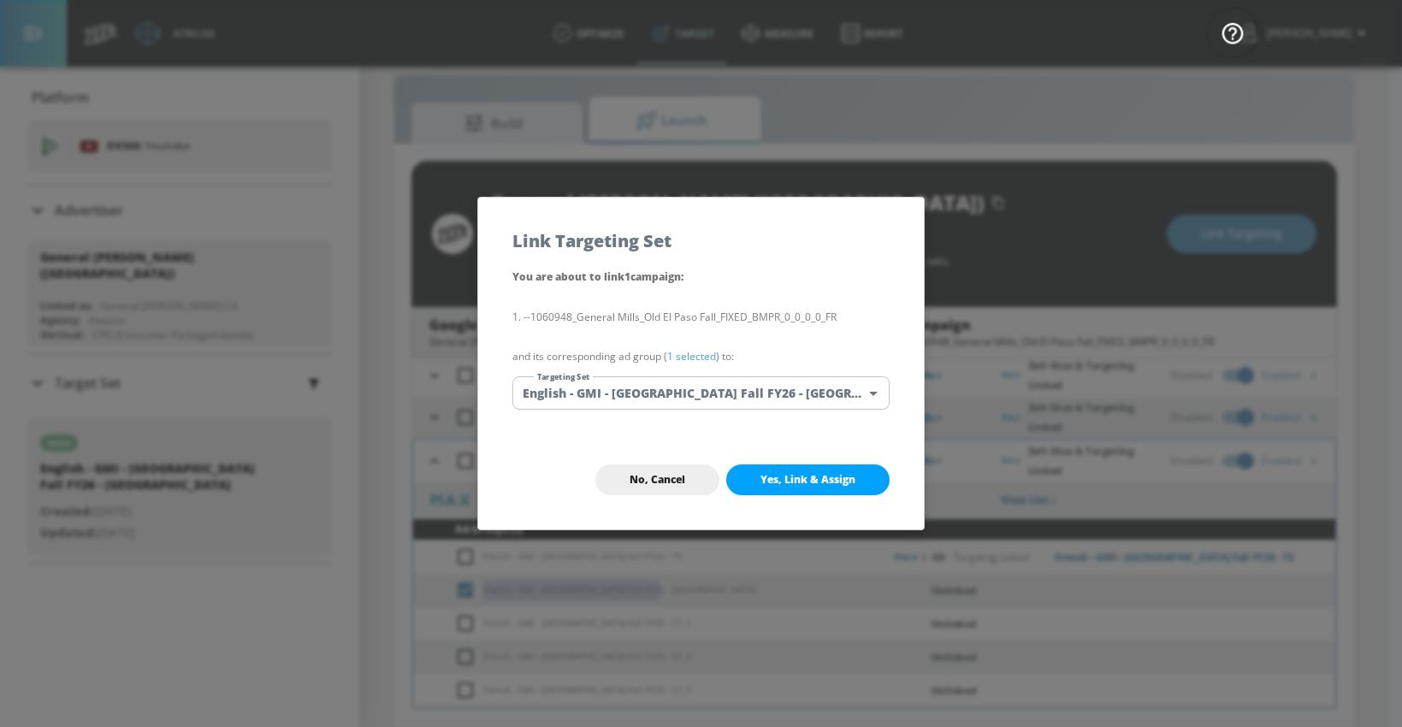
click at [640, 393] on body "Atrium optimize Target measure Report optimize Target measure Report v 4.32.0 […" at bounding box center [701, 351] width 1402 height 752
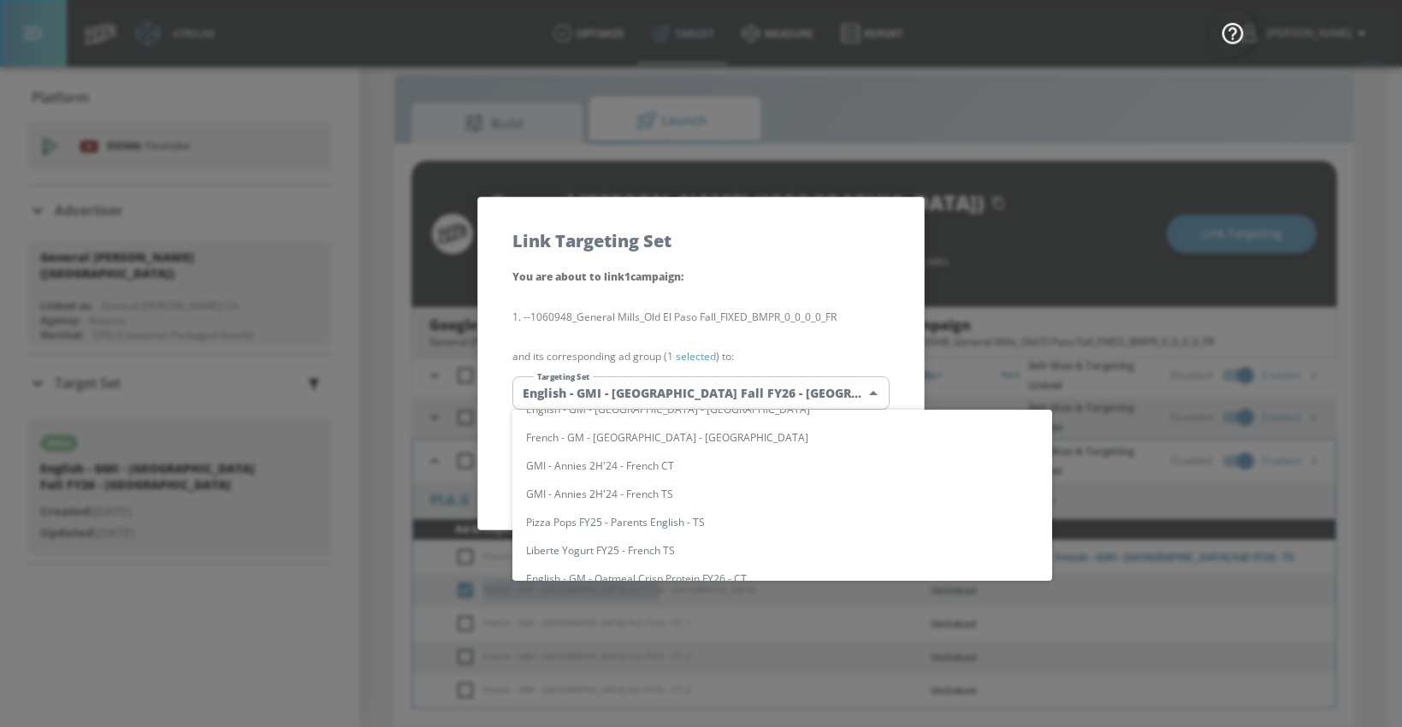
scroll to position [0, 0]
click at [600, 430] on input "text" at bounding box center [798, 428] width 507 height 23
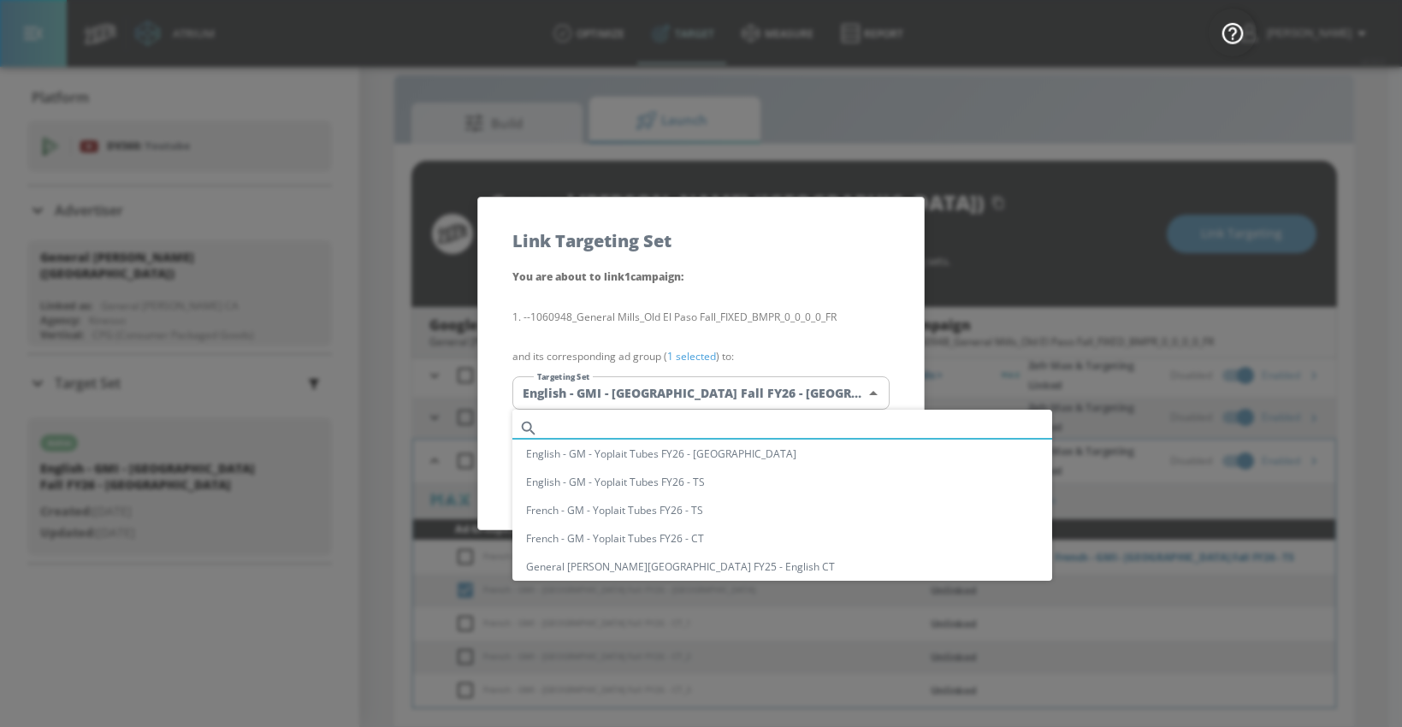
paste input "French - GMI - [GEOGRAPHIC_DATA] Fall FY26 - [GEOGRAPHIC_DATA]"
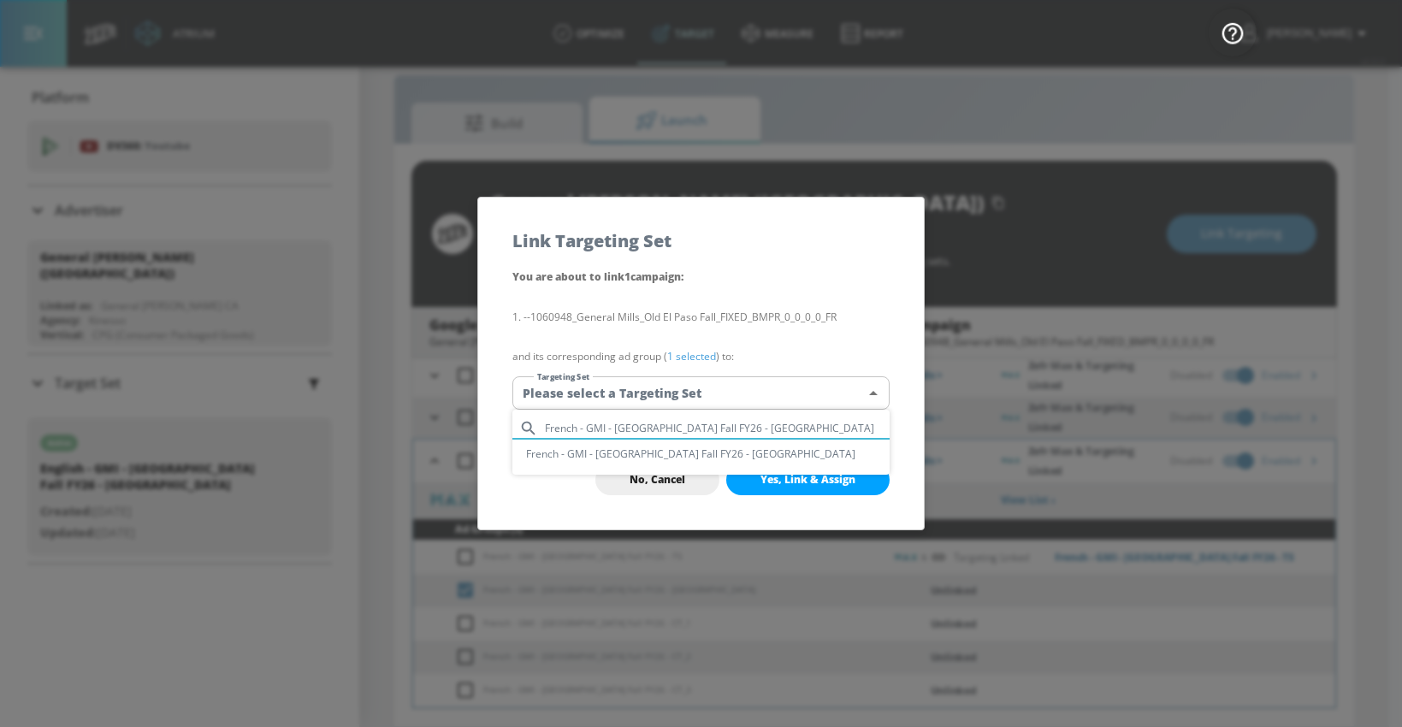
type input "French - GMI - [GEOGRAPHIC_DATA] Fall FY26 - [GEOGRAPHIC_DATA]"
click at [609, 452] on li "French - GMI - [GEOGRAPHIC_DATA] Fall FY26 - [GEOGRAPHIC_DATA]" at bounding box center [700, 454] width 377 height 28
type input "272f69b9-8885-4cf8-8a58-f28c81c06c6a"
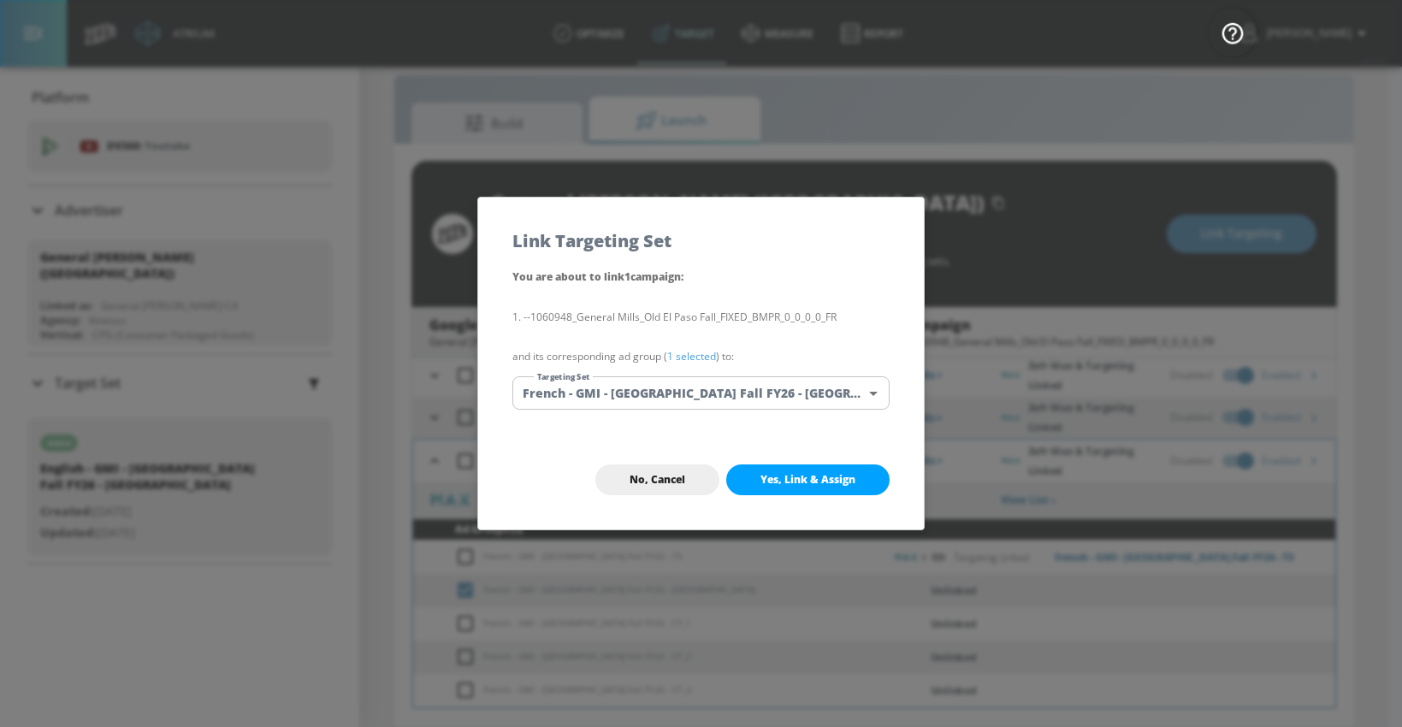
click at [758, 481] on button "Yes, Link & Assign" at bounding box center [807, 480] width 163 height 31
checkbox input "true"
checkbox input "false"
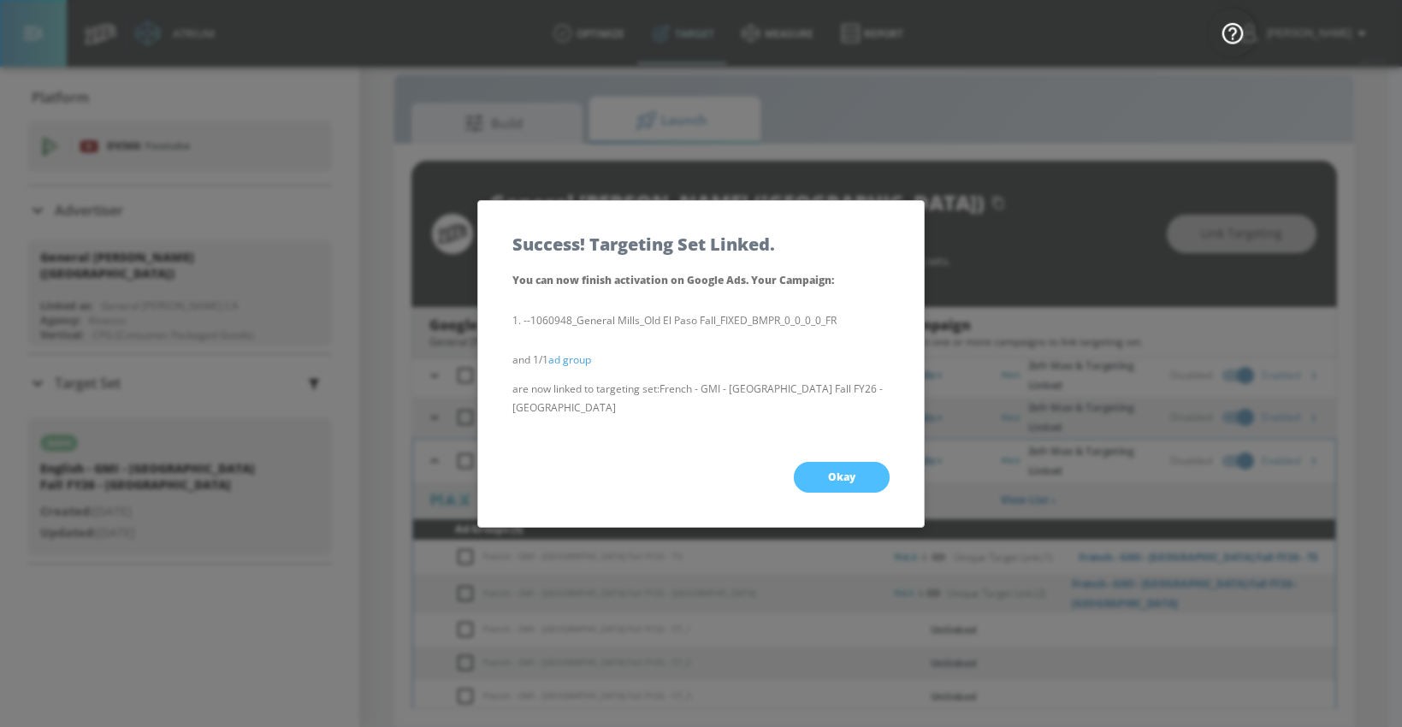
click at [829, 462] on button "Okay" at bounding box center [842, 477] width 96 height 31
checkbox input "true"
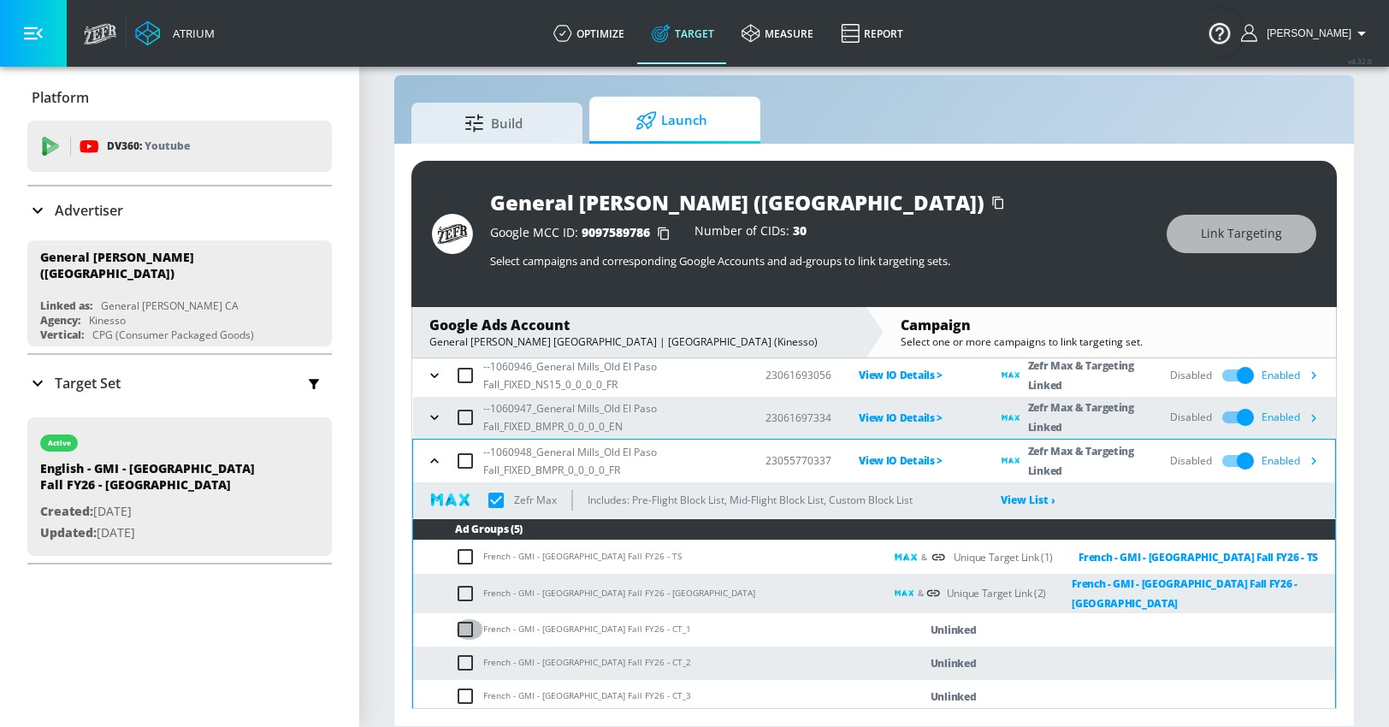
click at [468, 621] on input "checkbox" at bounding box center [469, 629] width 28 height 21
checkbox input "true"
click at [1199, 234] on button "Link Targeting" at bounding box center [1242, 234] width 150 height 38
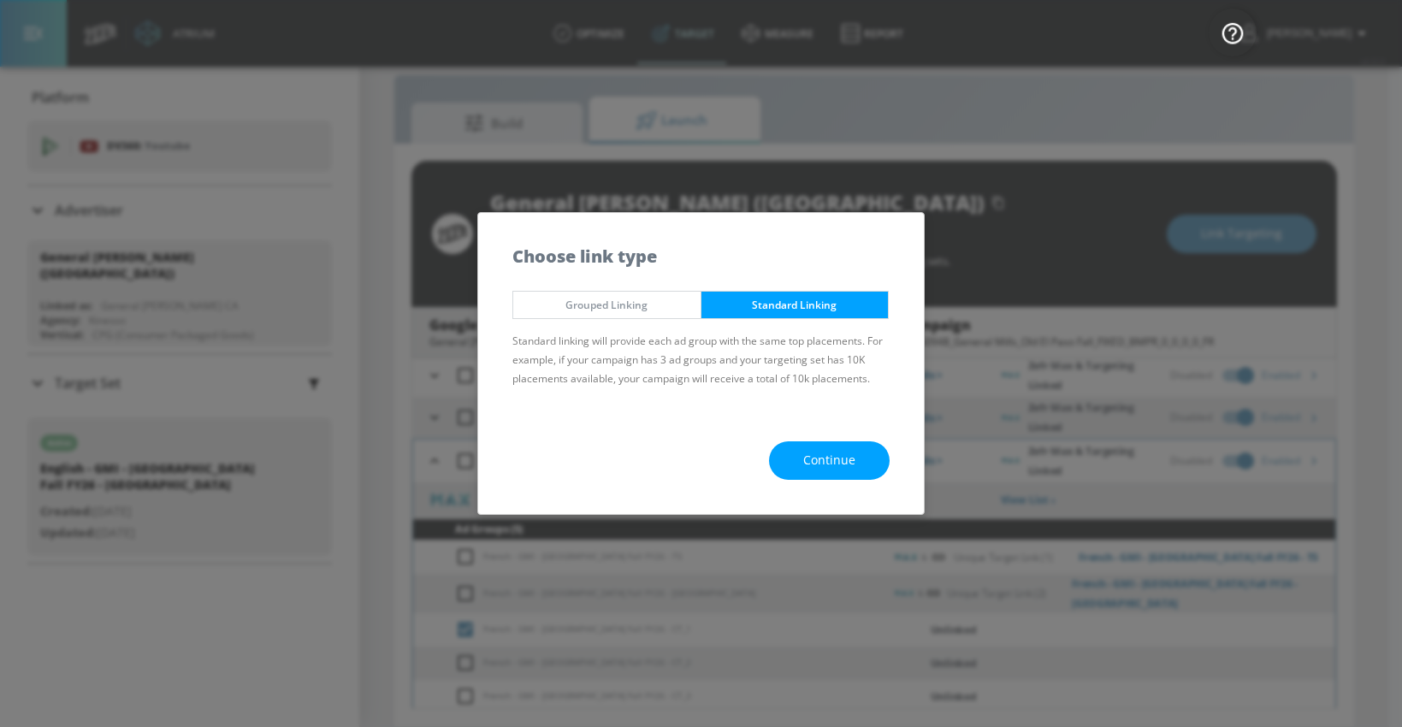
click at [827, 463] on span "Continue" at bounding box center [829, 460] width 52 height 21
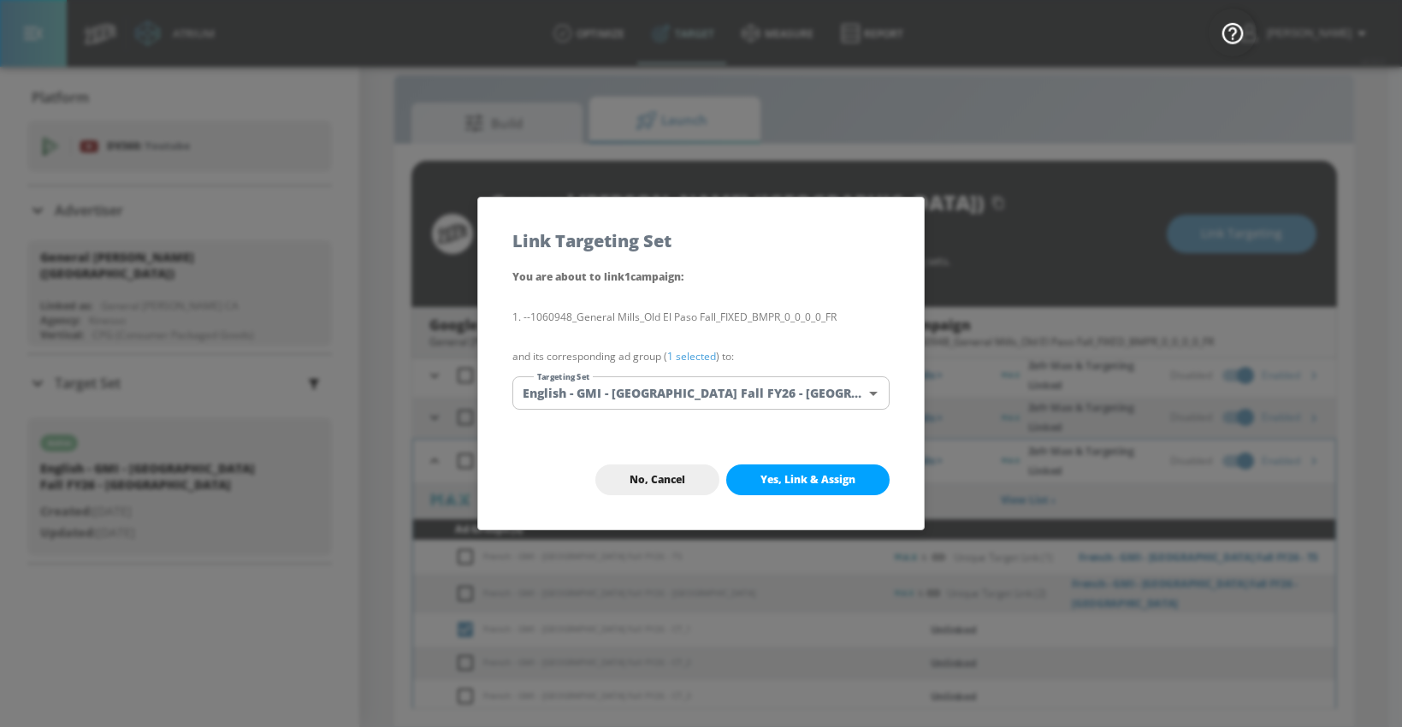
click at [661, 397] on body "Atrium optimize Target measure Report optimize Target measure Report v 4.32.0 […" at bounding box center [701, 351] width 1402 height 752
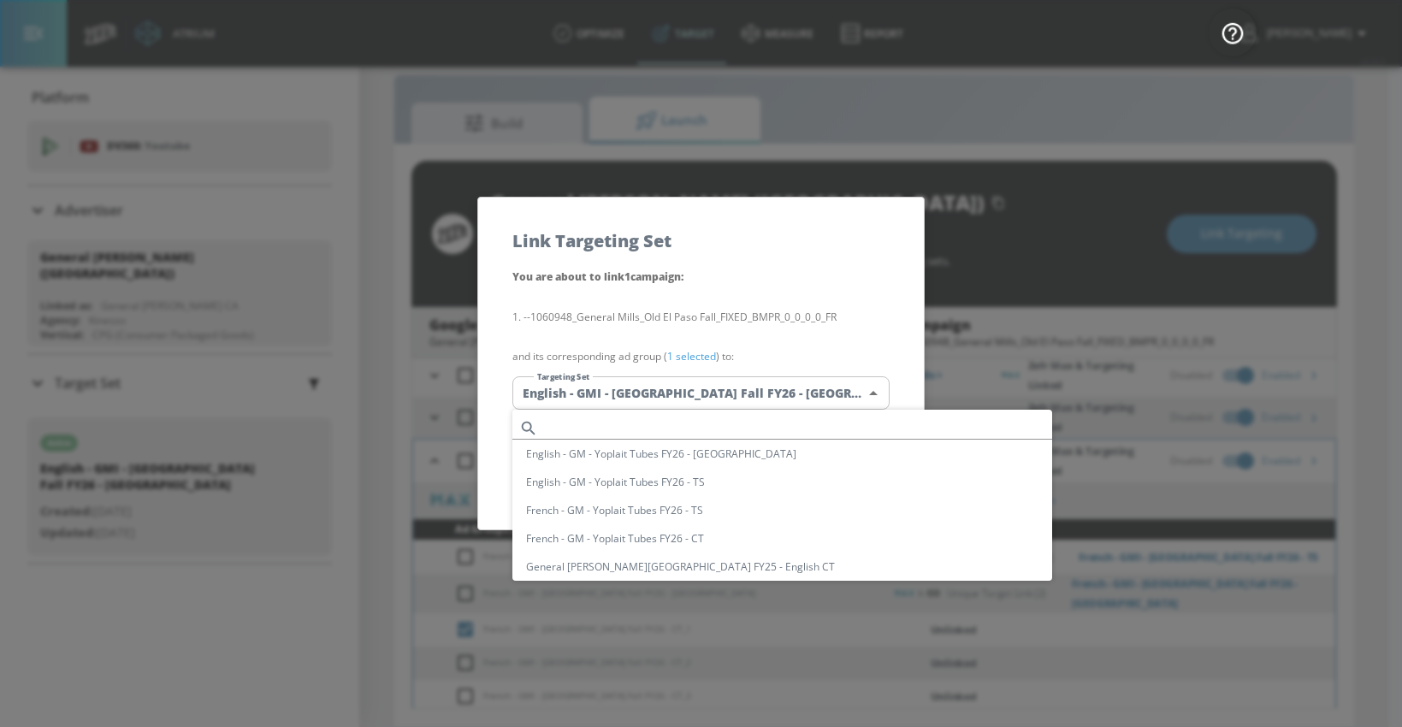
click at [600, 421] on input "text" at bounding box center [798, 428] width 507 height 23
paste input "French - GMI - [GEOGRAPHIC_DATA] Fall FY26 - [GEOGRAPHIC_DATA]"
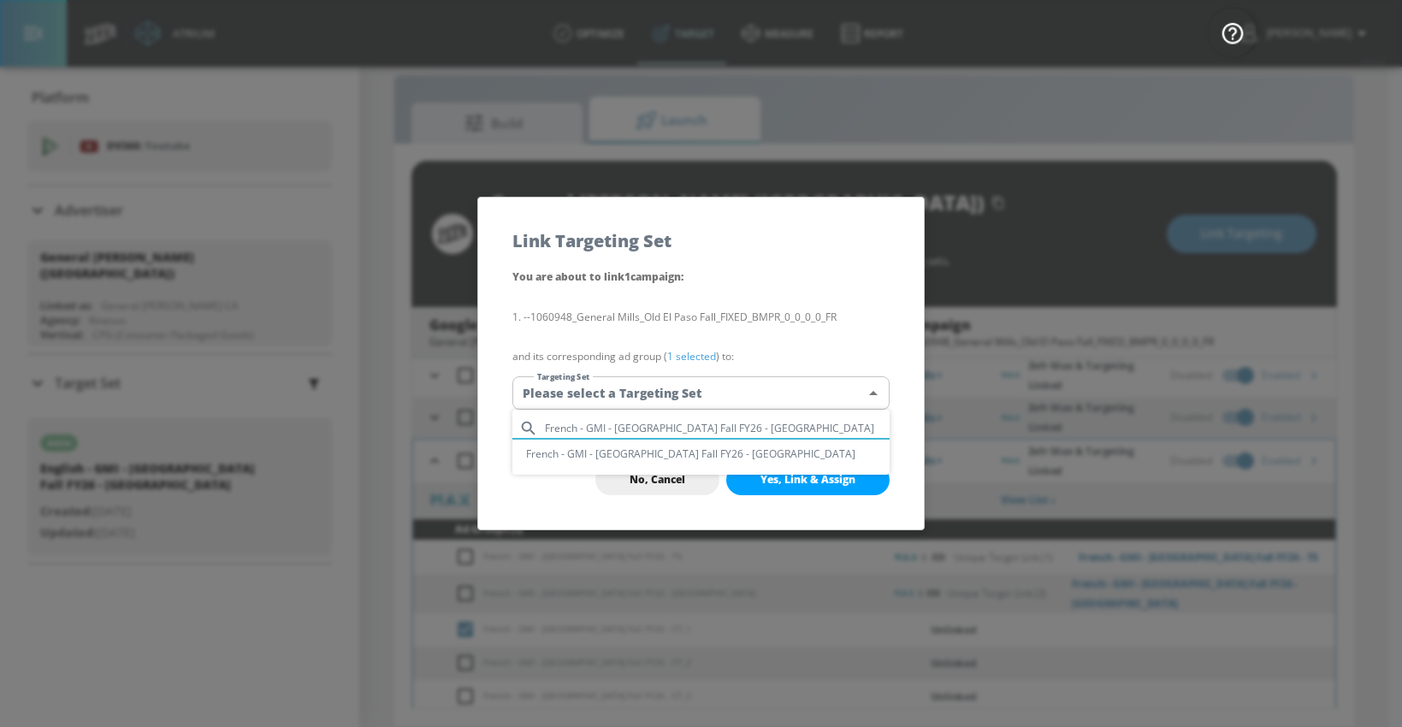
type input "French - GMI - [GEOGRAPHIC_DATA] Fall FY26 - [GEOGRAPHIC_DATA]"
click at [590, 455] on li "French - GMI - [GEOGRAPHIC_DATA] Fall FY26 - [GEOGRAPHIC_DATA]" at bounding box center [700, 454] width 377 height 28
type input "272f69b9-8885-4cf8-8a58-f28c81c06c6a"
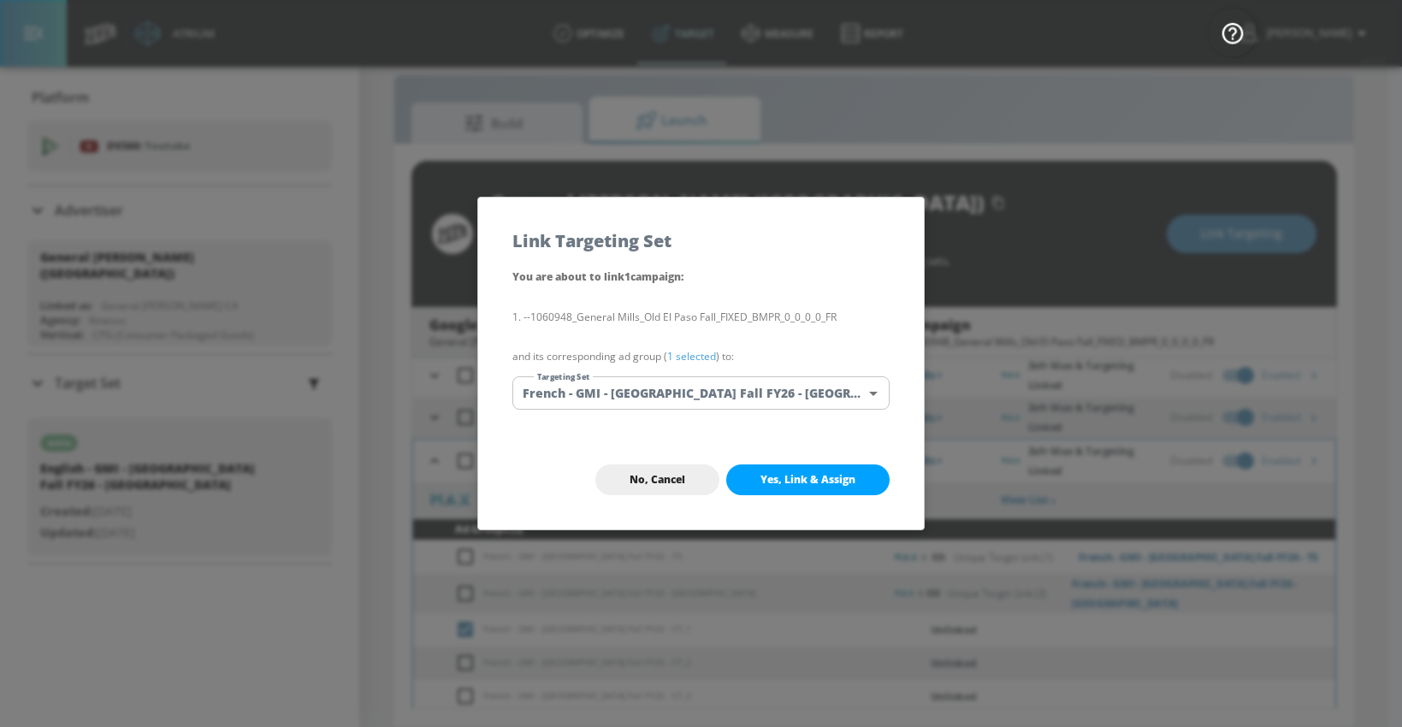
click at [755, 474] on button "Yes, Link & Assign" at bounding box center [807, 480] width 163 height 31
checkbox input "true"
checkbox input "false"
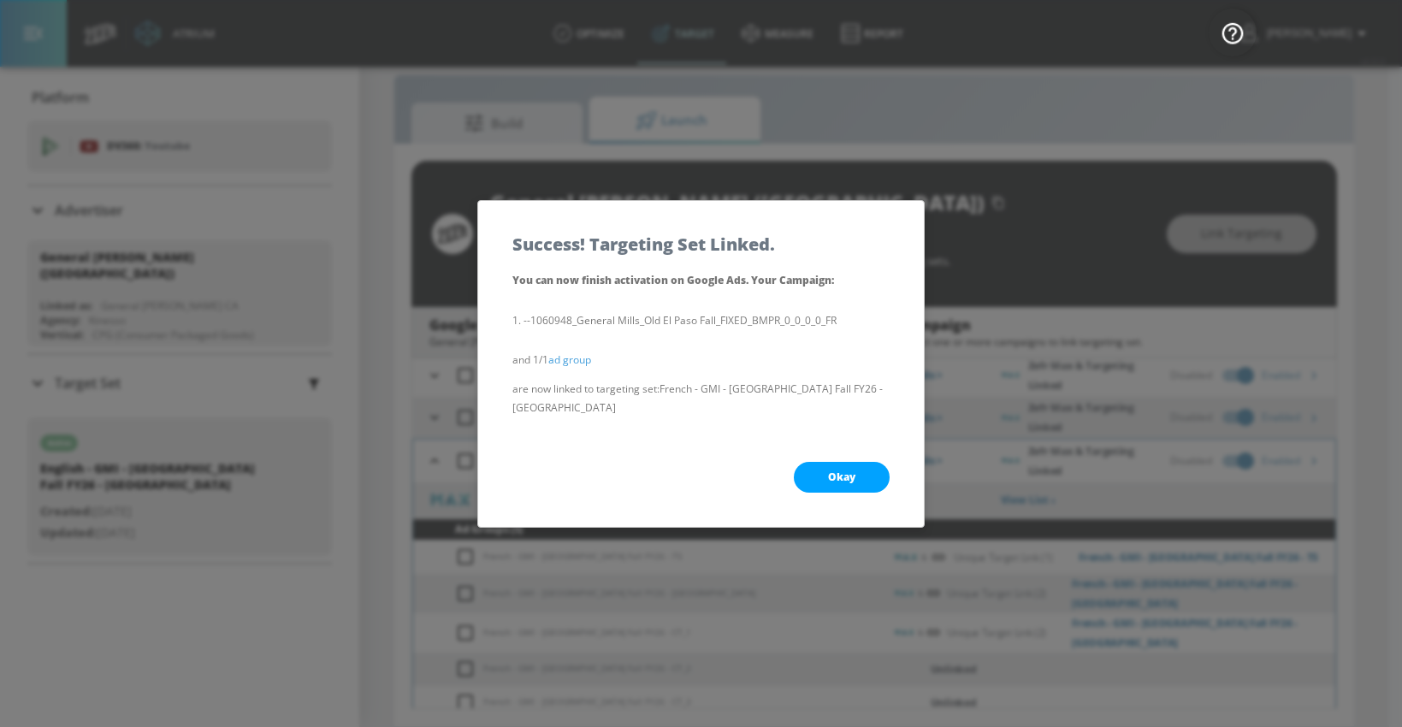
click at [839, 471] on span "Okay" at bounding box center [841, 478] width 27 height 14
checkbox input "true"
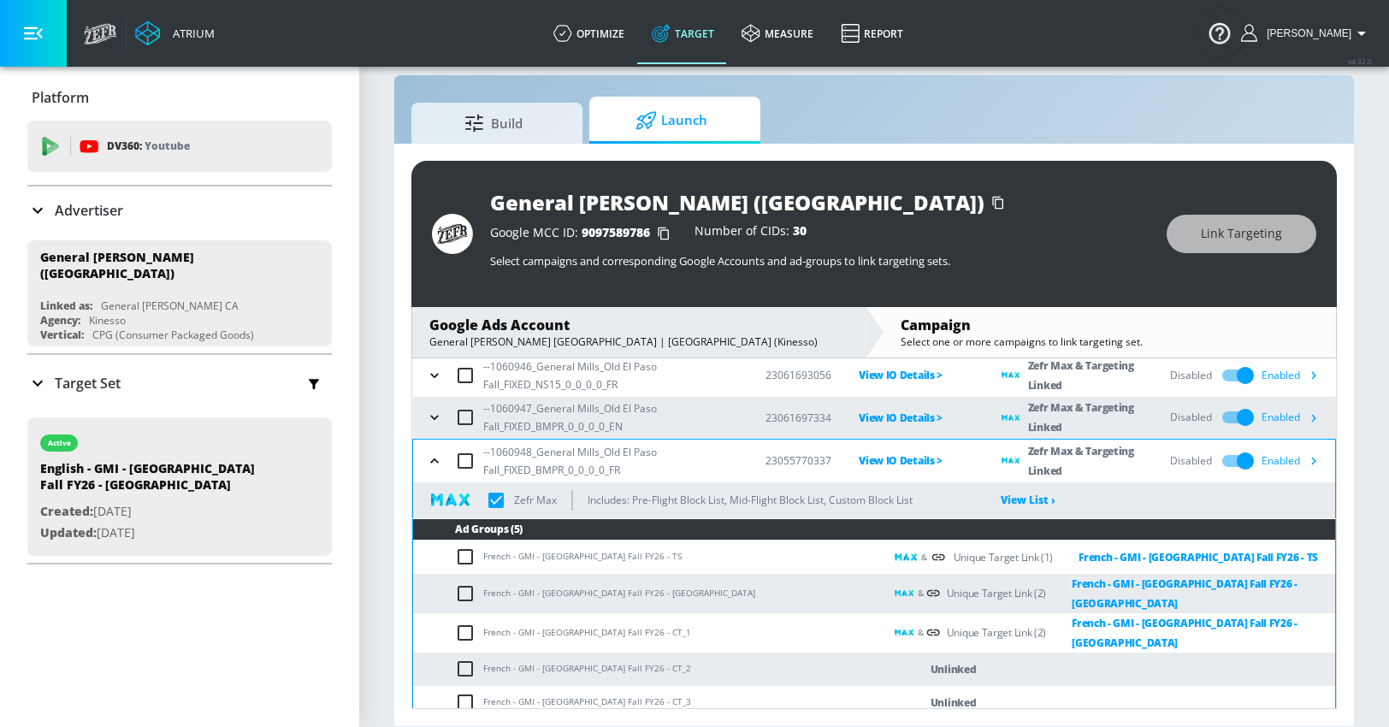
click at [467, 659] on input "checkbox" at bounding box center [469, 669] width 28 height 21
checkbox input "true"
click at [1196, 244] on button "Link Targeting" at bounding box center [1242, 234] width 150 height 38
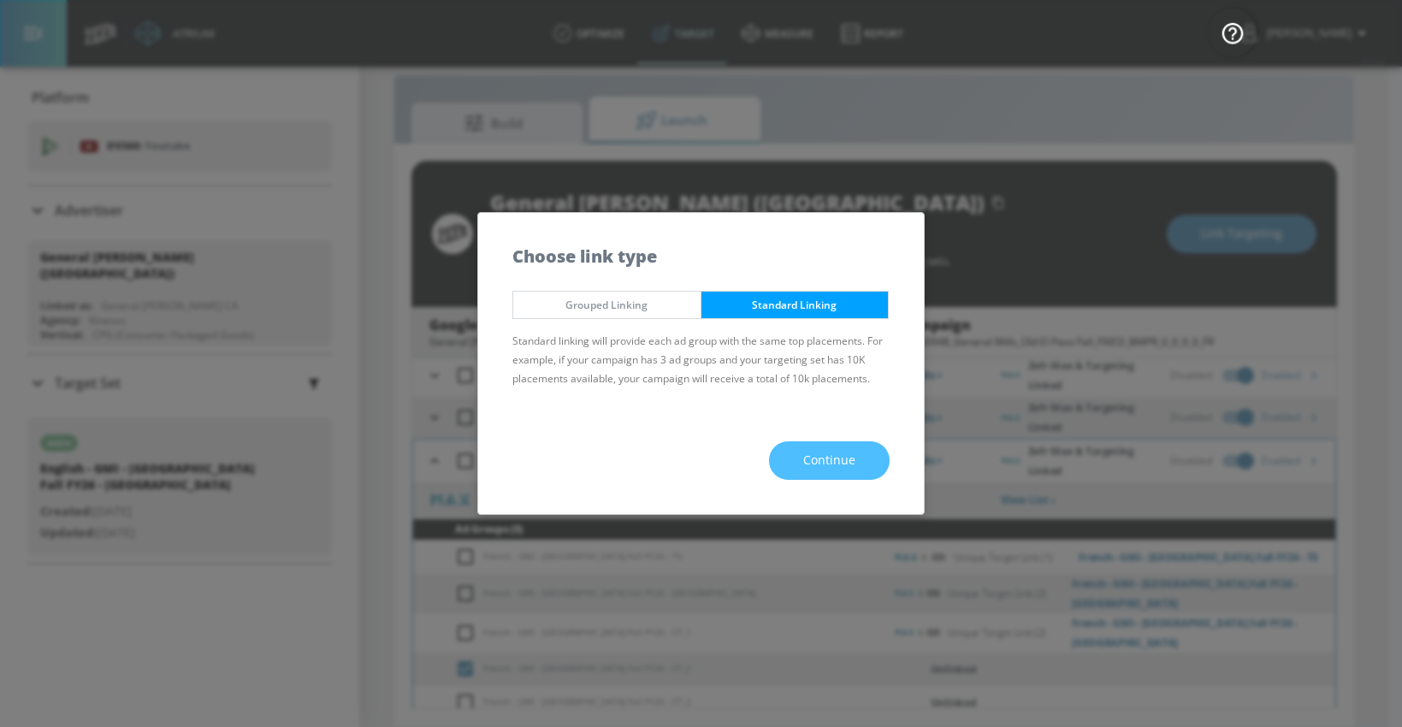
drag, startPoint x: 836, startPoint y: 463, endPoint x: 799, endPoint y: 439, distance: 43.9
click at [836, 463] on span "Continue" at bounding box center [829, 460] width 52 height 21
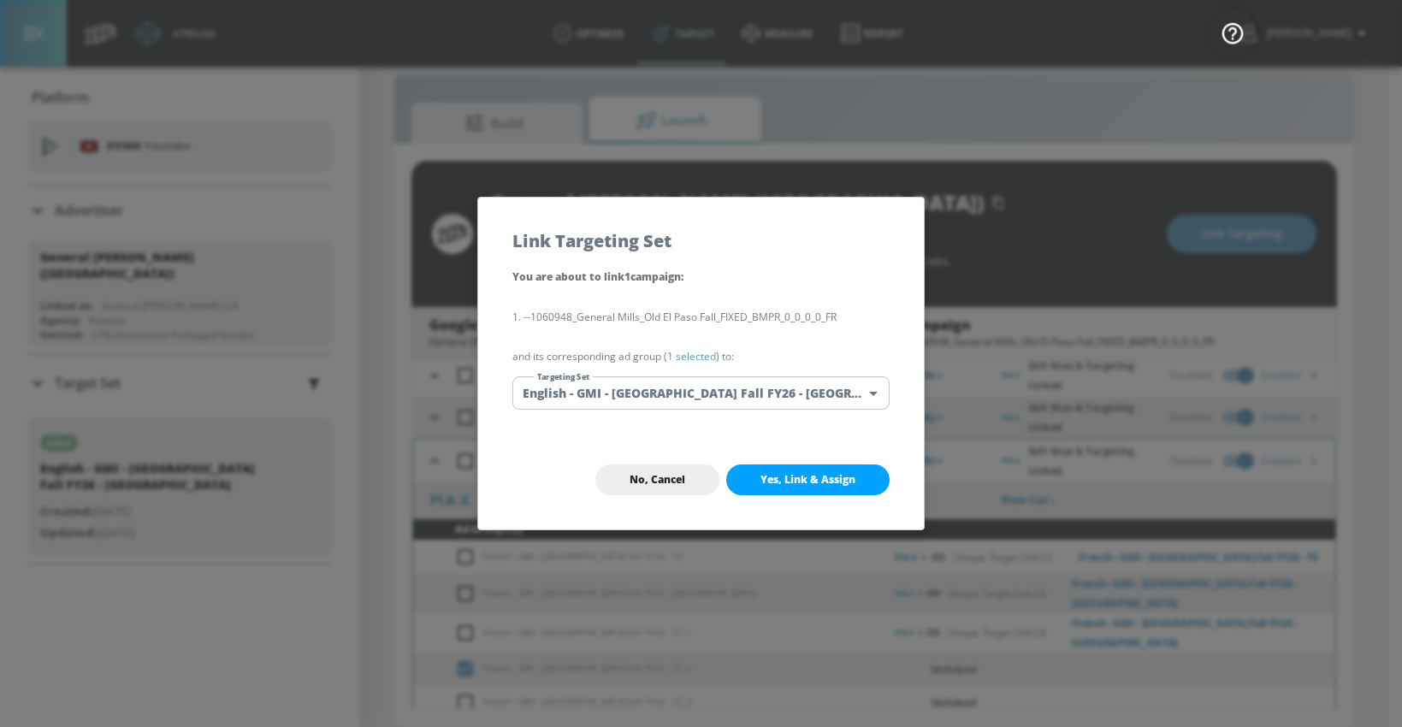
click at [697, 388] on body "Atrium optimize Target measure Report optimize Target measure Report v 4.32.0 […" at bounding box center [701, 351] width 1402 height 752
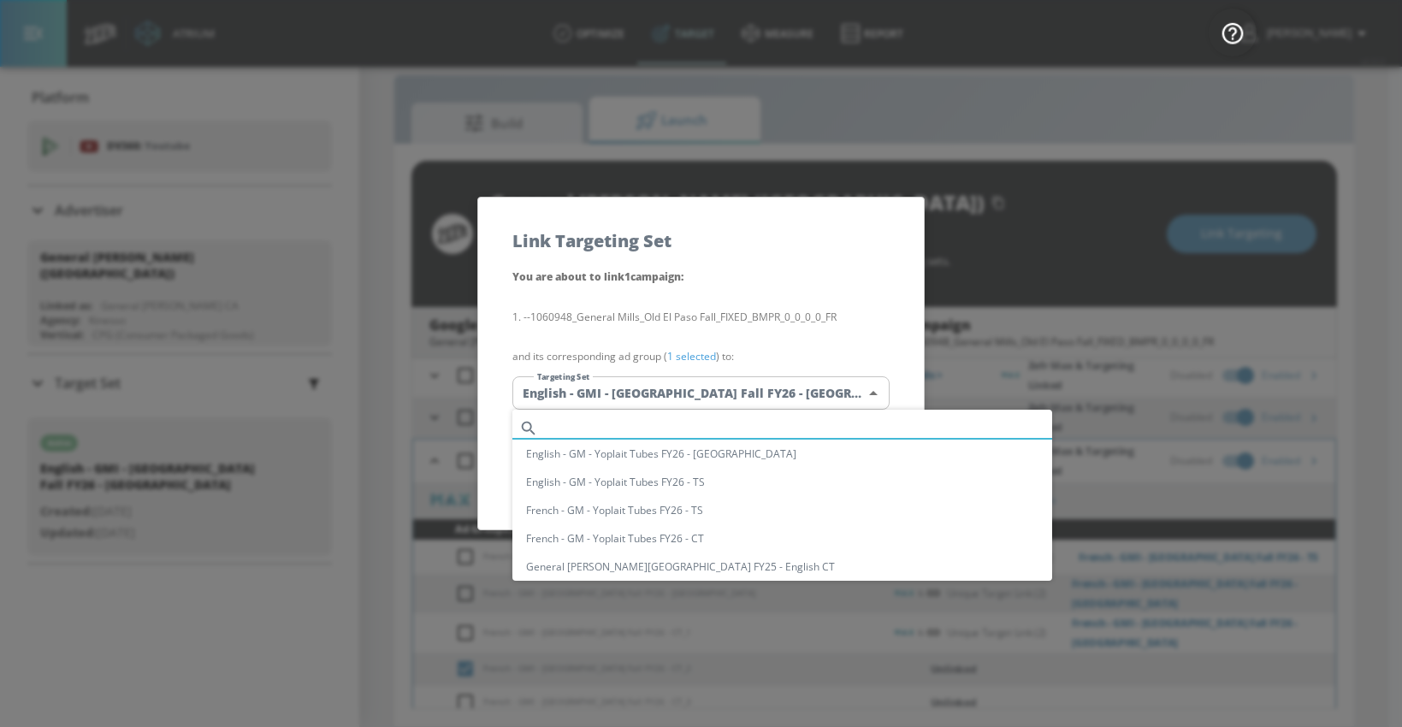
click at [654, 428] on input "text" at bounding box center [798, 428] width 507 height 23
paste input "French - GMI - [GEOGRAPHIC_DATA] Fall FY26 - [GEOGRAPHIC_DATA]"
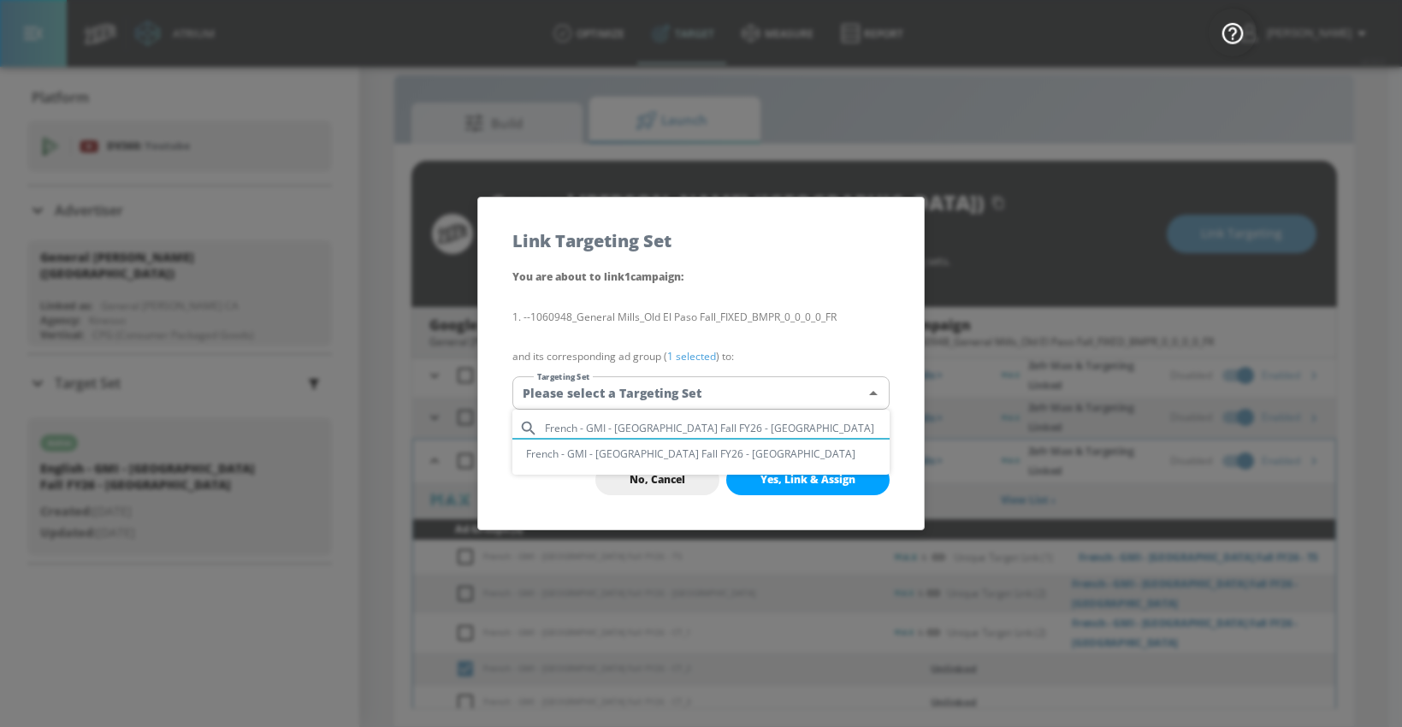
type input "French - GMI - [GEOGRAPHIC_DATA] Fall FY26 - [GEOGRAPHIC_DATA]"
click at [656, 447] on li "French - GMI - [GEOGRAPHIC_DATA] Fall FY26 - [GEOGRAPHIC_DATA]" at bounding box center [700, 454] width 377 height 28
type input "272f69b9-8885-4cf8-8a58-f28c81c06c6a"
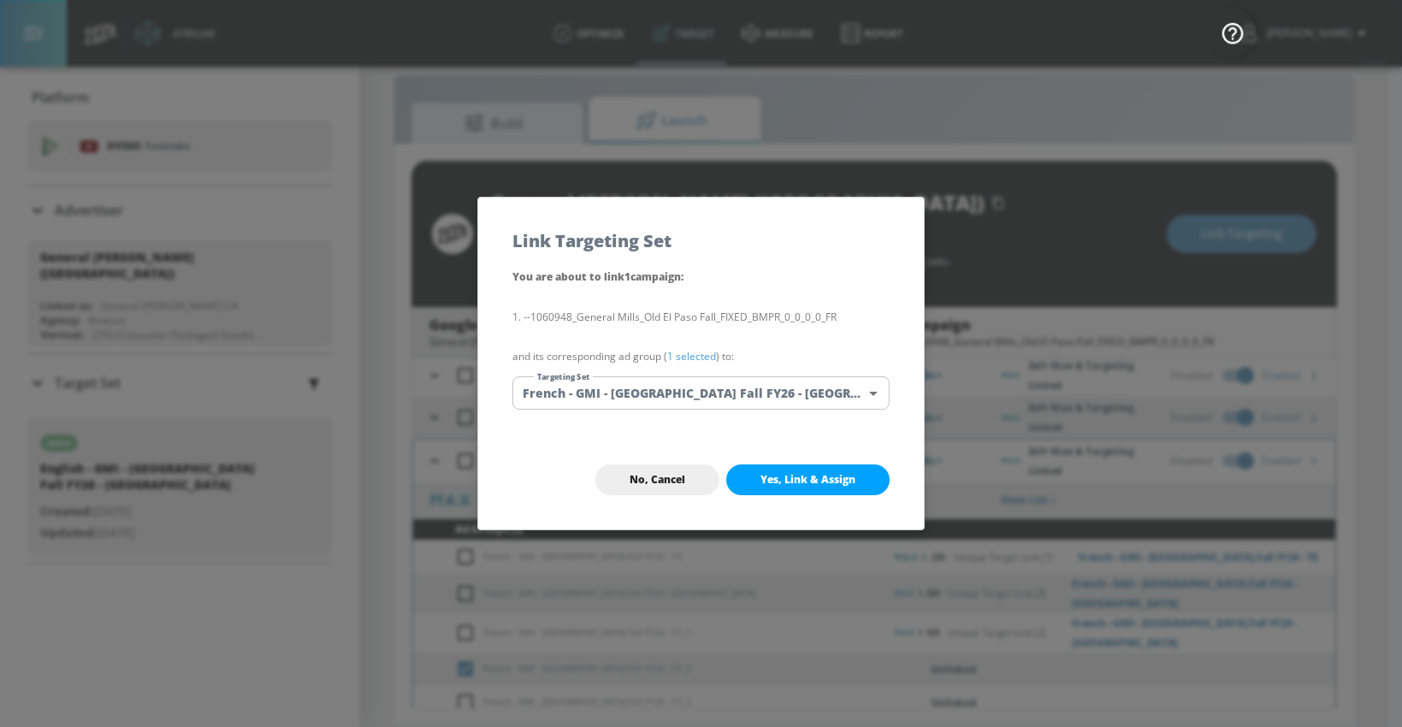
click at [762, 479] on span "Yes, Link & Assign" at bounding box center [808, 480] width 95 height 14
checkbox input "true"
checkbox input "false"
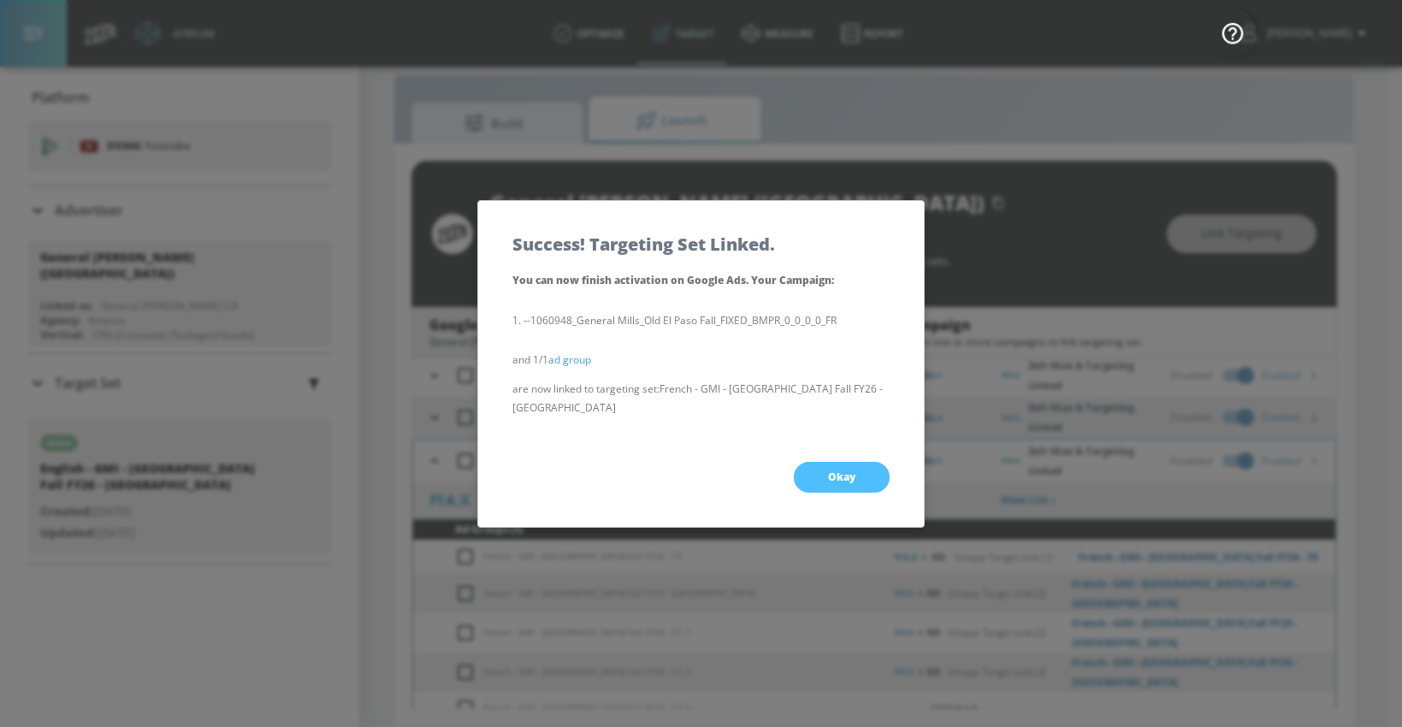
click at [832, 462] on button "Okay" at bounding box center [842, 477] width 96 height 31
checkbox input "true"
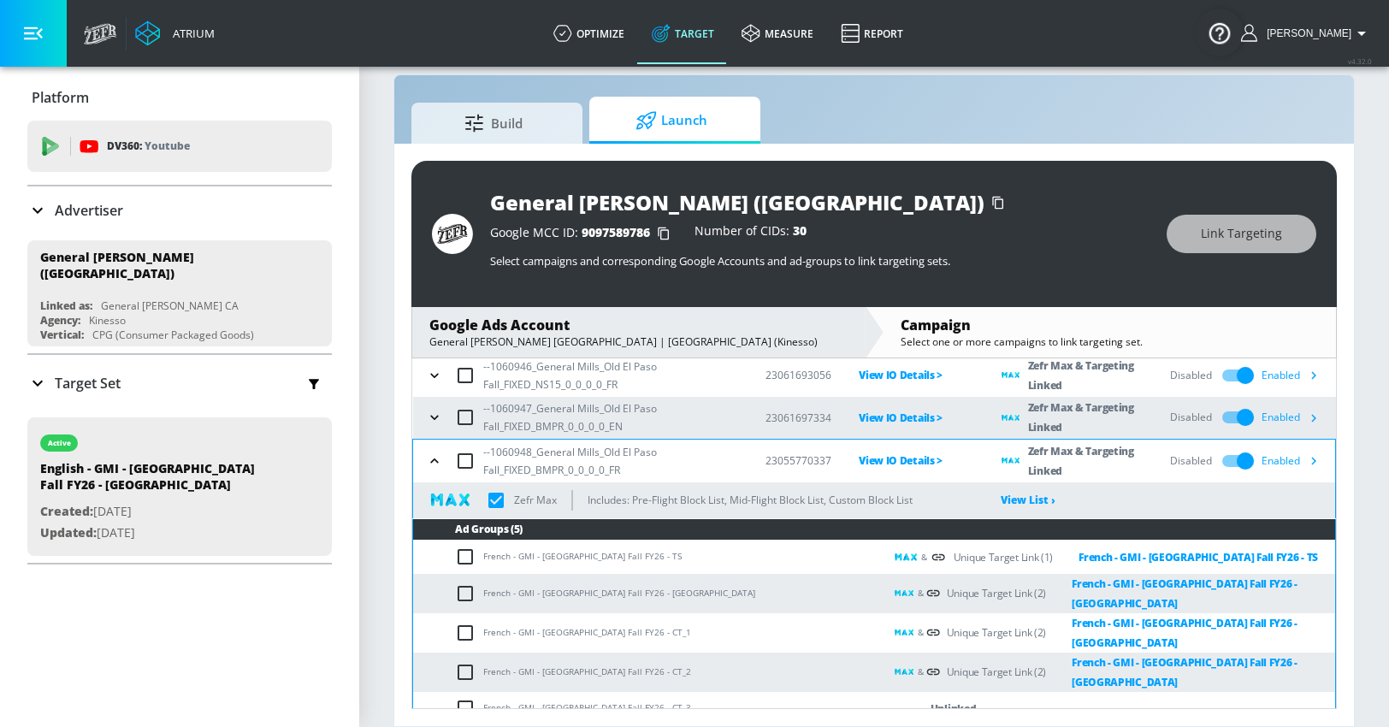
click at [471, 698] on input "checkbox" at bounding box center [469, 708] width 28 height 21
checkbox input "true"
click at [1189, 225] on button "Link Targeting" at bounding box center [1242, 234] width 150 height 38
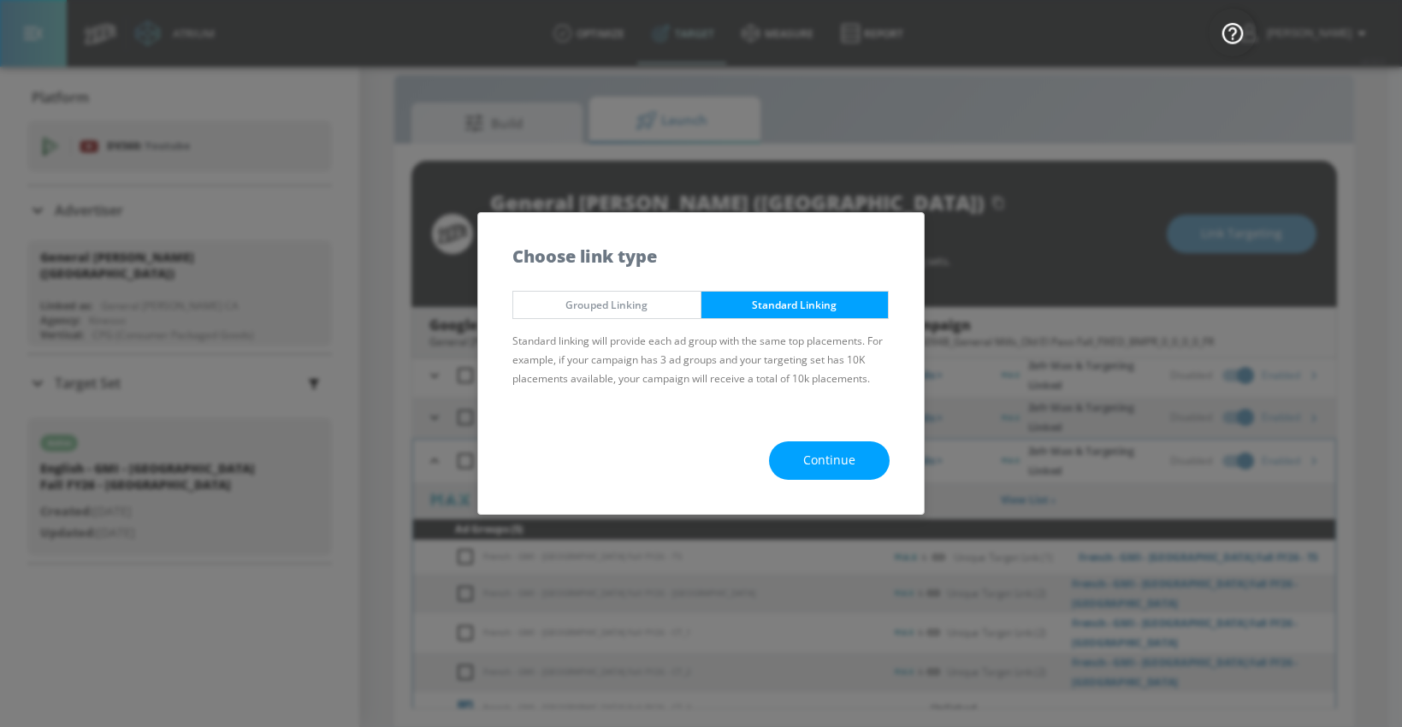
click at [844, 462] on span "Continue" at bounding box center [829, 460] width 52 height 21
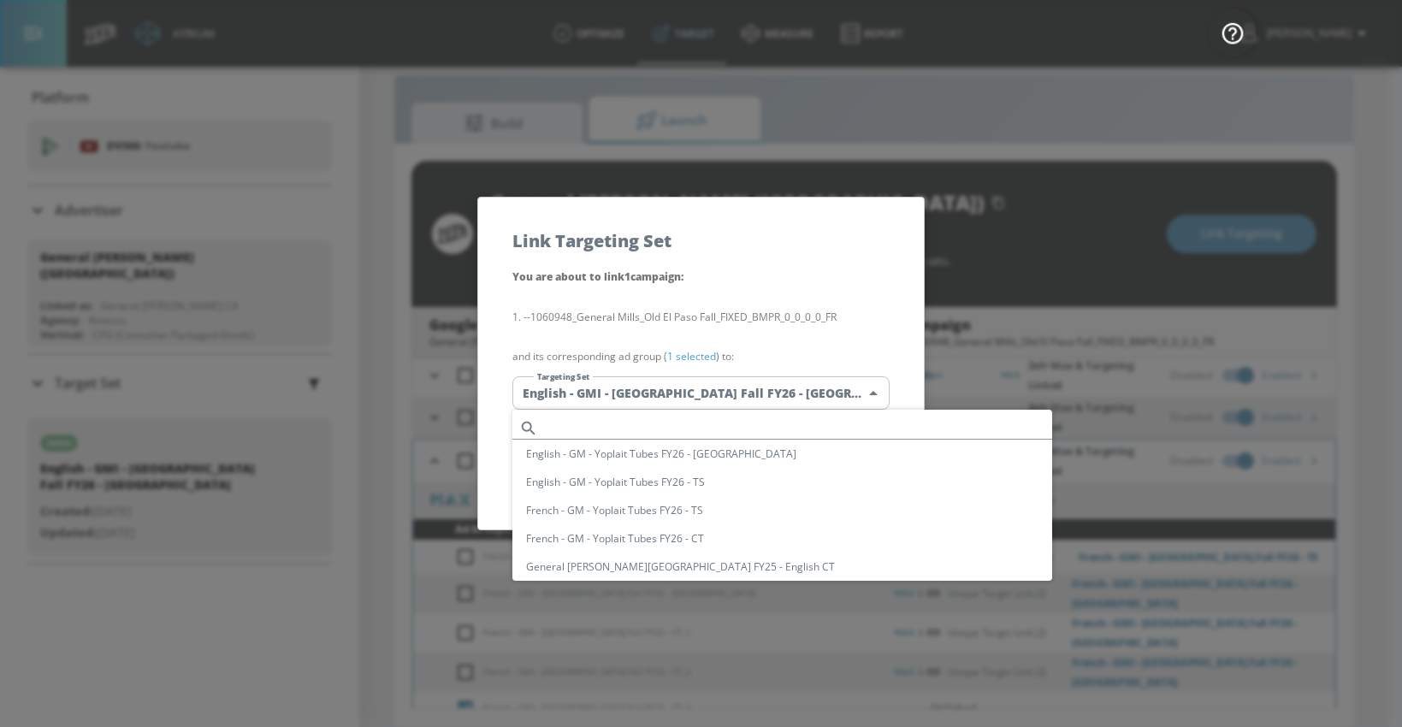
click at [705, 390] on body "Atrium optimize Target measure Report optimize Target measure Report v 4.32.0 […" at bounding box center [701, 351] width 1402 height 752
click at [642, 422] on input "text" at bounding box center [798, 428] width 507 height 23
paste input "French - GMI - [GEOGRAPHIC_DATA] Fall FY26 - [GEOGRAPHIC_DATA]"
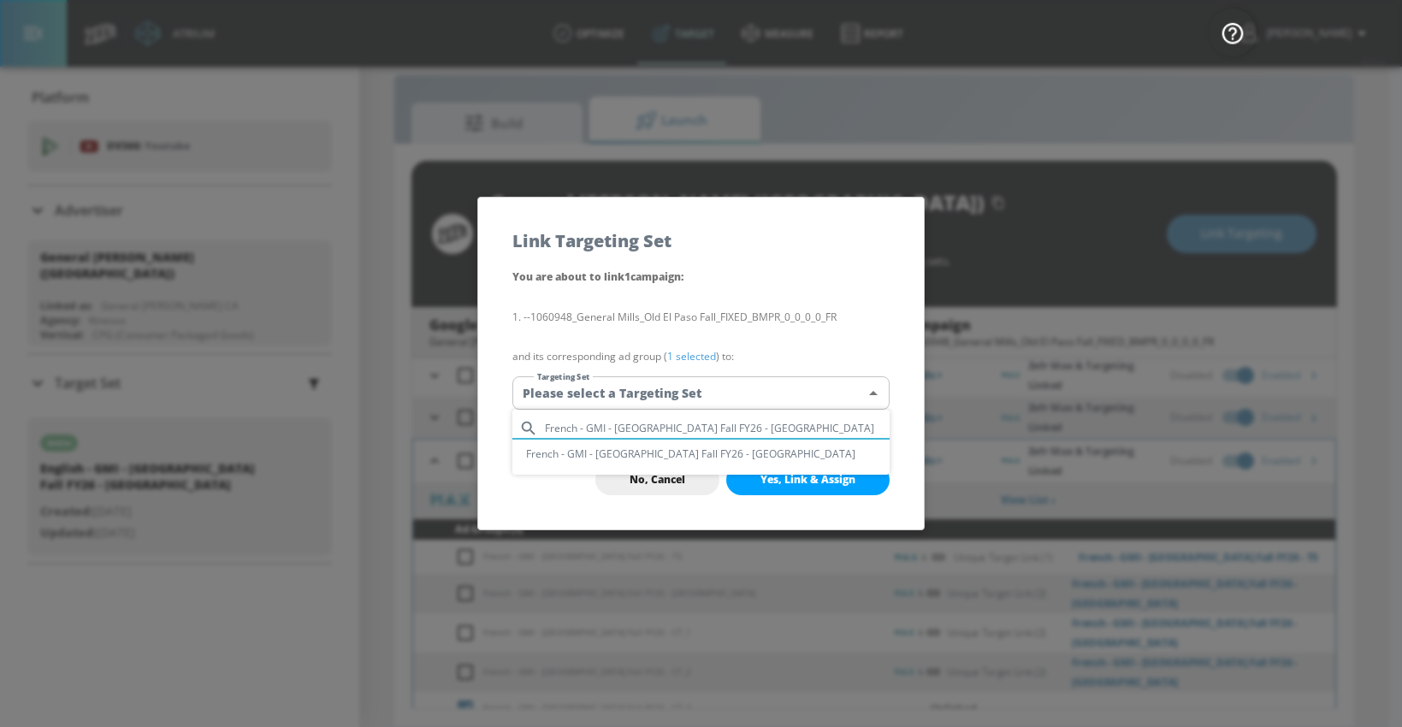
type input "French - GMI - [GEOGRAPHIC_DATA] Fall FY26 - [GEOGRAPHIC_DATA]"
click at [661, 453] on li "French - GMI - [GEOGRAPHIC_DATA] Fall FY26 - [GEOGRAPHIC_DATA]" at bounding box center [700, 454] width 377 height 28
type input "272f69b9-8885-4cf8-8a58-f28c81c06c6a"
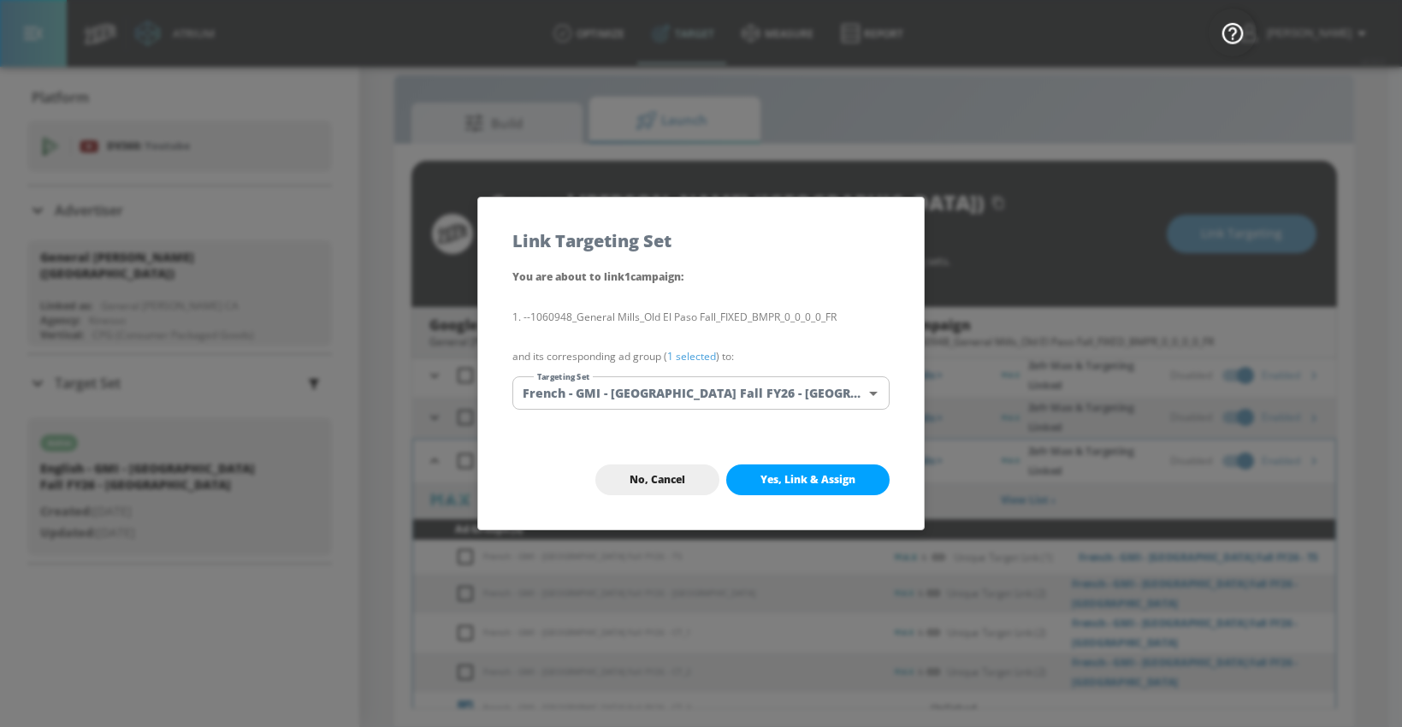
click at [752, 482] on button "Yes, Link & Assign" at bounding box center [807, 480] width 163 height 31
checkbox input "true"
checkbox input "false"
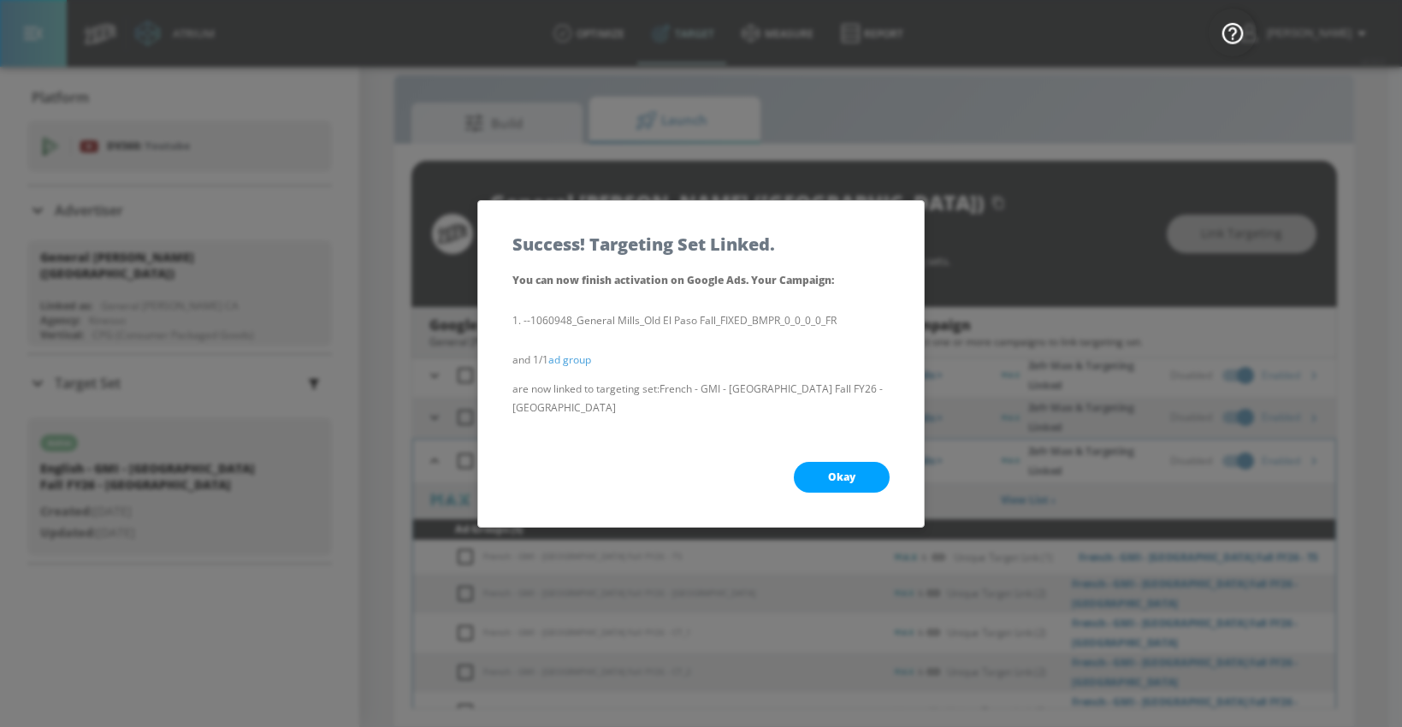
click at [832, 473] on span "Okay" at bounding box center [841, 478] width 27 height 14
checkbox input "true"
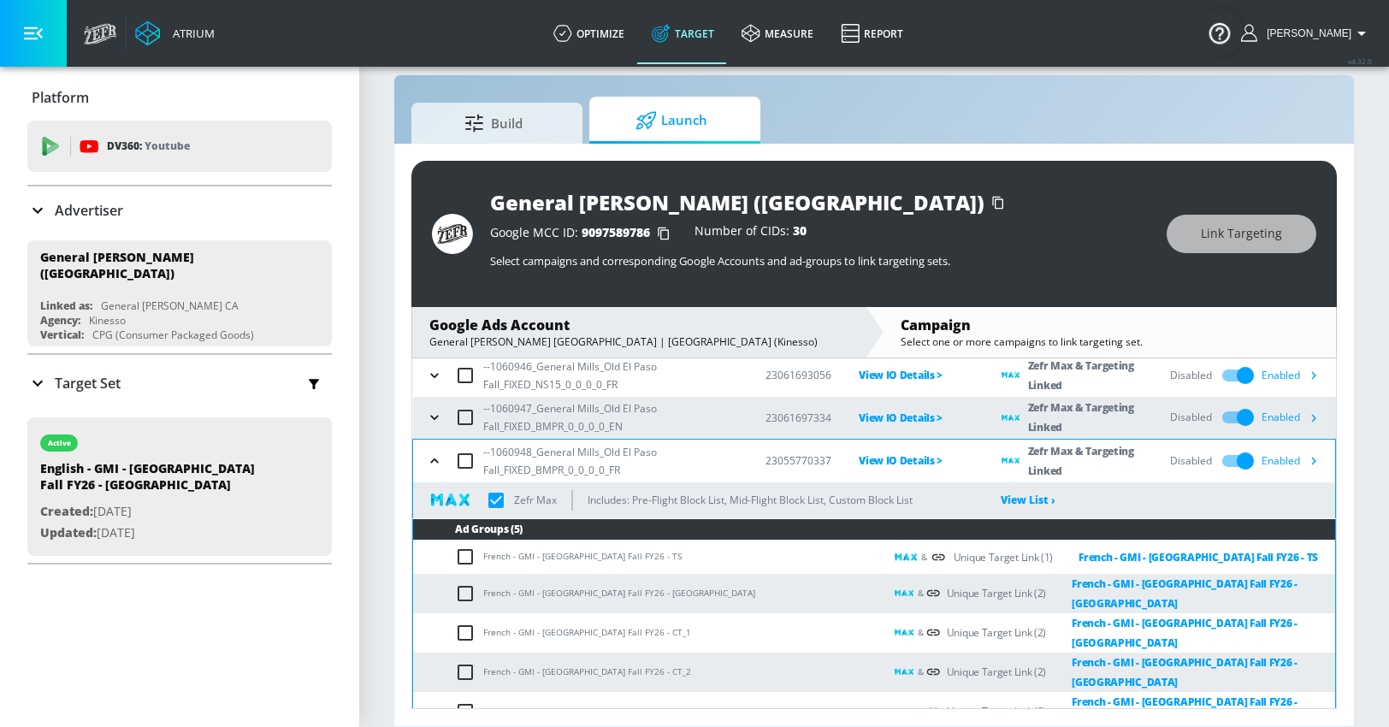
click at [438, 462] on icon "button" at bounding box center [434, 461] width 17 height 17
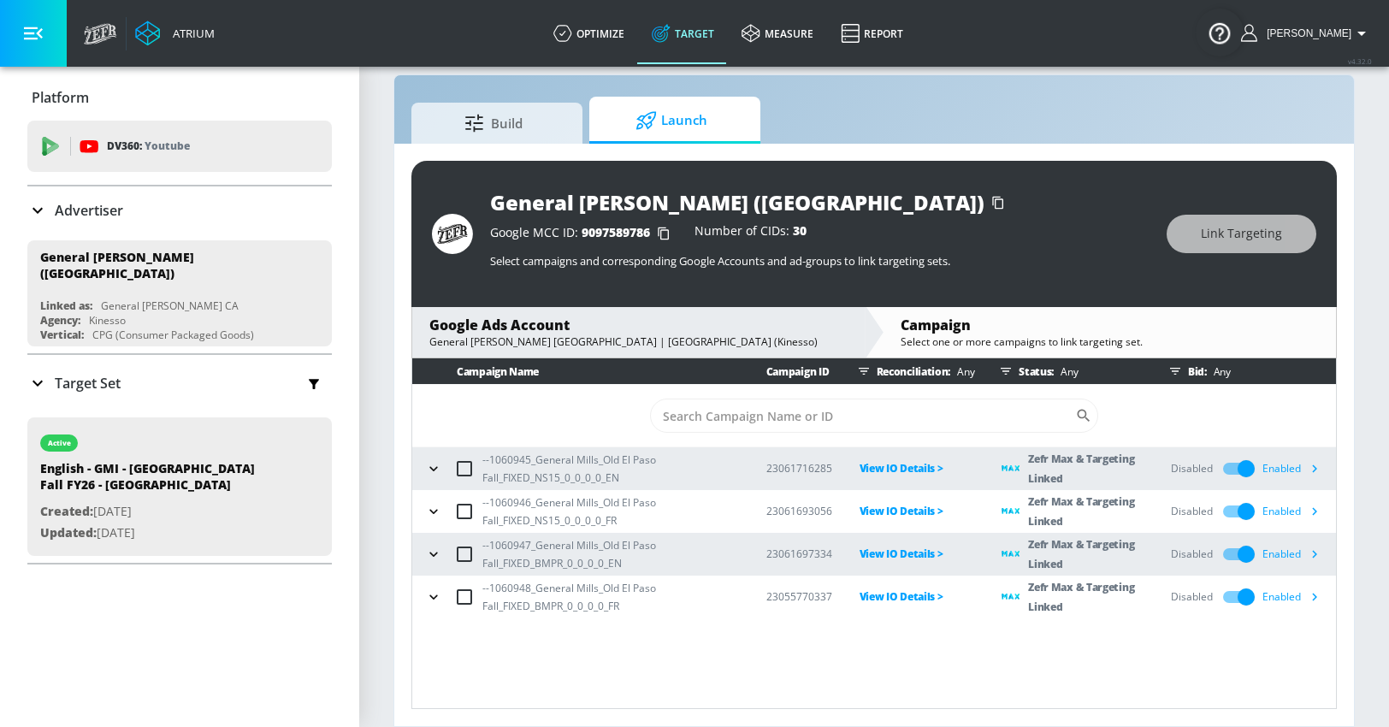
click at [435, 543] on button "button" at bounding box center [434, 555] width 26 height 26
